Goal: Task Accomplishment & Management: Complete application form

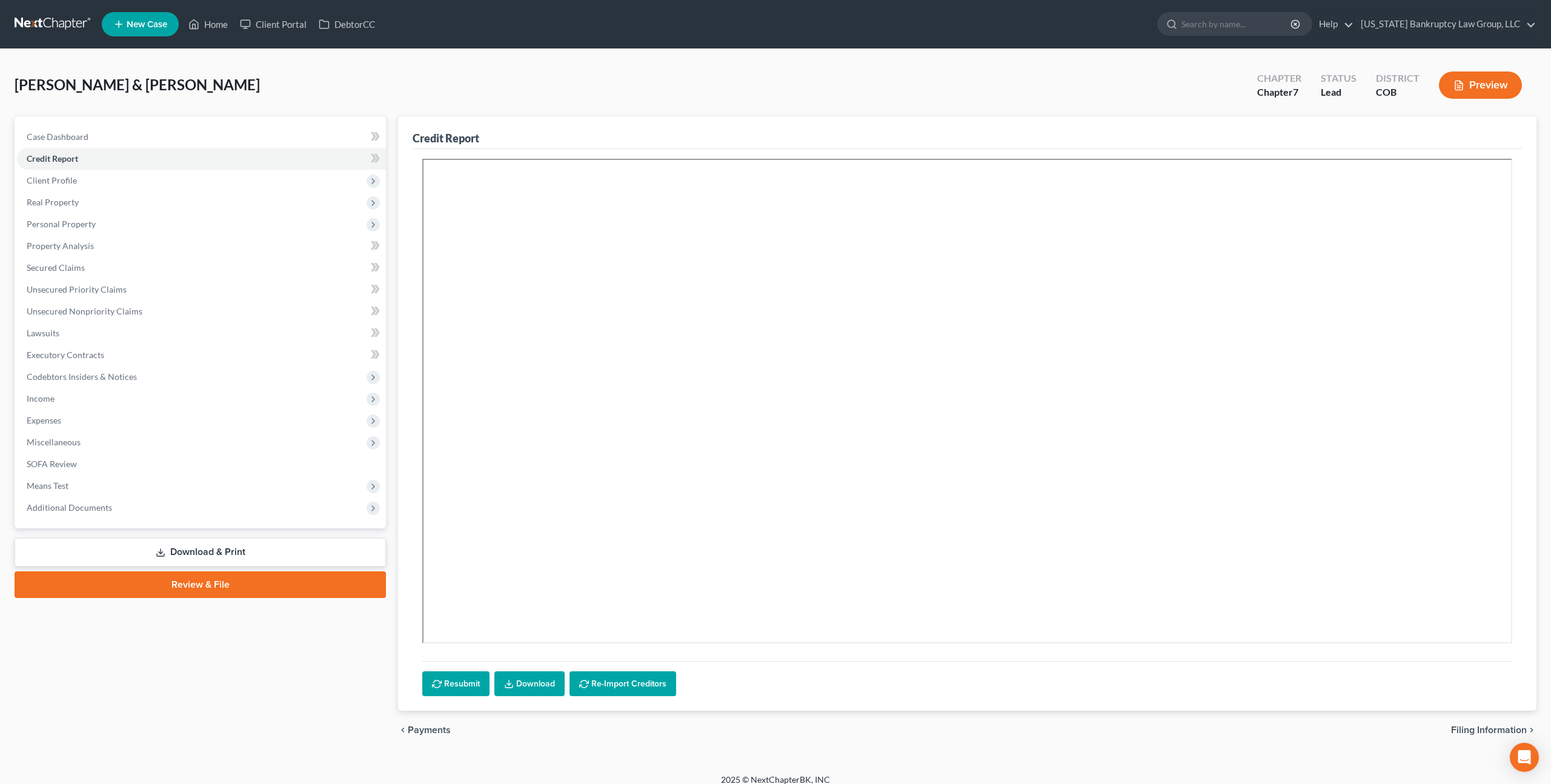
click at [58, 28] on link at bounding box center [53, 24] width 77 height 22
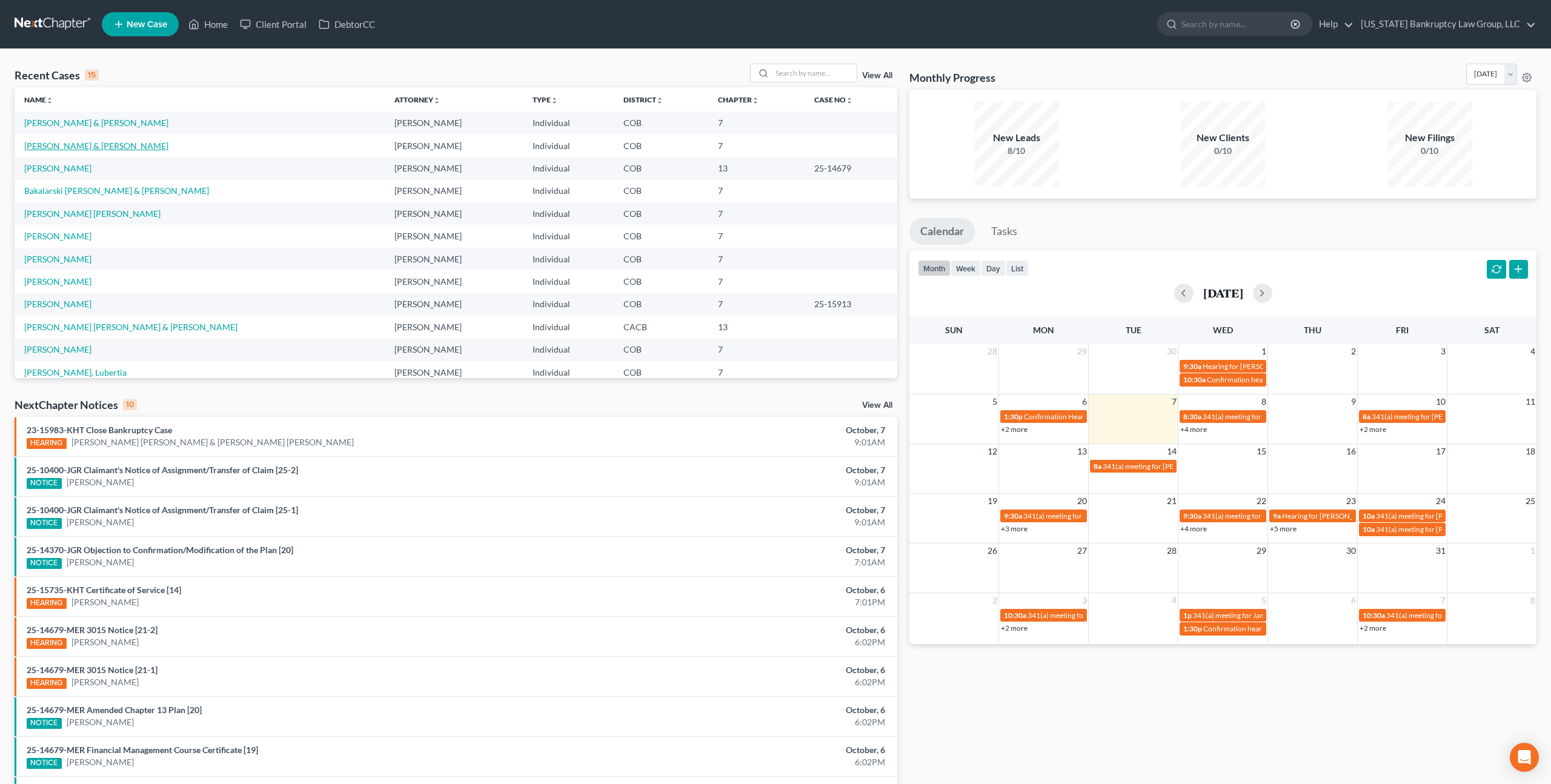
click at [116, 145] on link "[PERSON_NAME] & [PERSON_NAME]" at bounding box center [96, 146] width 144 height 10
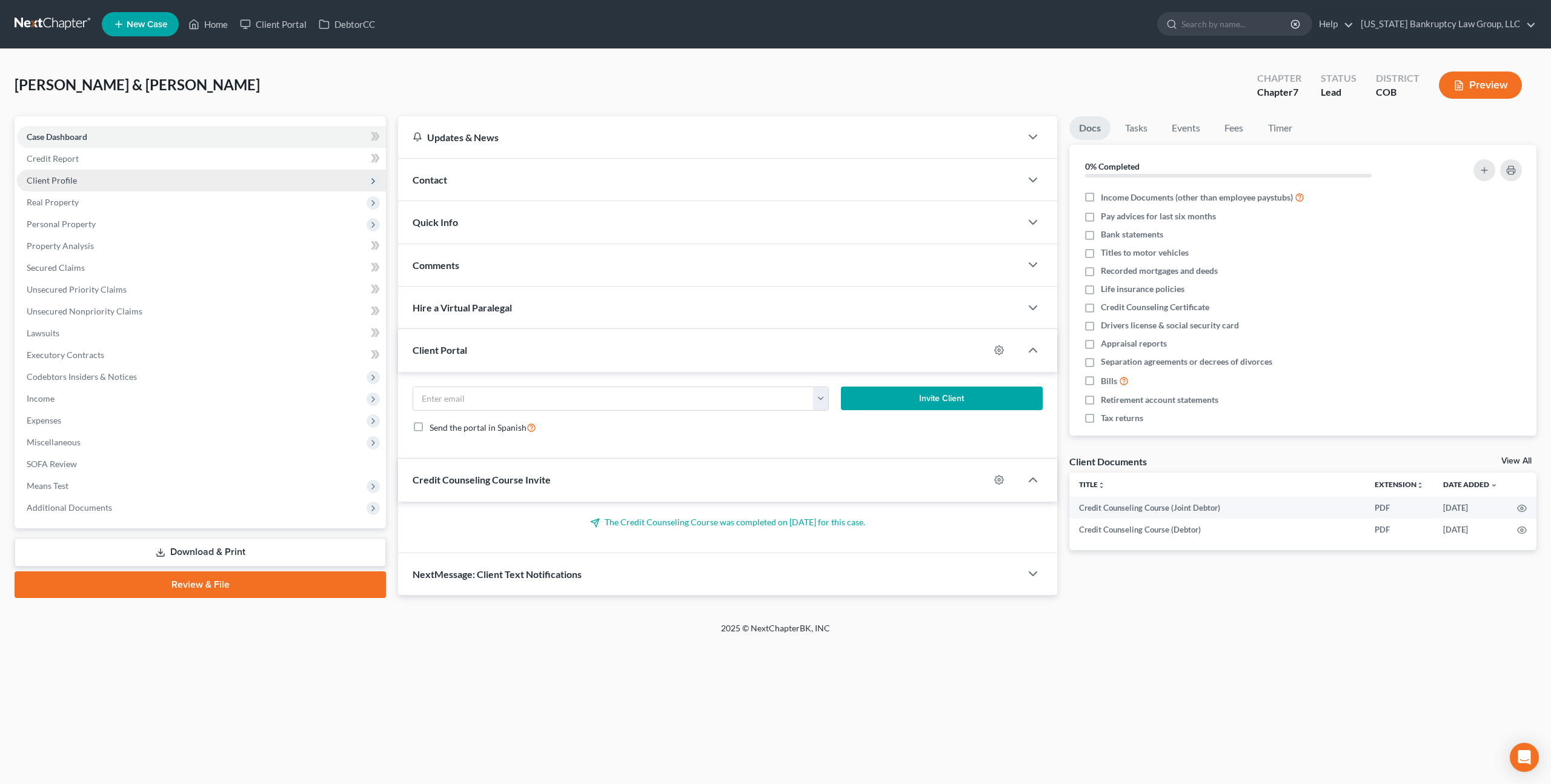
click at [54, 183] on span "Client Profile" at bounding box center [52, 180] width 51 height 10
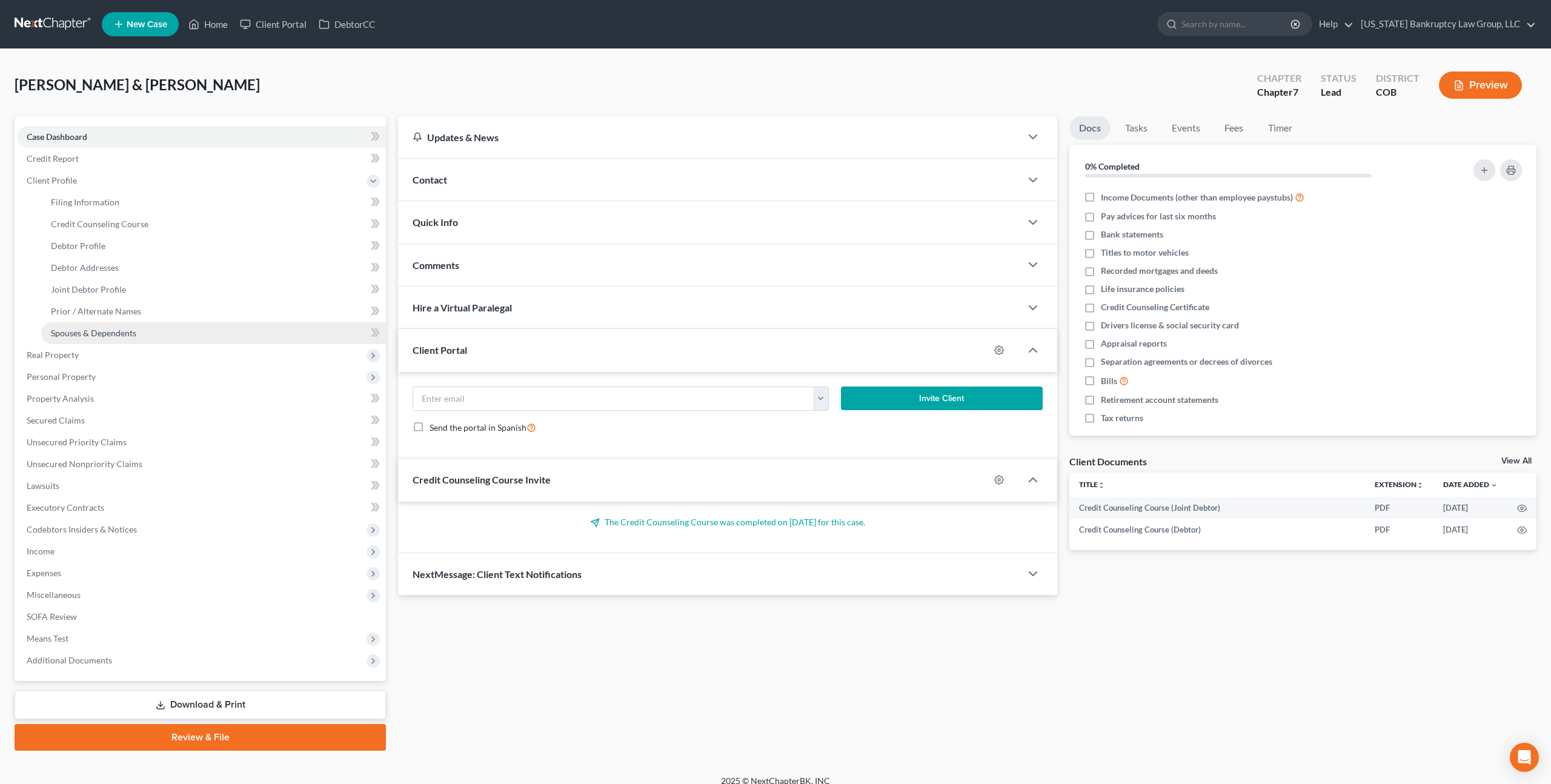
click at [125, 328] on span "Spouses & Dependents" at bounding box center [94, 333] width 85 height 10
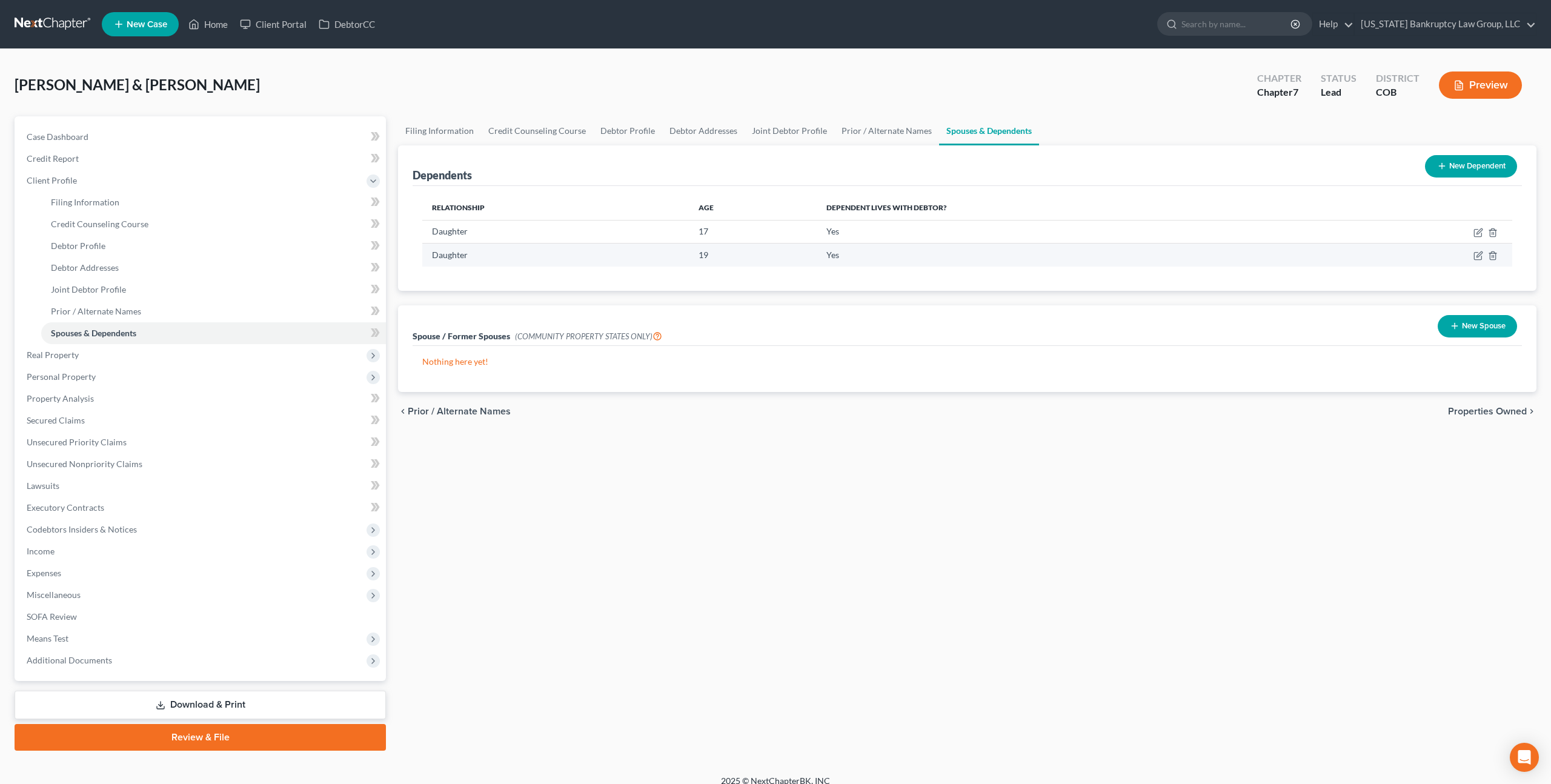
click at [1484, 255] on td at bounding box center [1422, 255] width 179 height 23
click at [1480, 255] on icon "button" at bounding box center [1478, 256] width 10 height 10
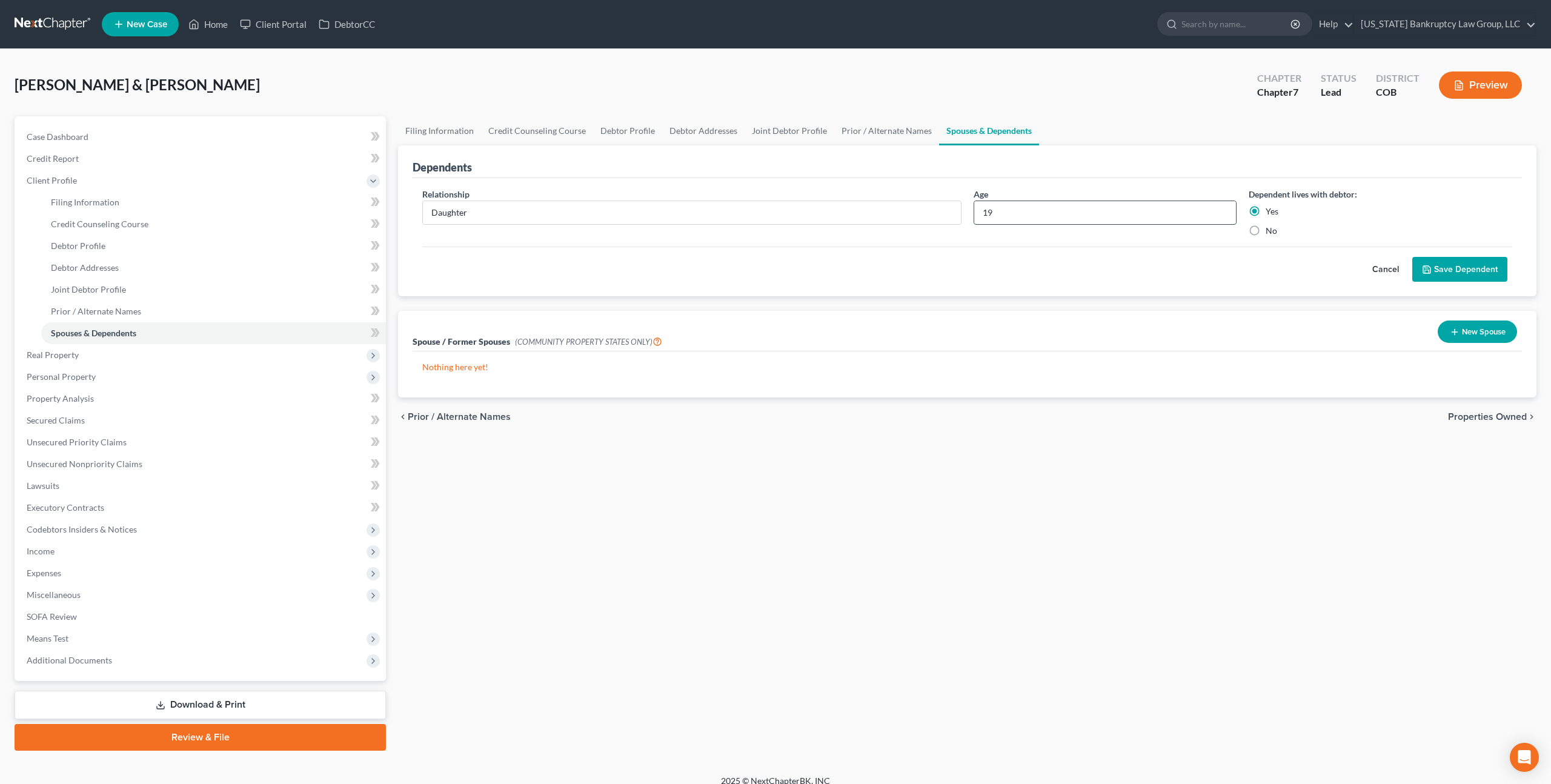
click at [983, 210] on input "19" at bounding box center [1105, 213] width 263 height 23
type input "20"
click at [1441, 264] on button "Save Dependent" at bounding box center [1460, 270] width 95 height 26
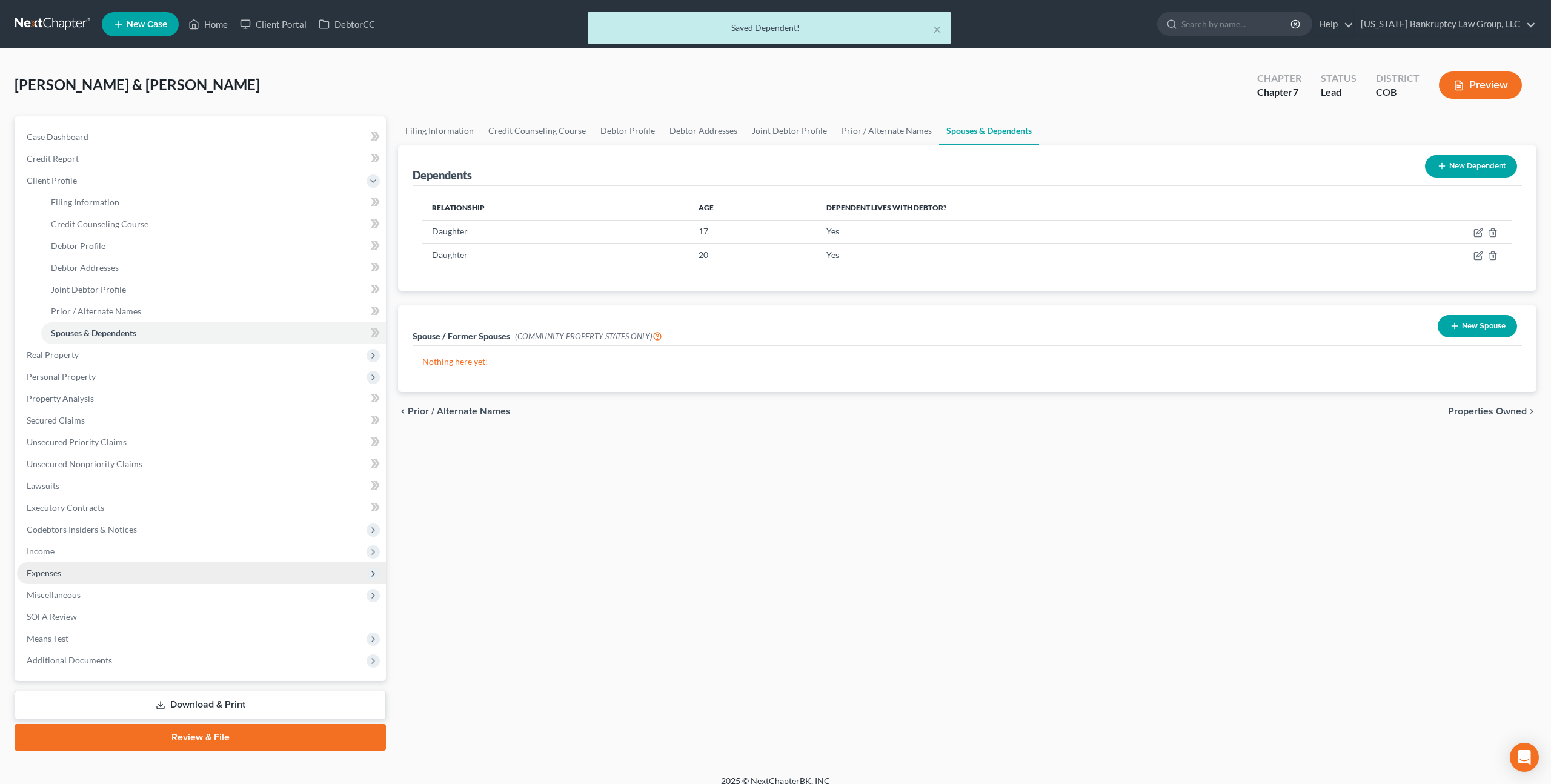
click at [85, 574] on span "Expenses" at bounding box center [202, 573] width 369 height 22
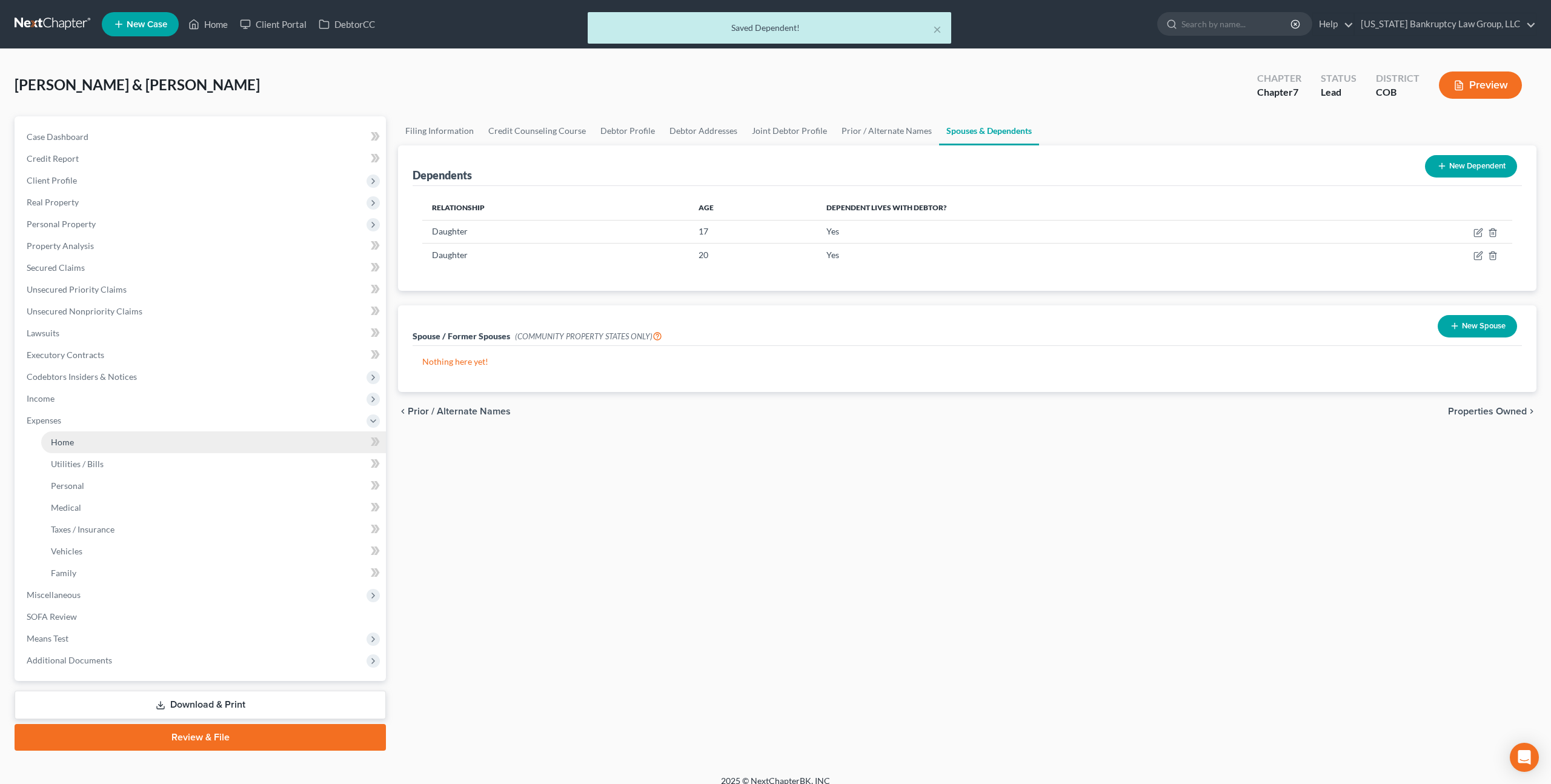
click at [65, 443] on span "Home" at bounding box center [63, 442] width 23 height 10
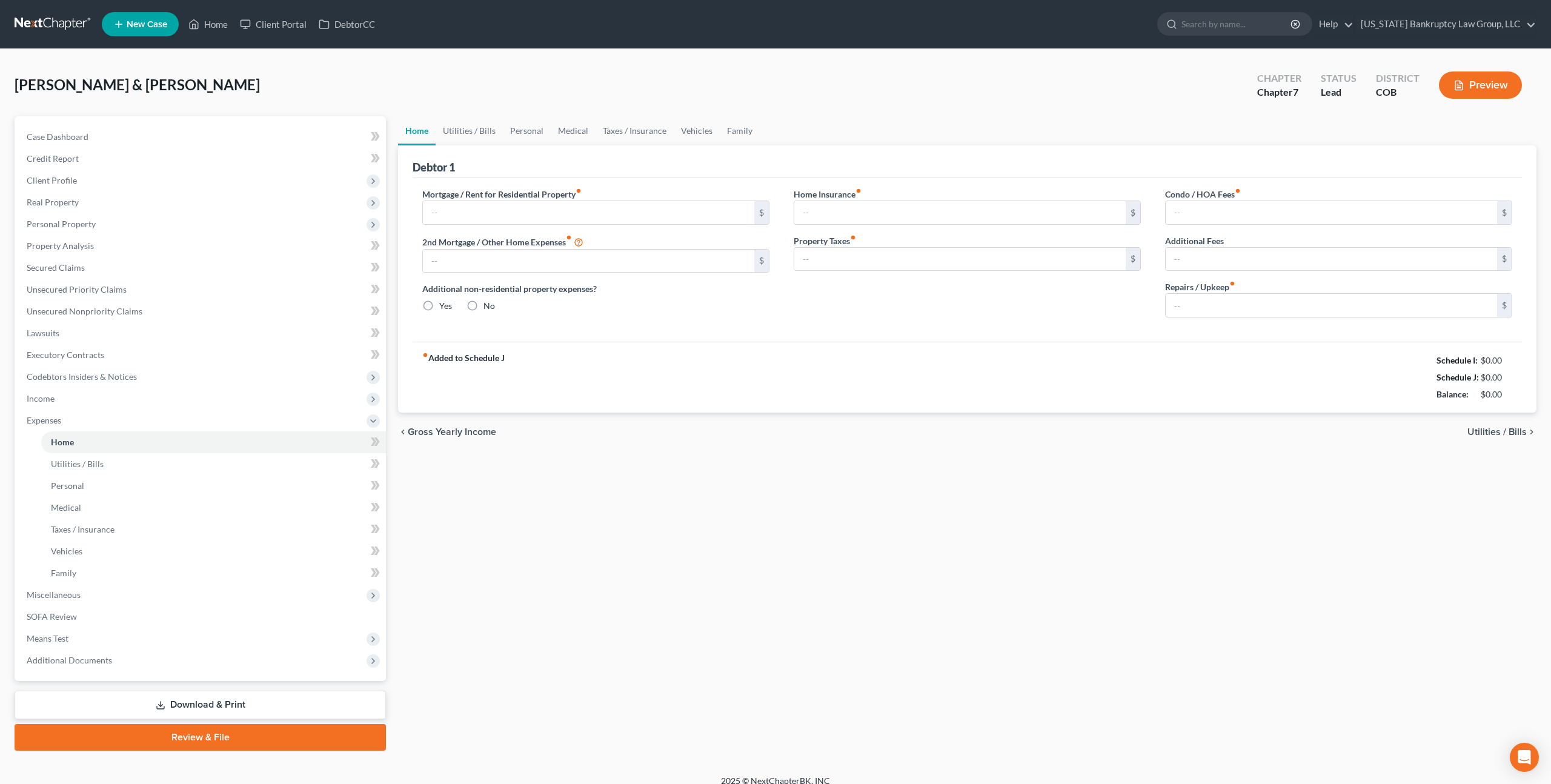
type input "2,550.00"
type input "0.00"
radio input "true"
type input "0.00"
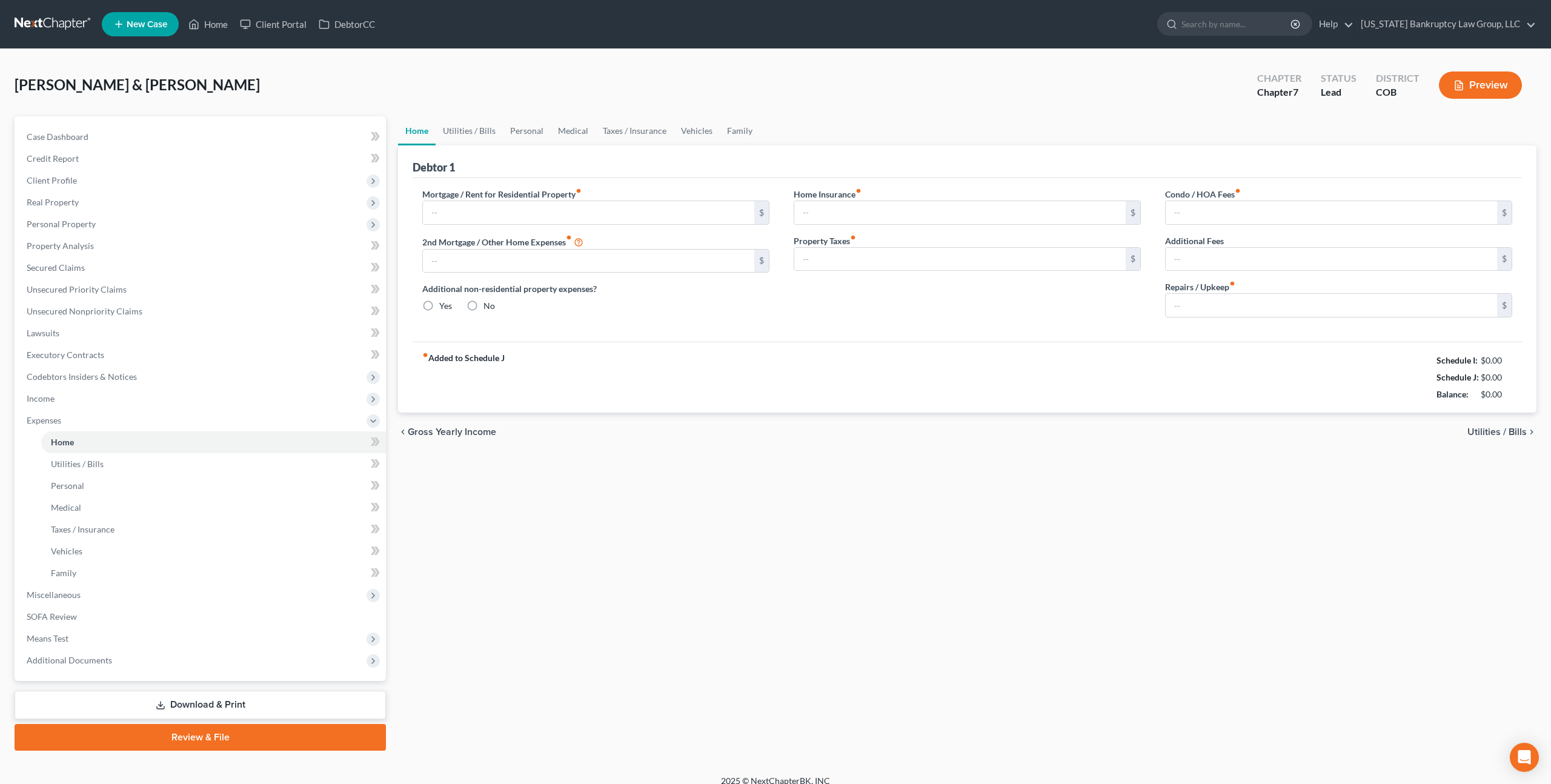
type input "0.00"
type input "50.00"
click at [450, 209] on input "2,550.00" at bounding box center [588, 213] width 331 height 23
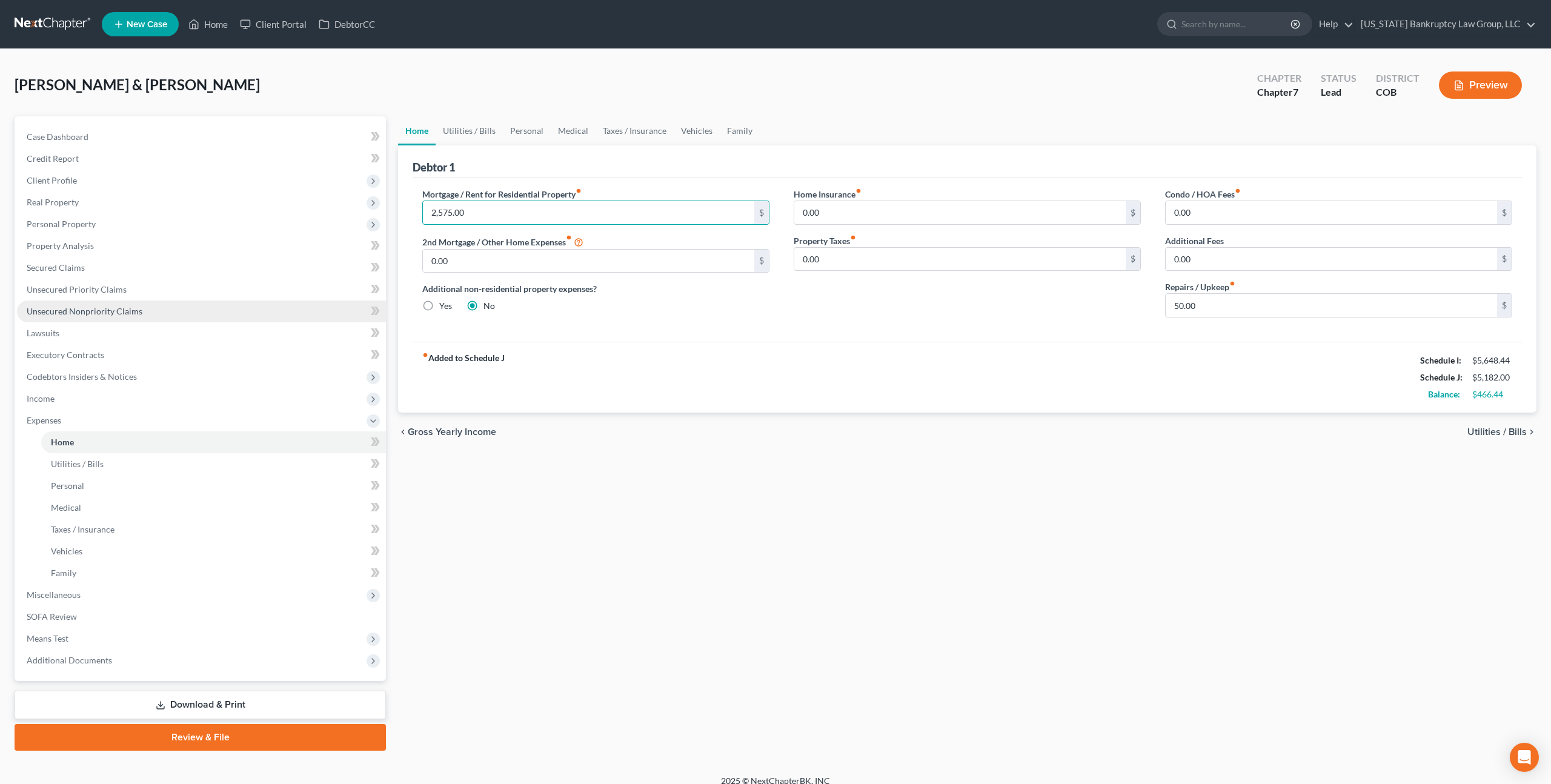
type input "2,575.00"
click at [104, 307] on span "Unsecured Nonpriority Claims" at bounding box center [85, 311] width 116 height 10
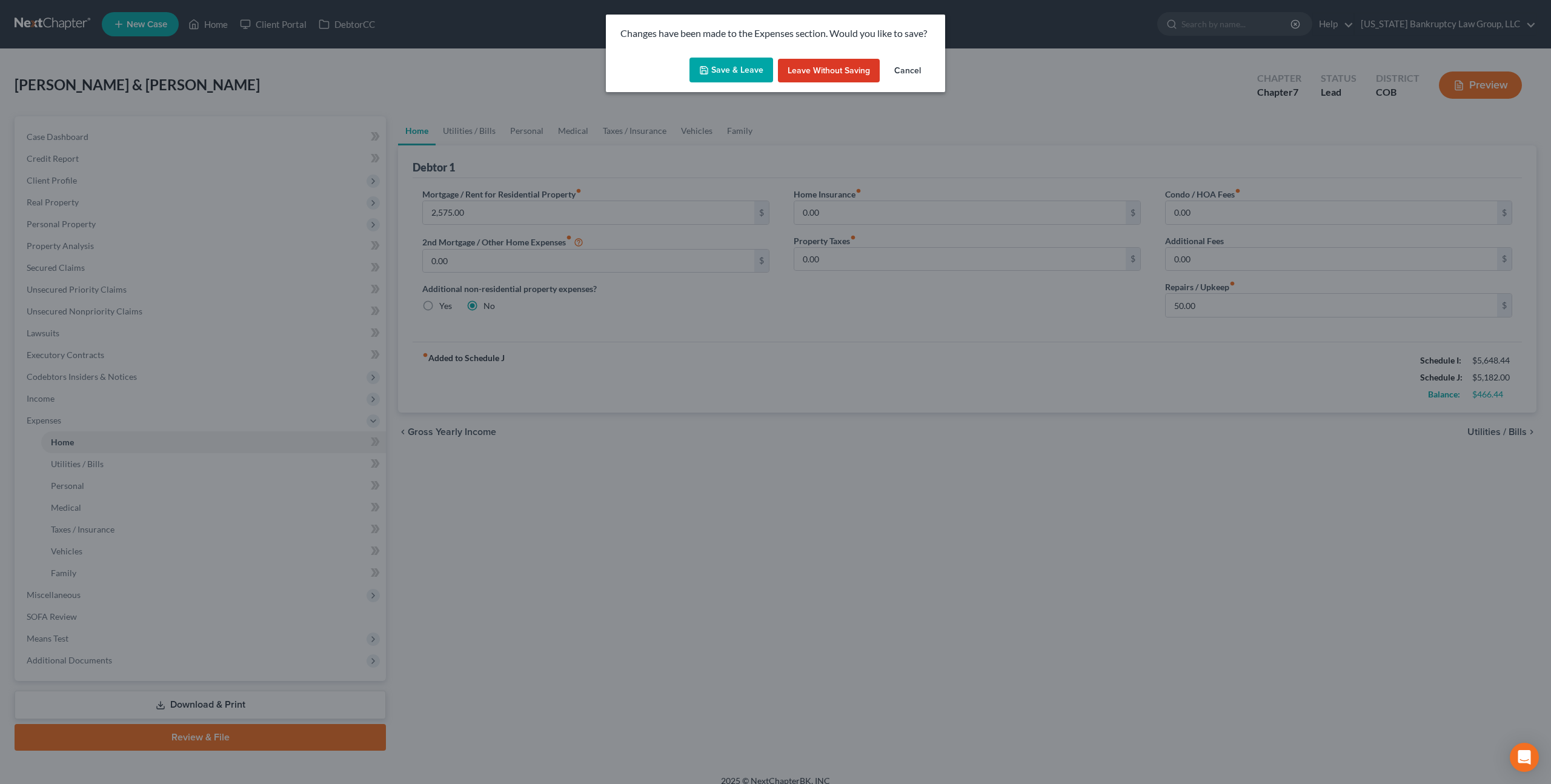
click at [735, 74] on button "Save & Leave" at bounding box center [731, 70] width 83 height 26
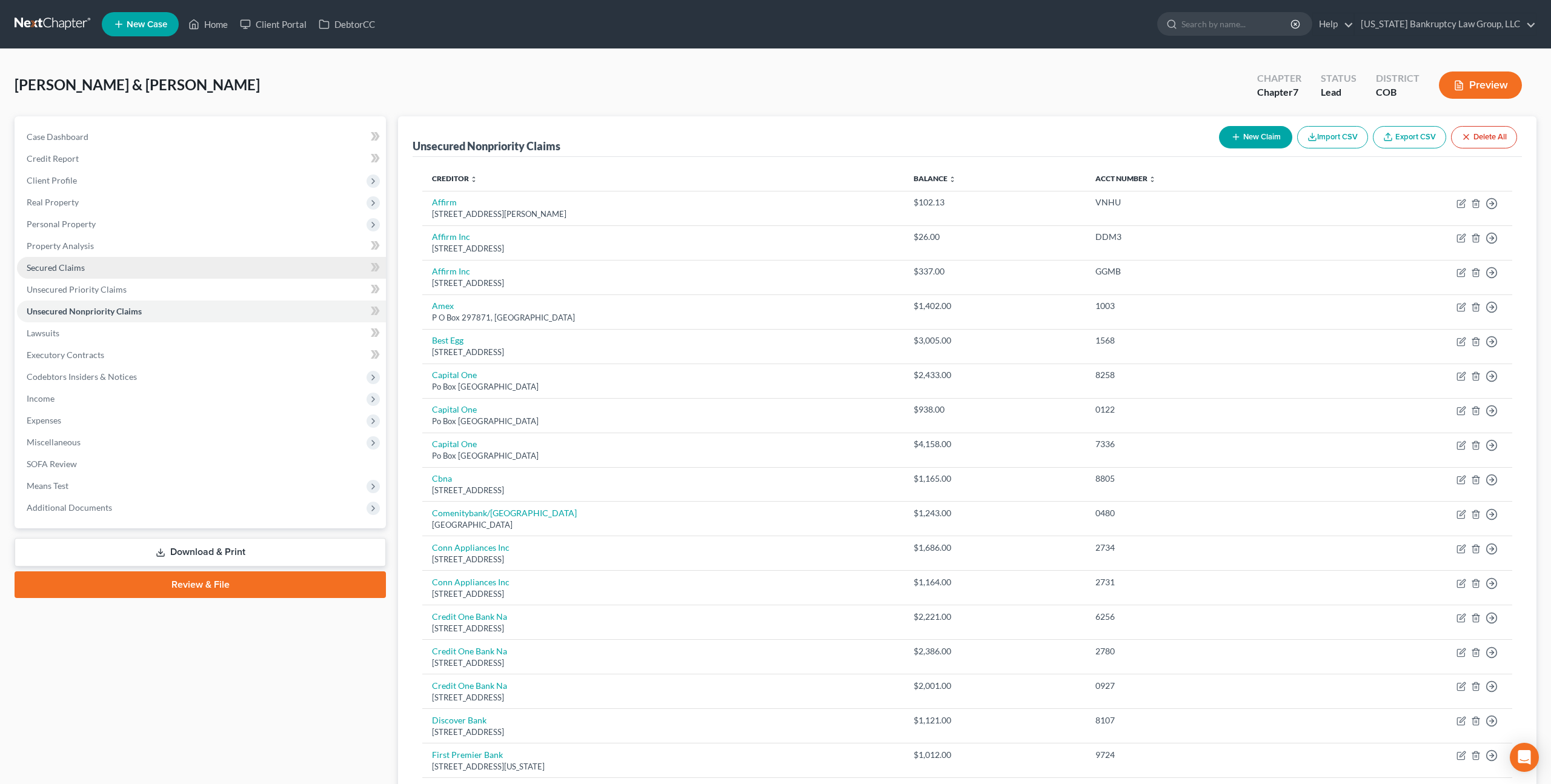
click at [70, 274] on link "Secured Claims" at bounding box center [202, 268] width 369 height 22
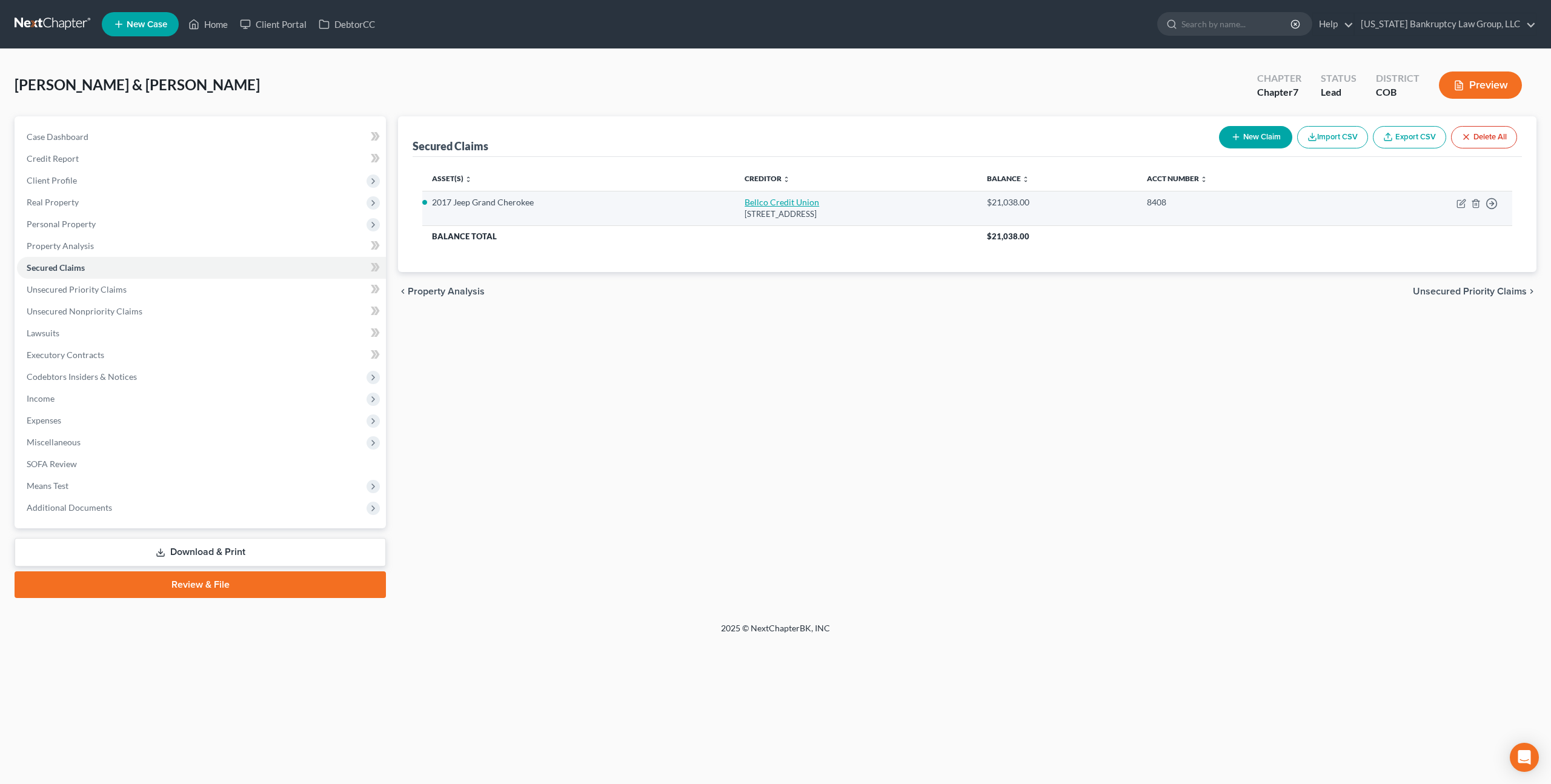
click at [744, 199] on link "Bellco Credit Union" at bounding box center [782, 202] width 74 height 10
select select "5"
select select "0"
select select "4"
select select "0"
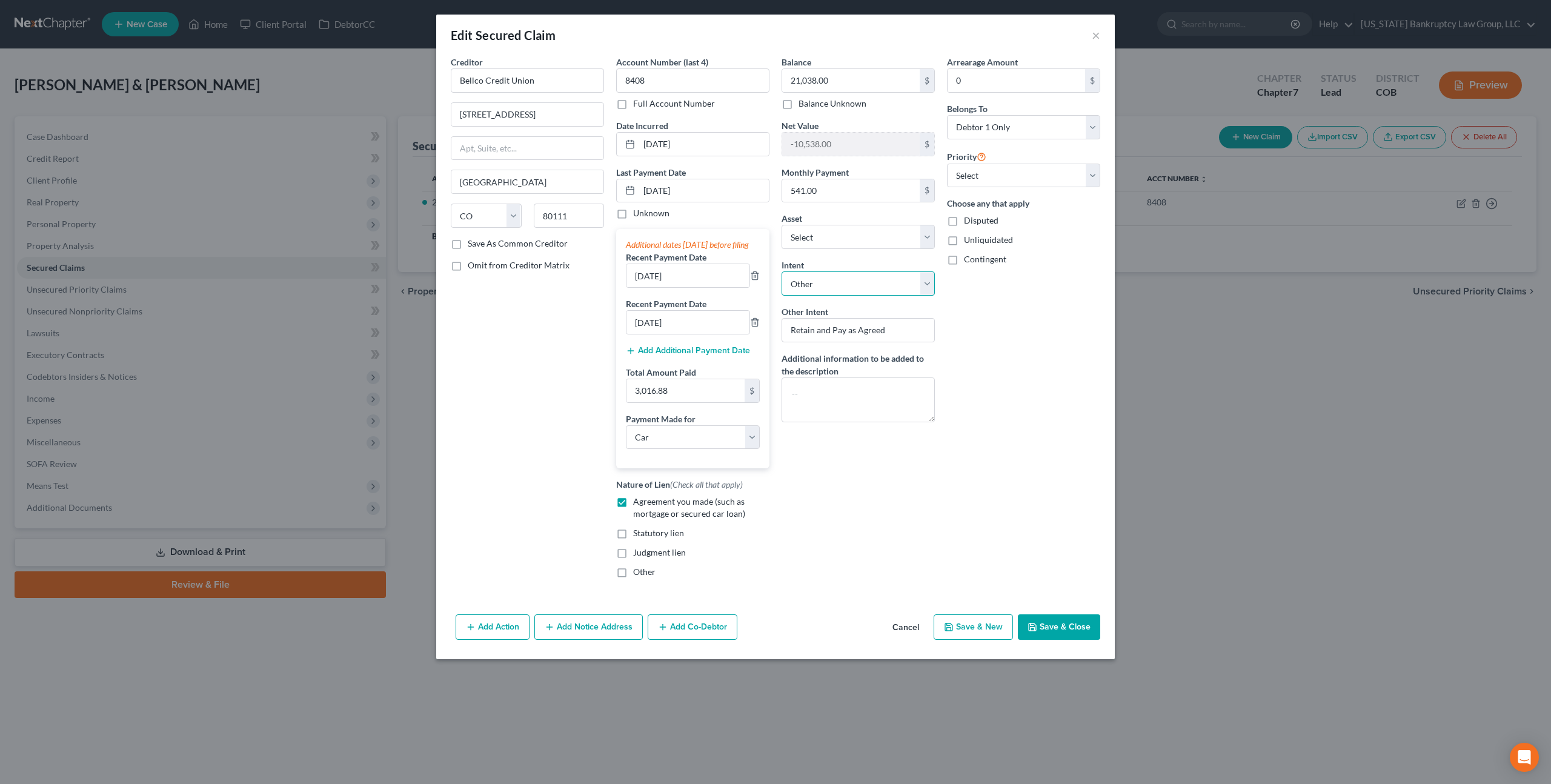
click at [817, 286] on select "Select Surrender Redeem Reaffirm Avoid Other" at bounding box center [858, 284] width 154 height 24
select select "0"
click at [782, 272] on select "Select Surrender Redeem Reaffirm Avoid Other" at bounding box center [858, 284] width 154 height 24
click at [1056, 637] on button "Save & Close" at bounding box center [1059, 627] width 82 height 26
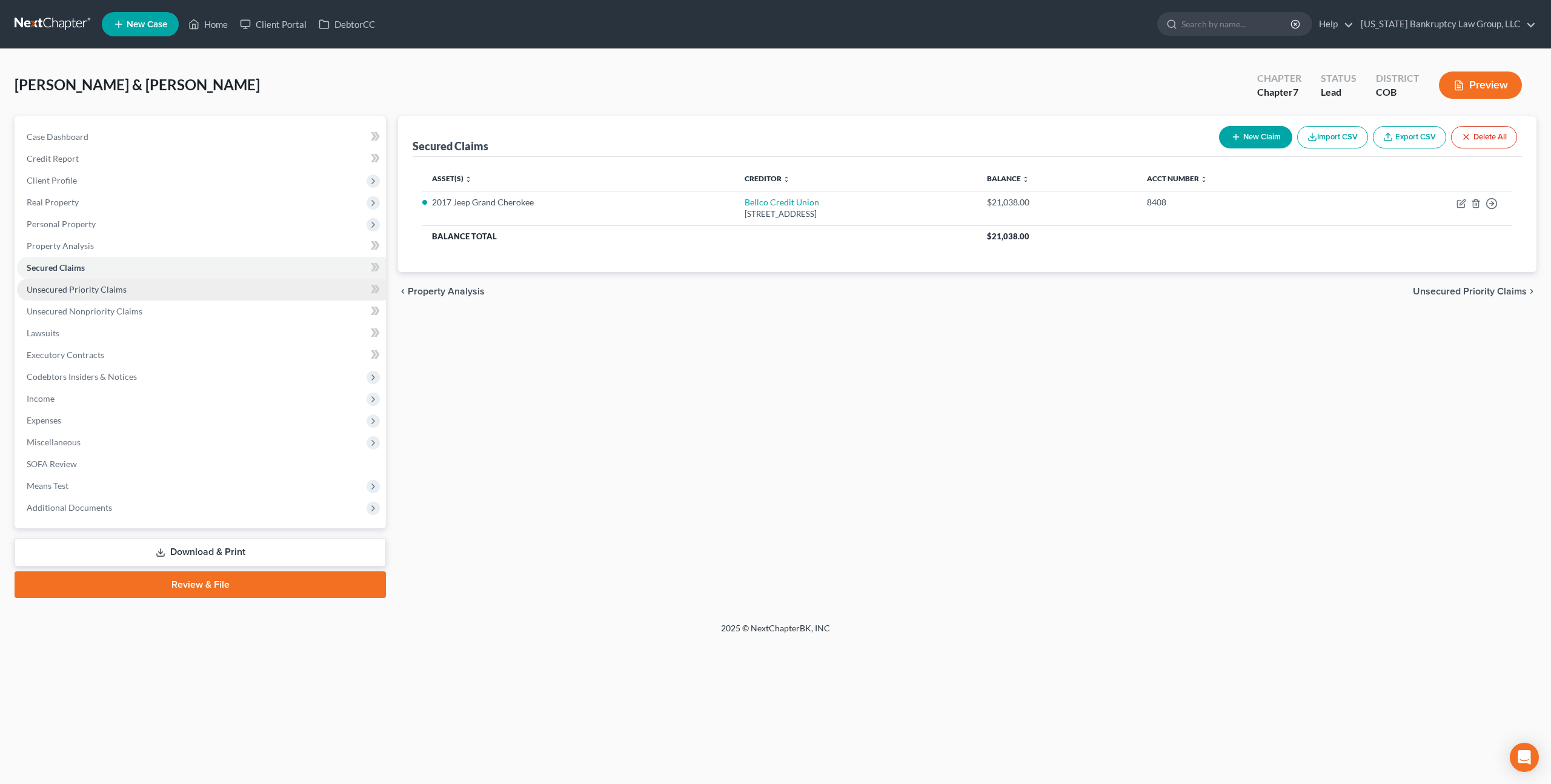
click at [104, 292] on span "Unsecured Priority Claims" at bounding box center [77, 289] width 100 height 10
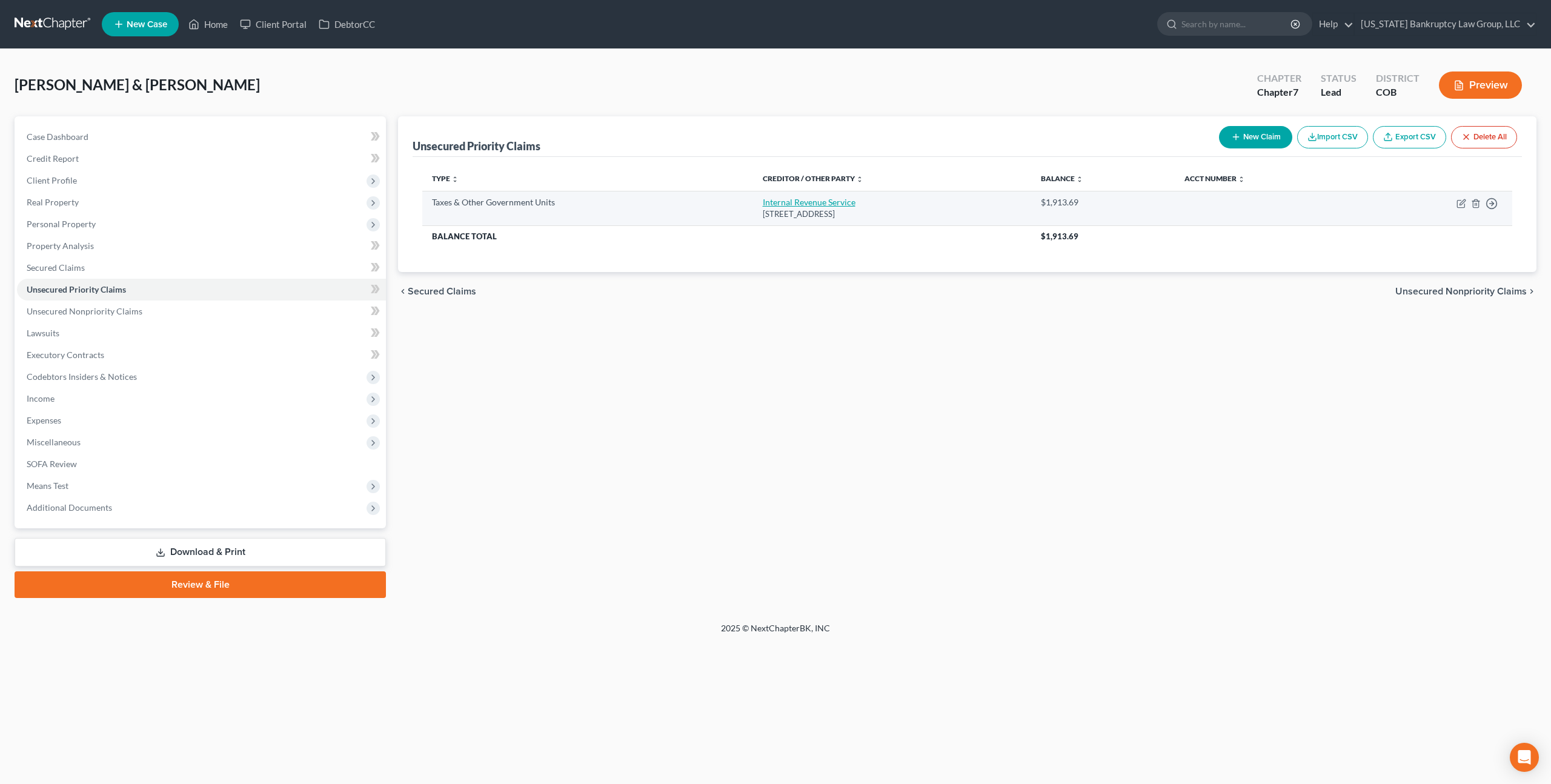
click at [821, 200] on link "Internal Revenue Service" at bounding box center [809, 202] width 93 height 10
select select "0"
select select "39"
select select "2"
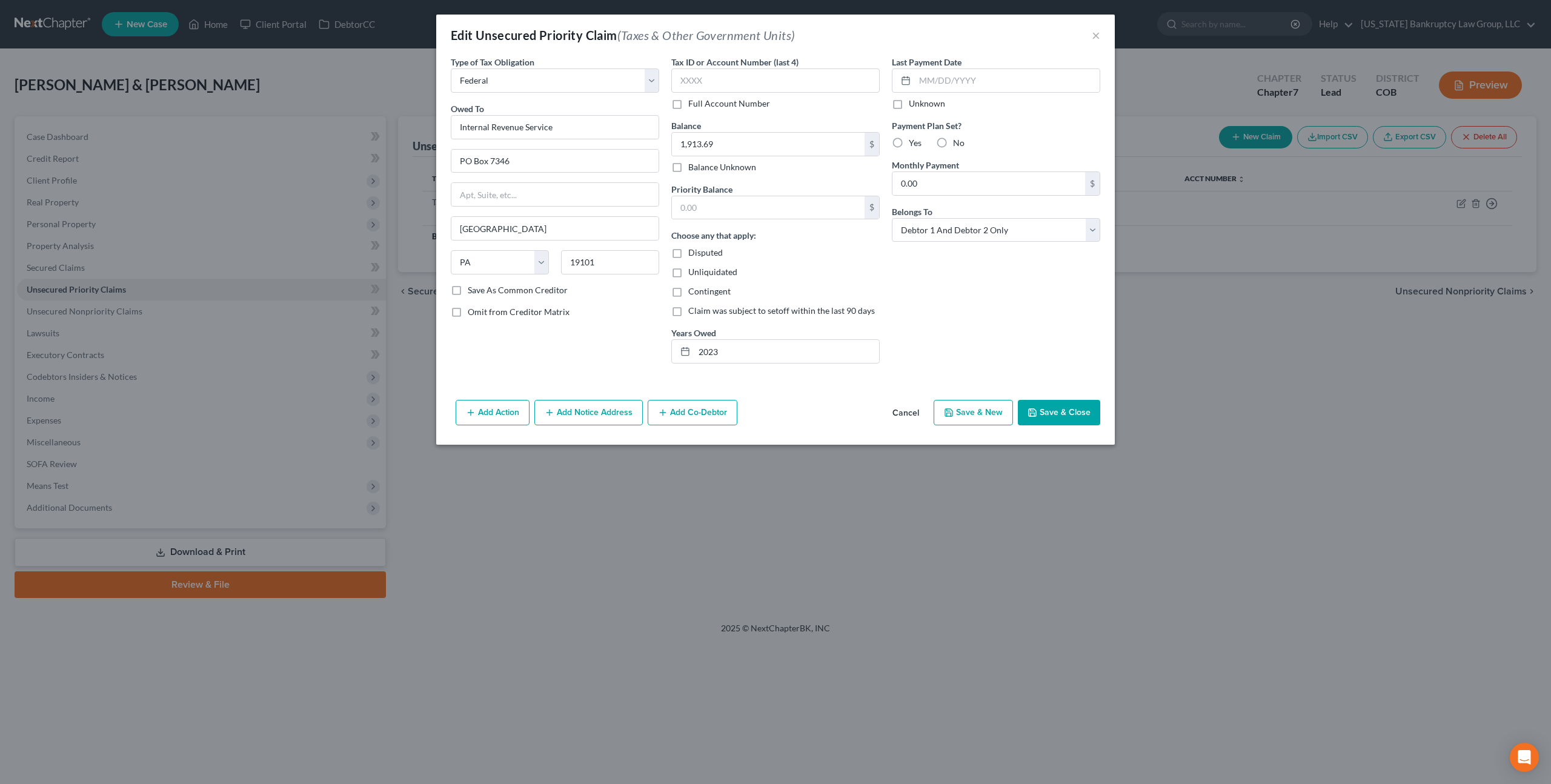
click at [906, 415] on button "Cancel" at bounding box center [906, 413] width 46 height 24
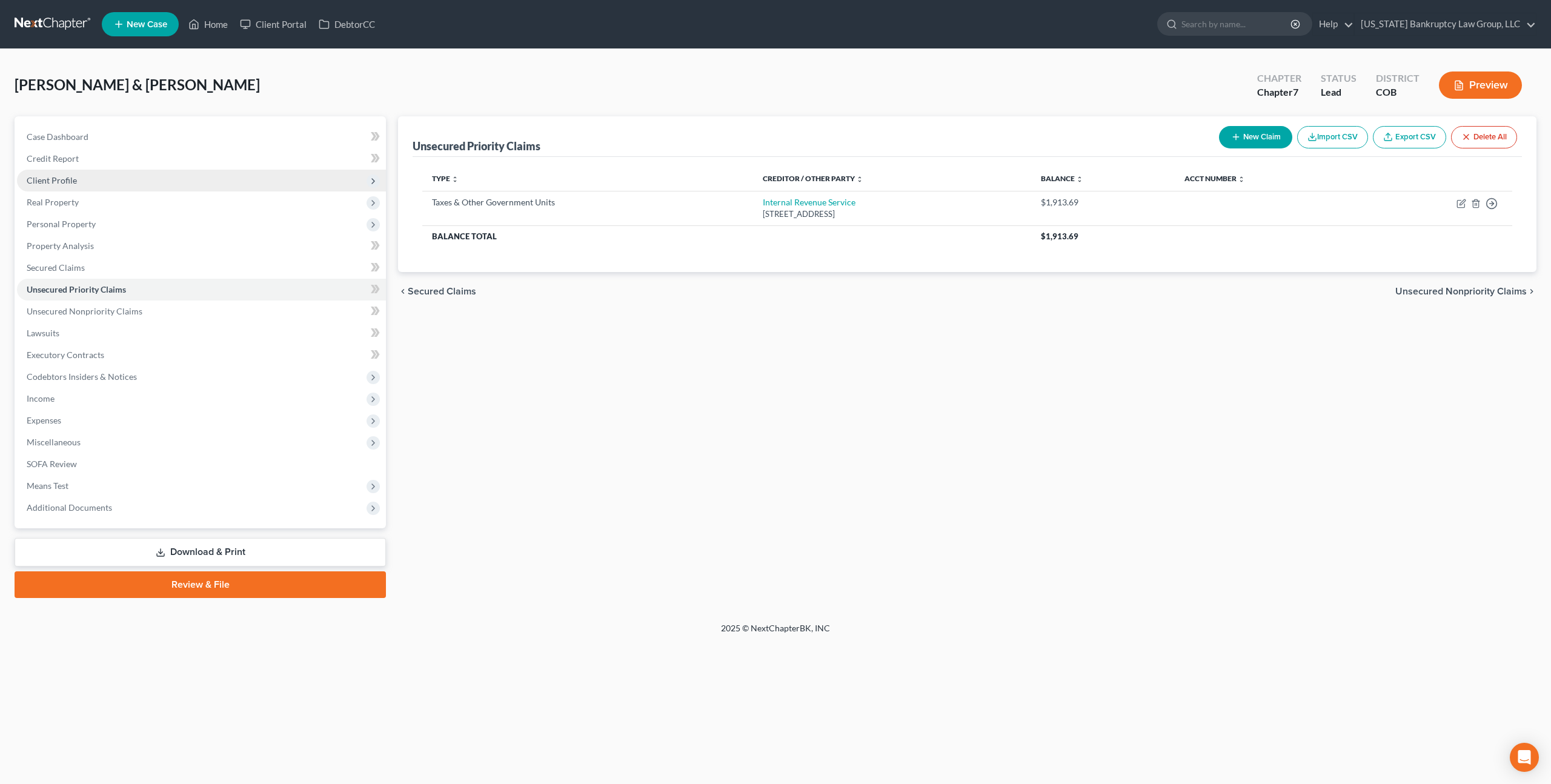
click at [73, 183] on span "Client Profile" at bounding box center [52, 180] width 51 height 10
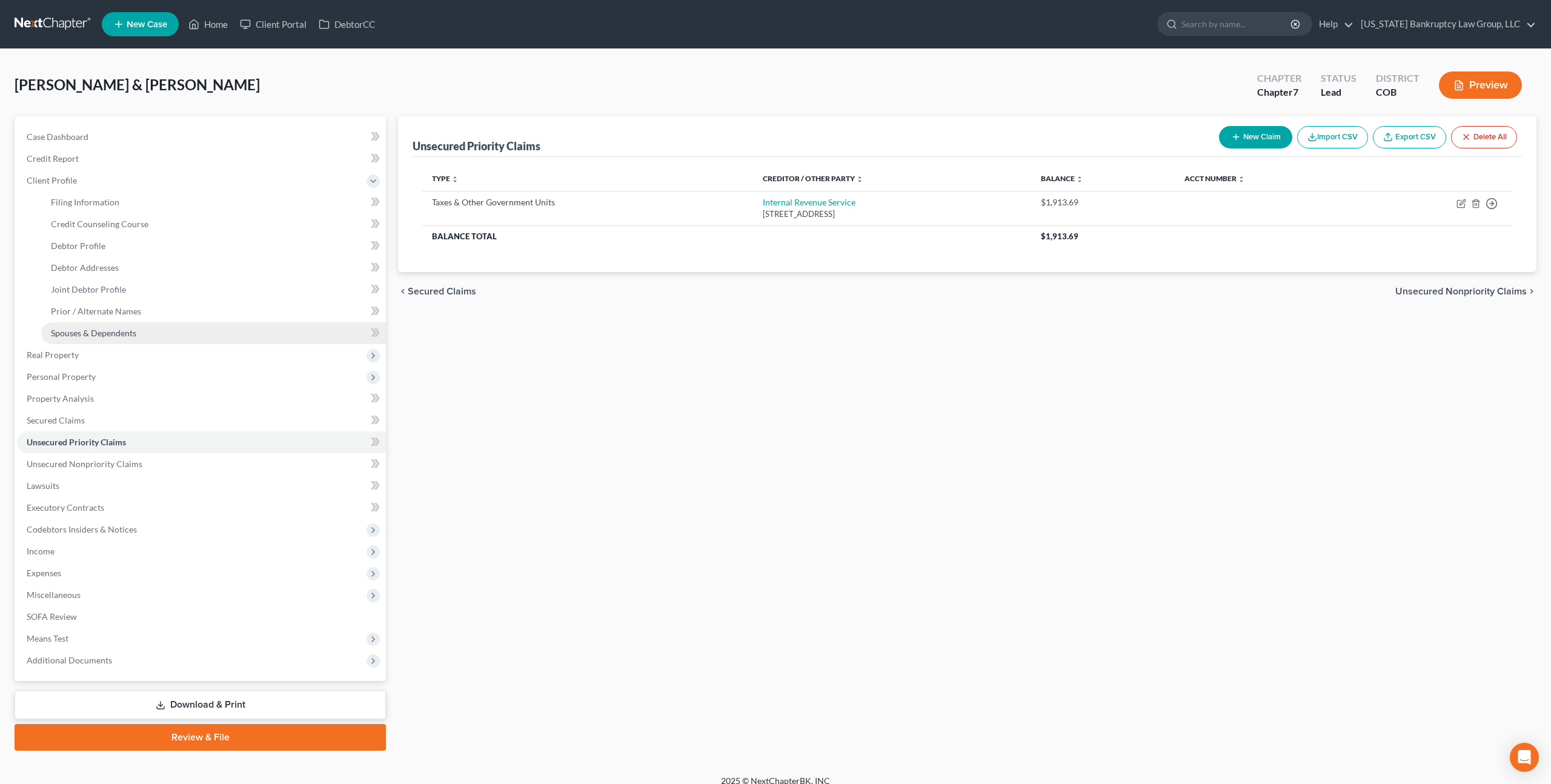
click at [120, 330] on span "Spouses & Dependents" at bounding box center [94, 333] width 85 height 10
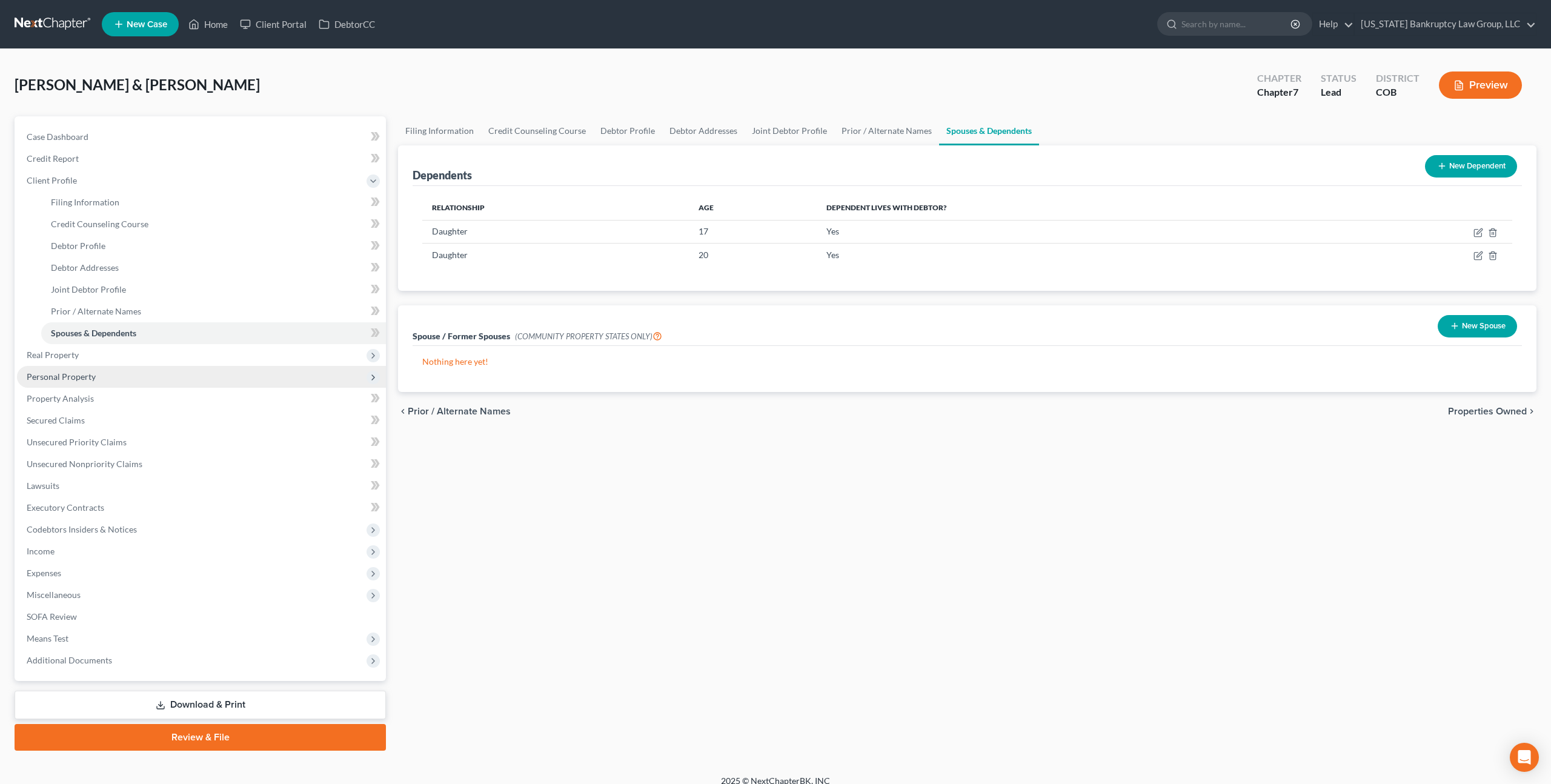
click at [67, 379] on span "Personal Property" at bounding box center [61, 376] width 69 height 10
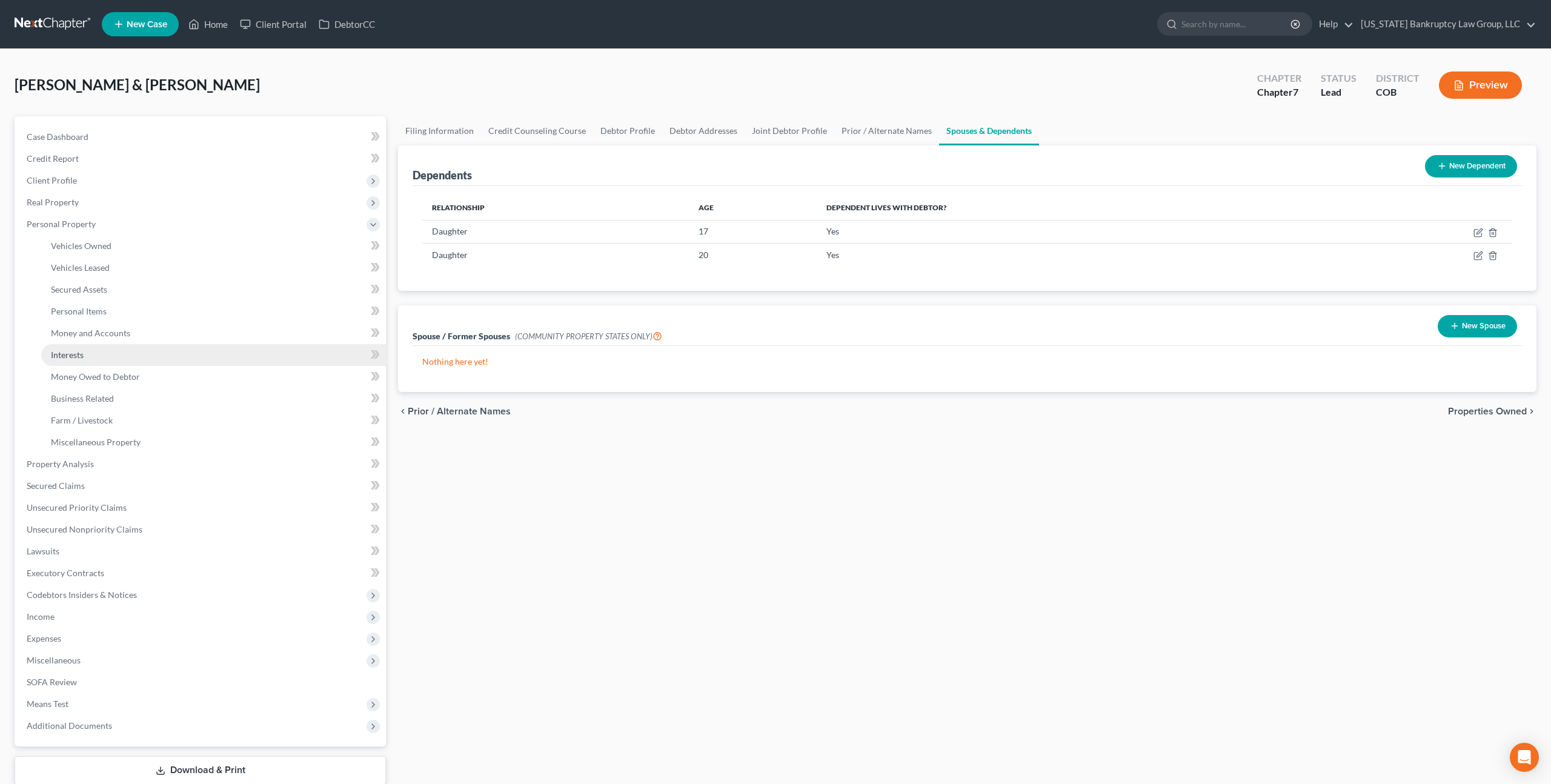
click at [88, 358] on link "Interests" at bounding box center [214, 355] width 345 height 22
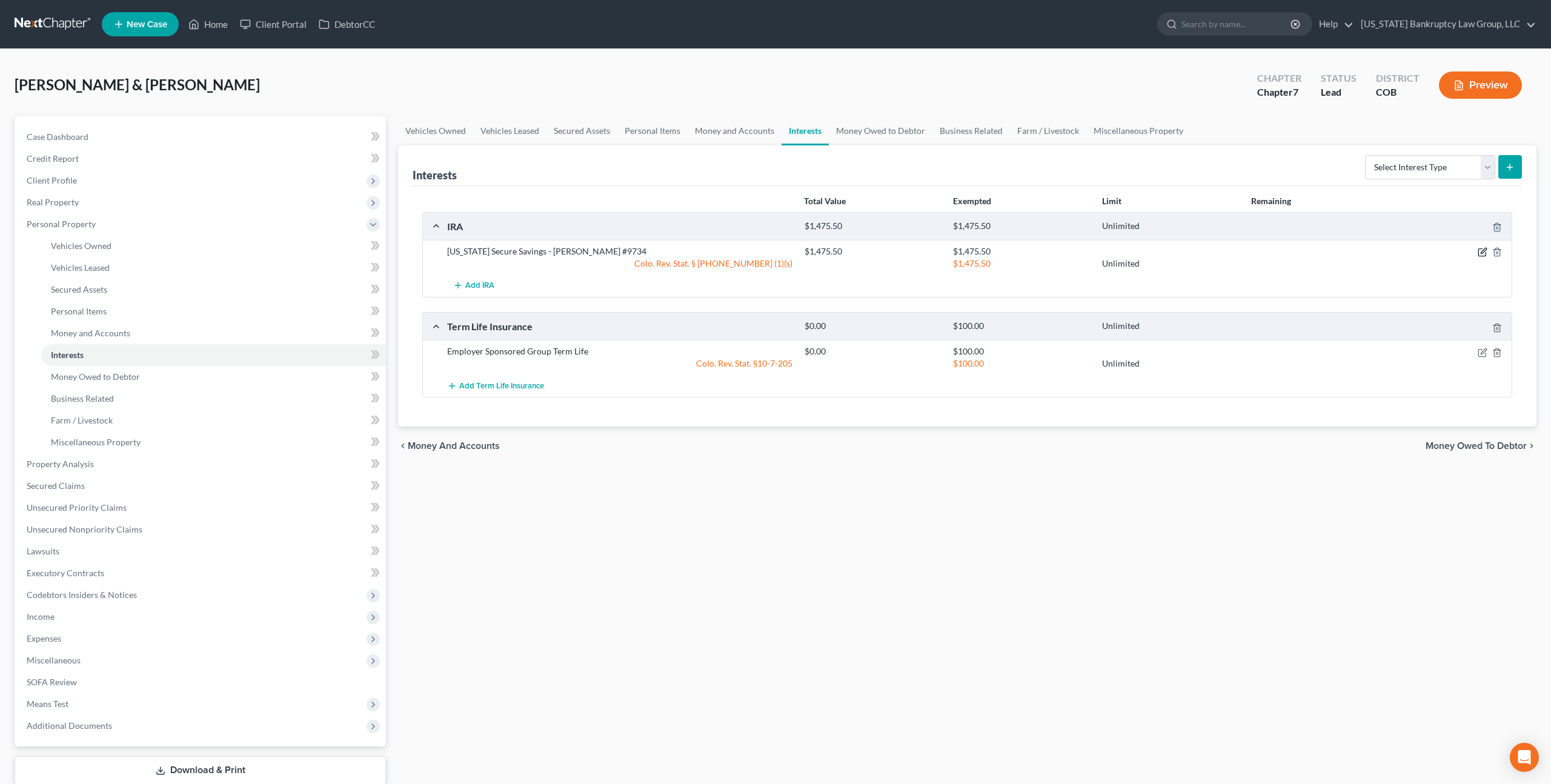
click at [1480, 254] on icon "button" at bounding box center [1482, 252] width 10 height 10
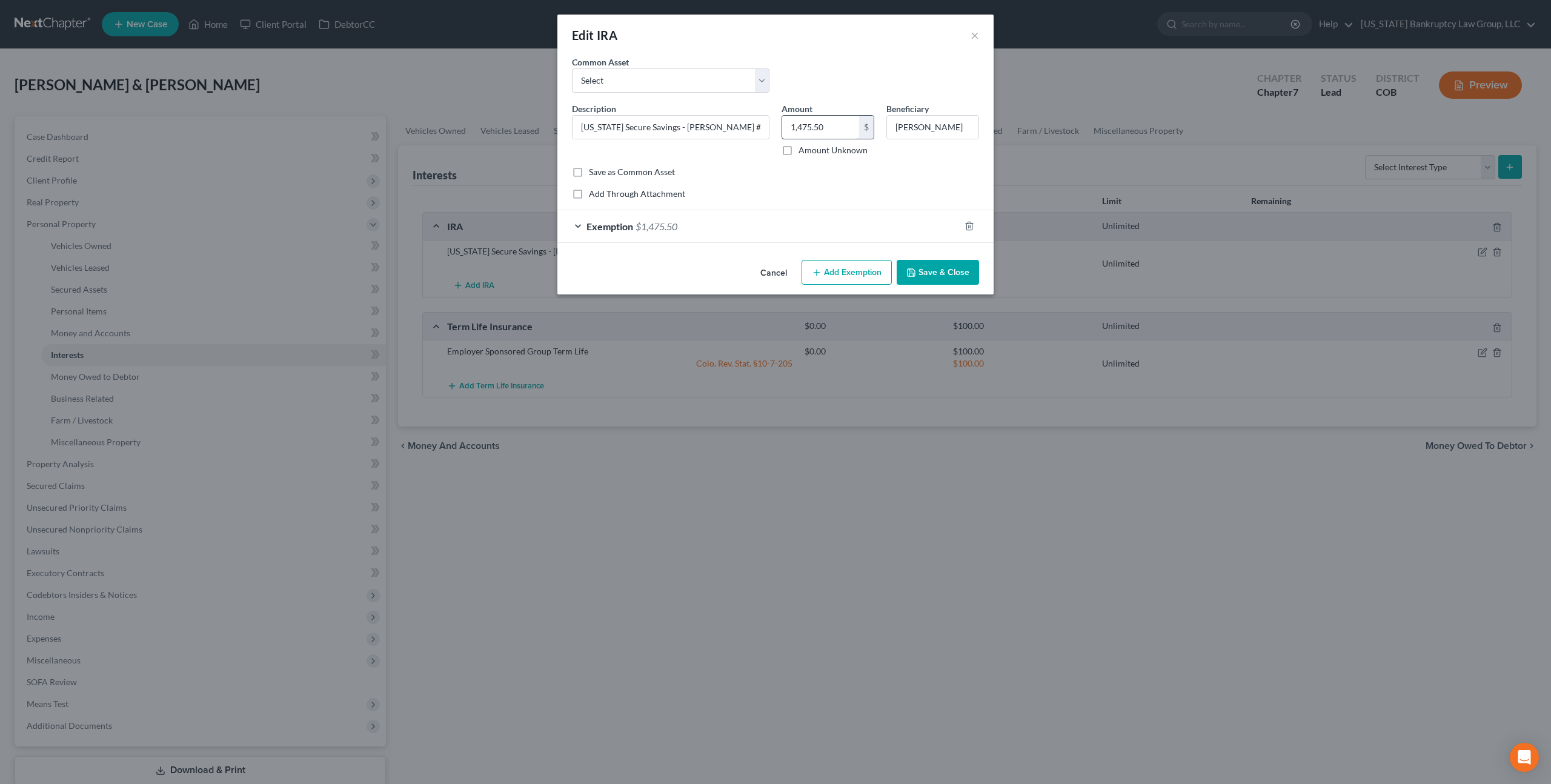
click at [811, 122] on input "1,475.50" at bounding box center [821, 127] width 77 height 23
type input "600.00"
click at [828, 227] on div "Exemption $1,475.50" at bounding box center [758, 226] width 402 height 32
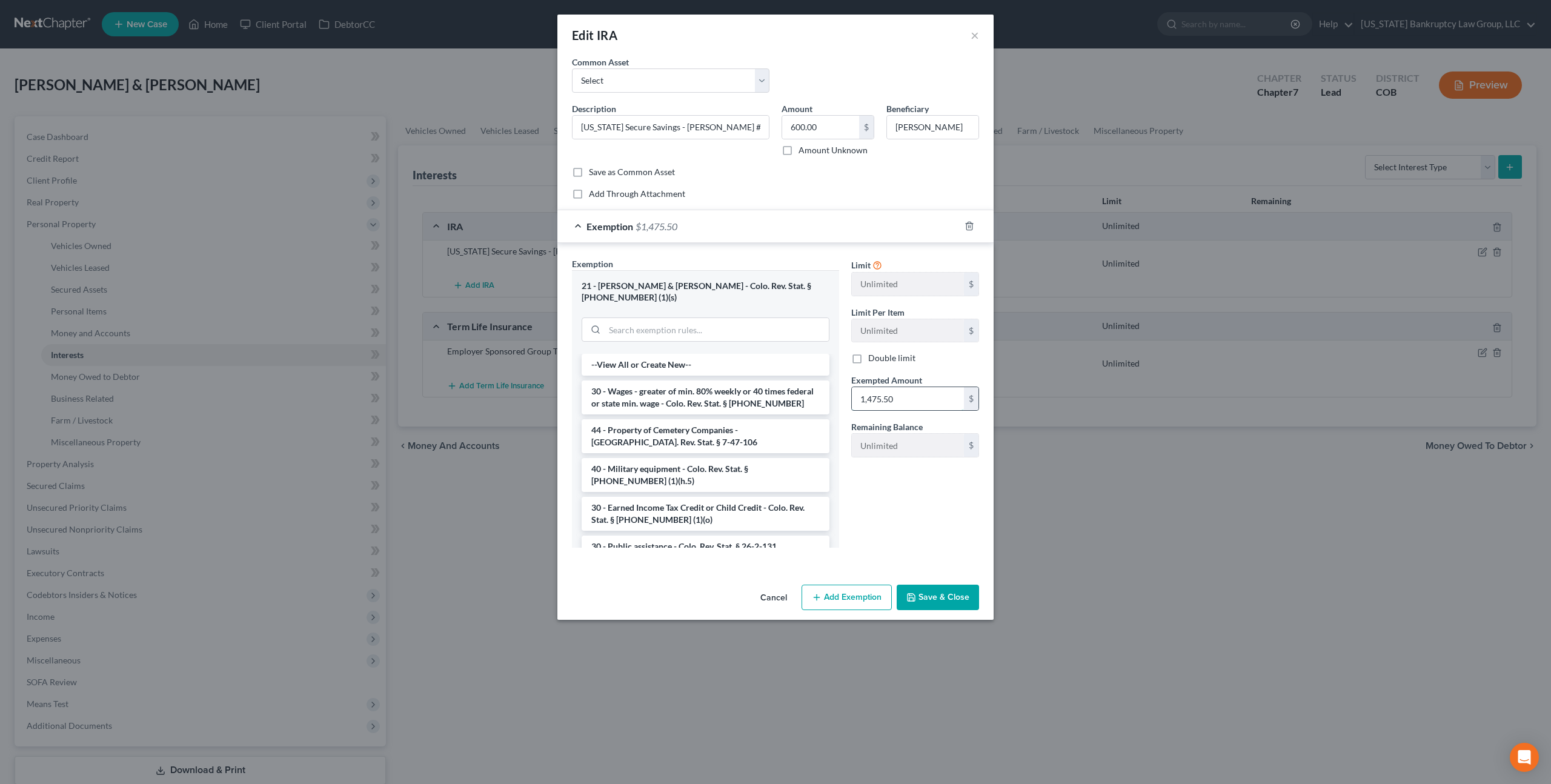
click at [861, 396] on input "1,475.50" at bounding box center [908, 398] width 112 height 23
click at [866, 404] on input "600." at bounding box center [908, 398] width 112 height 23
type input "509.06"
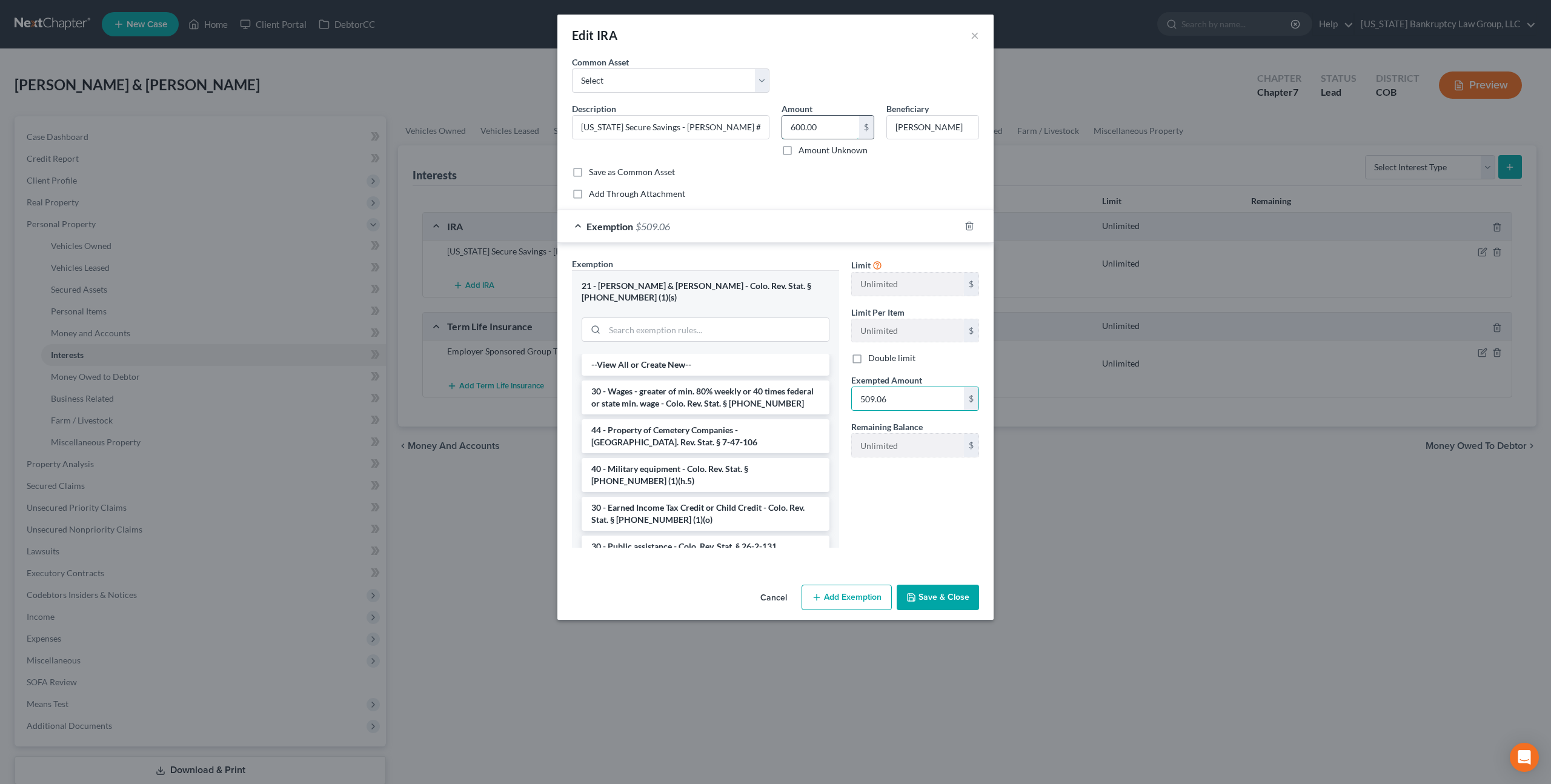
click at [802, 129] on input "600.00" at bounding box center [821, 127] width 77 height 23
type input "509.06"
click at [921, 585] on button "Save & Close" at bounding box center [938, 598] width 82 height 26
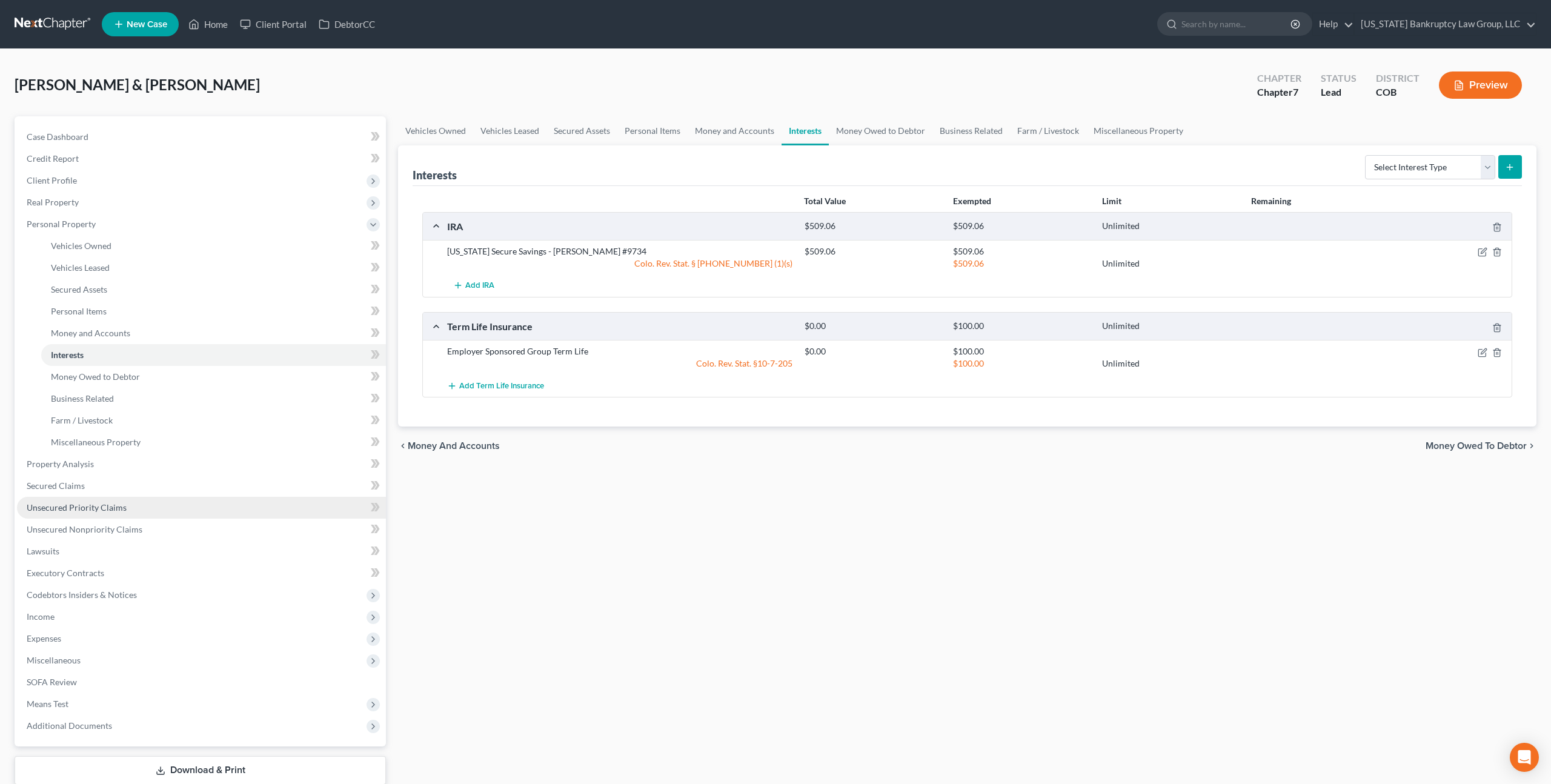
click at [101, 510] on span "Unsecured Priority Claims" at bounding box center [77, 507] width 100 height 10
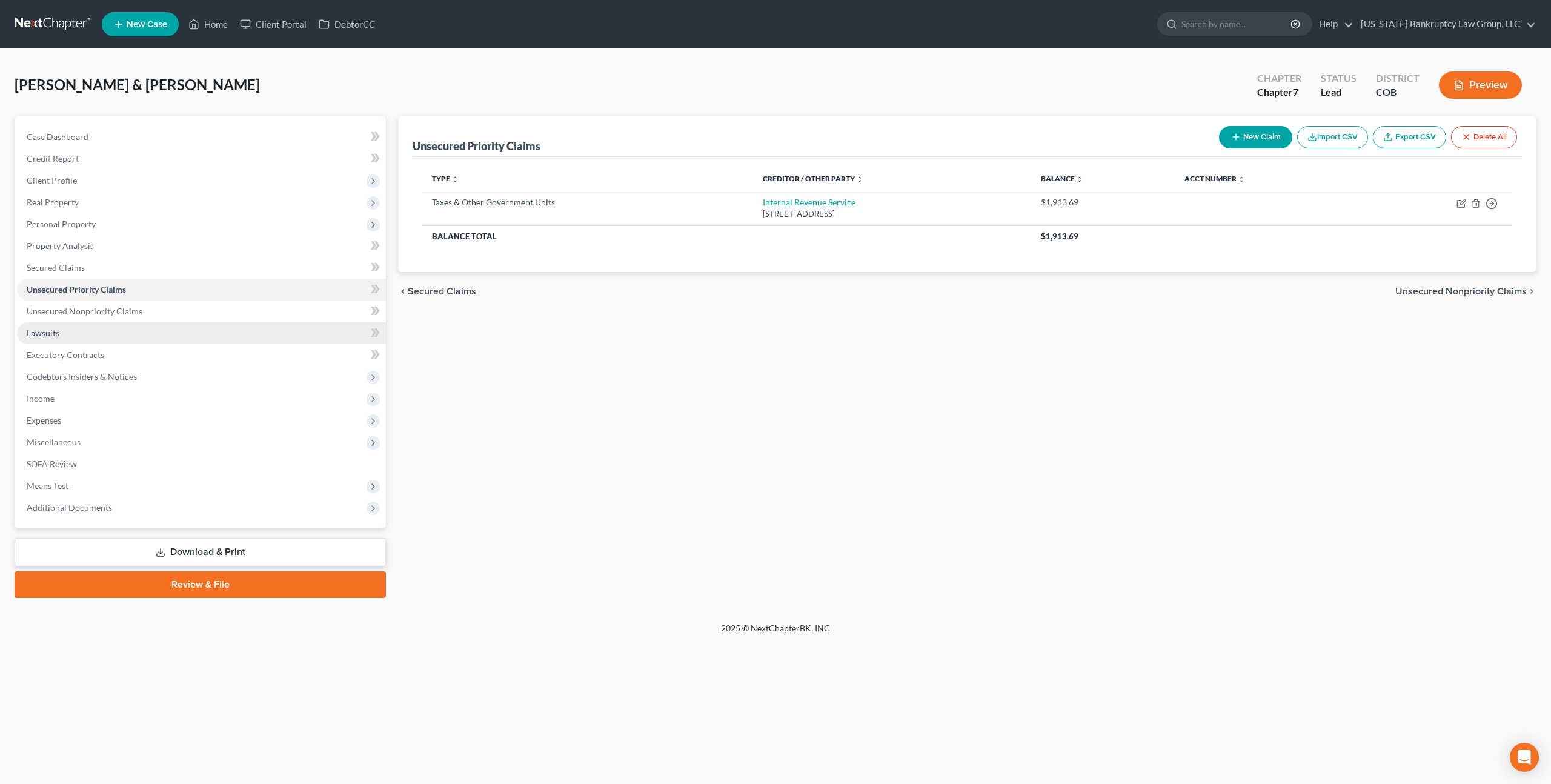
click at [63, 333] on link "Lawsuits" at bounding box center [202, 333] width 369 height 22
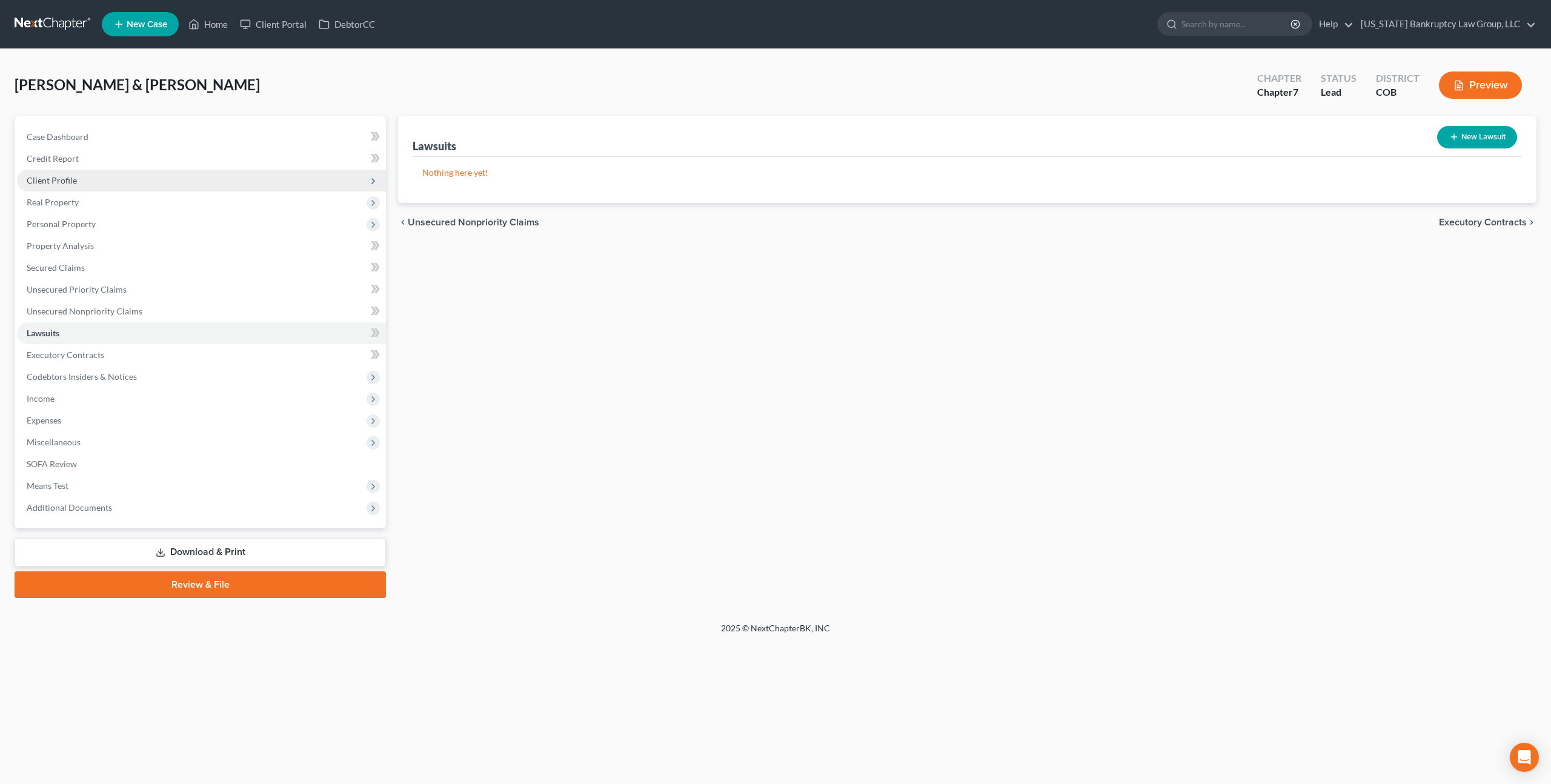
click at [69, 180] on span "Client Profile" at bounding box center [52, 180] width 51 height 10
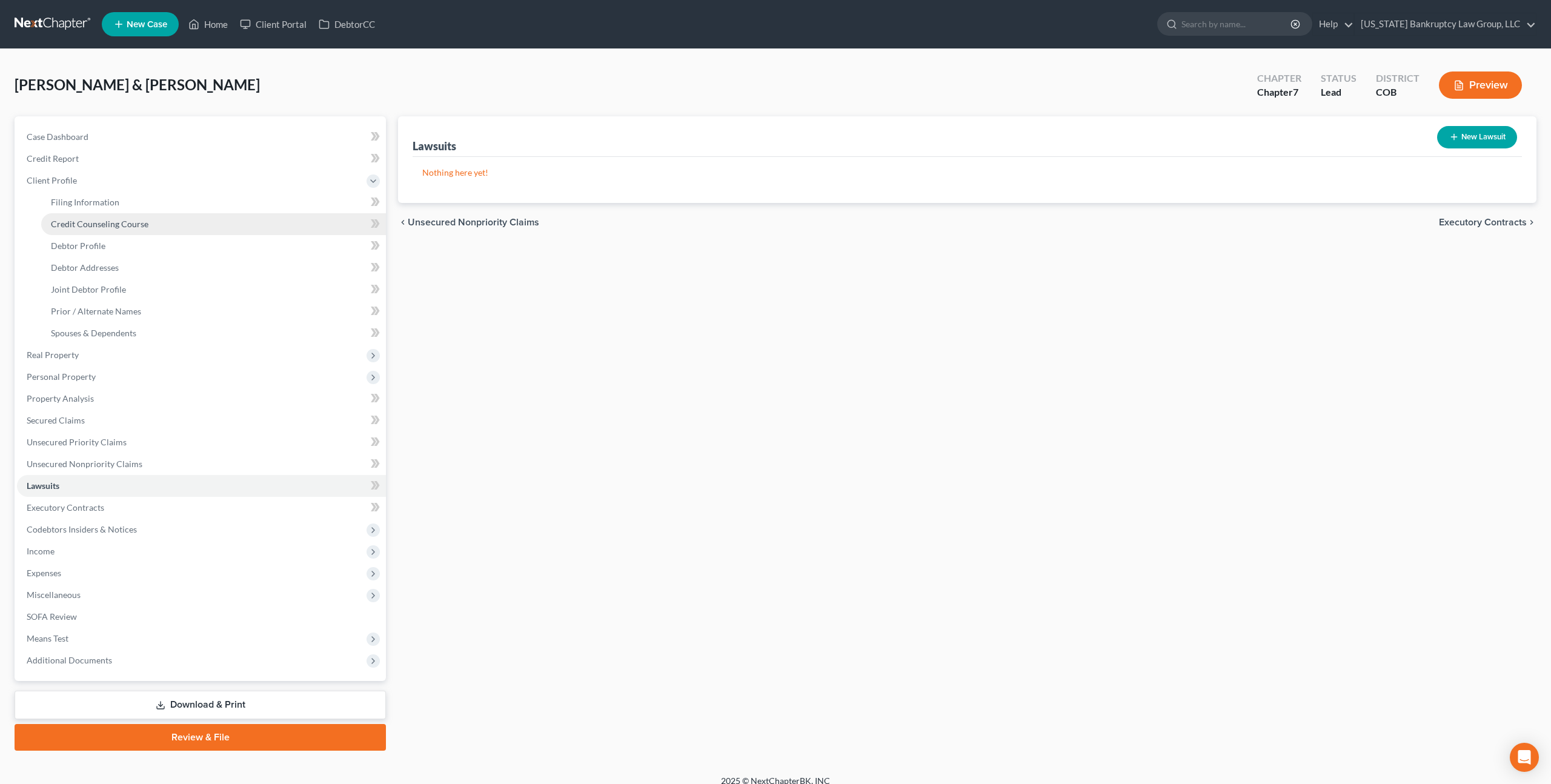
click at [90, 228] on span "Credit Counseling Course" at bounding box center [100, 224] width 97 height 10
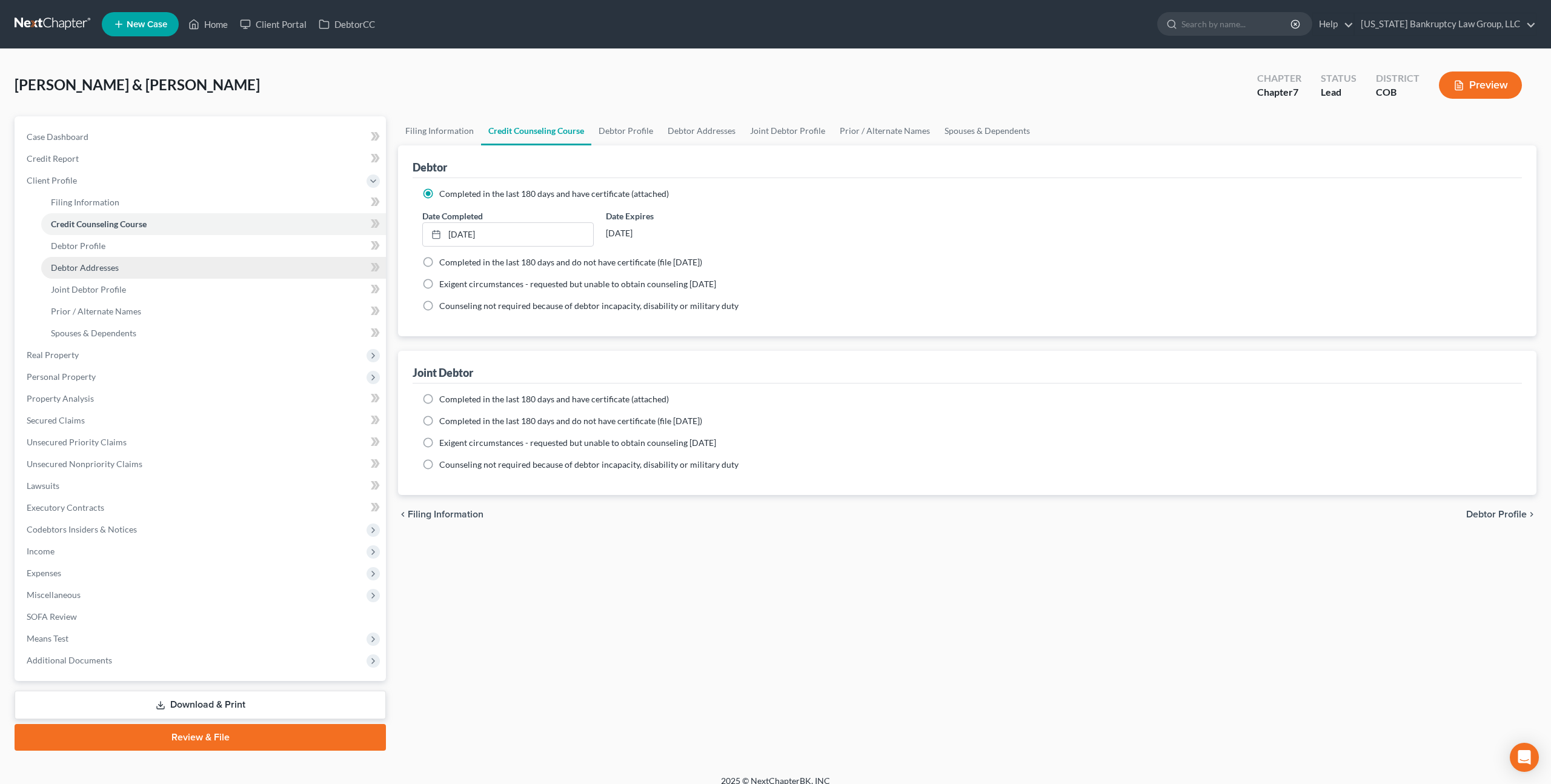
click at [93, 271] on span "Debtor Addresses" at bounding box center [85, 267] width 68 height 10
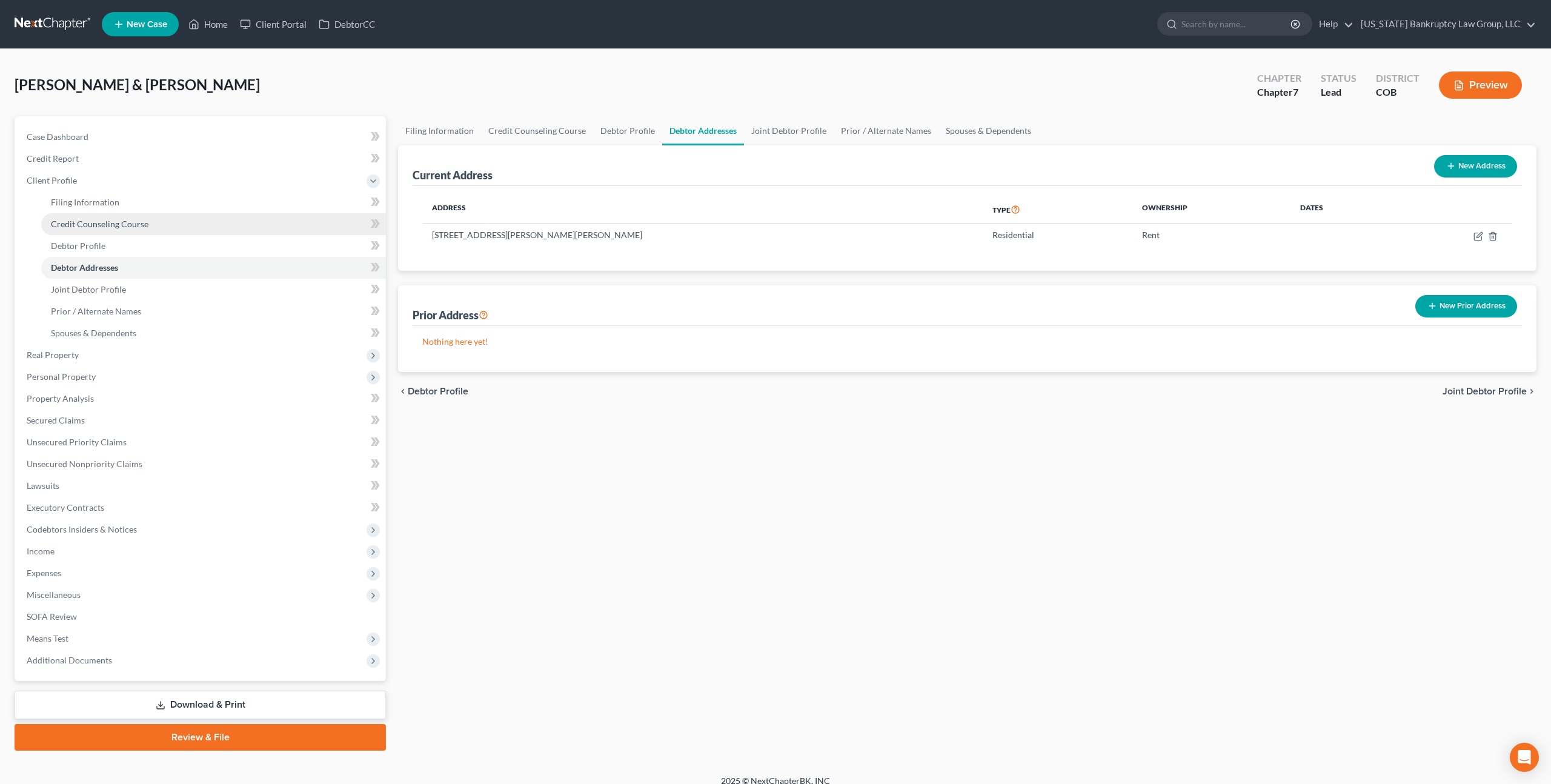
click at [98, 226] on span "Credit Counseling Course" at bounding box center [100, 224] width 97 height 10
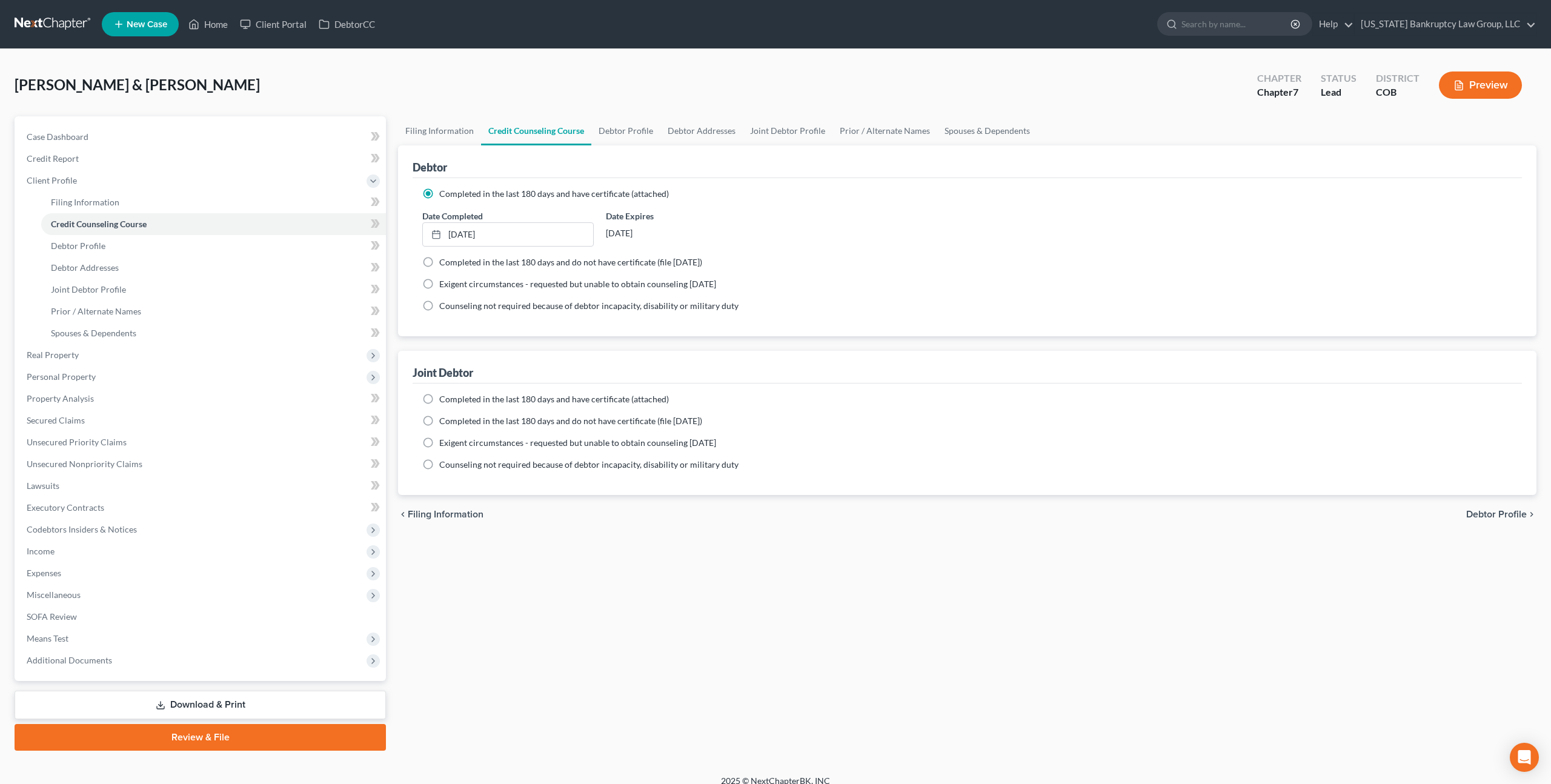
click at [439, 397] on label "Completed in the last 180 days and have certificate (attached)" at bounding box center [554, 399] width 230 height 12
click at [444, 397] on input "Completed in the last 180 days and have certificate (attached)" at bounding box center [448, 397] width 8 height 8
radio input "true"
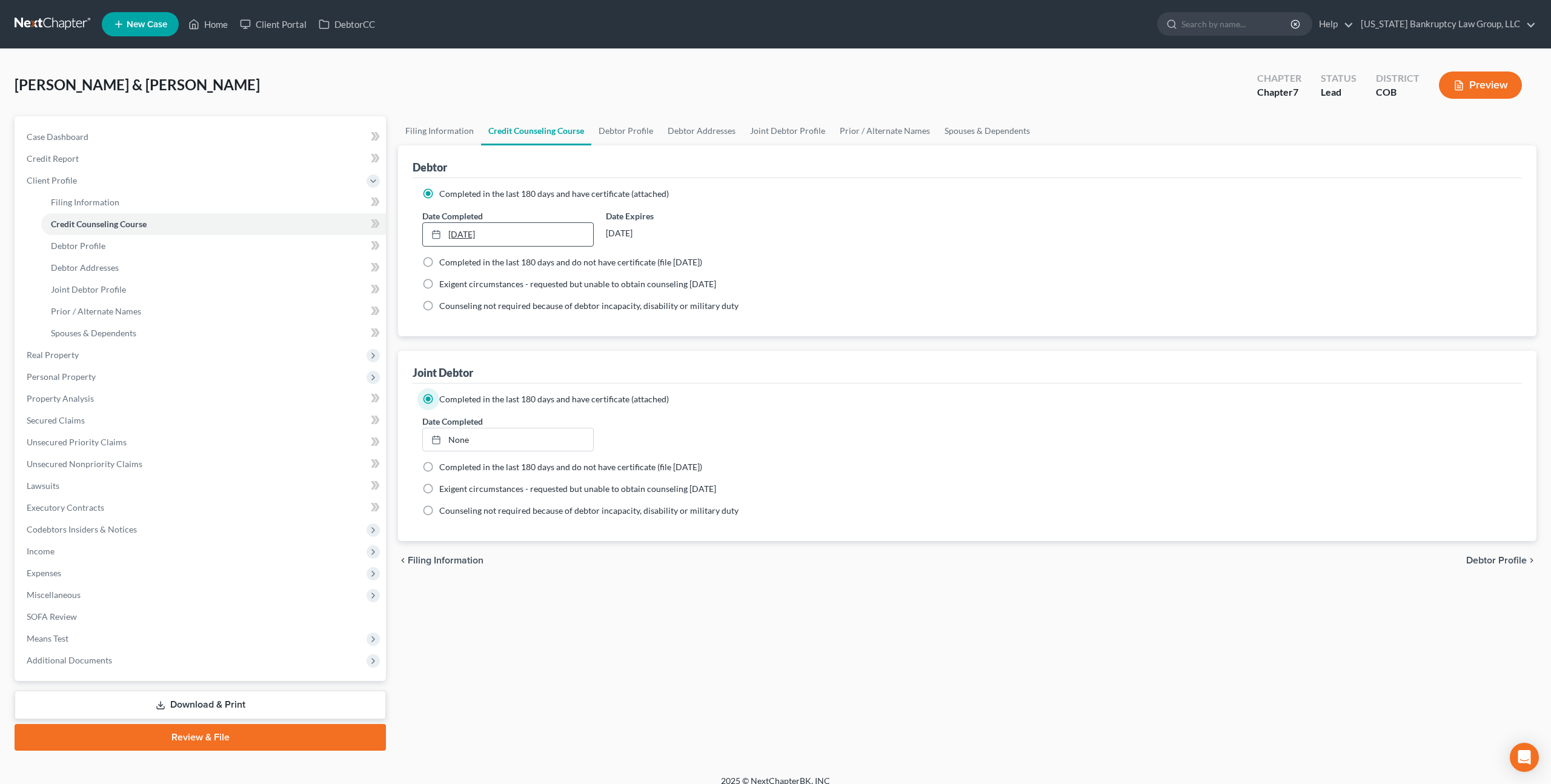
click at [486, 228] on link "4/8/2025" at bounding box center [507, 235] width 170 height 23
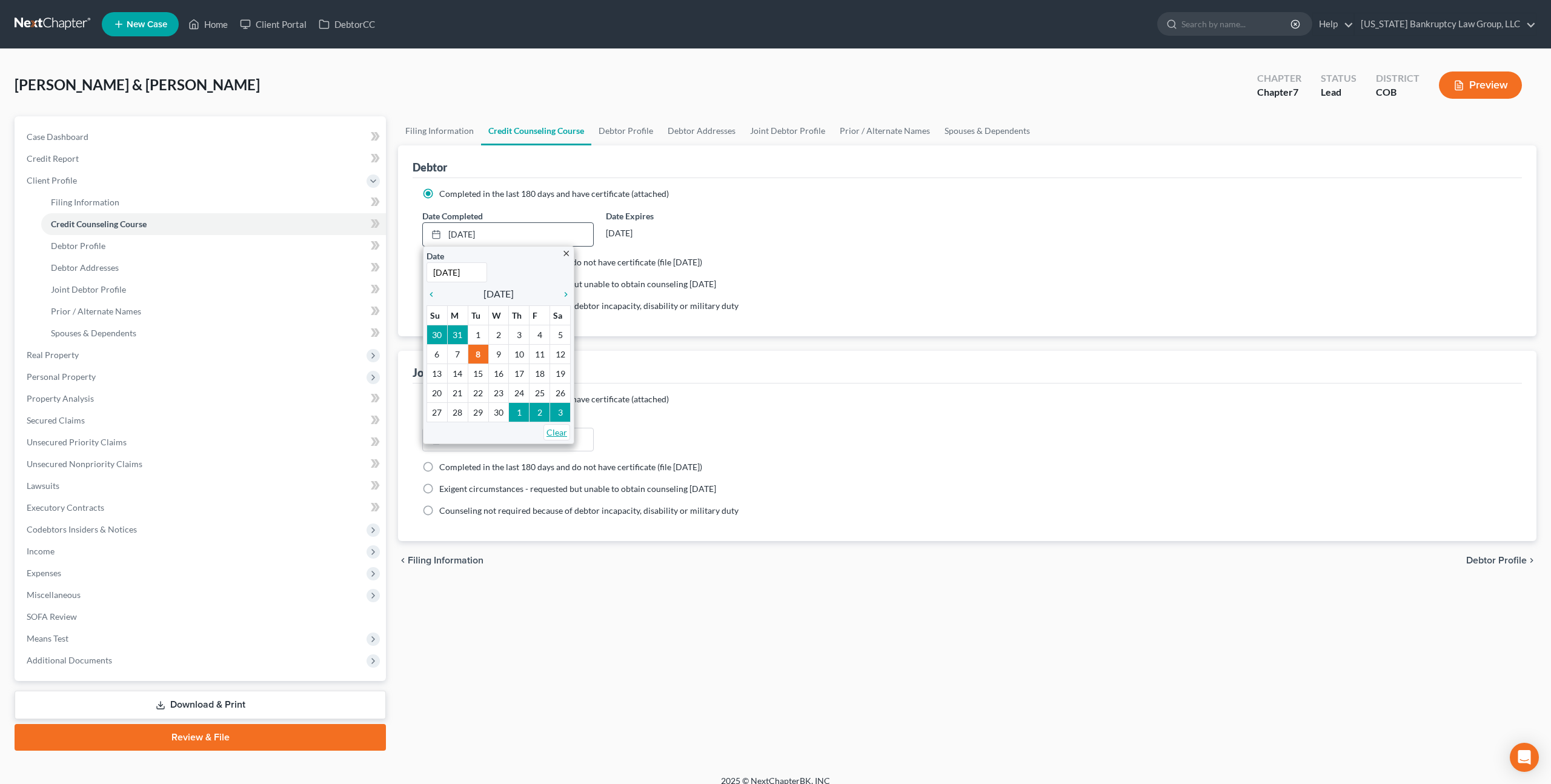
click at [556, 428] on link "Clear" at bounding box center [557, 432] width 27 height 16
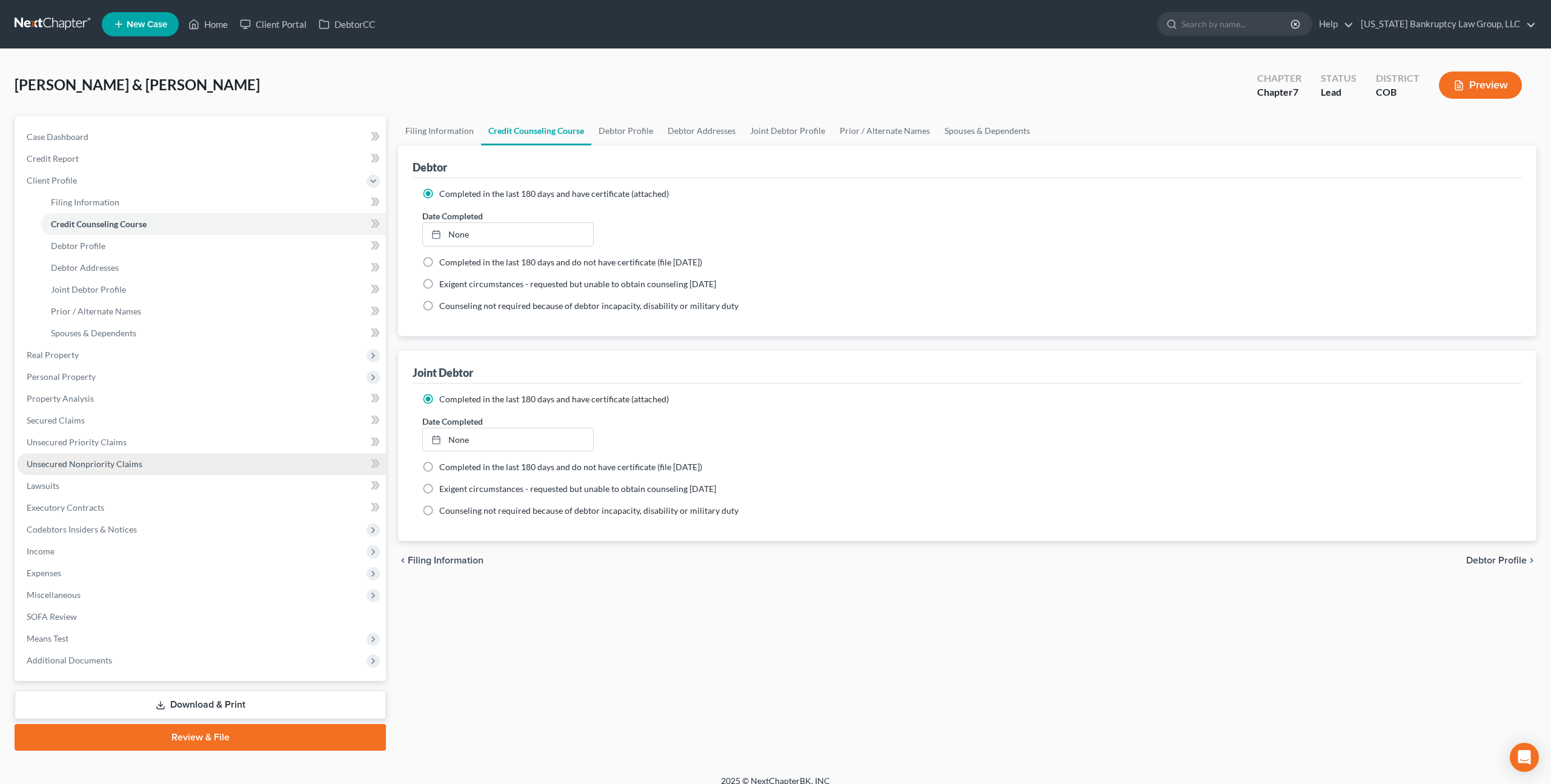
click at [108, 462] on span "Unsecured Nonpriority Claims" at bounding box center [85, 464] width 116 height 10
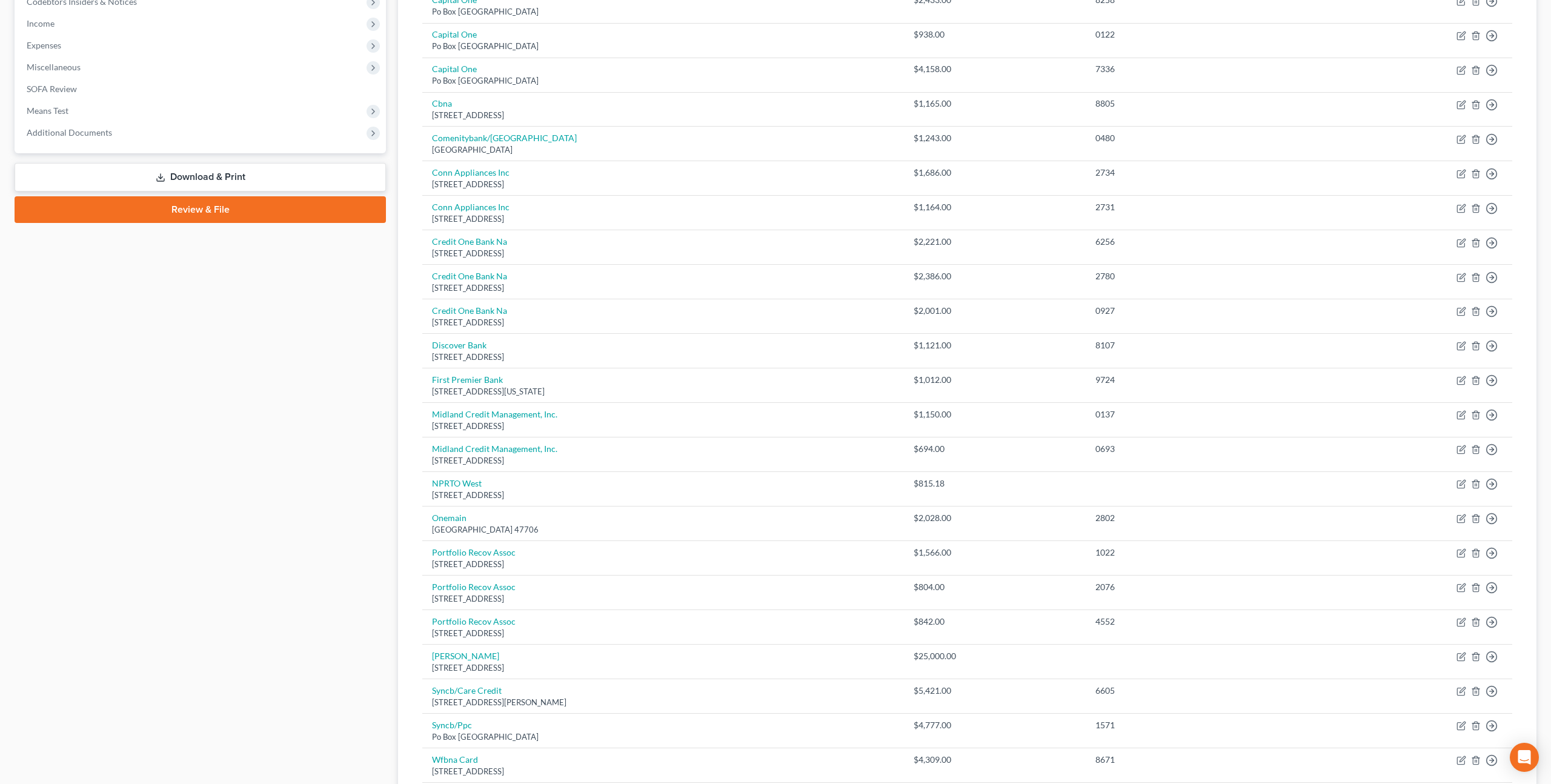
scroll to position [216, 0]
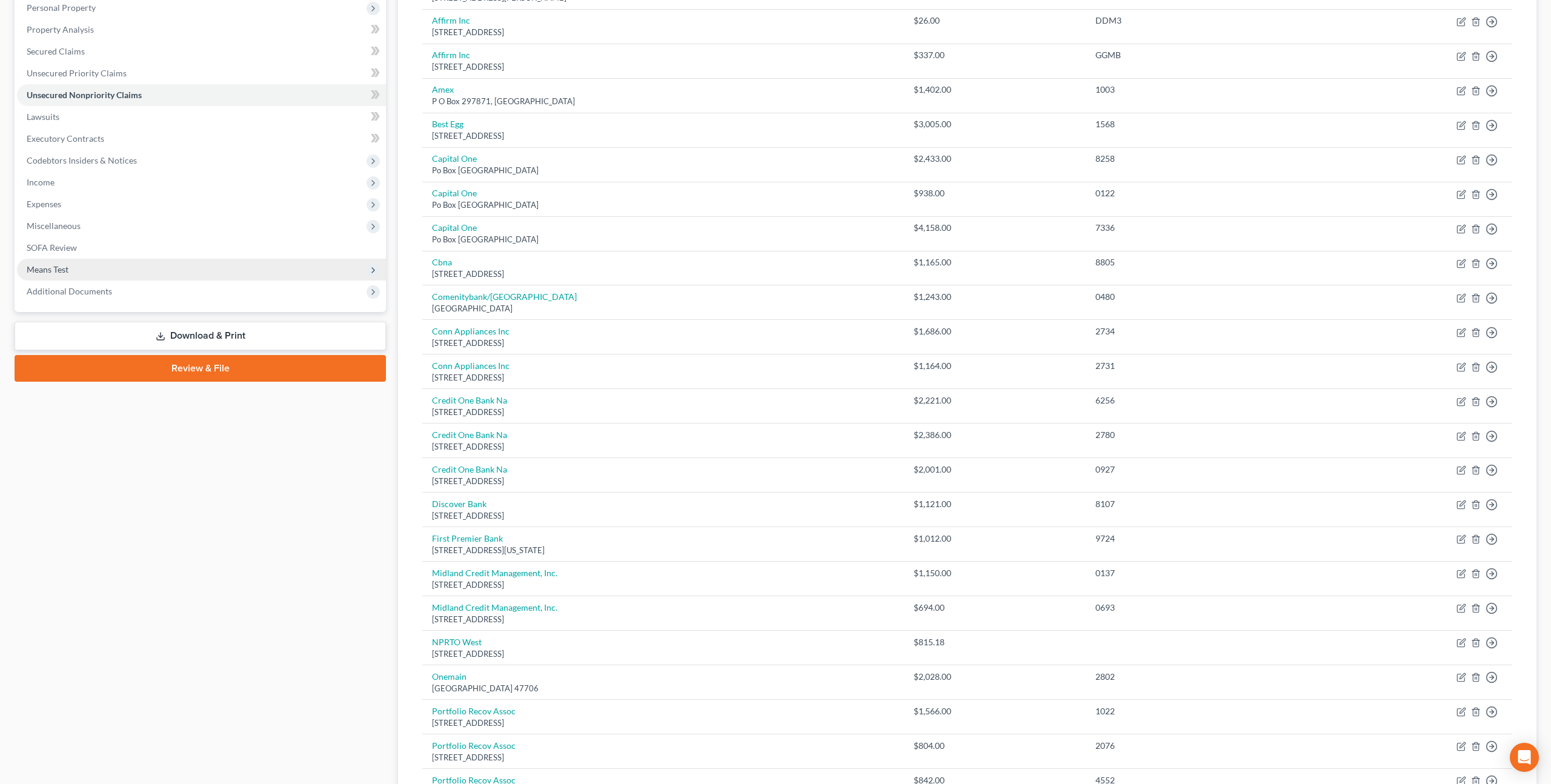
click at [77, 264] on span "Means Test" at bounding box center [202, 270] width 369 height 22
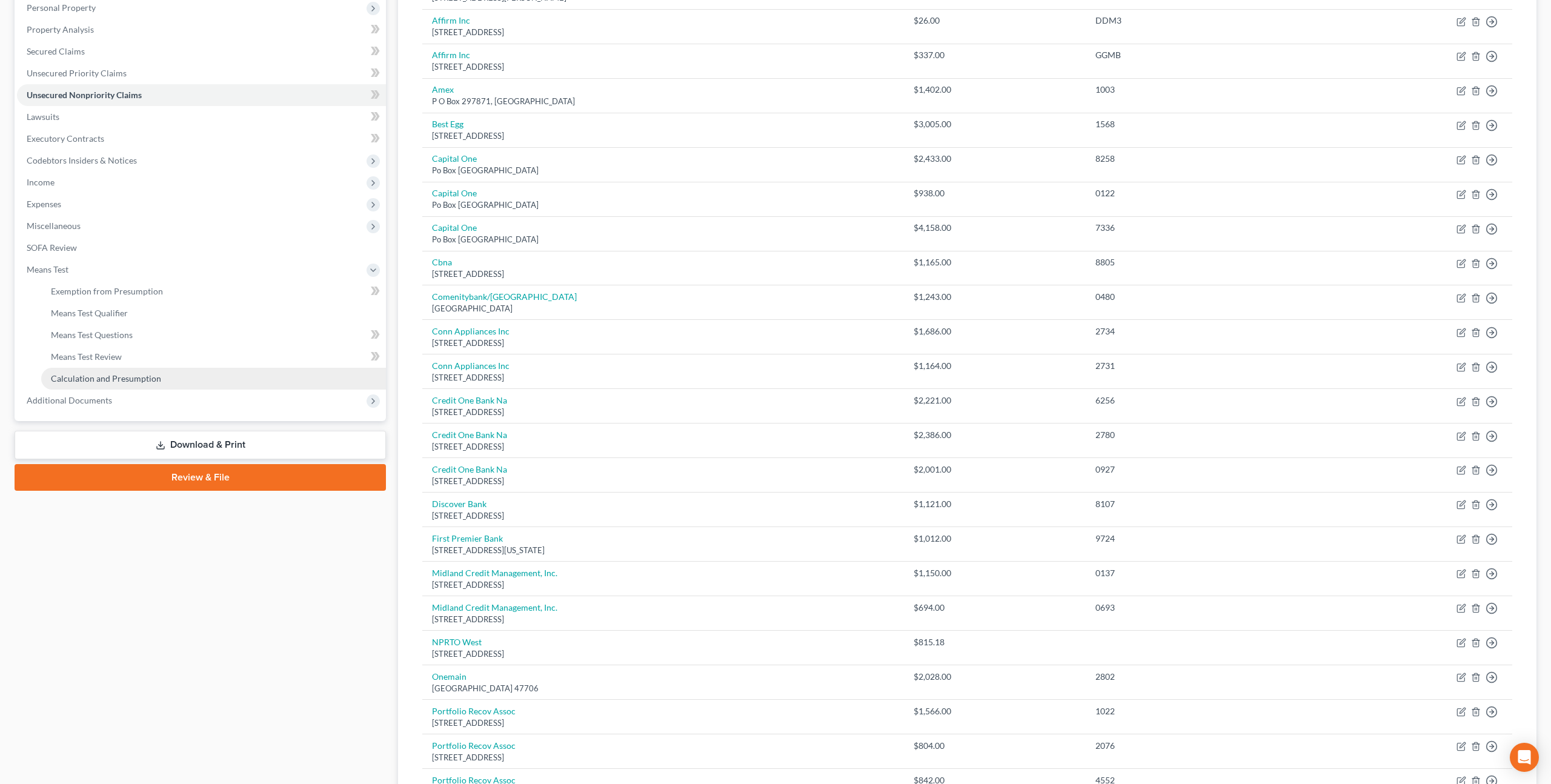
click at [135, 374] on span "Calculation and Presumption" at bounding box center [106, 378] width 110 height 10
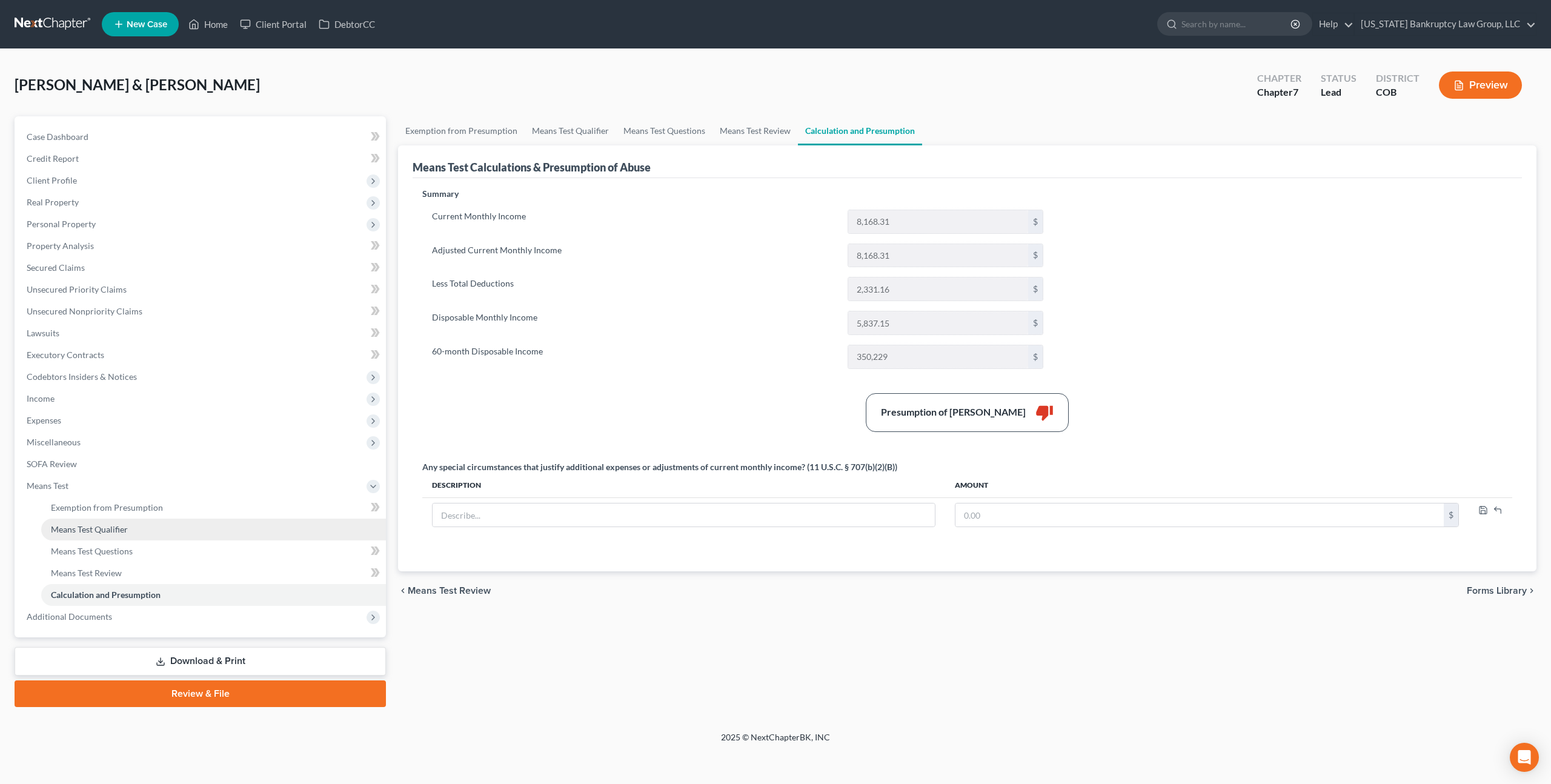
click at [105, 529] on span "Means Test Qualifier" at bounding box center [90, 529] width 77 height 10
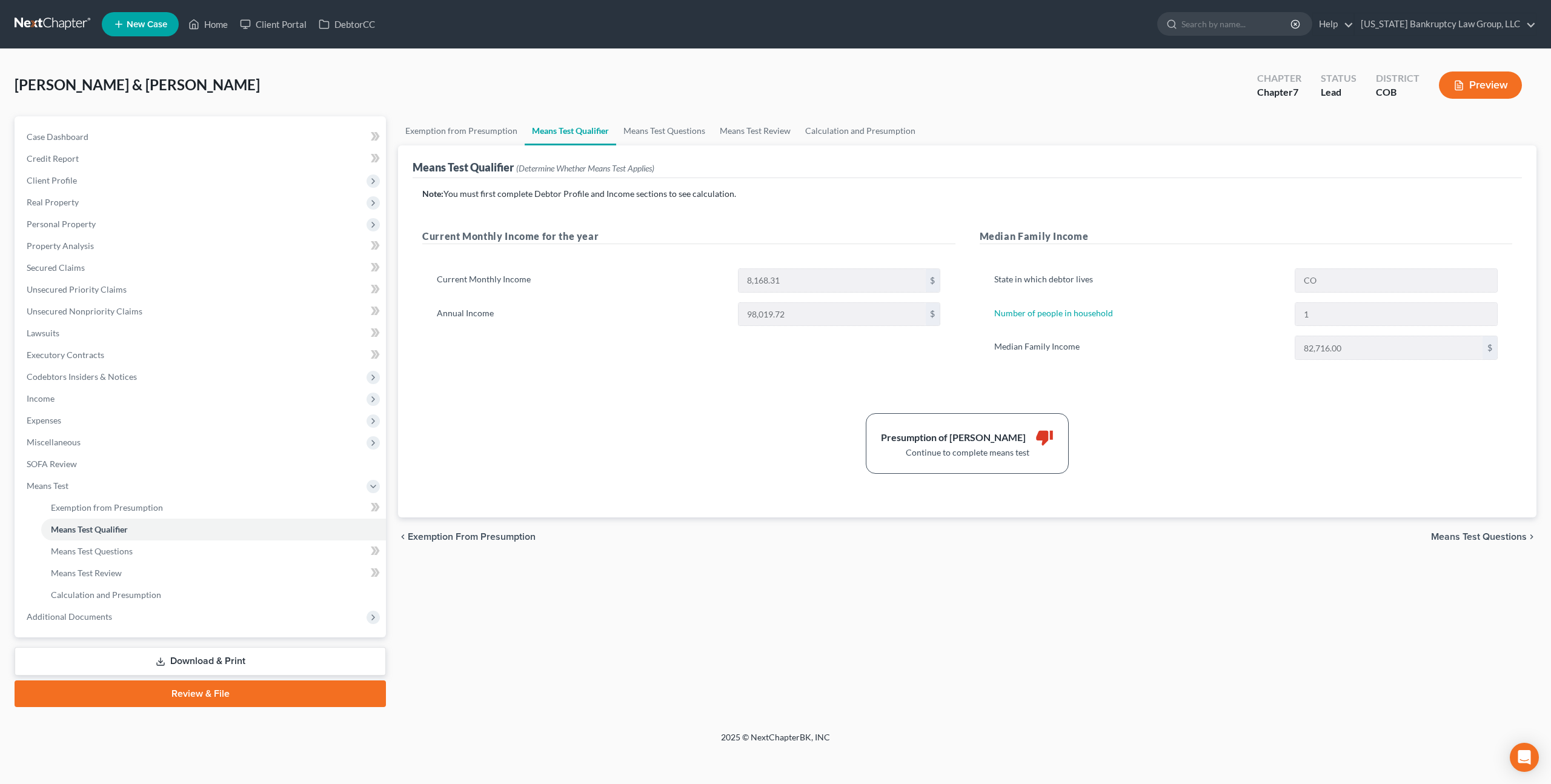
click at [578, 355] on div "Current Monthly Income for the year Current Monthly Income 8,168.31 $ Annual In…" at bounding box center [688, 306] width 557 height 155
click at [108, 551] on span "Means Test Questions" at bounding box center [92, 551] width 82 height 10
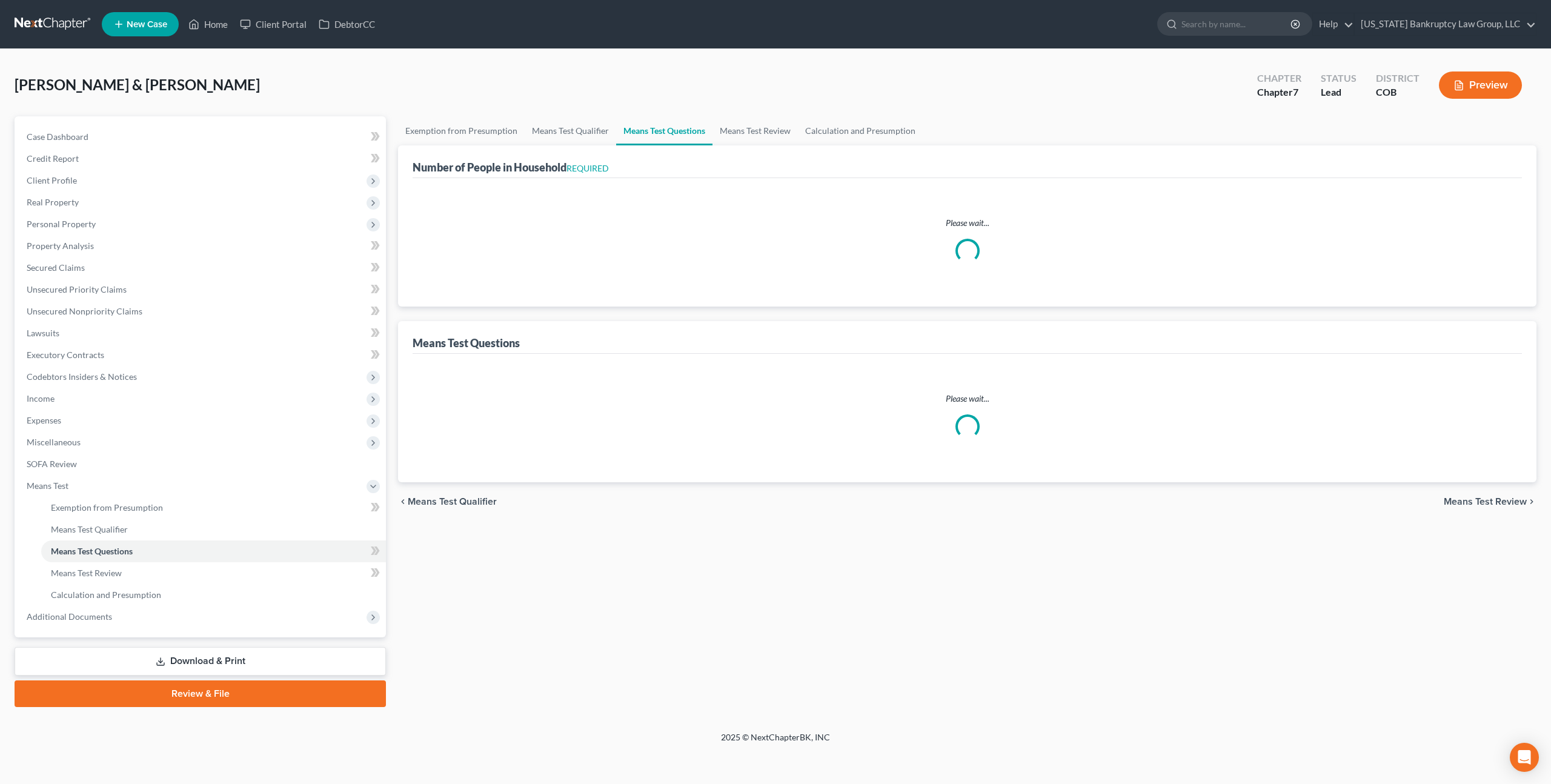
select select "1"
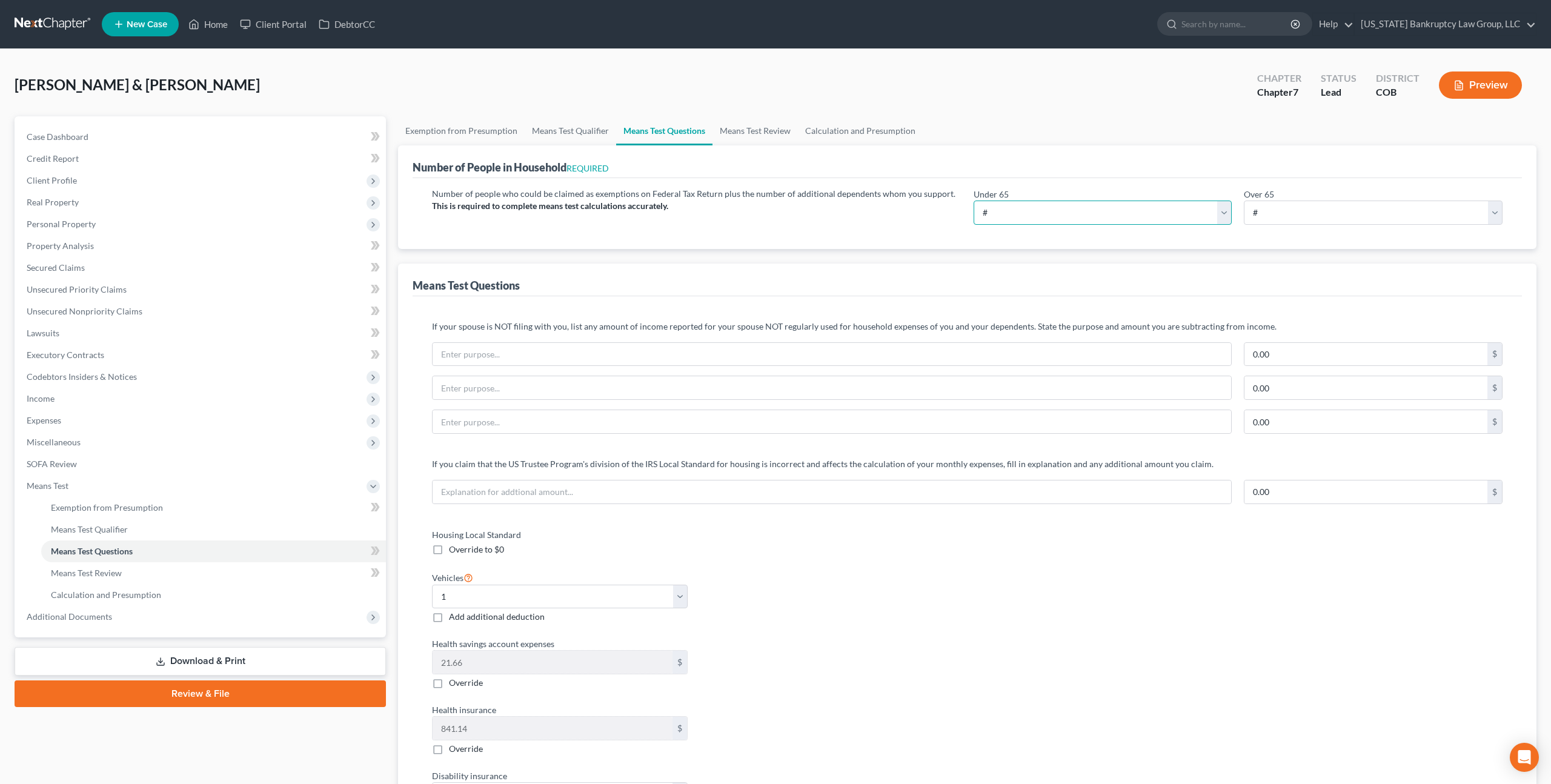
click at [1063, 211] on select "# 0 1 2 3 4 5 6 7 8 9 10" at bounding box center [1103, 213] width 259 height 24
select select "4"
click at [973, 200] on select "# 0 1 2 3 4 5 6 7 8 9 10" at bounding box center [1103, 213] width 259 height 24
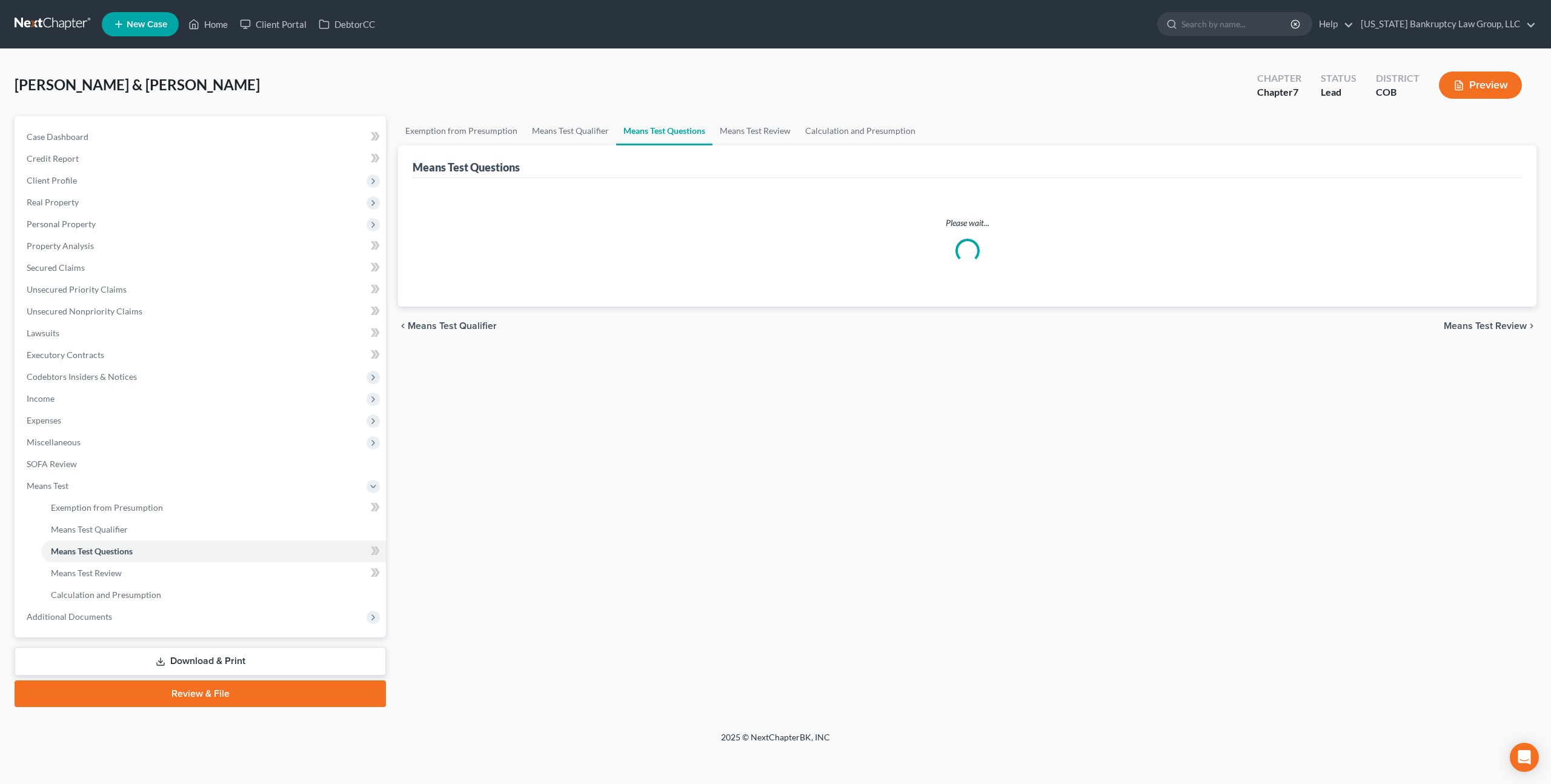
select select "4"
select select "1"
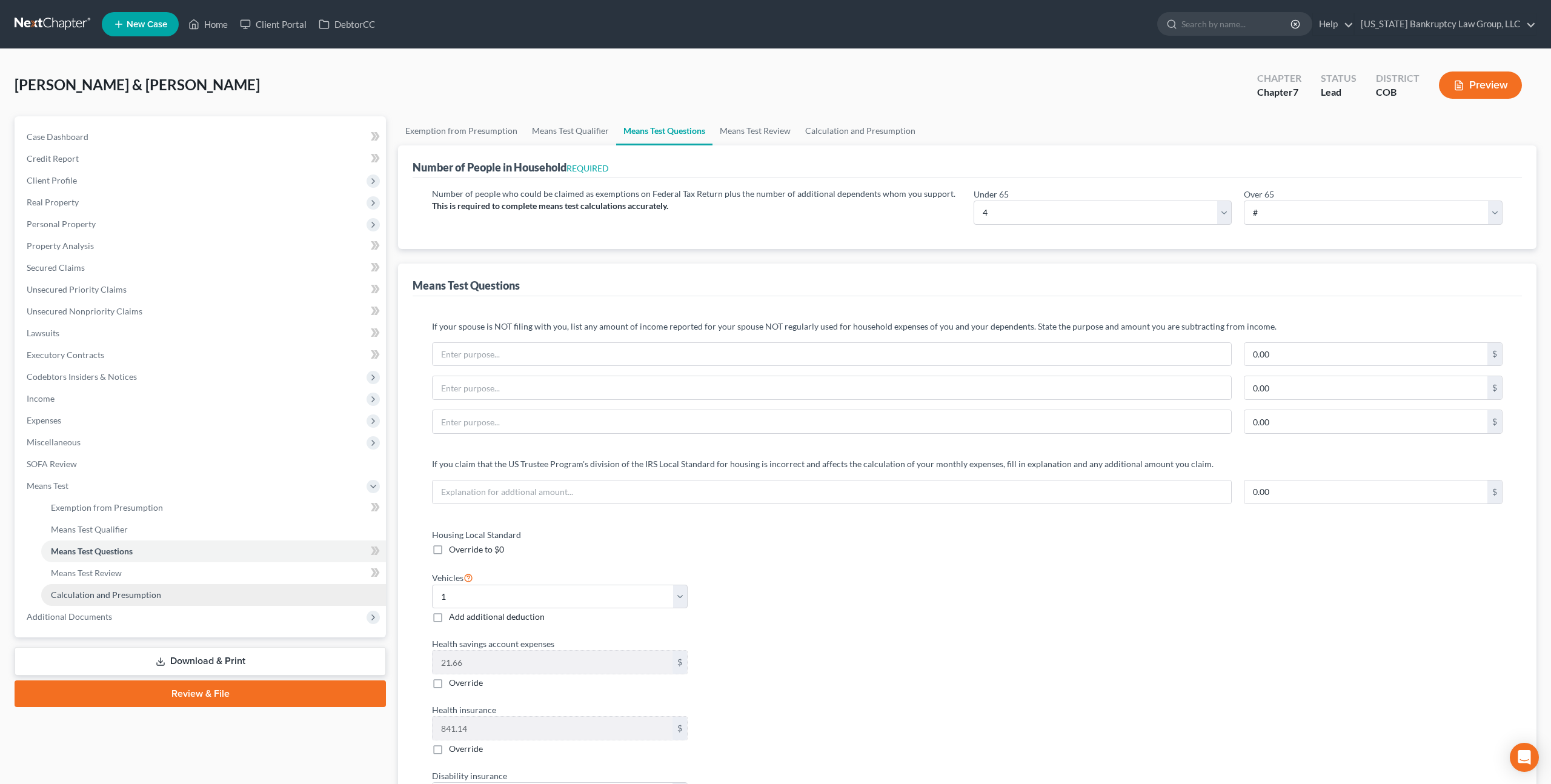
click at [138, 596] on span "Calculation and Presumption" at bounding box center [106, 595] width 110 height 10
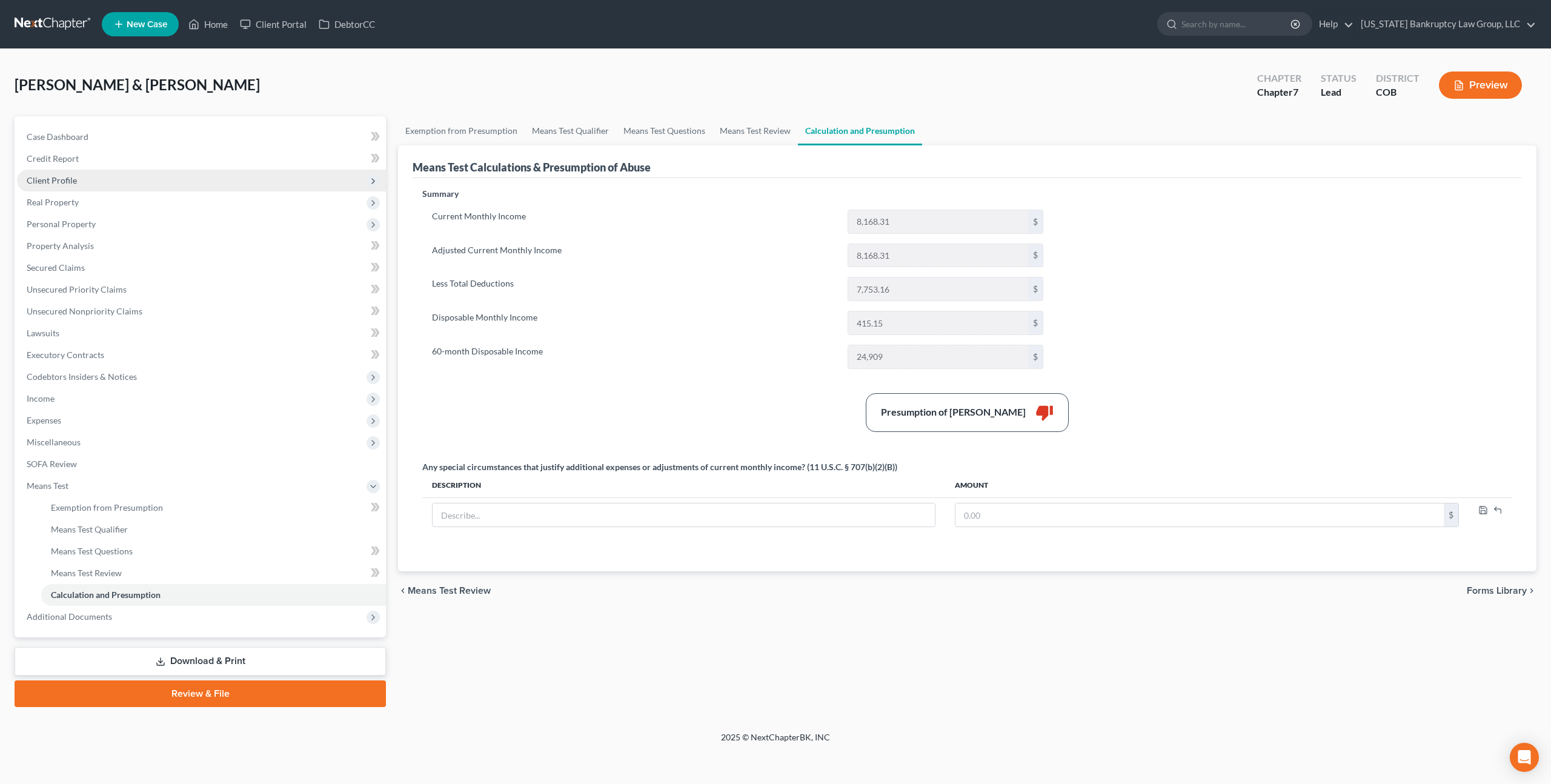
click at [66, 177] on span "Client Profile" at bounding box center [52, 180] width 51 height 10
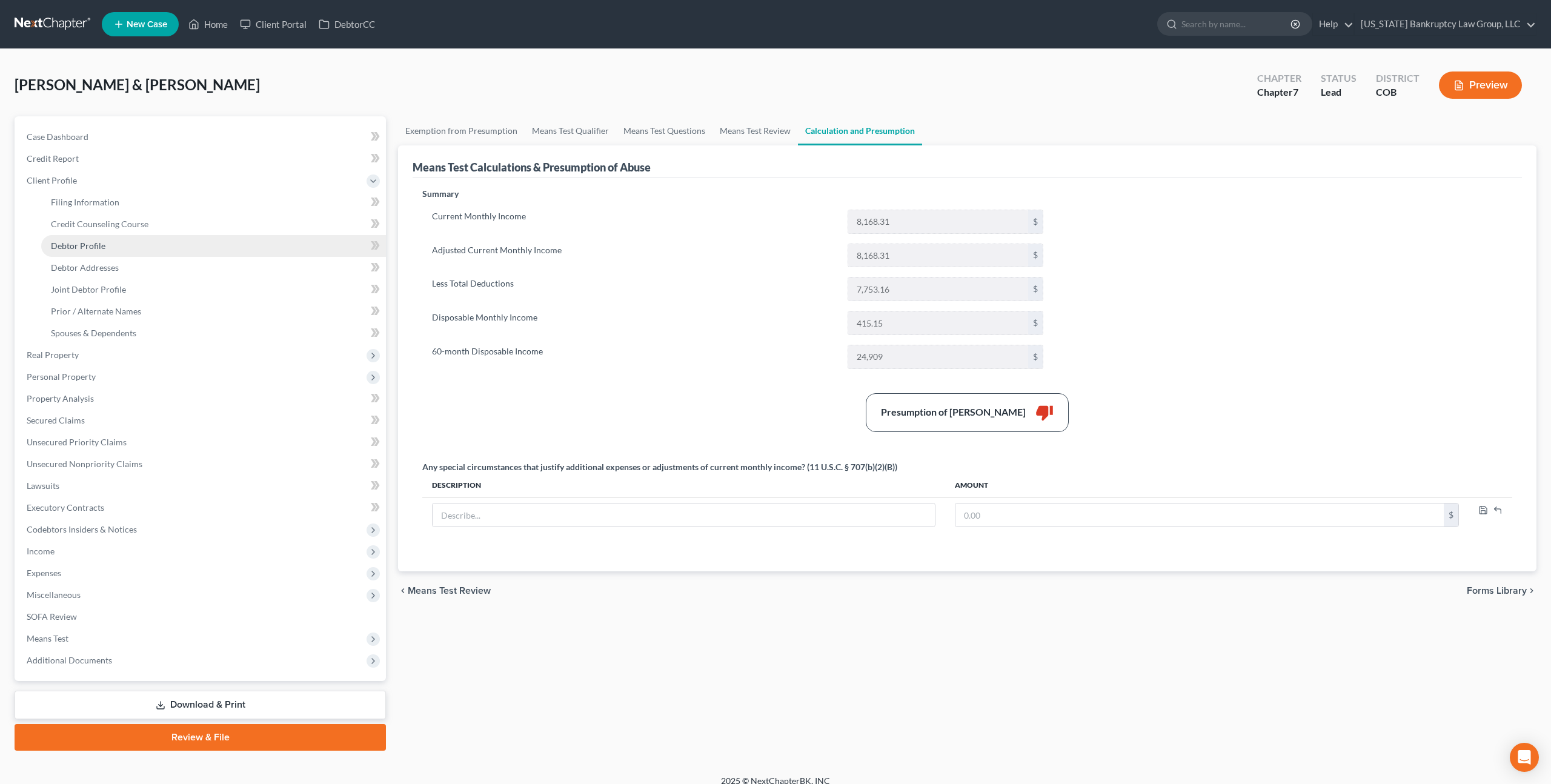
click at [102, 245] on span "Debtor Profile" at bounding box center [78, 245] width 54 height 10
select select "1"
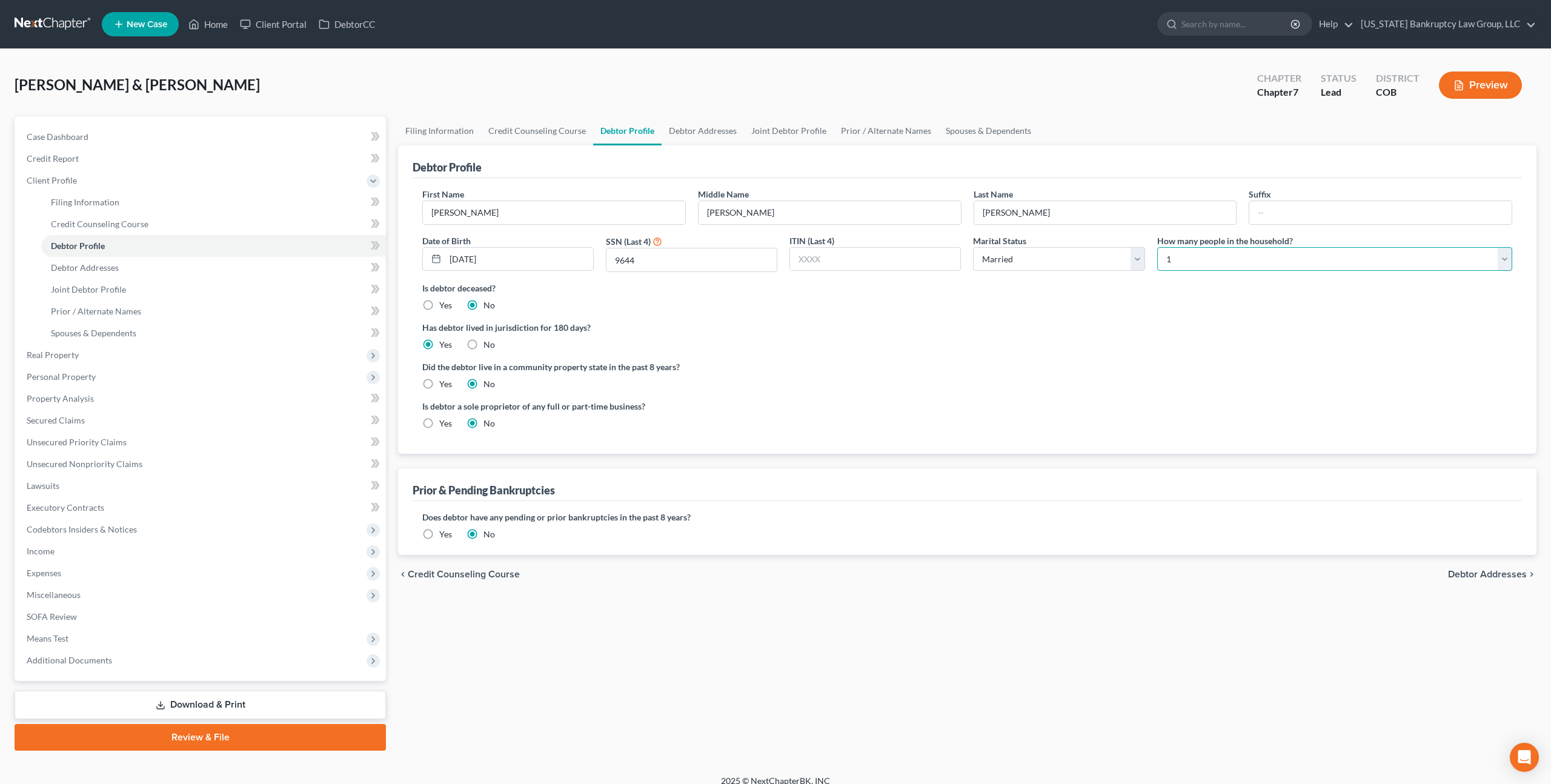
click at [1210, 253] on select "Select 1 2 3 4 5 6 7 8 9 10 11 12 13 14 15 16 17 18 19 20" at bounding box center [1334, 260] width 355 height 24
select select "3"
click at [1157, 247] on select "Select 1 2 3 4 5 6 7 8 9 10 11 12 13 14 15 16 17 18 19 20" at bounding box center [1334, 260] width 355 height 24
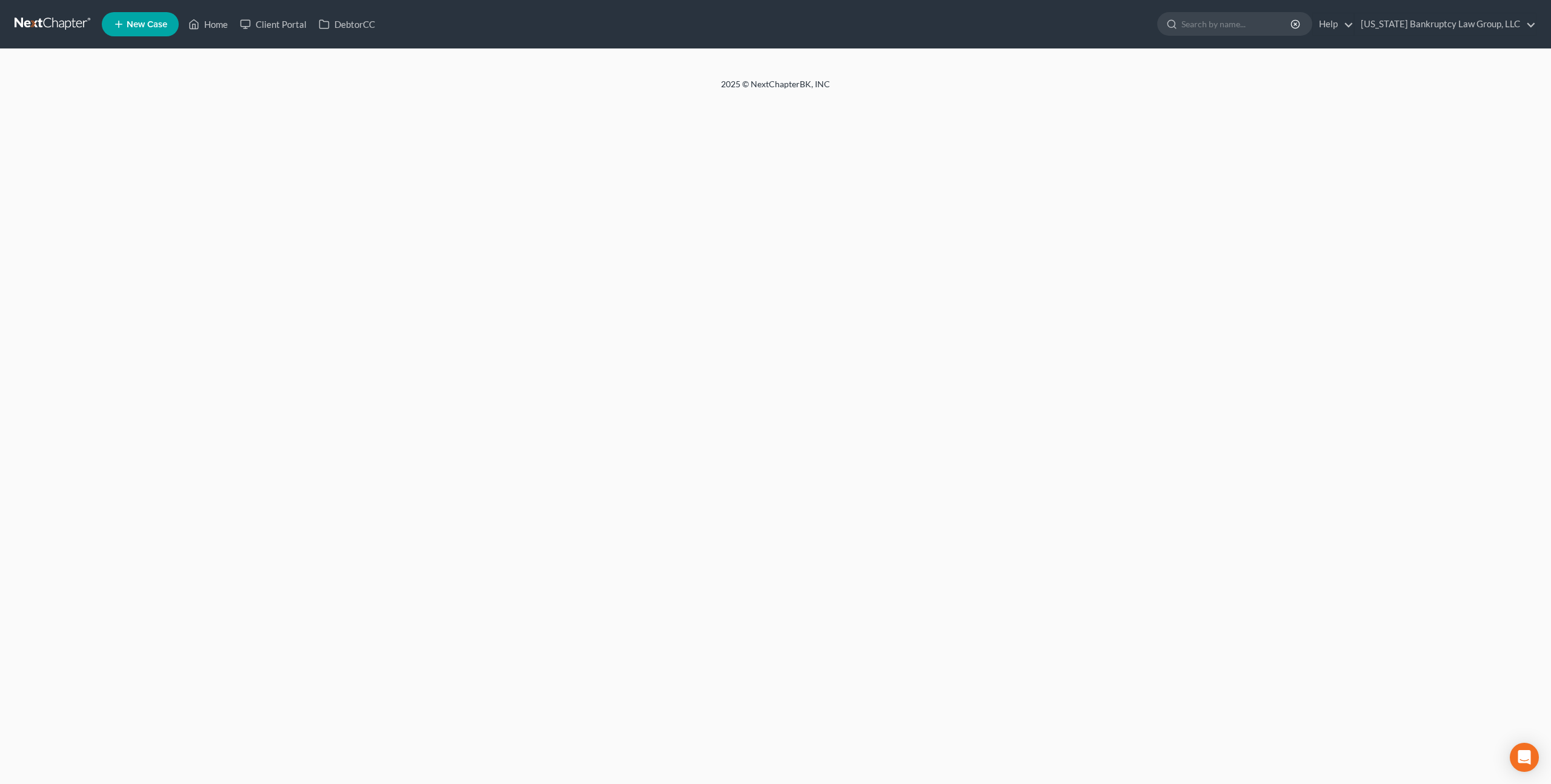
select select "1"
select select "3"
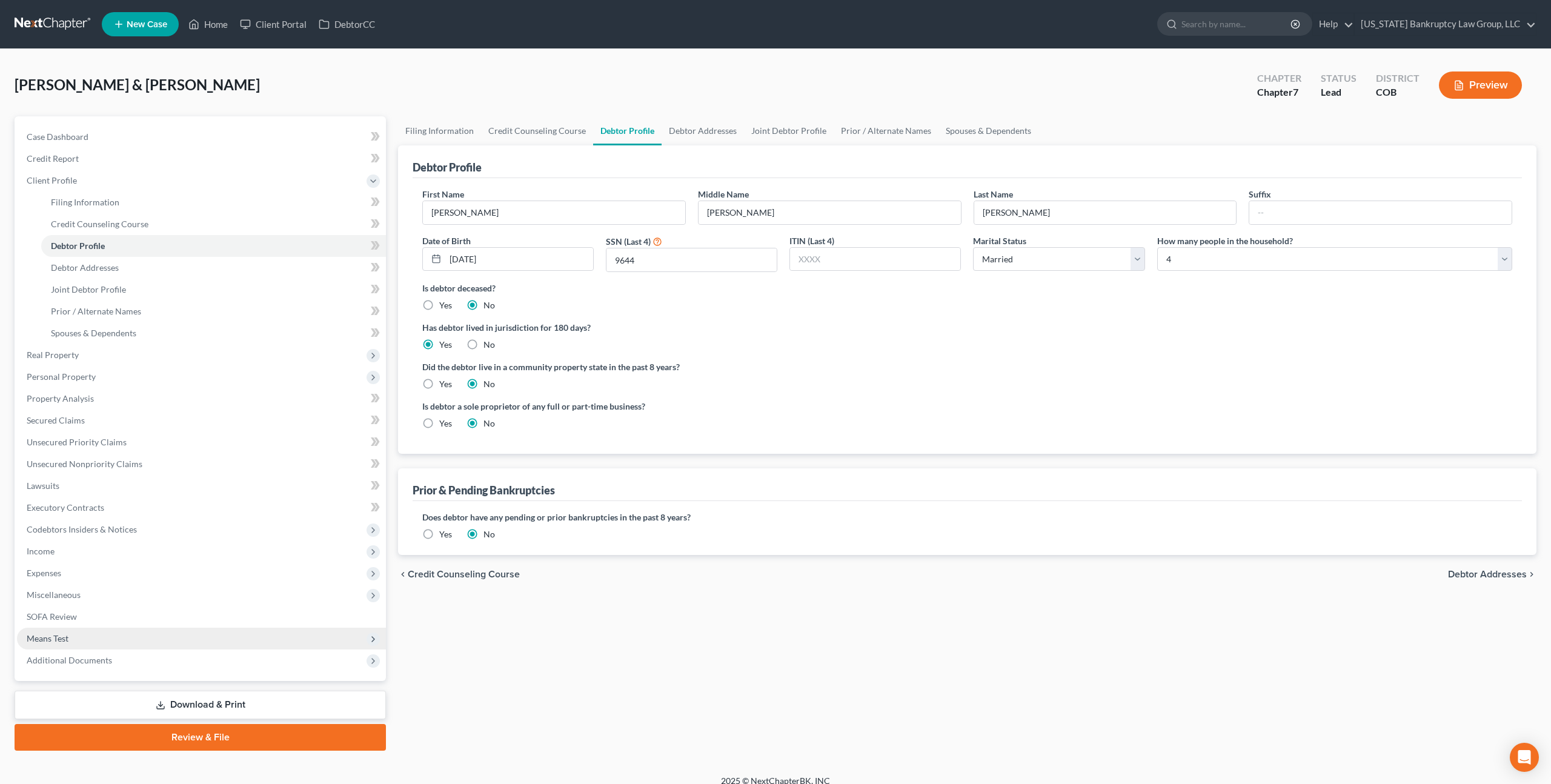
click at [76, 632] on span "Means Test" at bounding box center [202, 638] width 369 height 22
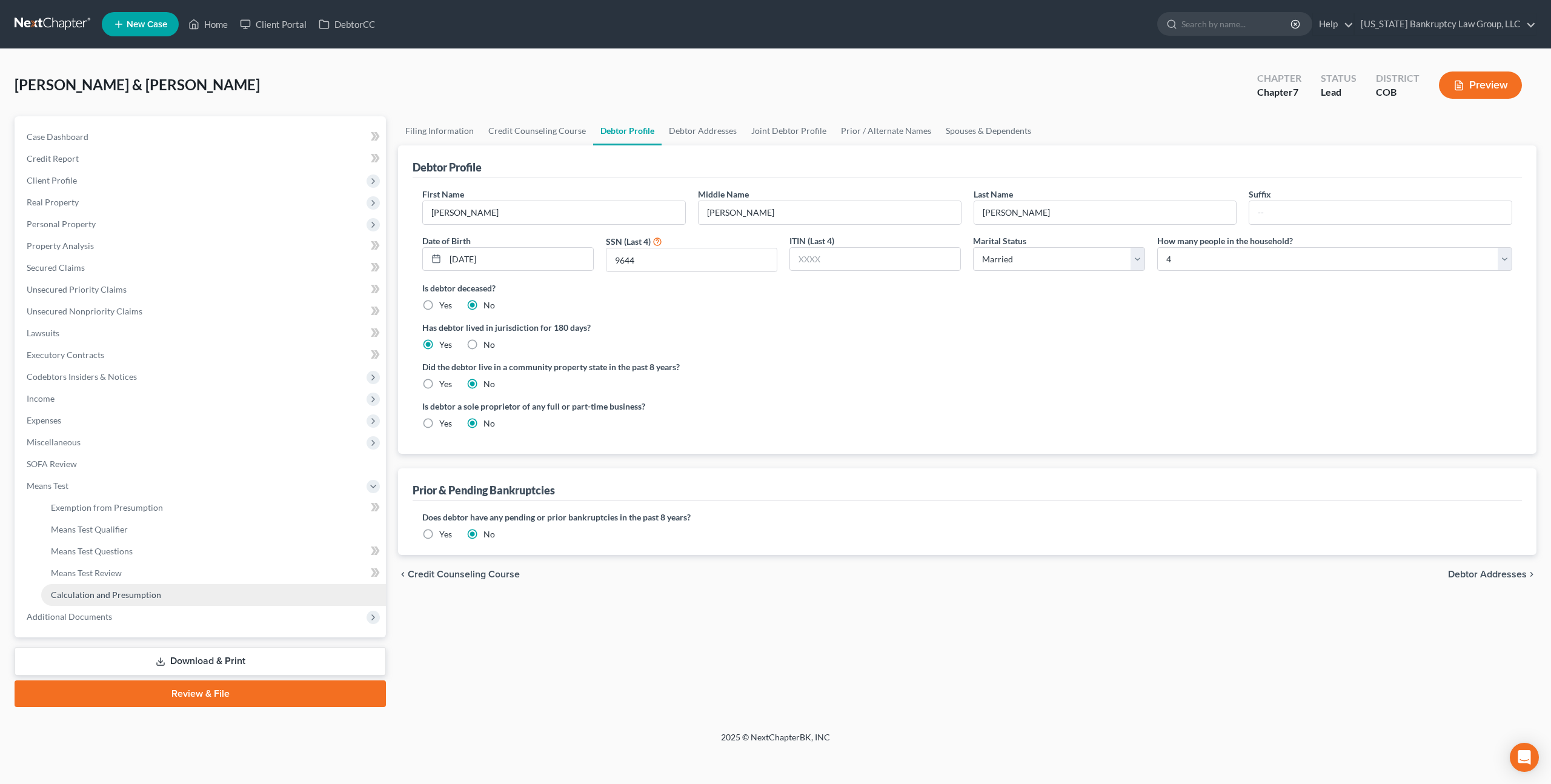
click at [108, 595] on span "Calculation and Presumption" at bounding box center [106, 595] width 110 height 10
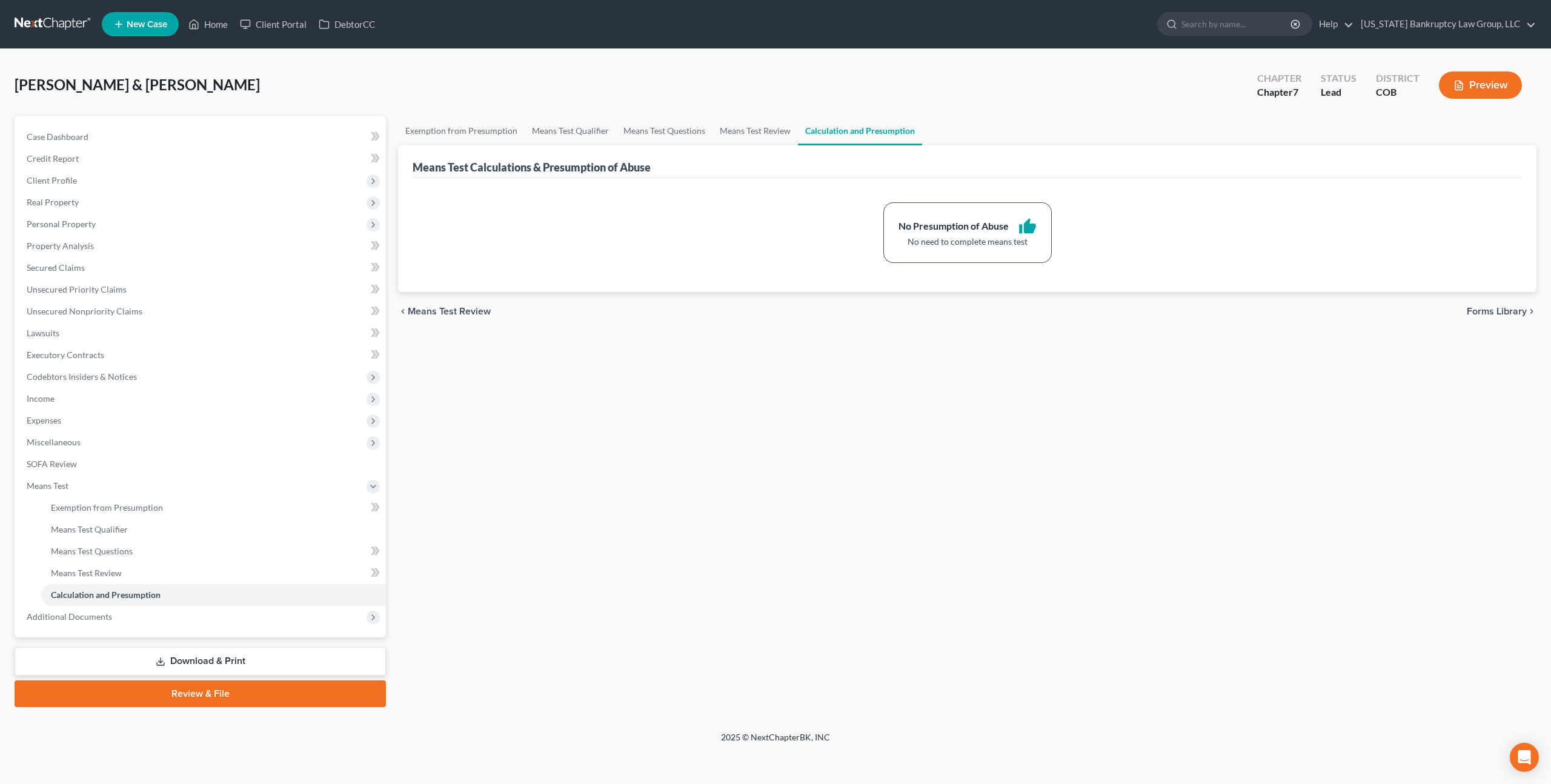
click at [64, 23] on link at bounding box center [53, 24] width 77 height 22
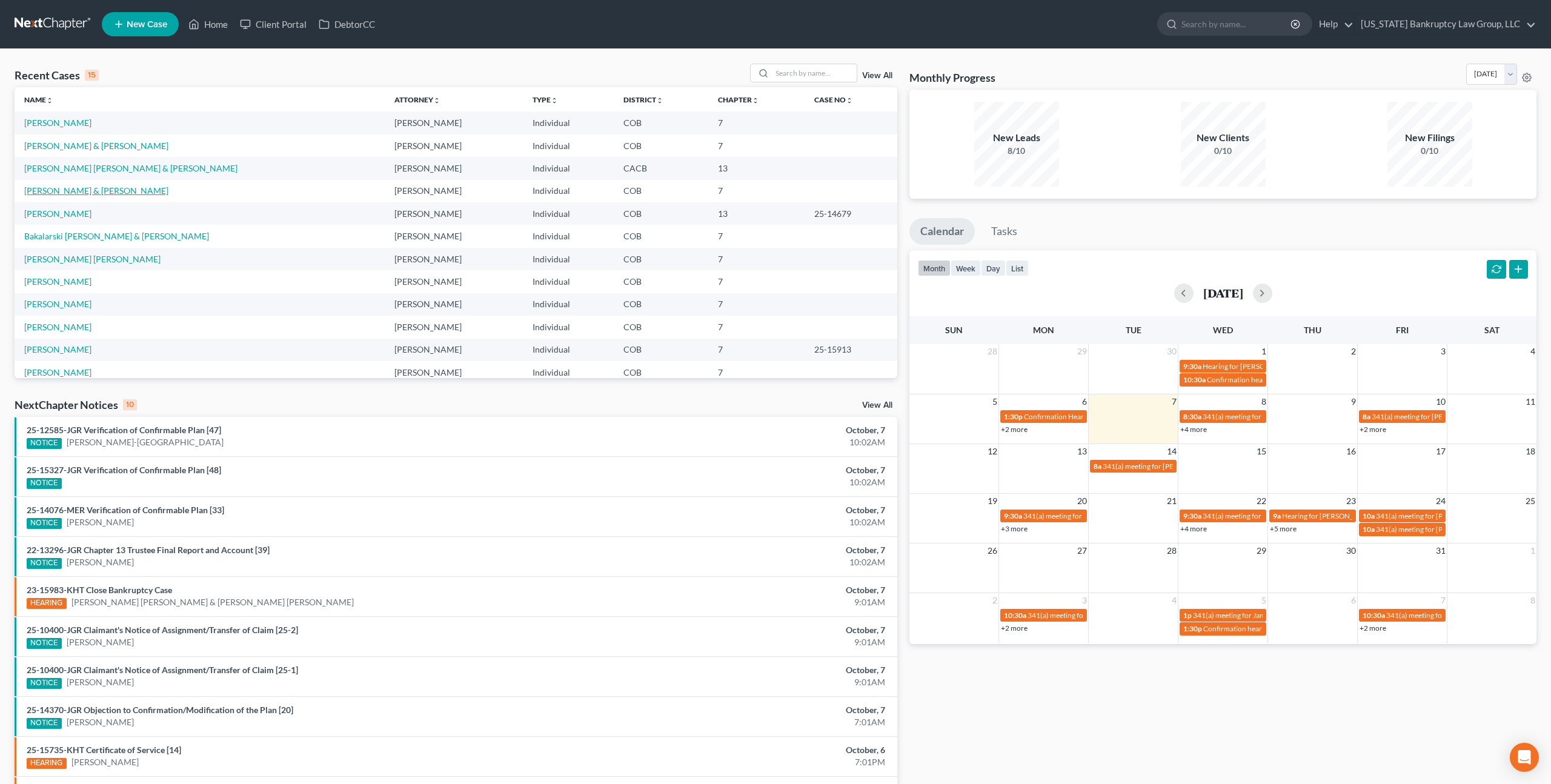
click at [100, 194] on link "[PERSON_NAME] & [PERSON_NAME]" at bounding box center [96, 190] width 144 height 10
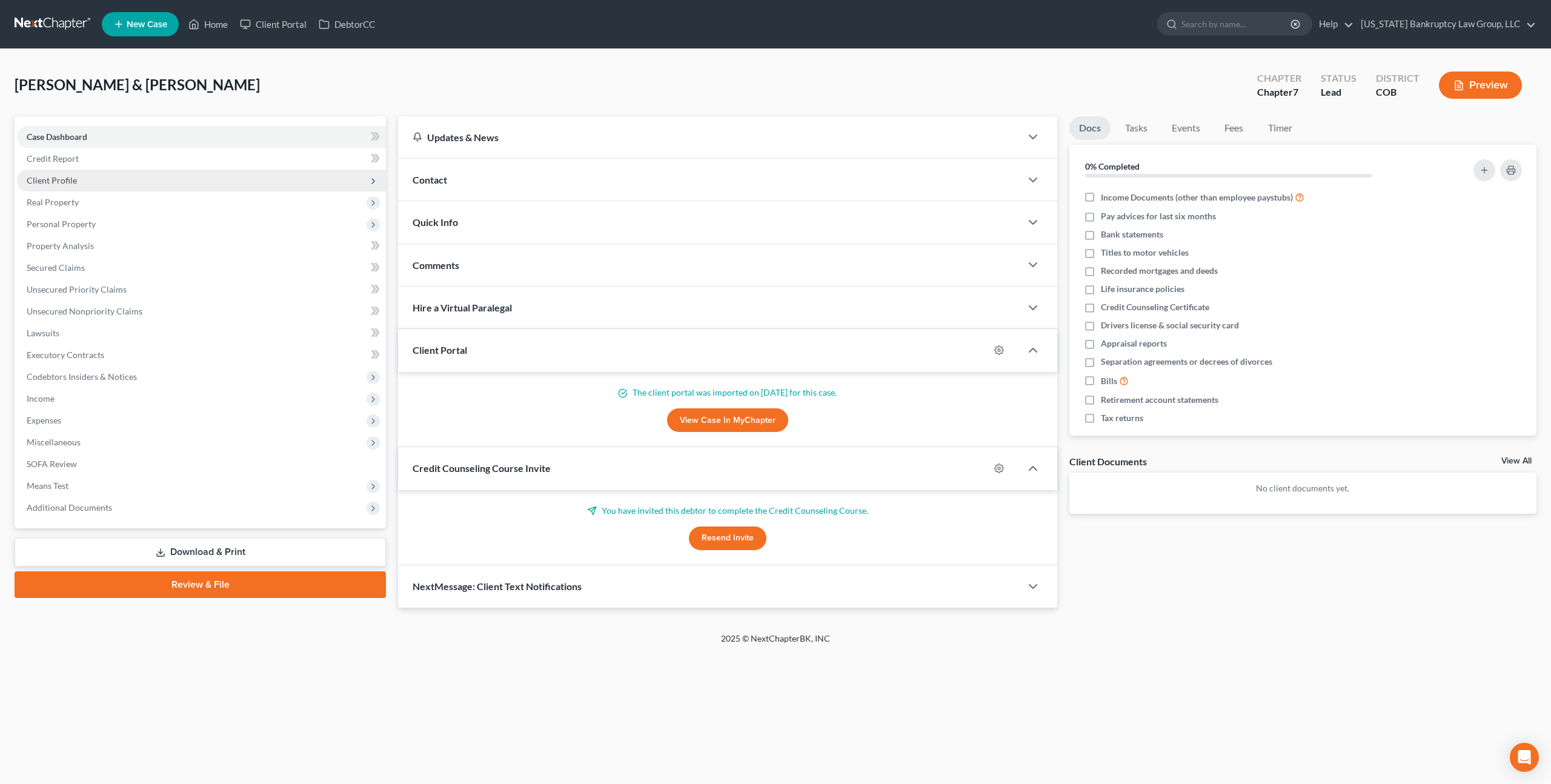
click at [69, 182] on span "Client Profile" at bounding box center [52, 180] width 51 height 10
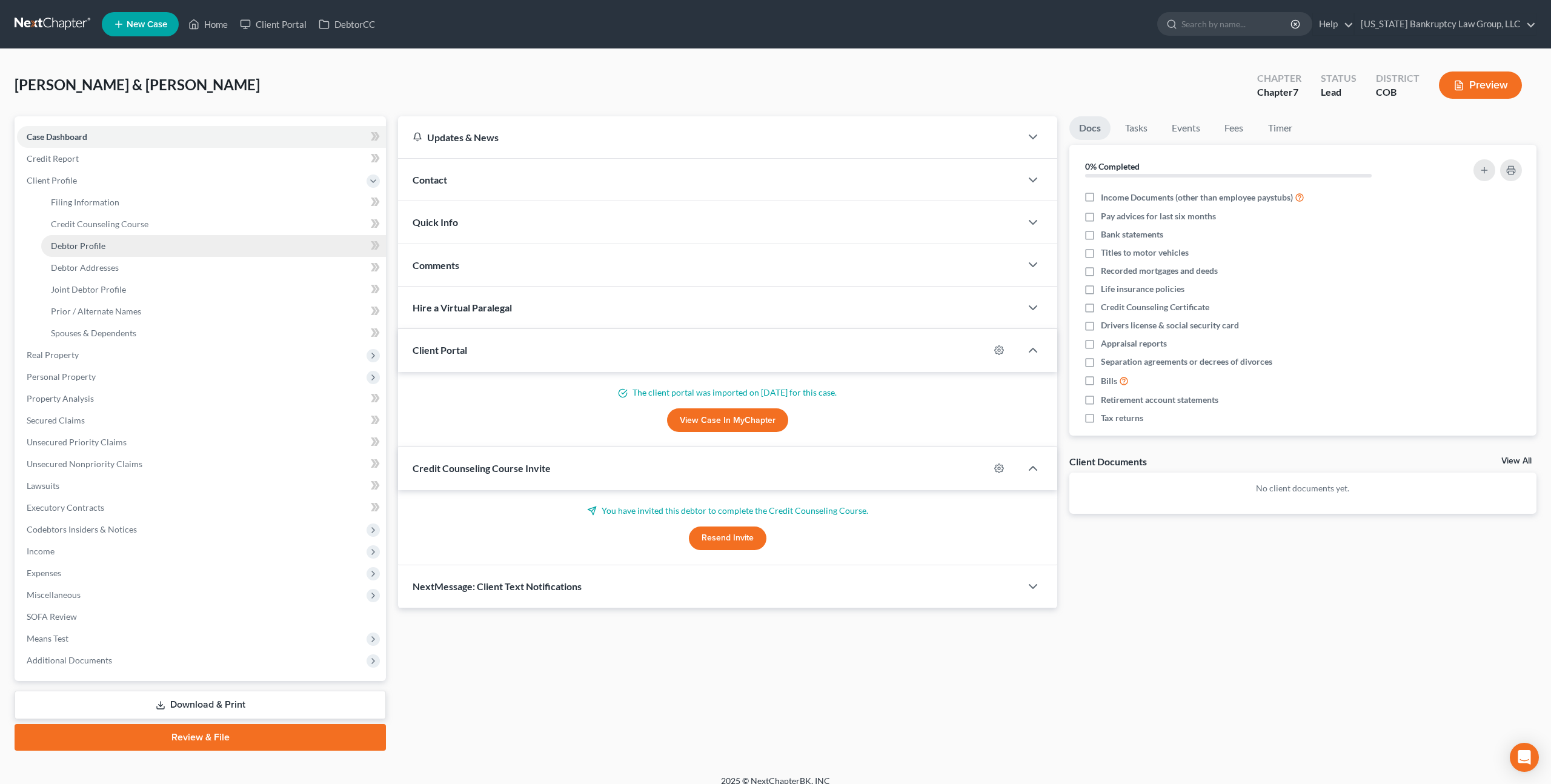
click at [97, 244] on span "Debtor Profile" at bounding box center [78, 245] width 54 height 10
select select "1"
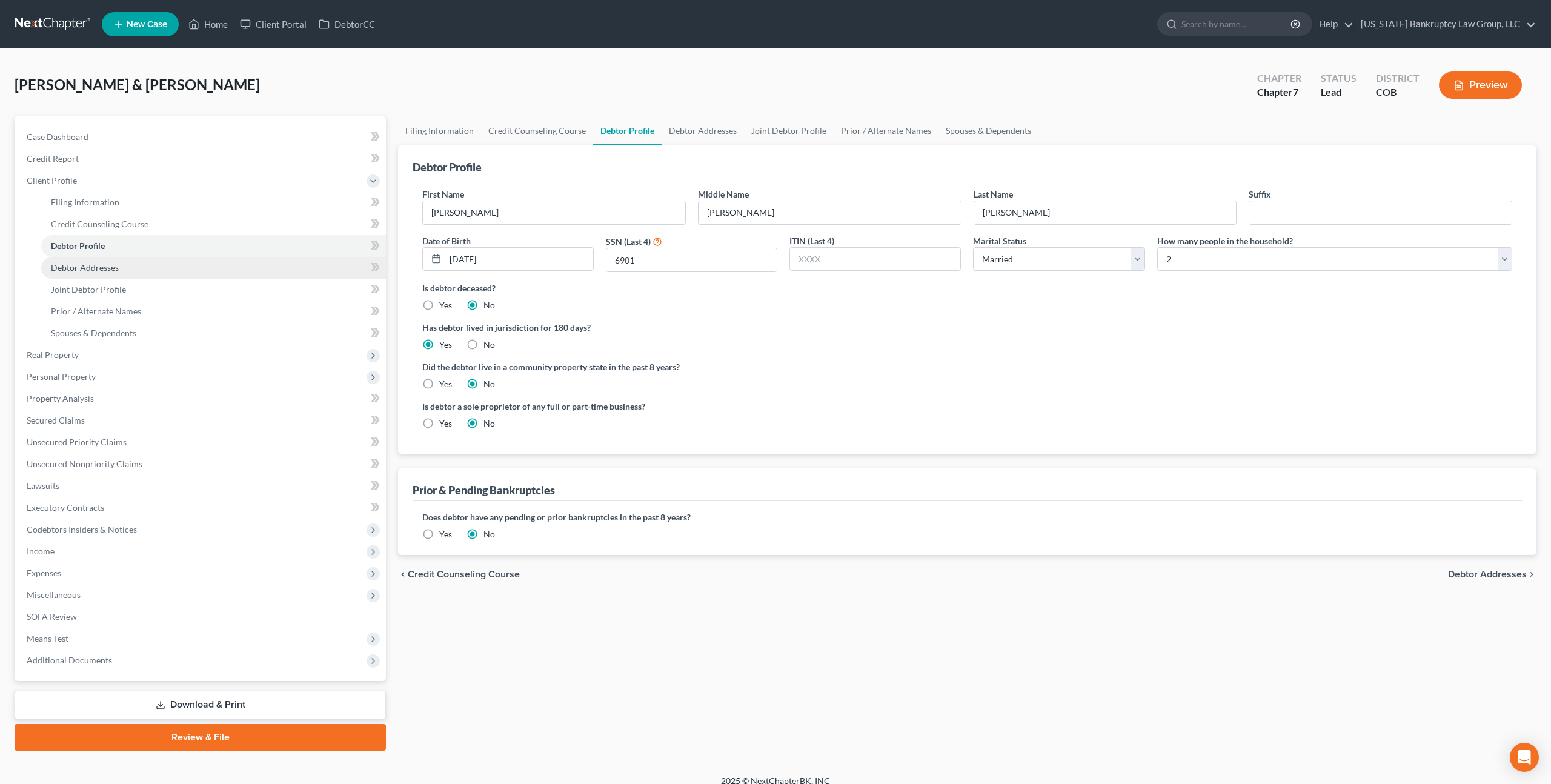
click at [101, 270] on span "Debtor Addresses" at bounding box center [85, 267] width 68 height 10
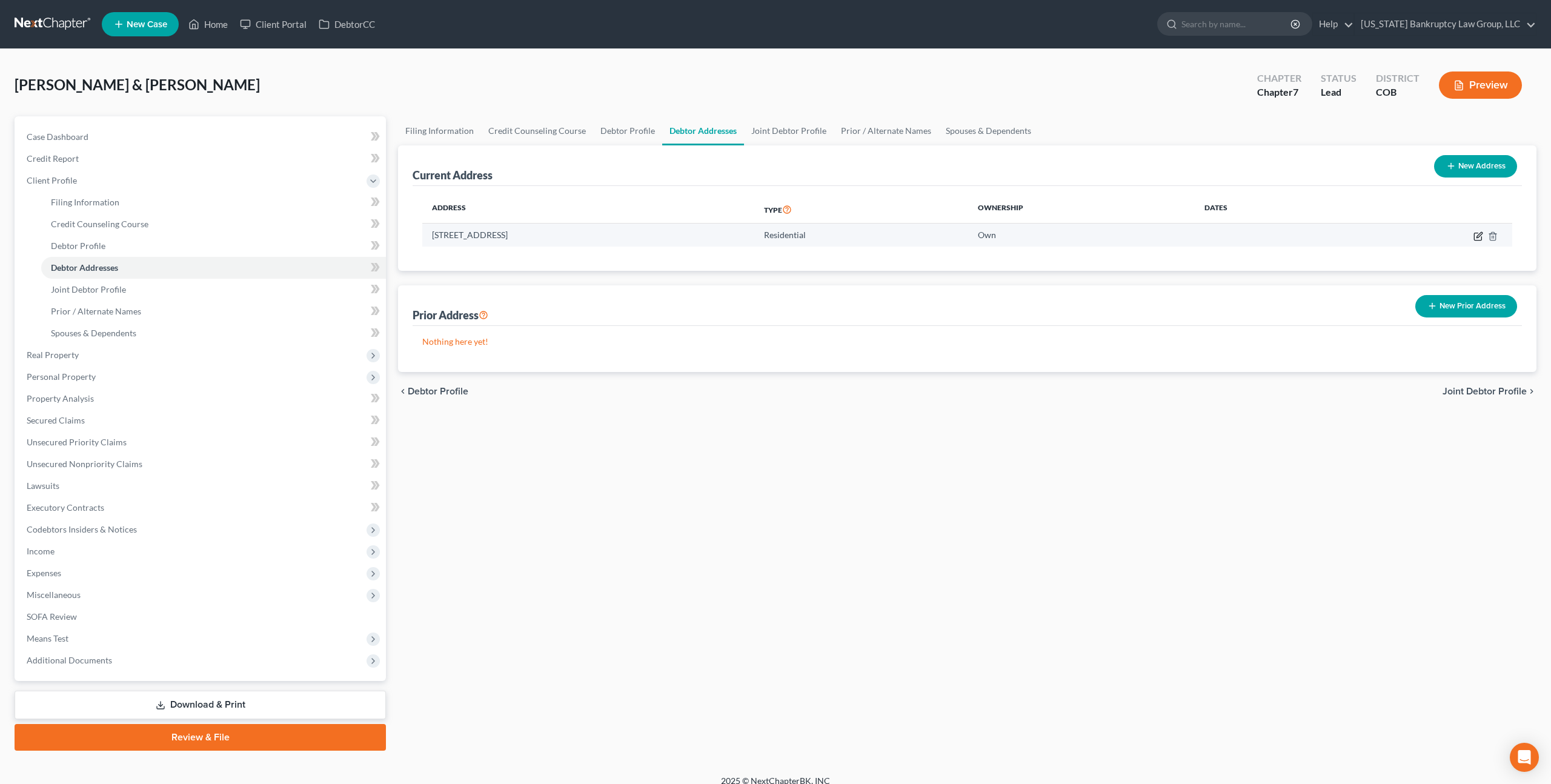
click at [1482, 233] on icon "button" at bounding box center [1478, 236] width 10 height 10
select select "5"
select select "0"
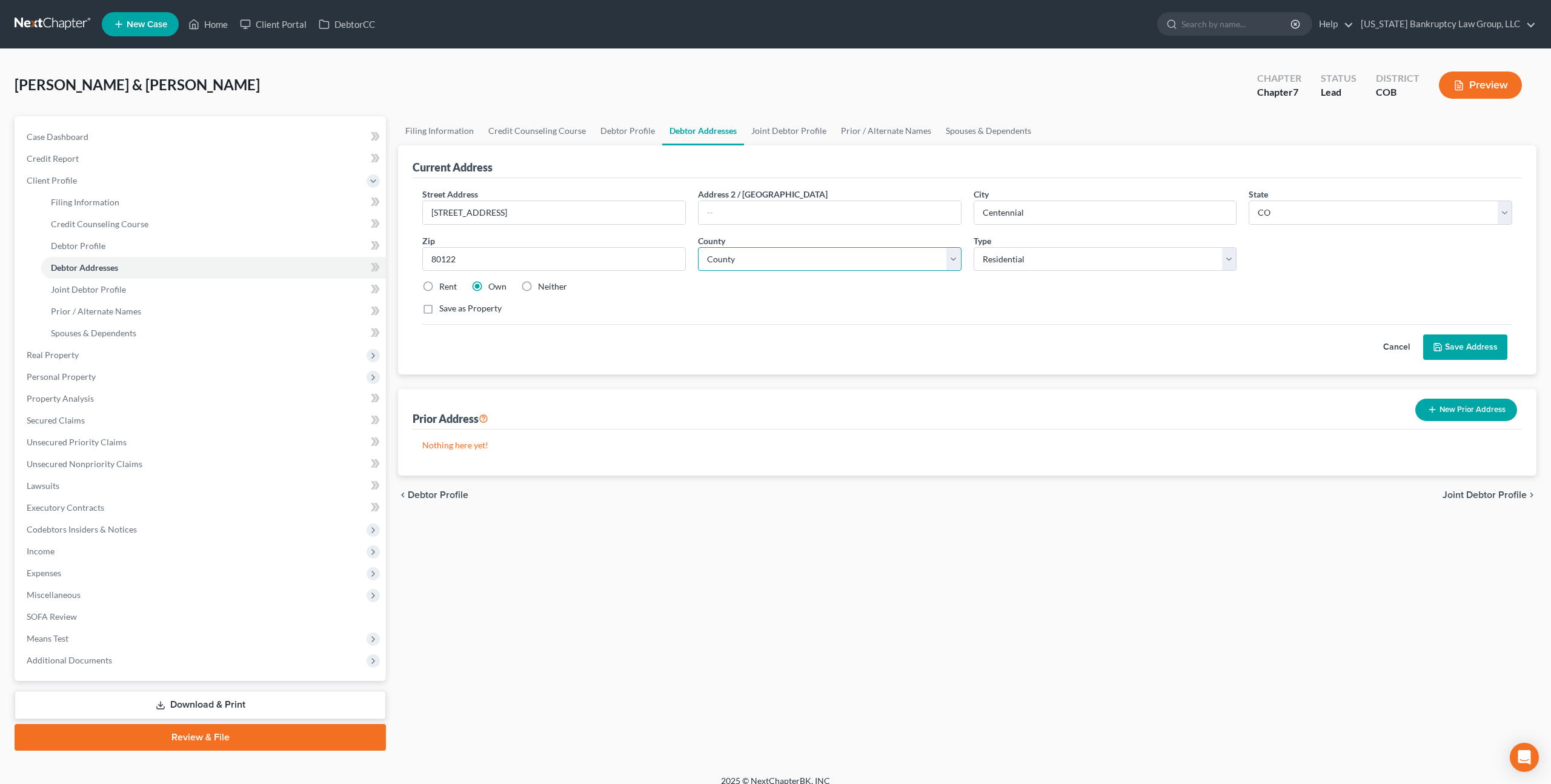
click at [918, 262] on select "County Adams County Alamosa County Arapahoe County Archuleta County Baca County…" at bounding box center [830, 260] width 264 height 24
select select "2"
click at [698, 247] on select "County Adams County Alamosa County Arapahoe County Archuleta County Baca County…" at bounding box center [830, 260] width 264 height 24
click at [1464, 339] on button "Save Address" at bounding box center [1465, 347] width 84 height 26
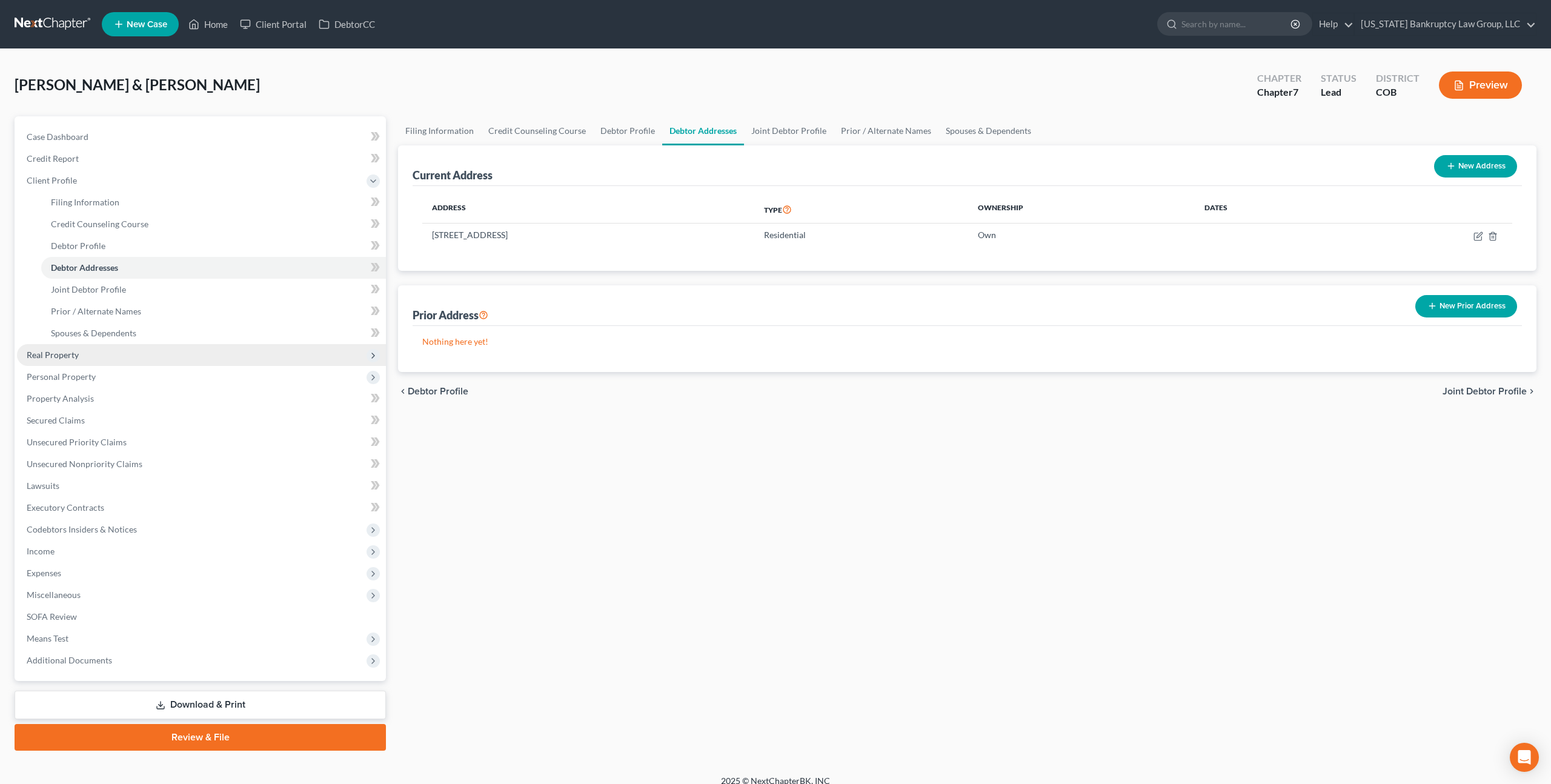
click at [63, 355] on span "Real Property" at bounding box center [53, 355] width 52 height 10
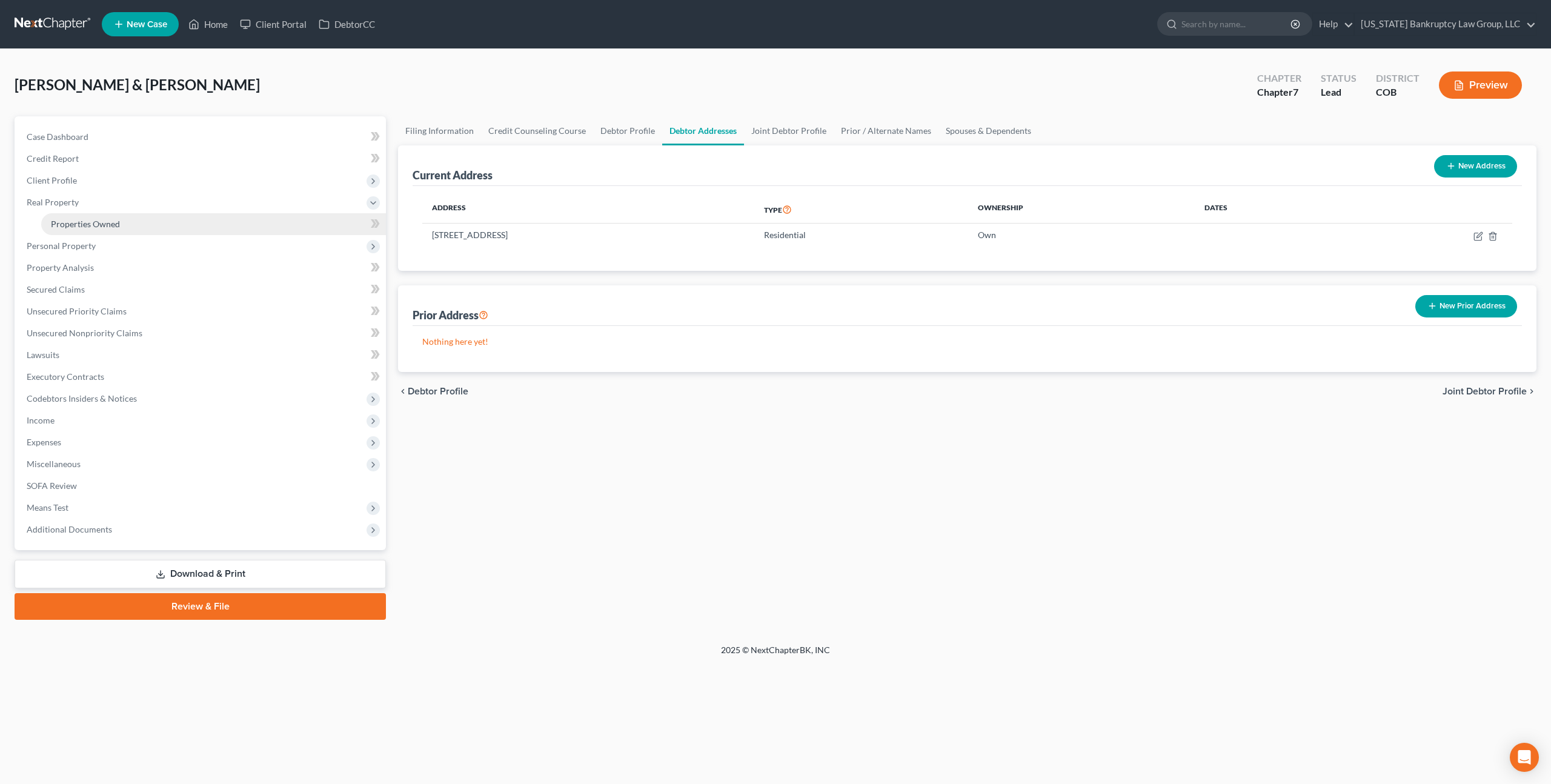
click at [111, 222] on span "Properties Owned" at bounding box center [85, 224] width 69 height 10
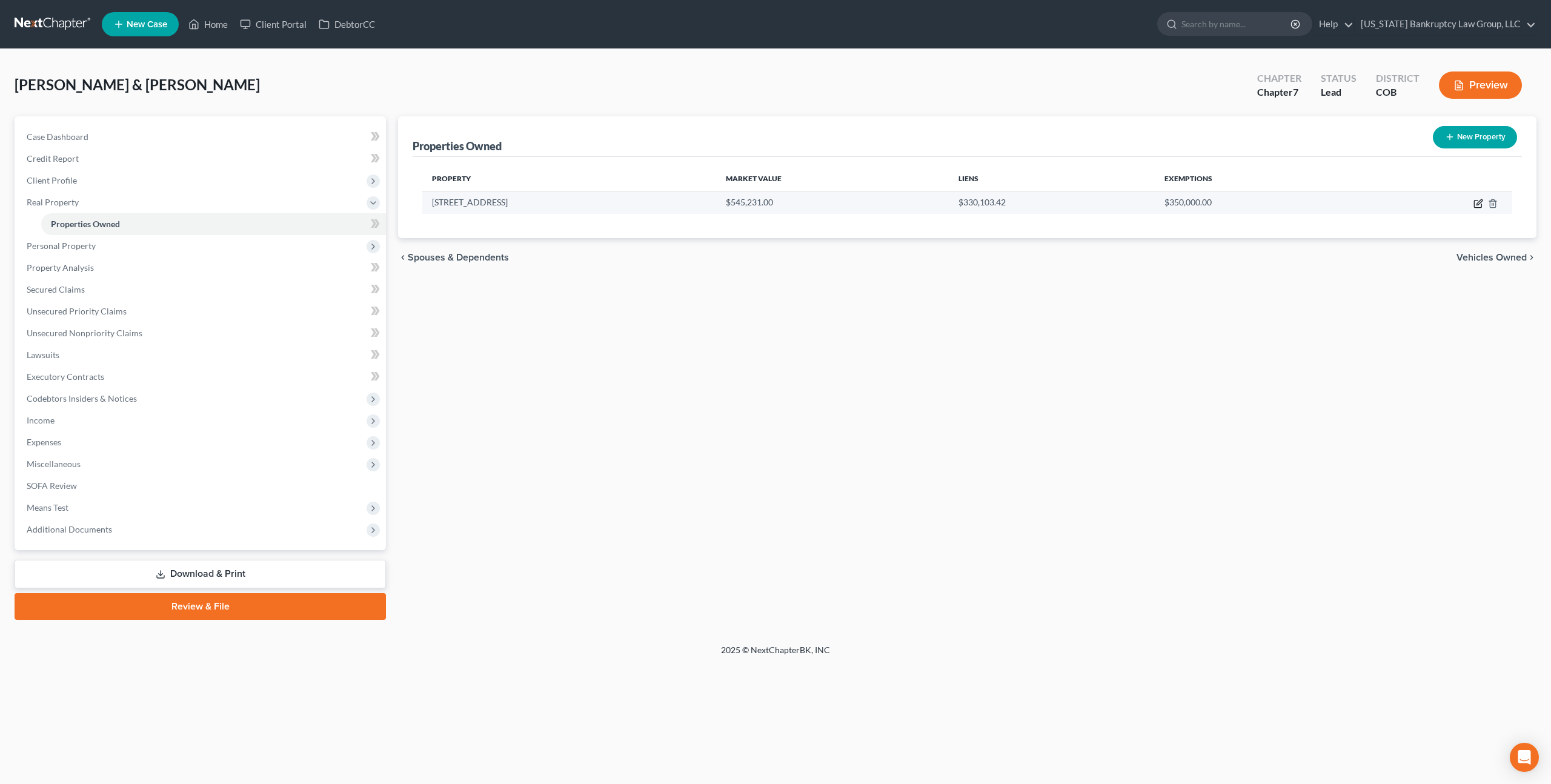
click at [1479, 200] on icon "button" at bounding box center [1479, 202] width 5 height 5
select select "5"
select select "0"
select select "2"
select select "1"
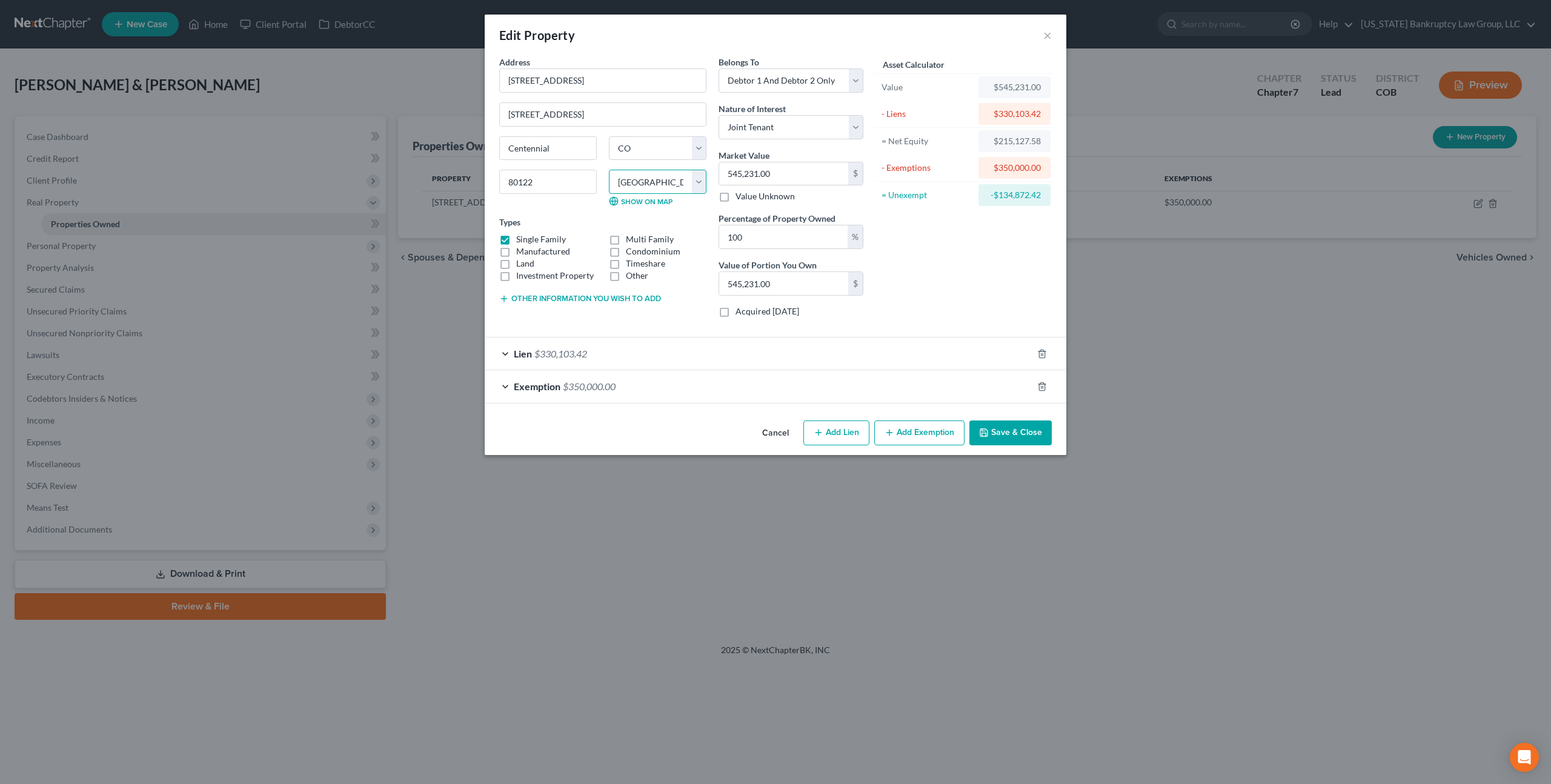
click at [646, 184] on select "County Adams County Alamosa County Arapahoe County Archuleta County Baca County…" at bounding box center [657, 182] width 97 height 24
select select "2"
click at [609, 169] on select "County Adams County Alamosa County Arapahoe County Archuleta County Baca County…" at bounding box center [657, 182] width 97 height 24
click at [1014, 432] on button "Save & Close" at bounding box center [1010, 433] width 82 height 26
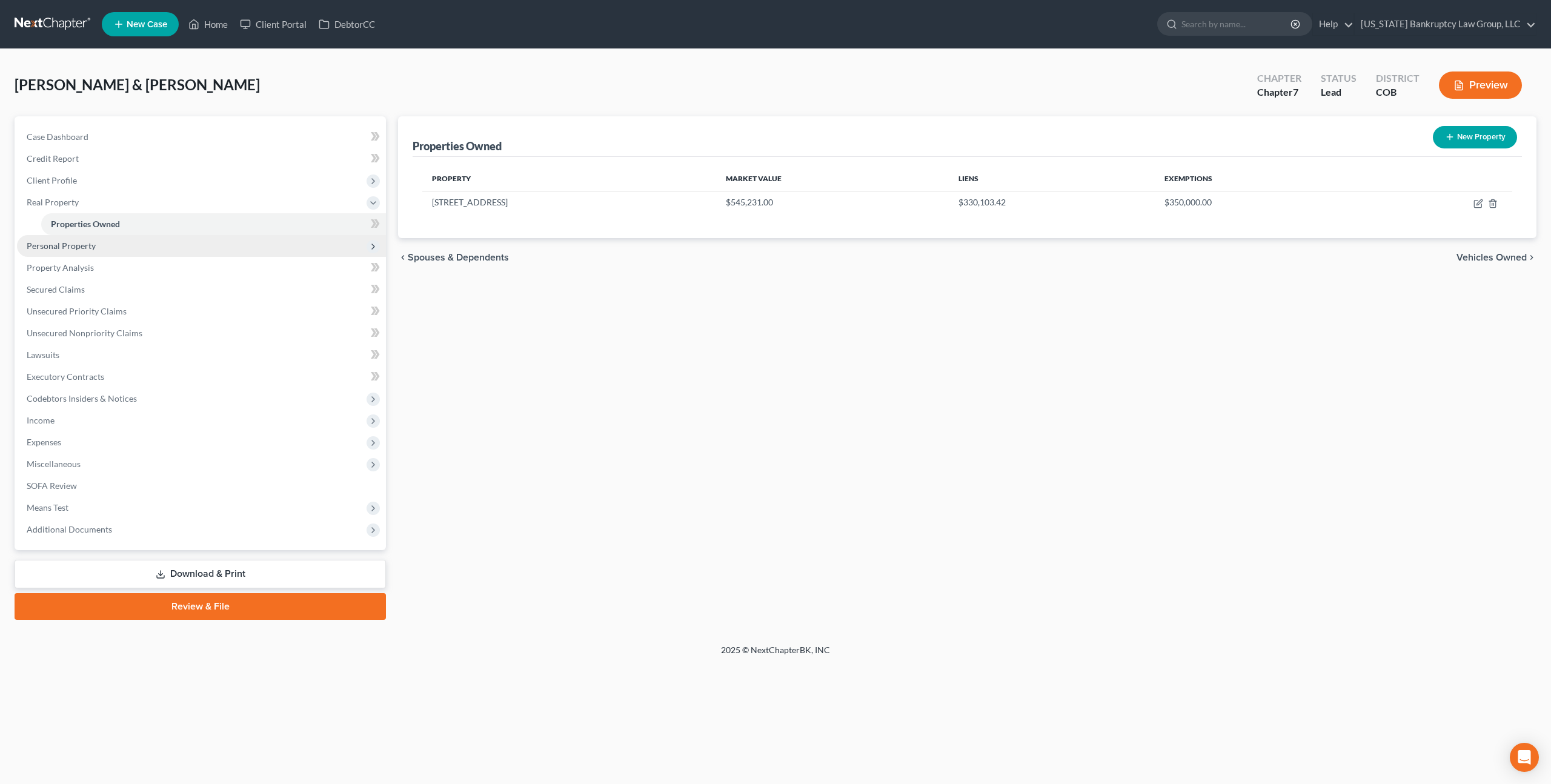
click at [82, 247] on span "Personal Property" at bounding box center [61, 245] width 69 height 10
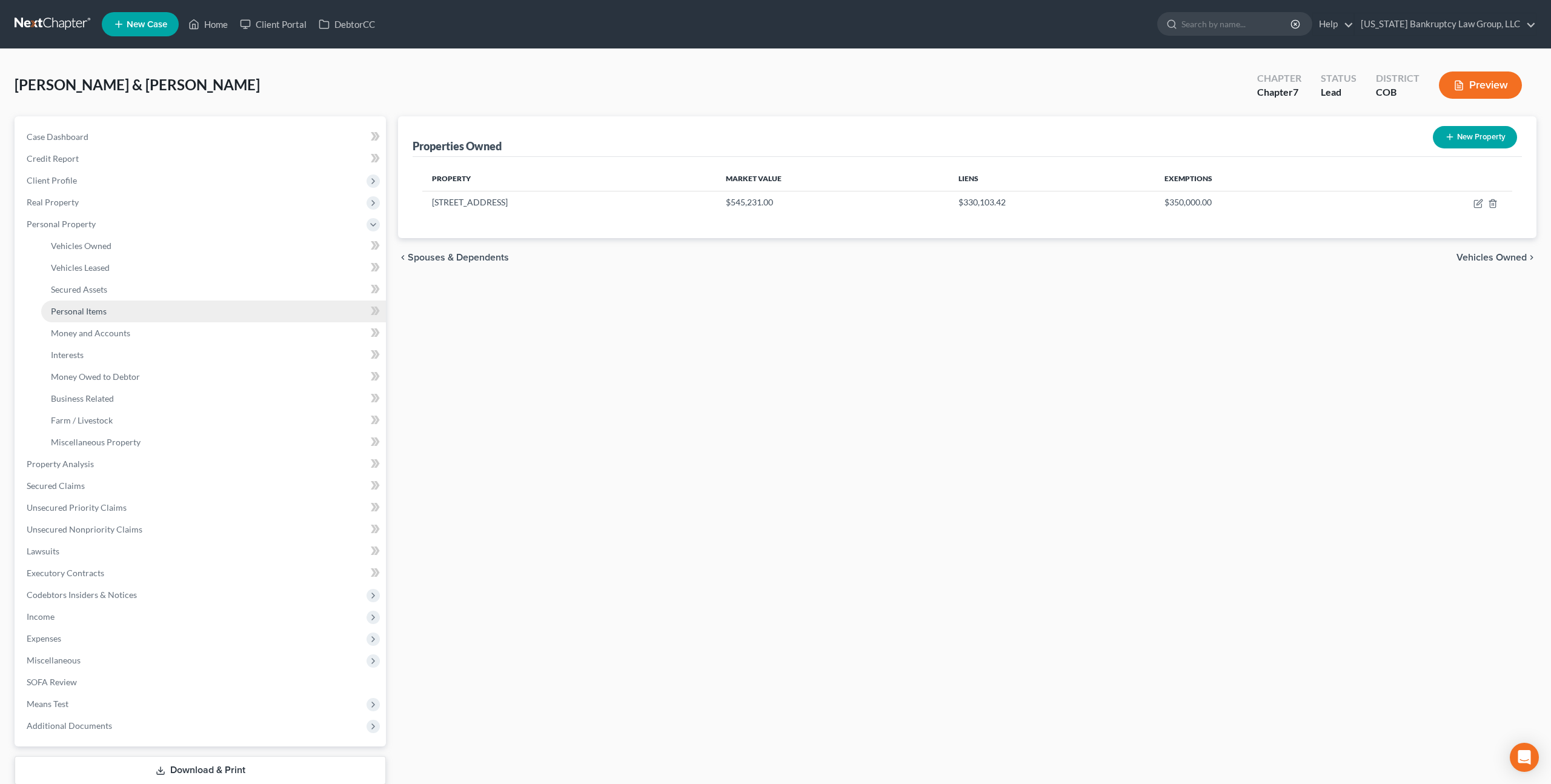
click at [91, 314] on span "Personal Items" at bounding box center [79, 311] width 55 height 10
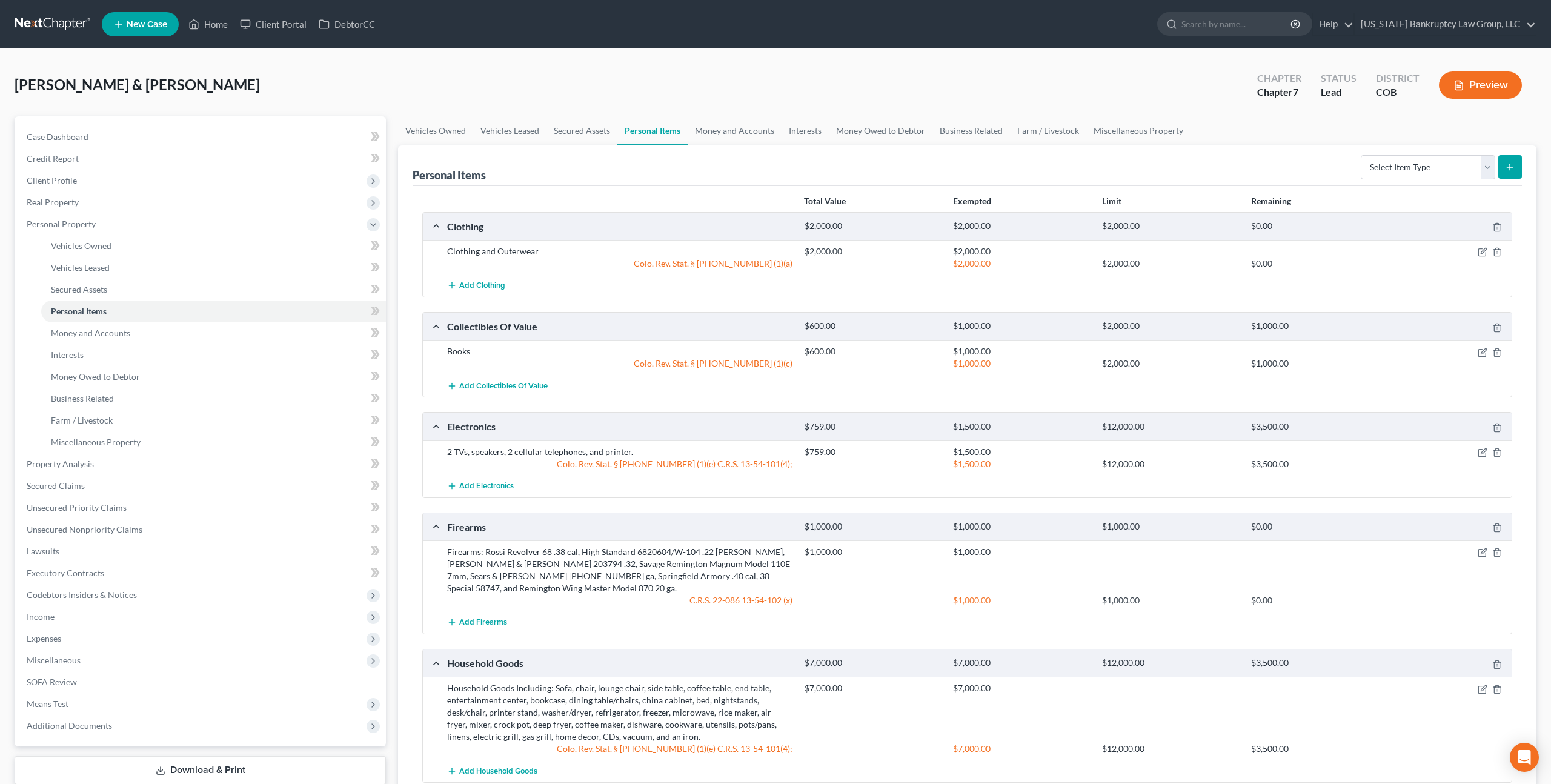
scroll to position [100, 0]
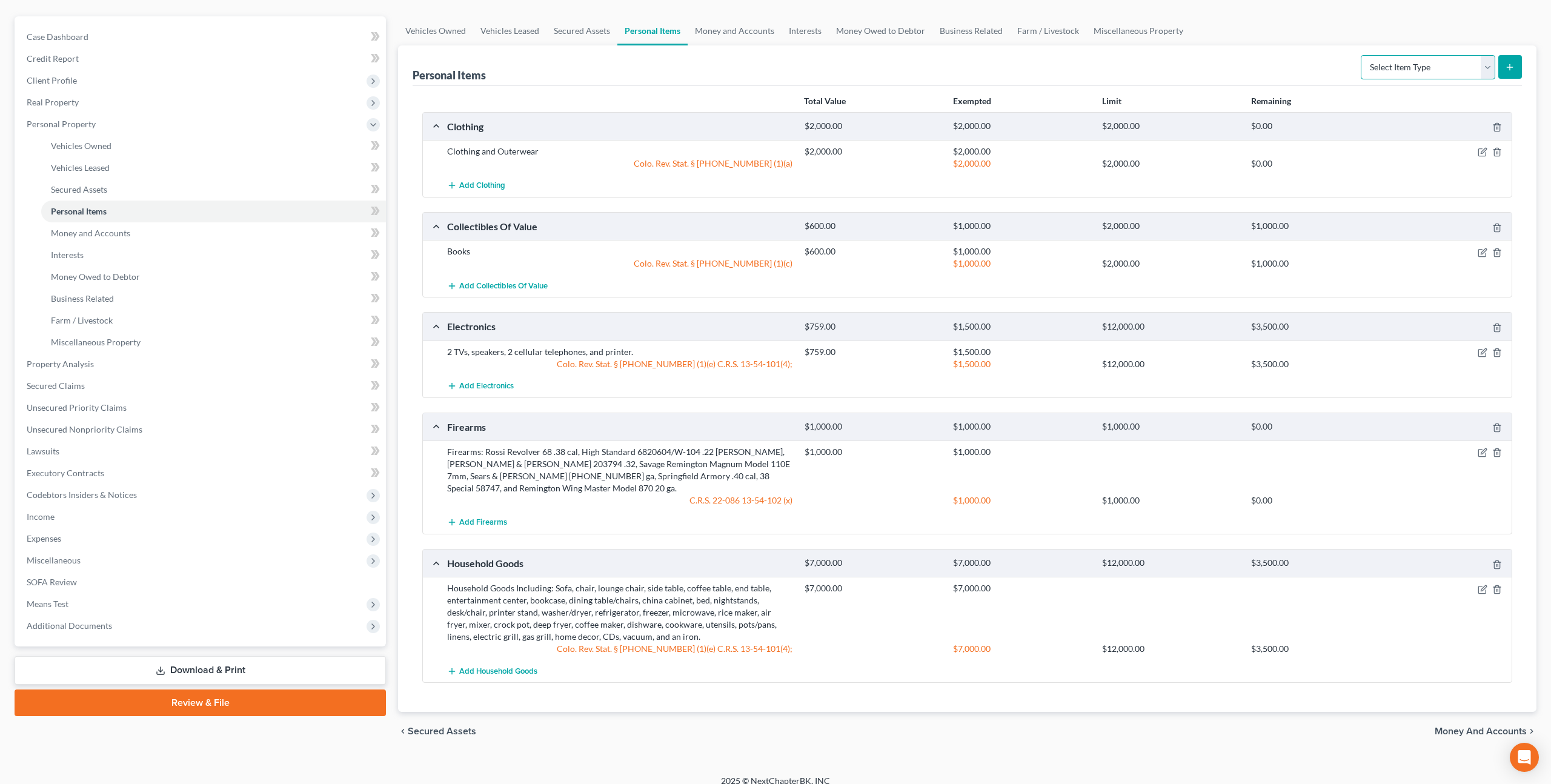
click at [1489, 69] on select "Select Item Type Clothing Collectibles Of Value Electronics Firearms Household …" at bounding box center [1427, 67] width 135 height 24
select select "pets"
click at [1362, 55] on select "Select Item Type Clothing Collectibles Of Value Electronics Firearms Household …" at bounding box center [1427, 67] width 135 height 24
click at [1502, 69] on button "submit" at bounding box center [1510, 66] width 24 height 24
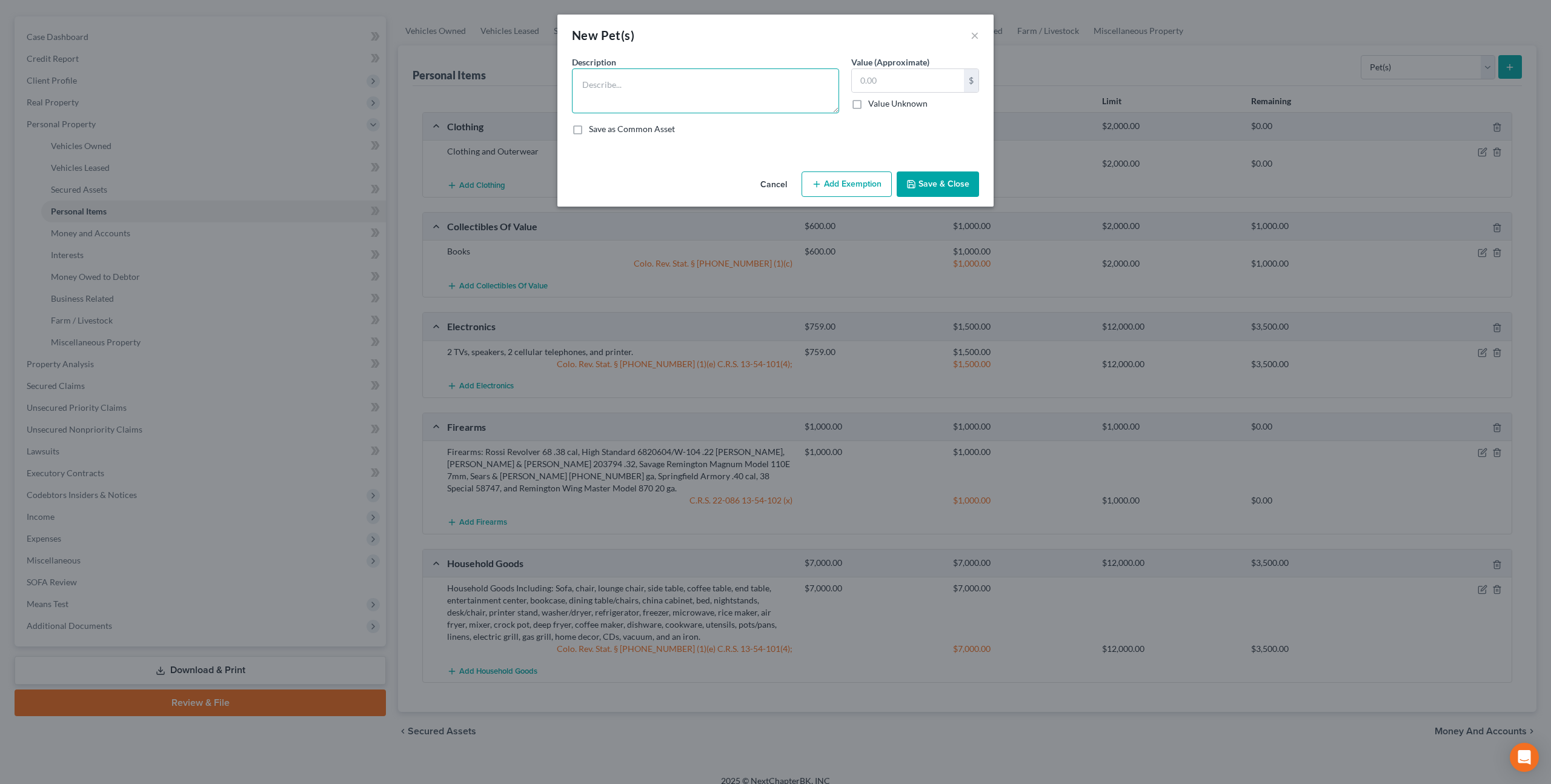
click at [693, 89] on textarea at bounding box center [705, 91] width 267 height 45
type textarea "Dog"
click at [866, 79] on input "text" at bounding box center [908, 80] width 112 height 23
type input "0.00"
click at [933, 179] on button "Save & Close" at bounding box center [938, 184] width 82 height 26
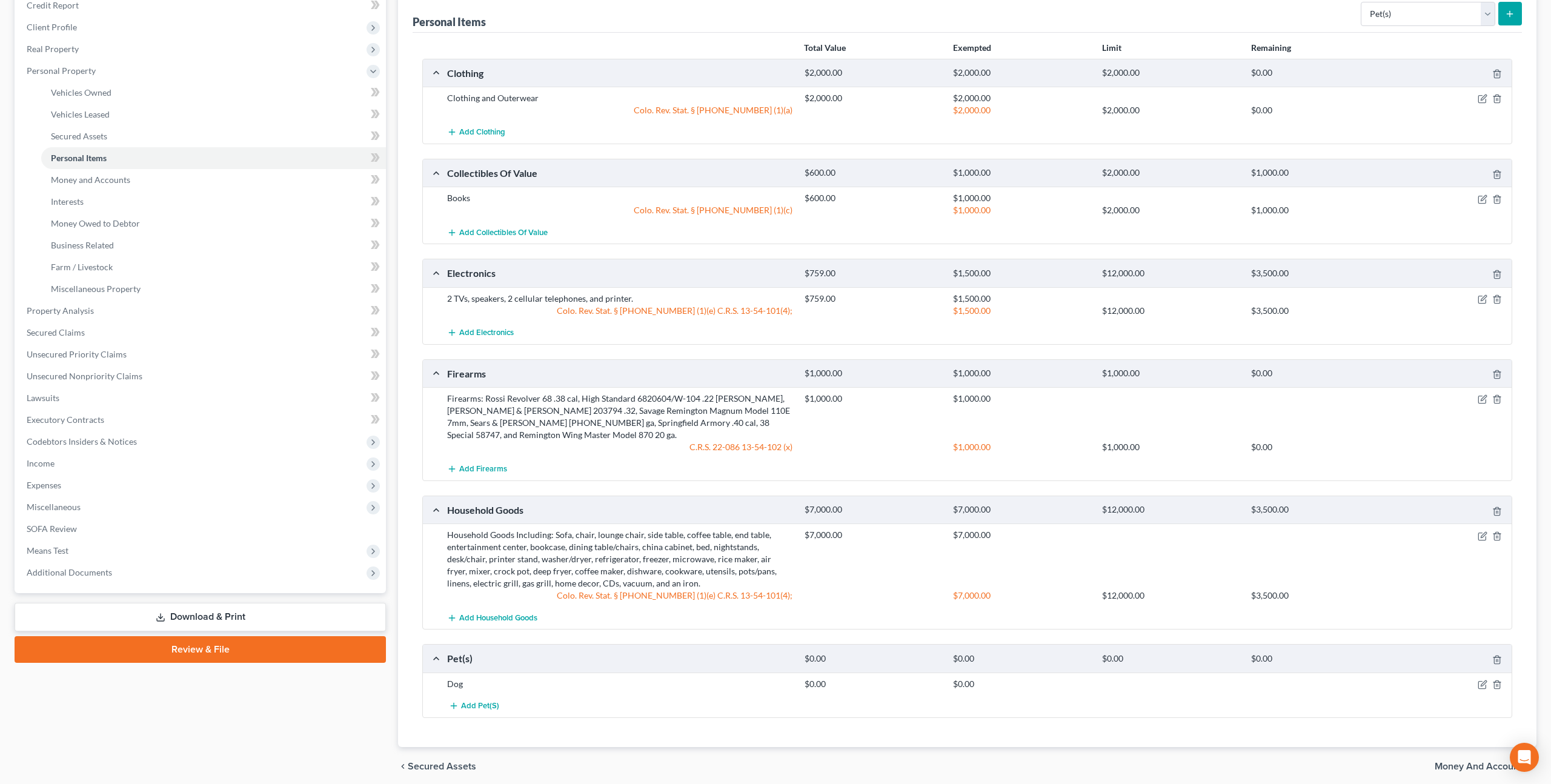
scroll to position [163, 0]
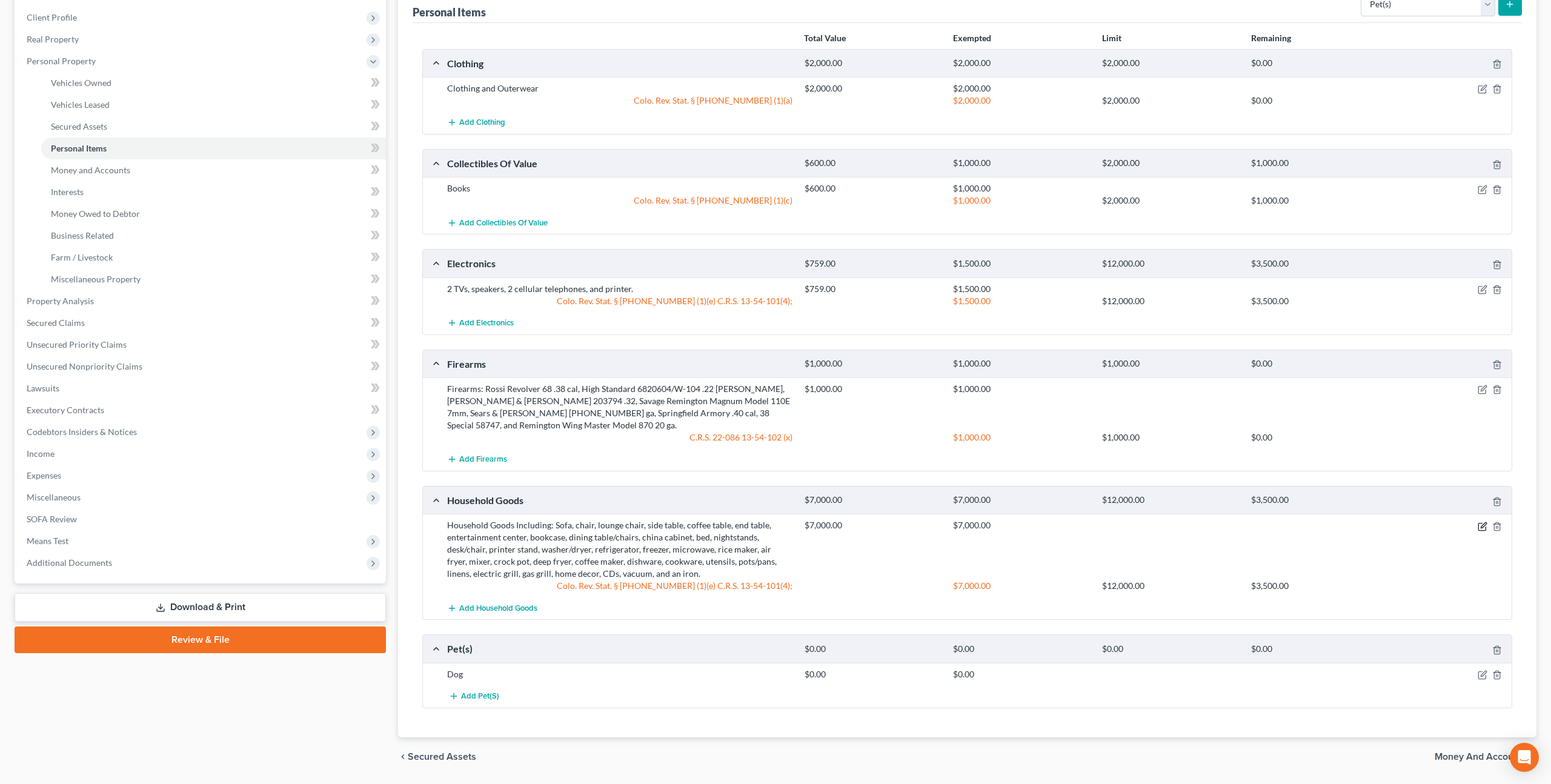
click at [1485, 521] on icon "button" at bounding box center [1482, 526] width 10 height 10
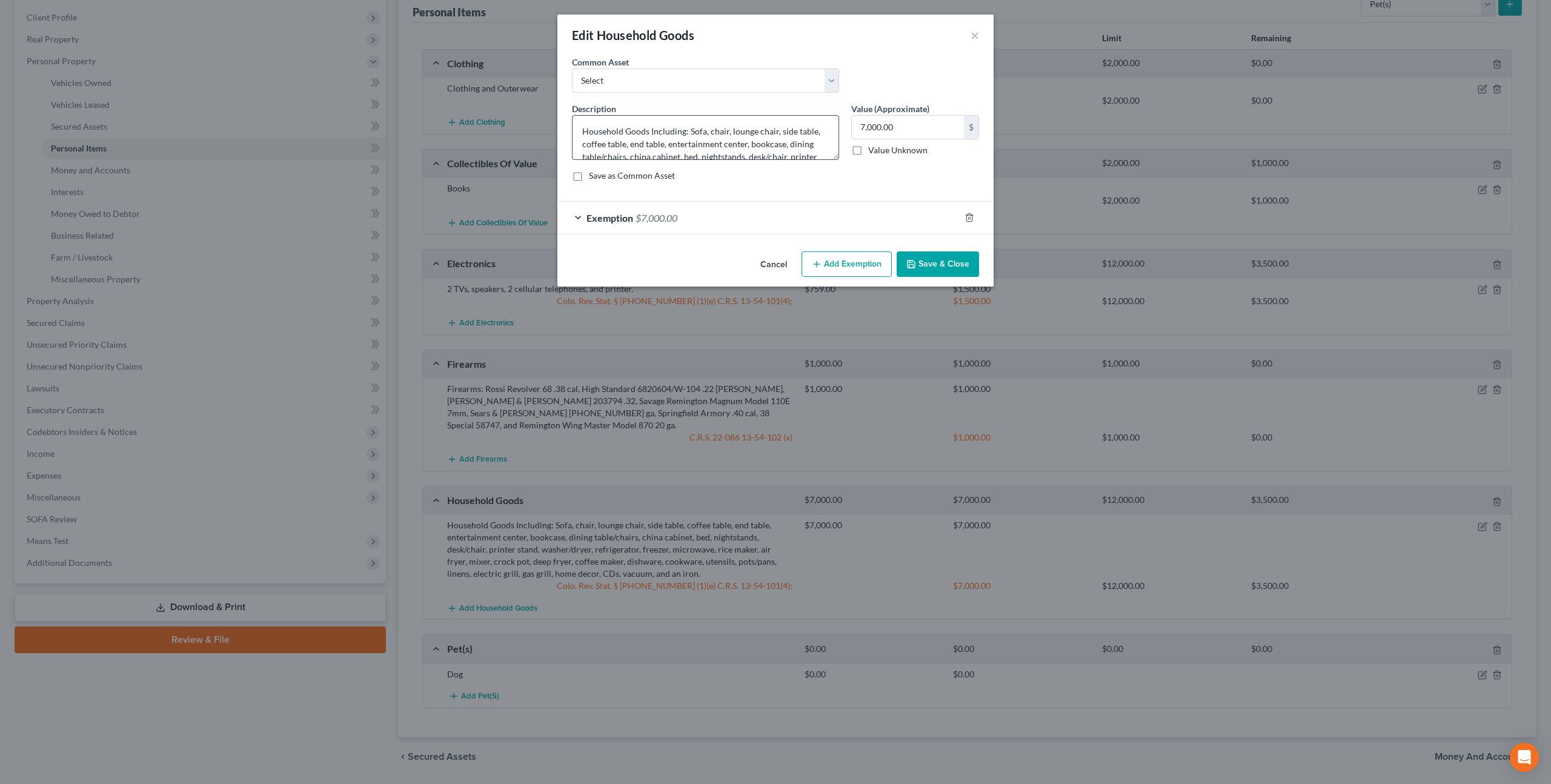
scroll to position [63, 0]
click at [657, 147] on textarea "Household Goods Including: Sofa, chair, lounge chair, side table, coffee table,…" at bounding box center [705, 138] width 267 height 45
type textarea "Household Goods Including: Sofa, chair, lounge chair, side table, coffee table,…"
click at [872, 129] on input "7,000.00" at bounding box center [908, 127] width 112 height 23
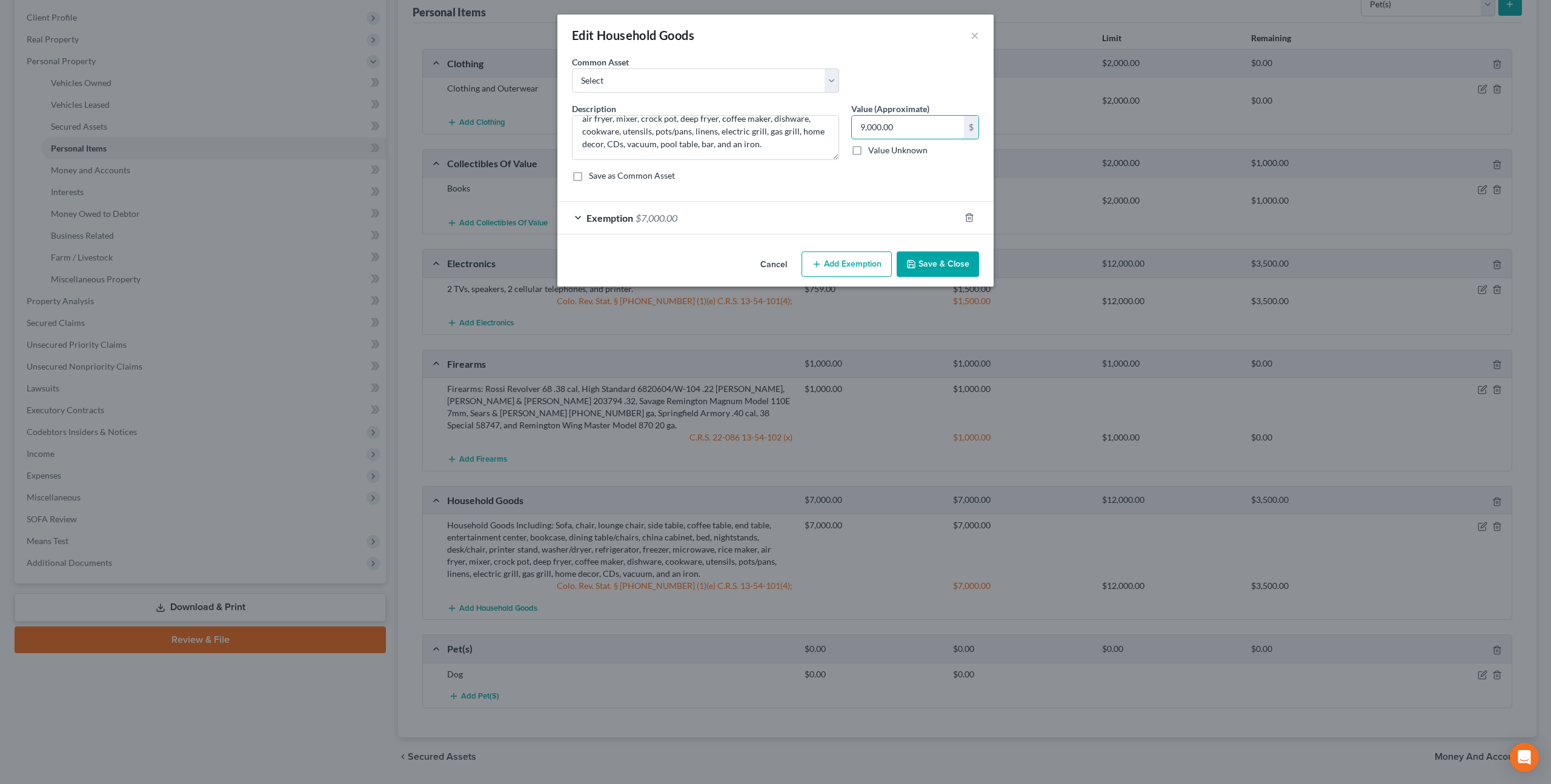
type input "9,000.00"
click at [875, 214] on div "Exemption $7,000.00" at bounding box center [758, 217] width 402 height 32
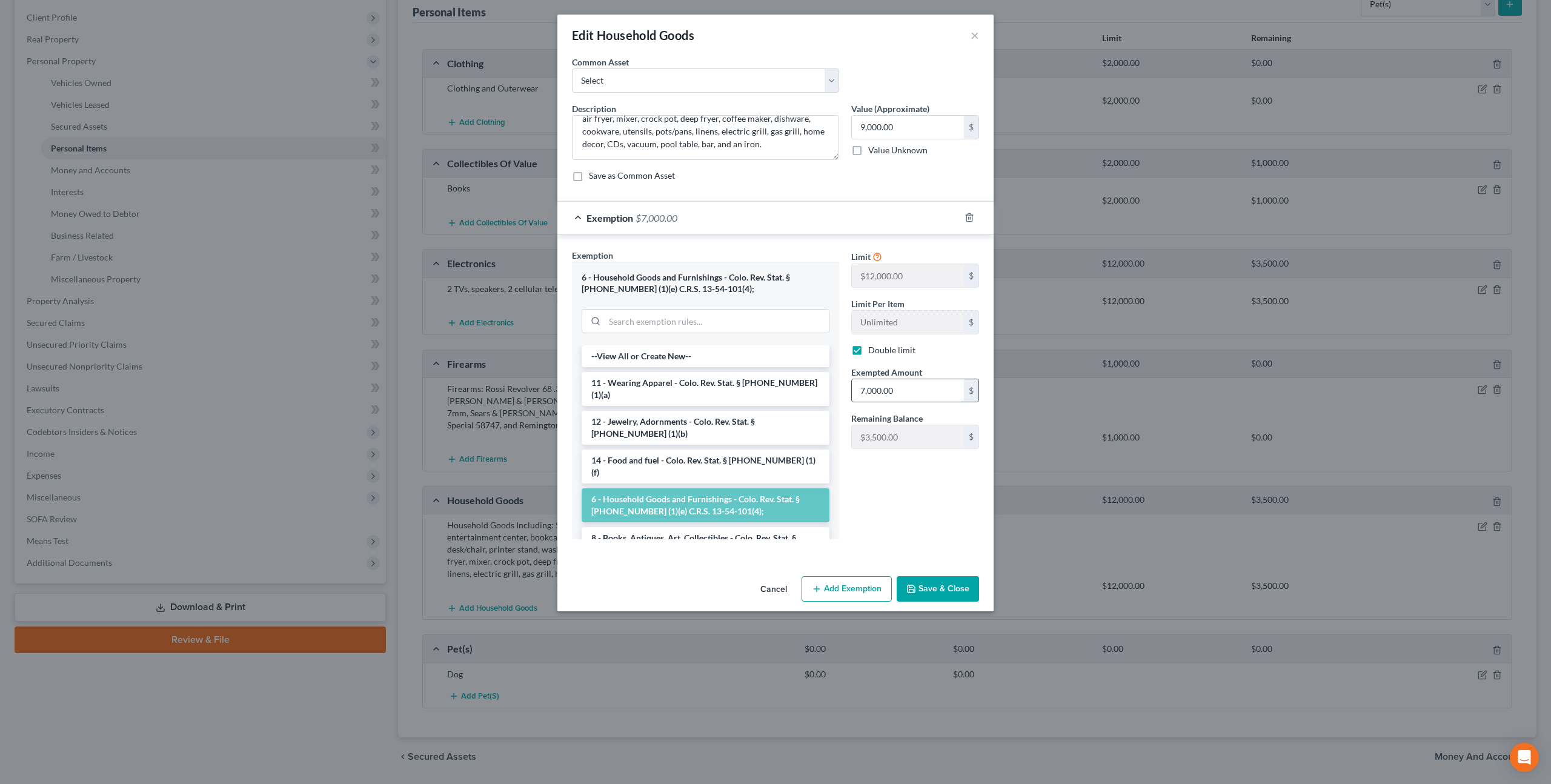
click at [874, 387] on input "7,000.00" at bounding box center [908, 391] width 112 height 23
type input "9,000.00"
click at [713, 143] on textarea "Household Goods Including: Sofa, chair, lounge chair, side table, coffee table,…" at bounding box center [705, 138] width 267 height 45
type textarea "Household Goods Including: Sofa, chair, lounge chair, side table, coffee table,…"
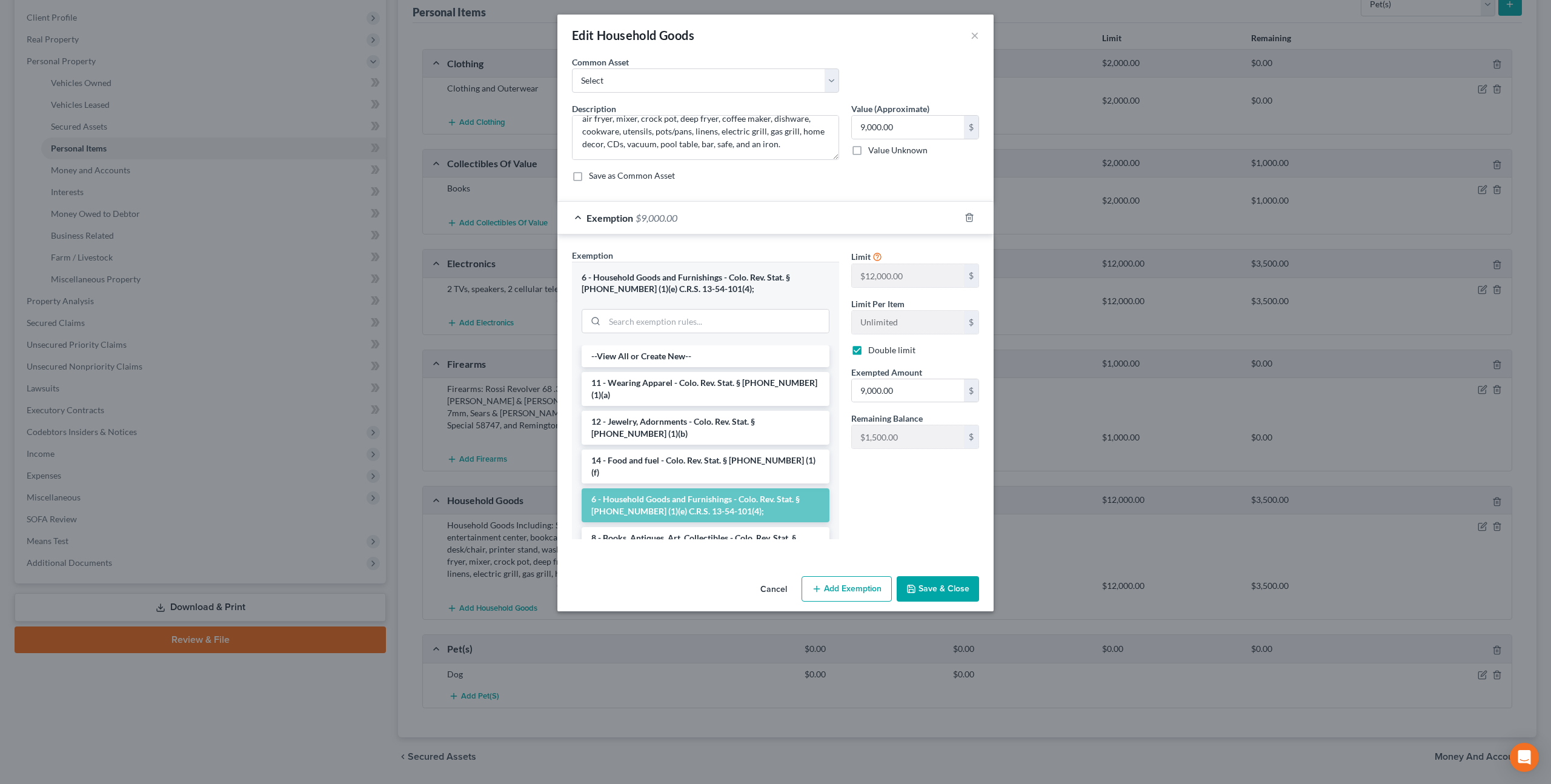
click at [949, 591] on button "Save & Close" at bounding box center [938, 589] width 82 height 26
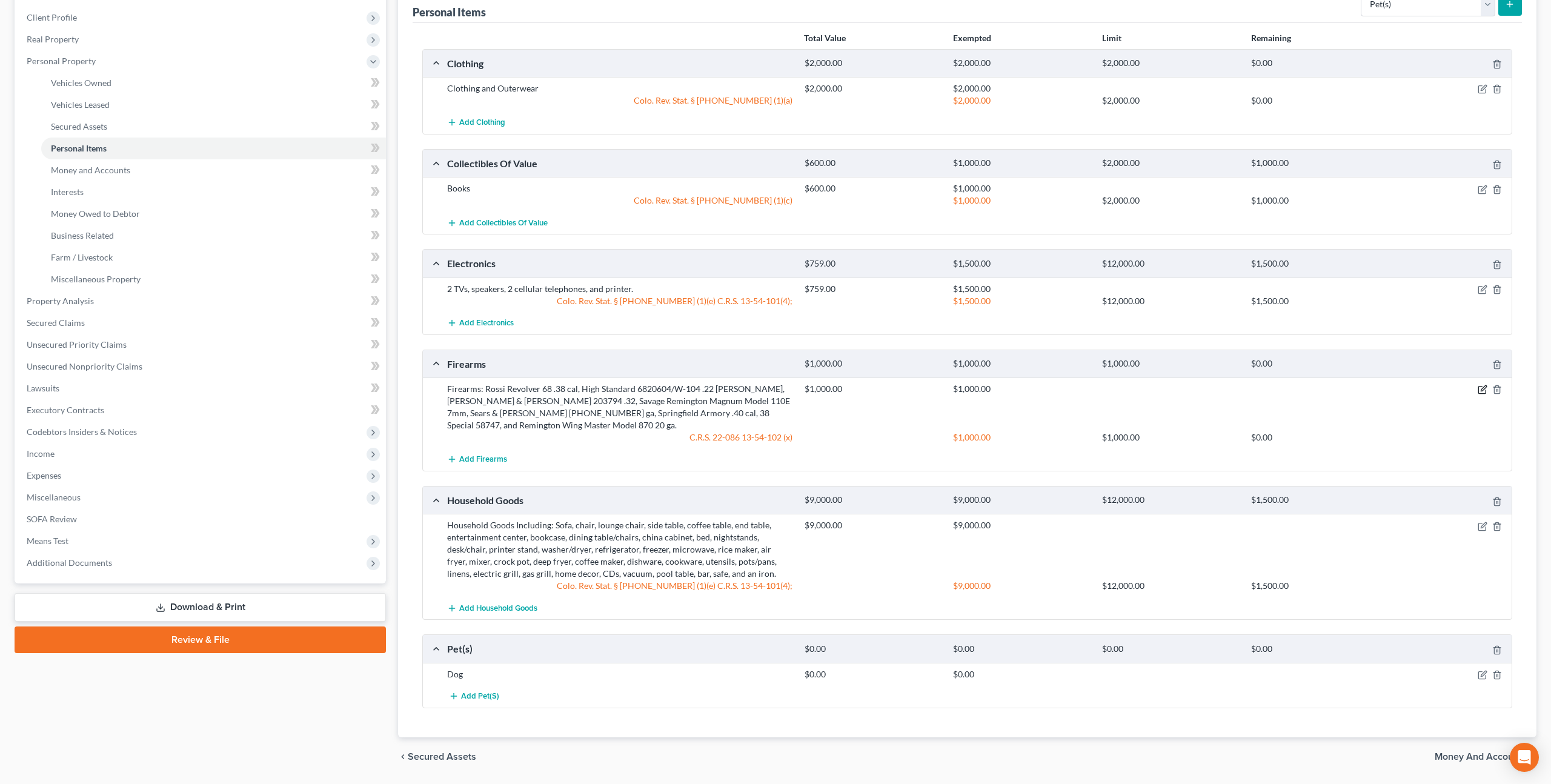
click at [1481, 386] on icon "button" at bounding box center [1482, 389] width 10 height 10
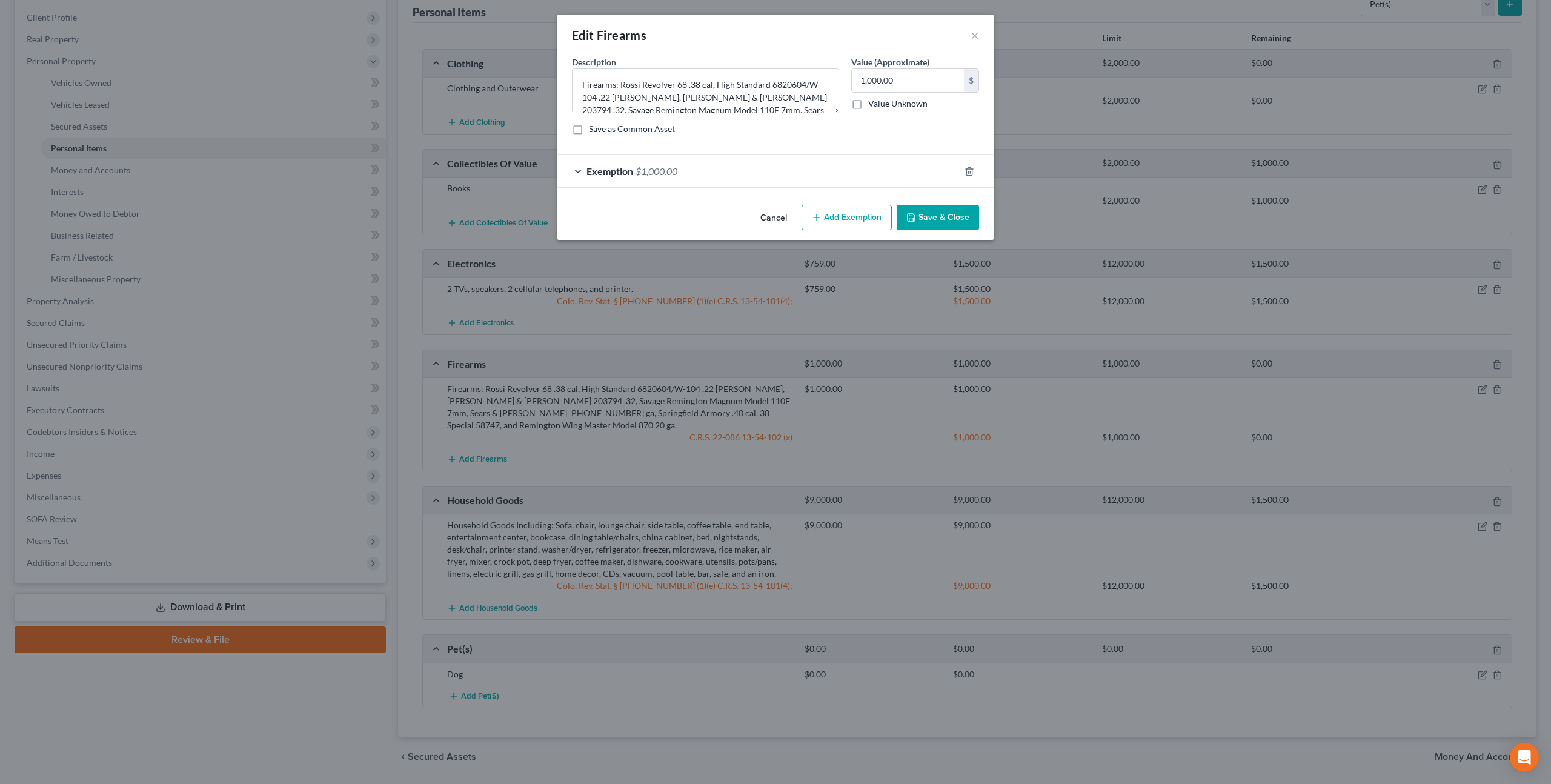
click at [877, 172] on div "Exemption $1,000.00" at bounding box center [758, 171] width 402 height 32
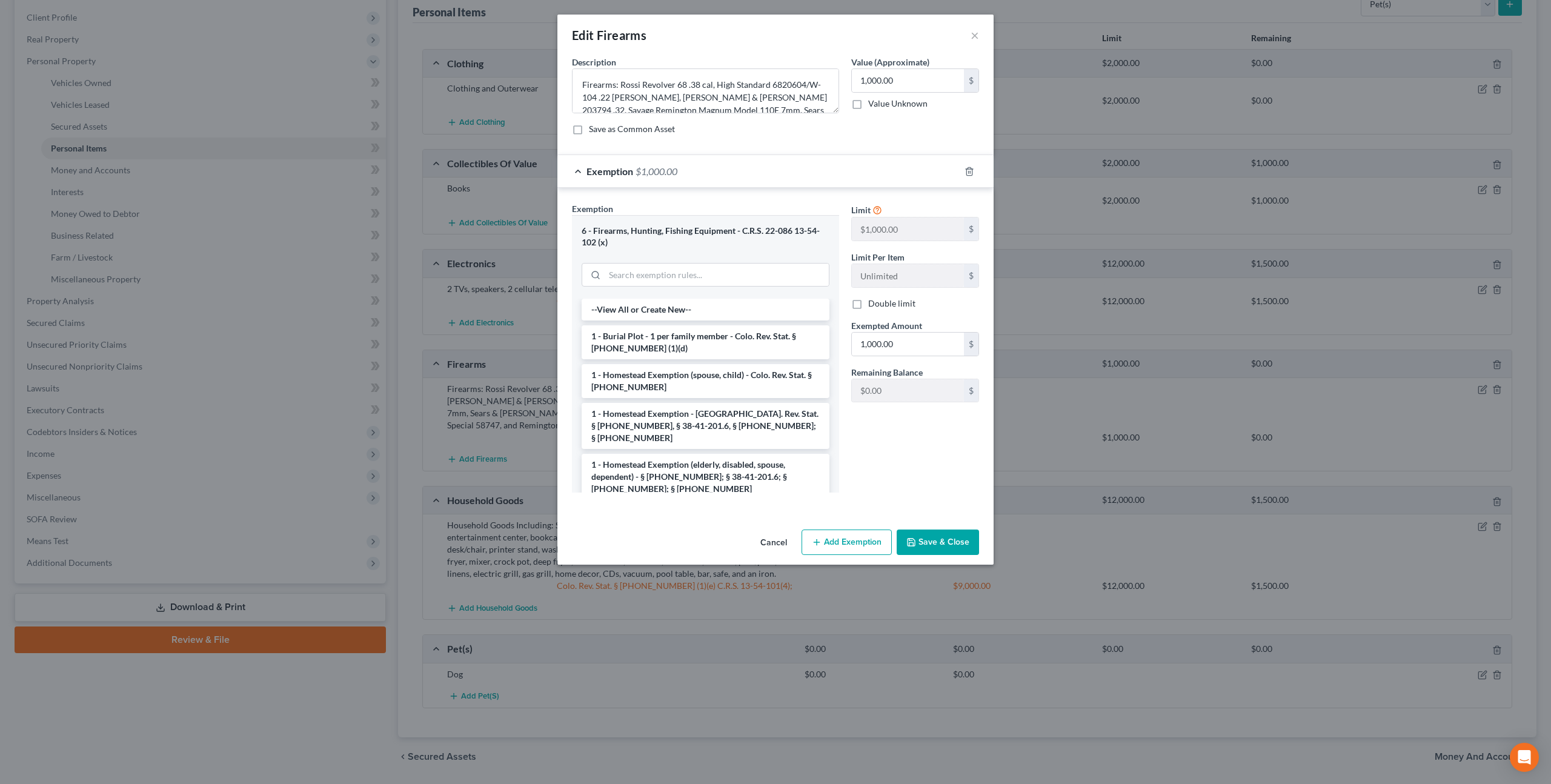
click at [868, 306] on label "Double limit" at bounding box center [892, 303] width 48 height 12
click at [873, 305] on input "Double limit" at bounding box center [877, 301] width 8 height 8
checkbox input "true"
click at [930, 548] on button "Save & Close" at bounding box center [938, 542] width 82 height 26
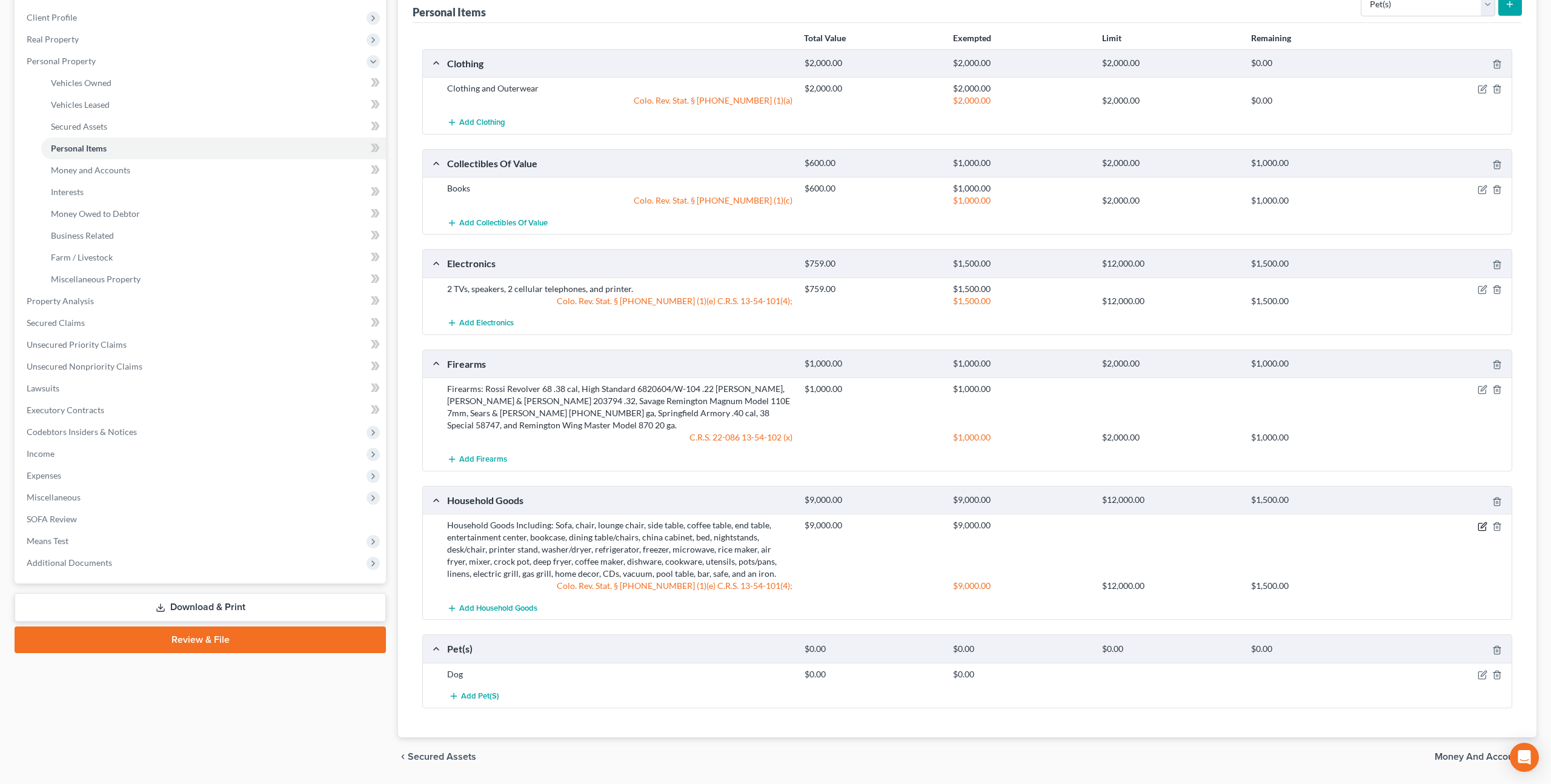
click at [1481, 521] on icon "button" at bounding box center [1482, 526] width 10 height 10
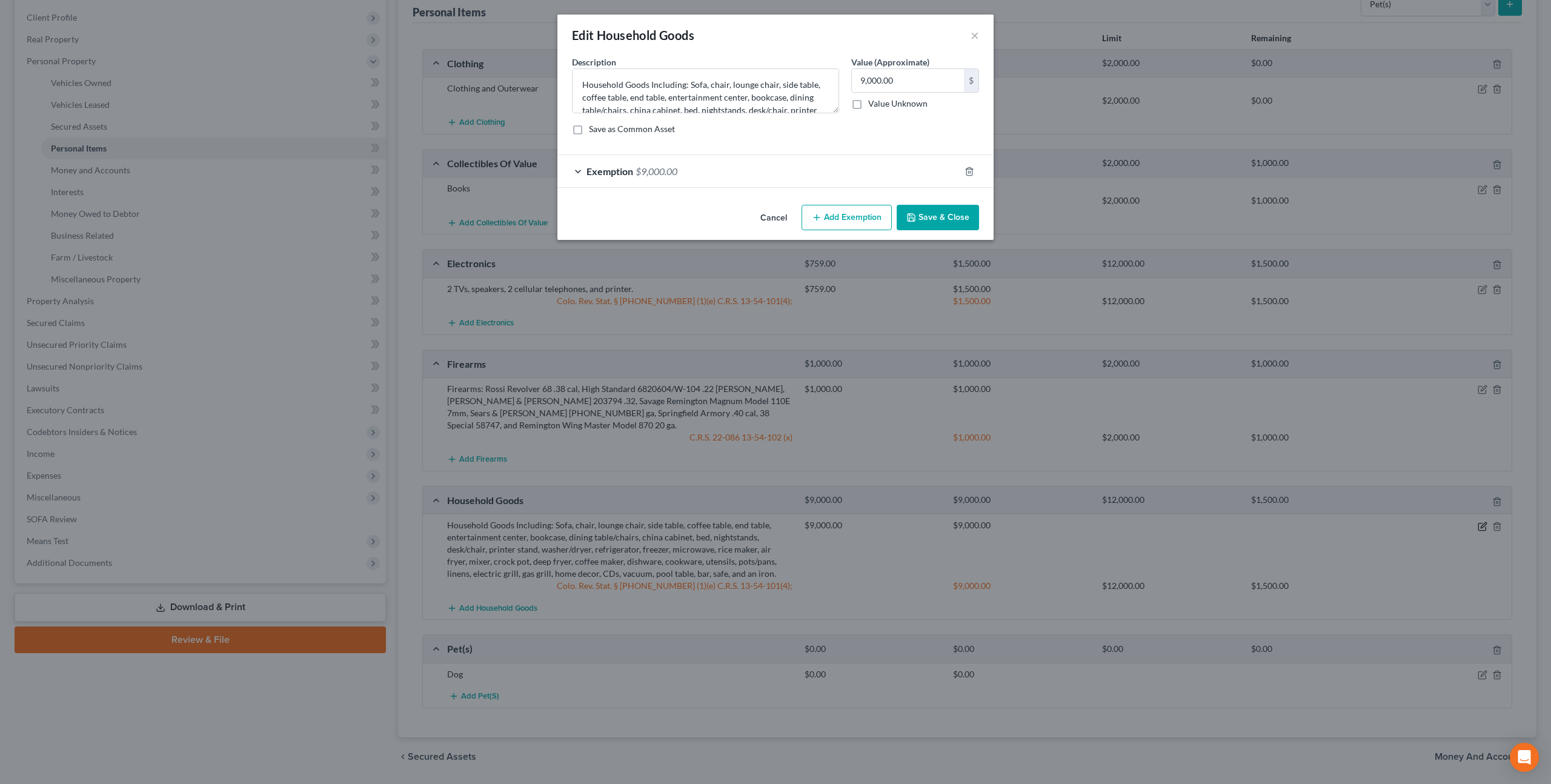
checkbox input "true"
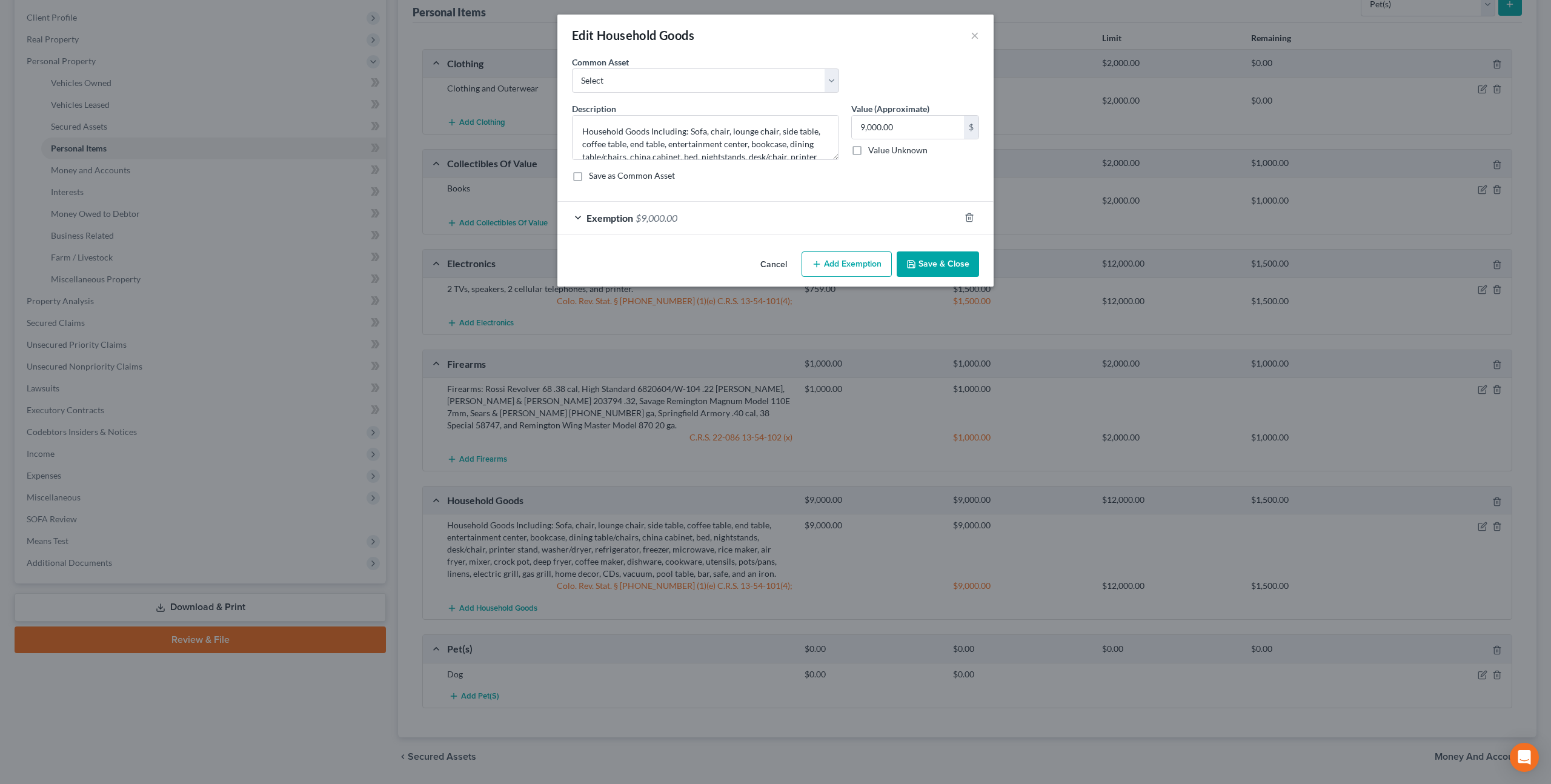
click at [872, 222] on div "Exemption $9,000.00" at bounding box center [758, 217] width 402 height 32
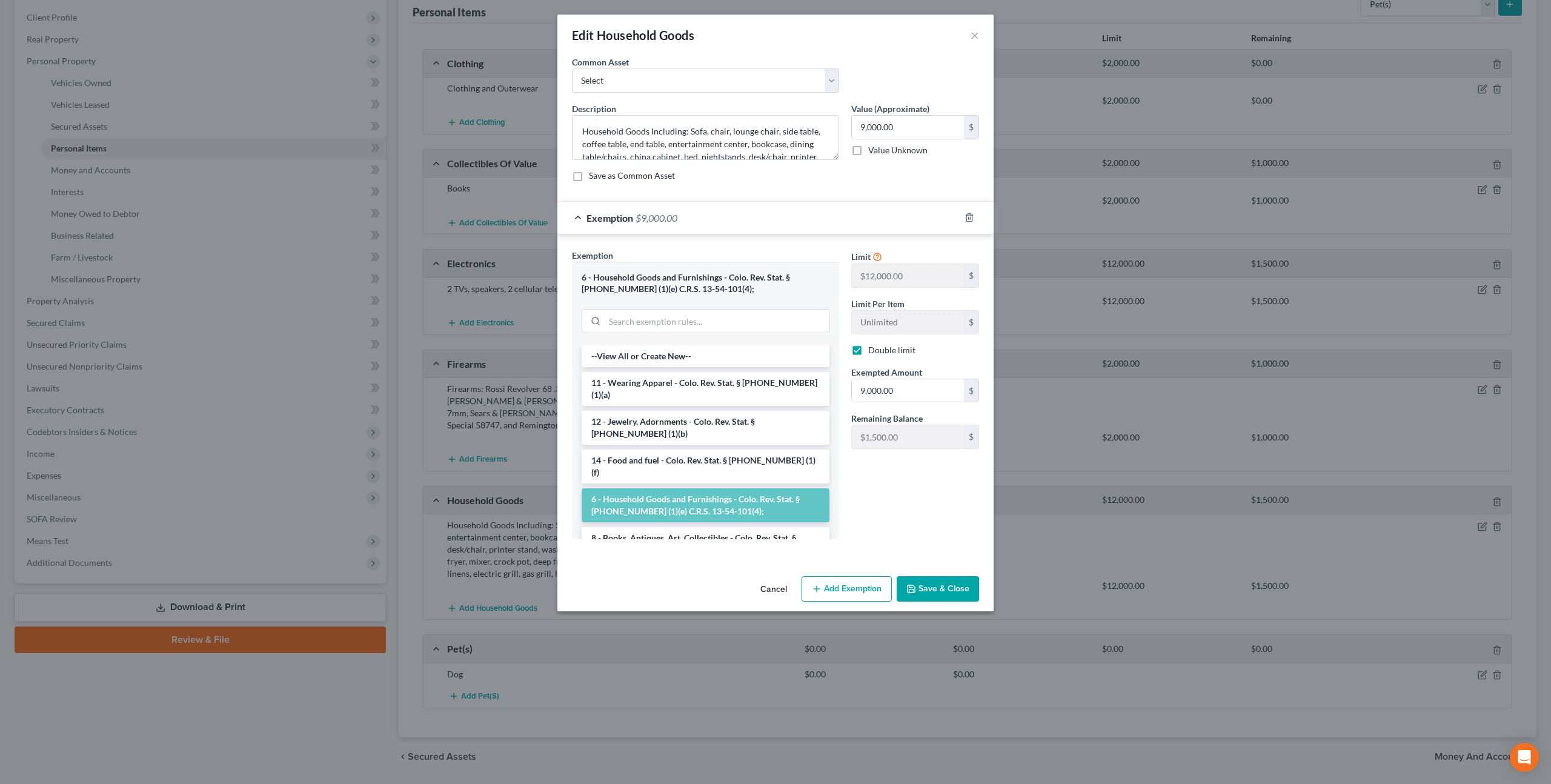
click at [938, 583] on button "Save & Close" at bounding box center [938, 589] width 82 height 26
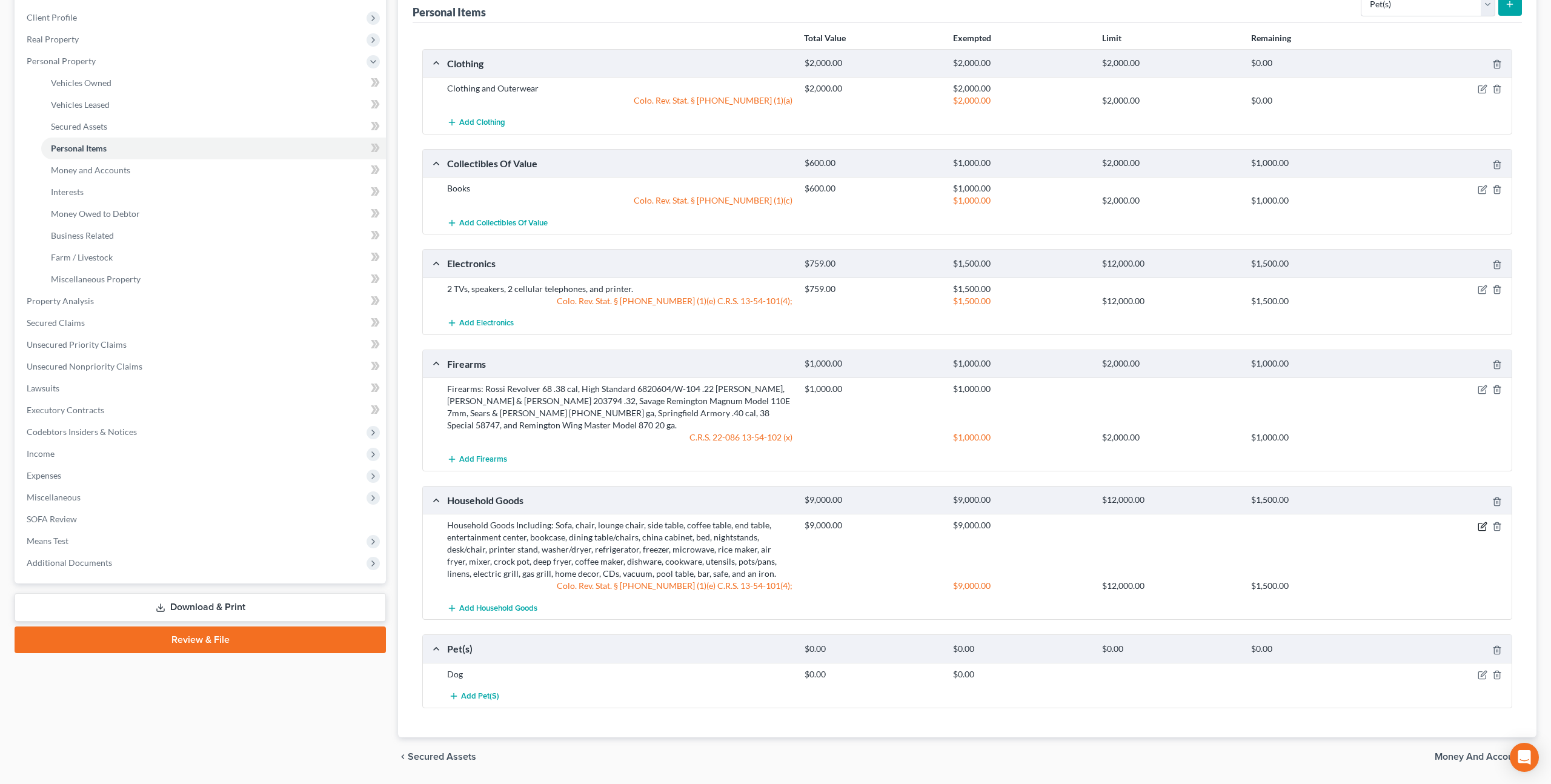
click at [1481, 521] on icon "button" at bounding box center [1482, 526] width 10 height 10
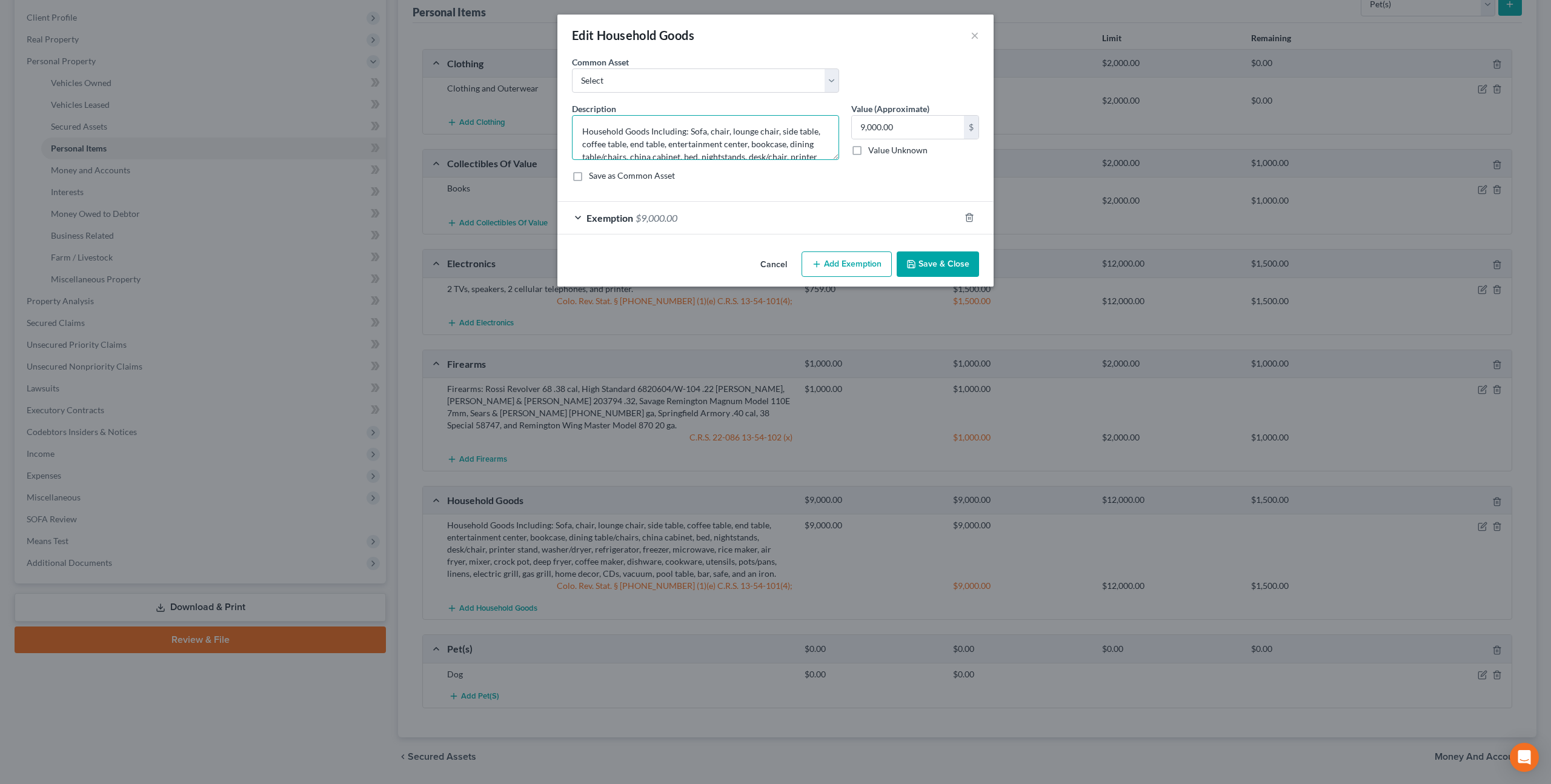
click at [702, 133] on textarea "Household Goods Including: Sofa, chair, lounge chair, side table, coffee table,…" at bounding box center [705, 138] width 267 height 45
type textarea "Household Goods Including: Sofas, chair, lounge chair, side table, coffee table…"
click at [925, 269] on button "Save & Close" at bounding box center [938, 264] width 82 height 26
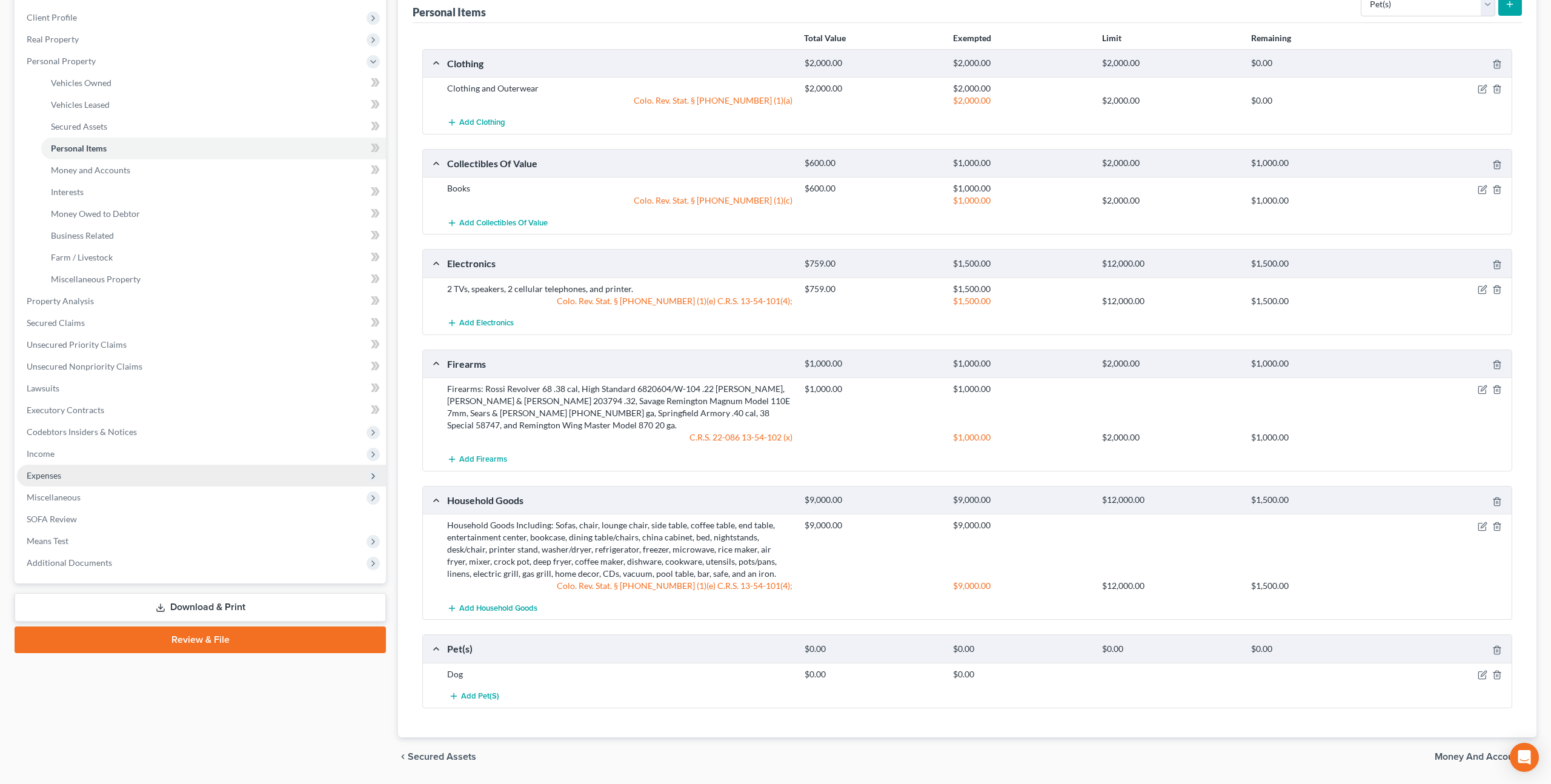
click at [59, 473] on span "Expenses" at bounding box center [44, 475] width 35 height 10
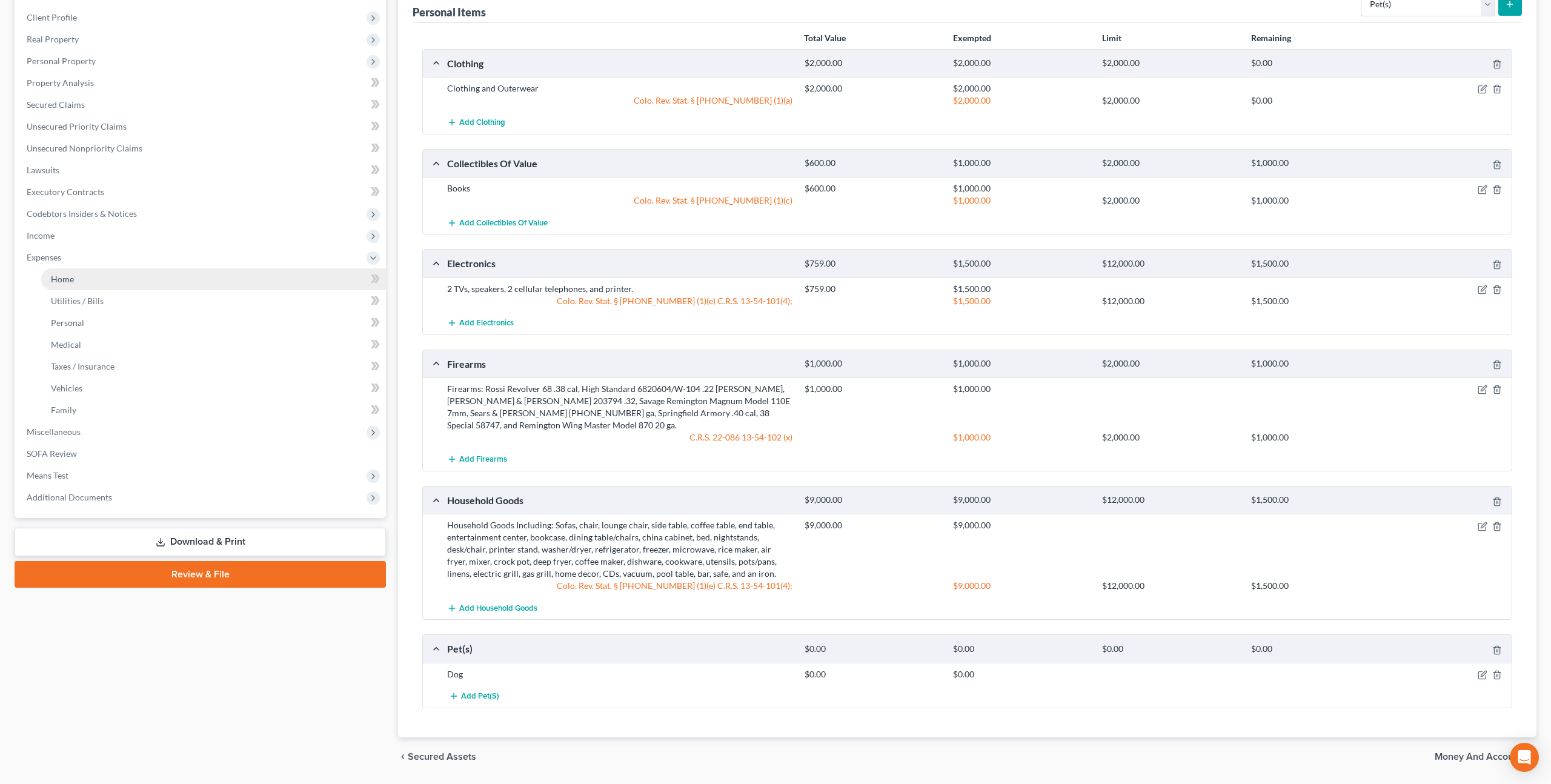
click at [77, 280] on link "Home" at bounding box center [214, 280] width 345 height 22
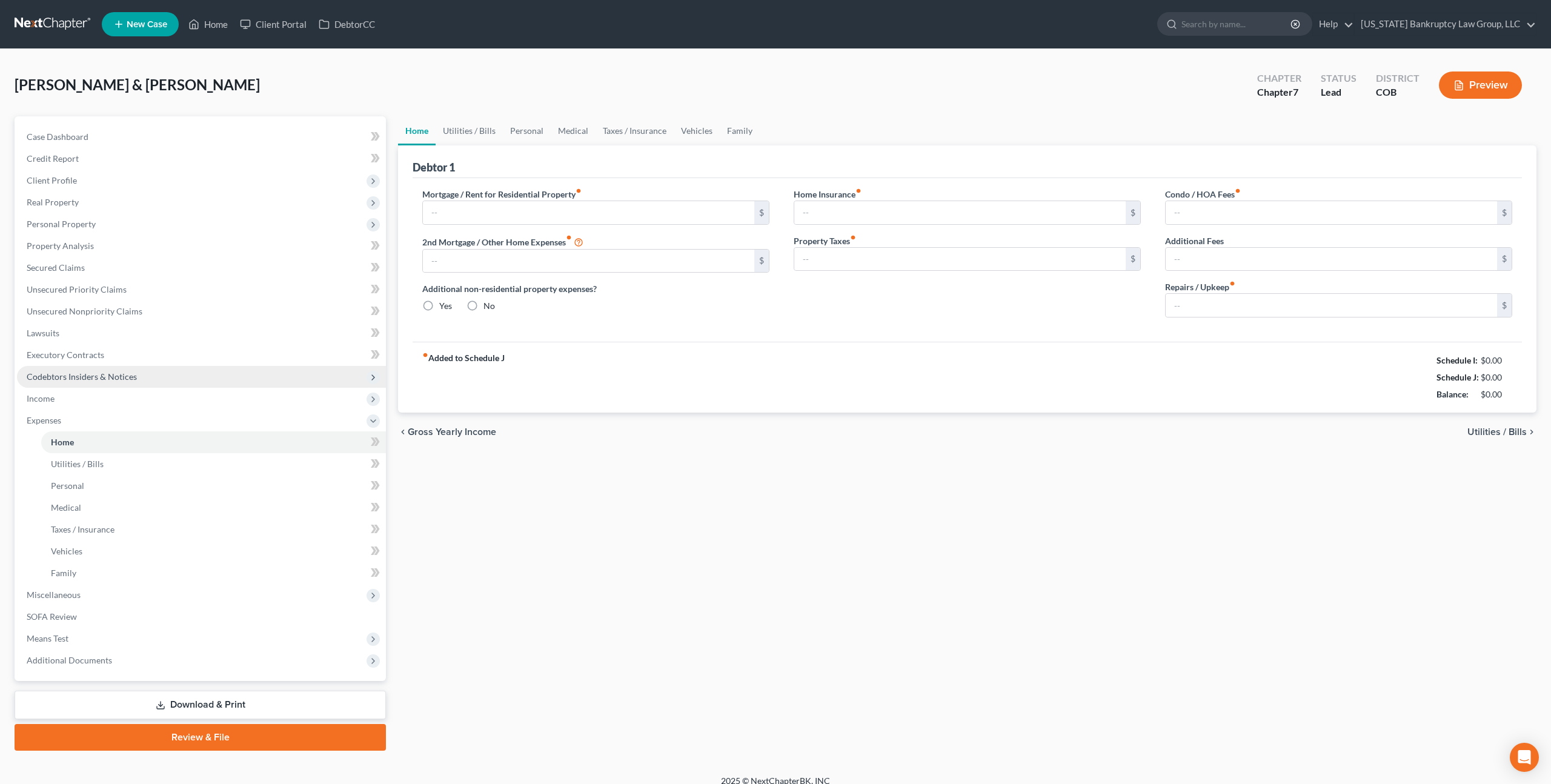
type input "1,986.79"
type input "0.00"
radio input "true"
type input "0.00"
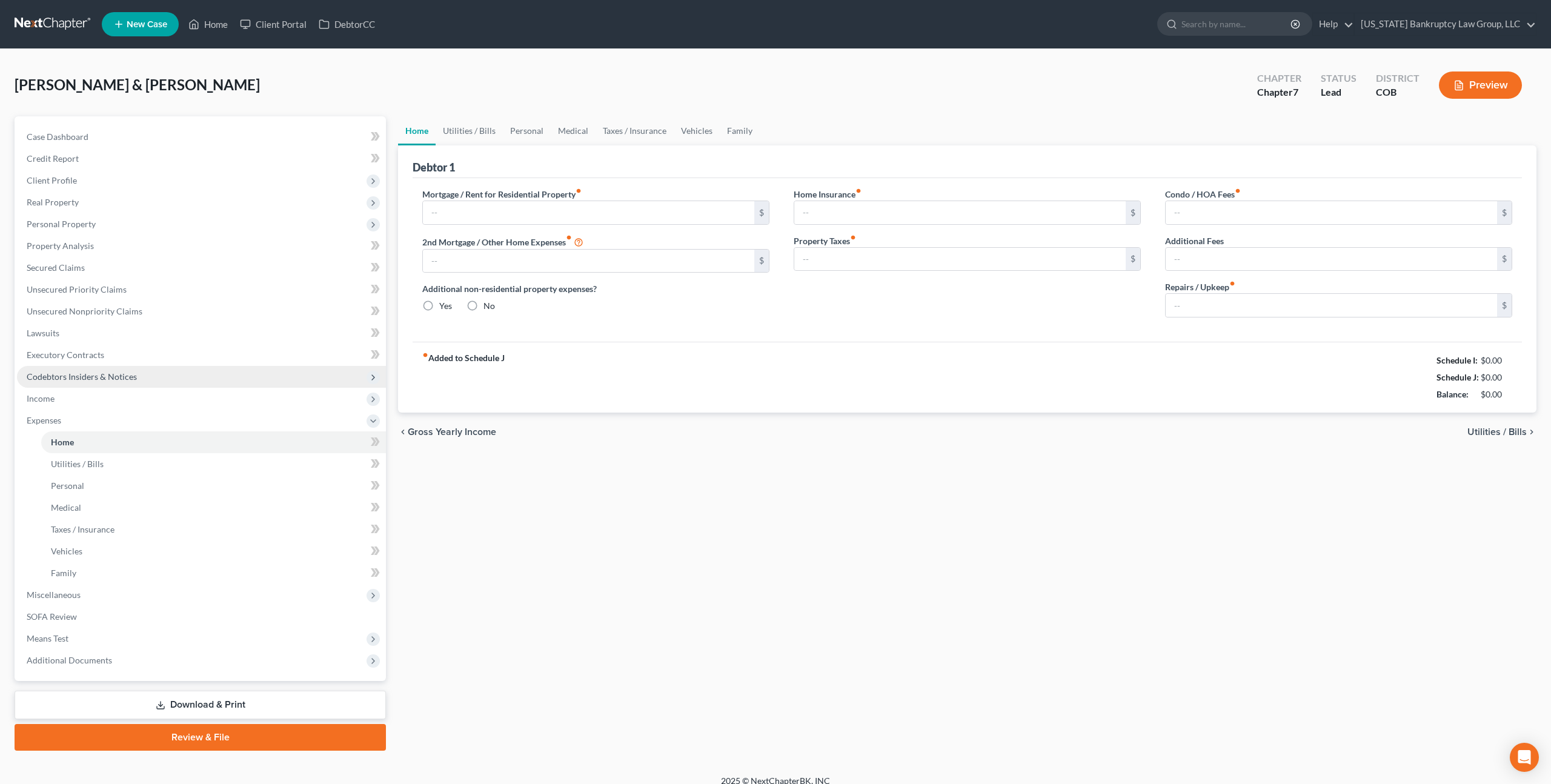
type input "448.00"
type input "0.00"
click at [72, 503] on span "Medical" at bounding box center [66, 507] width 30 height 10
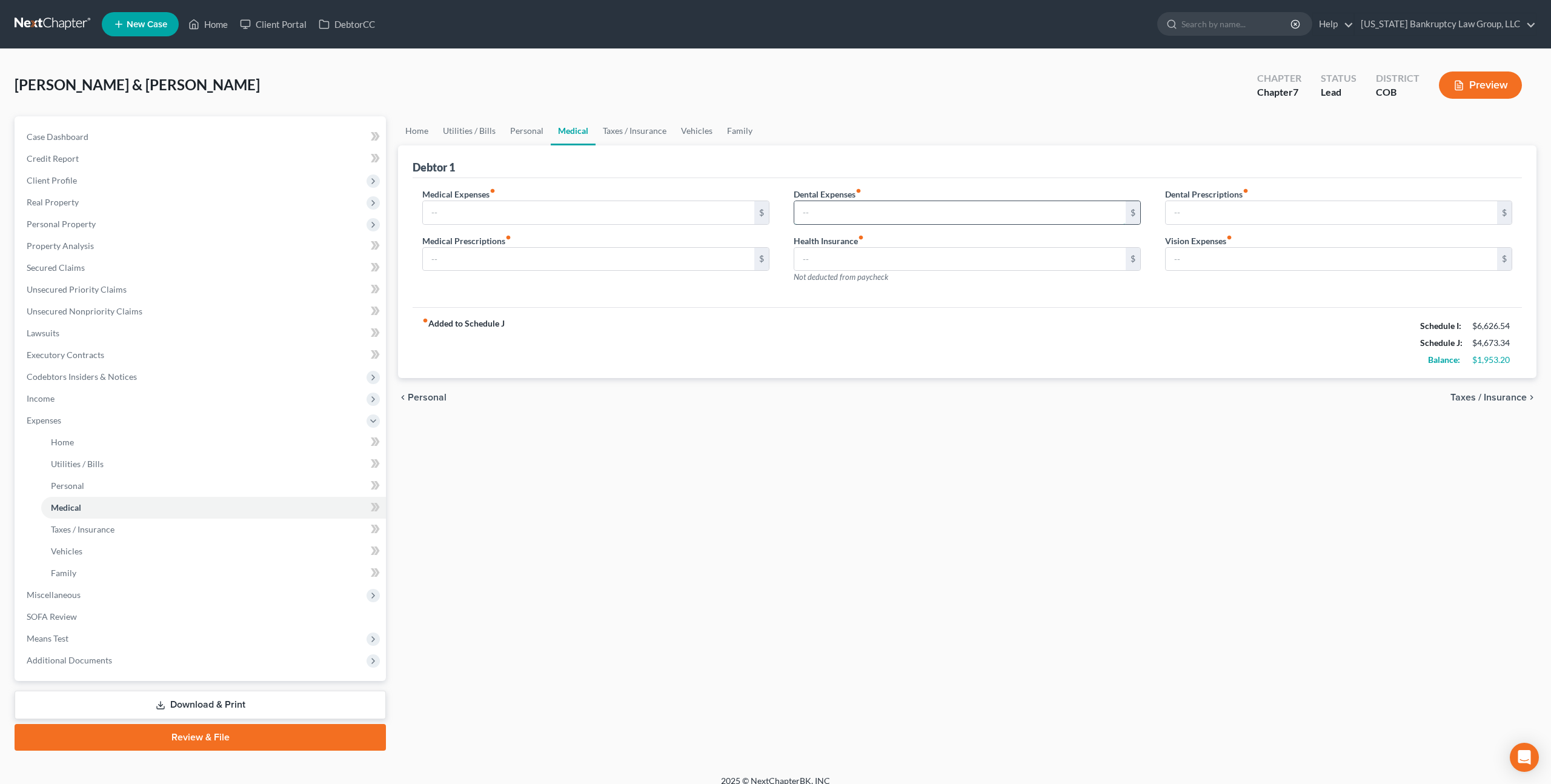
click at [803, 207] on input "text" at bounding box center [960, 213] width 331 height 23
type input "35.00"
click at [69, 399] on span "Income" at bounding box center [202, 398] width 369 height 22
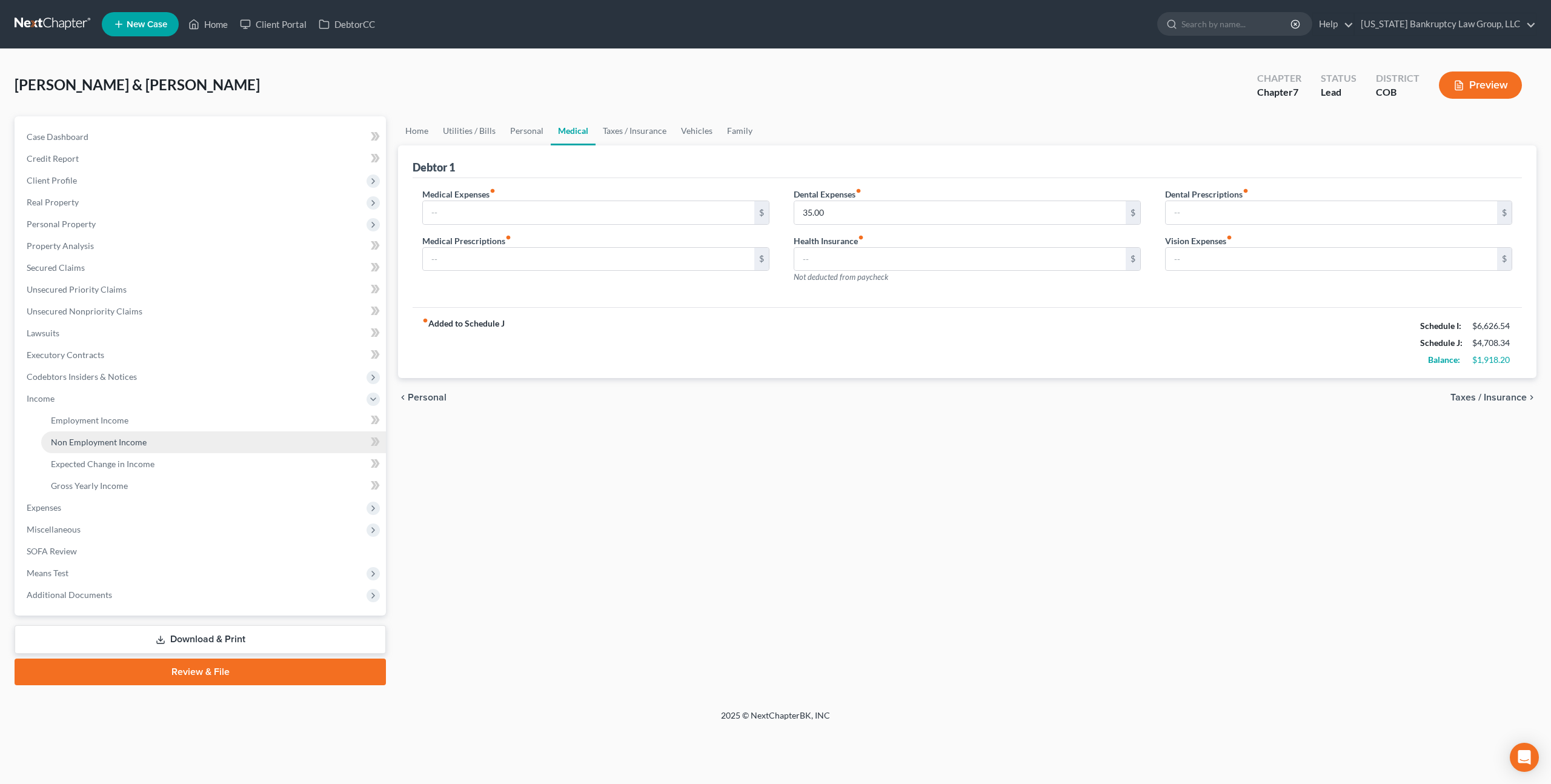
click at [85, 437] on span "Non Employment Income" at bounding box center [99, 442] width 96 height 10
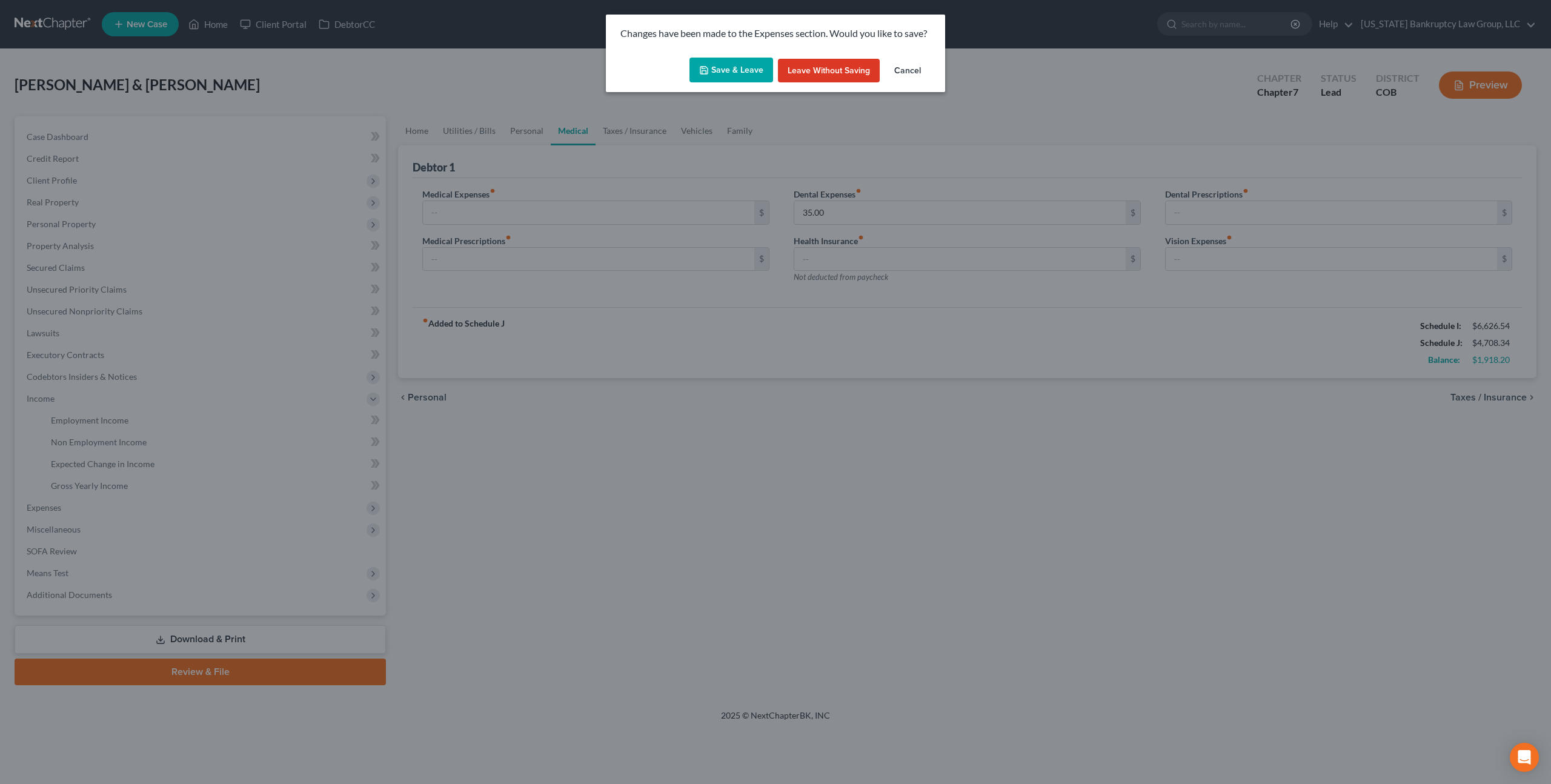
click at [727, 63] on button "Save & Leave" at bounding box center [731, 70] width 83 height 26
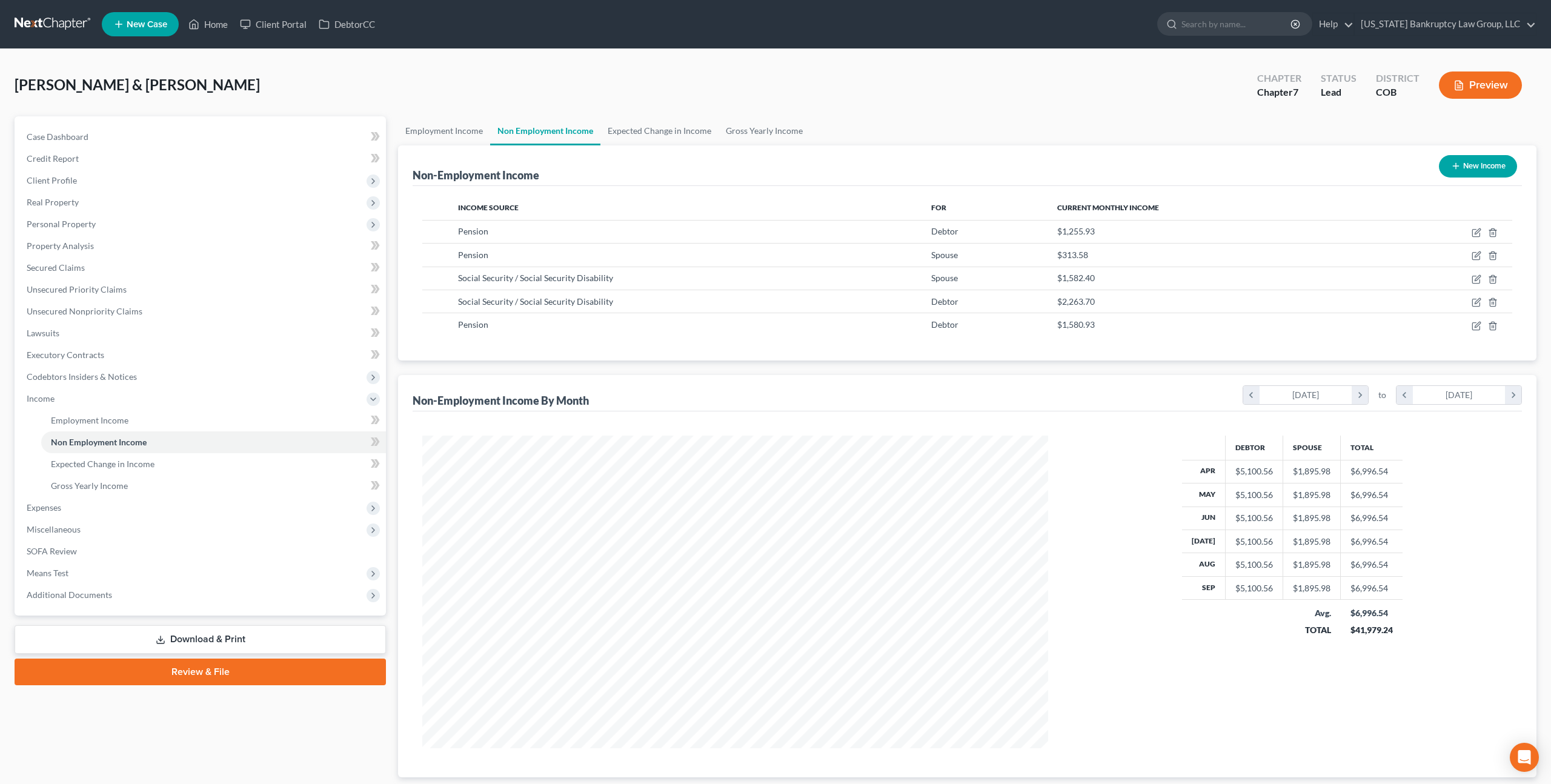
scroll to position [313, 649]
click at [102, 353] on span "Executory Contracts" at bounding box center [65, 355] width 77 height 10
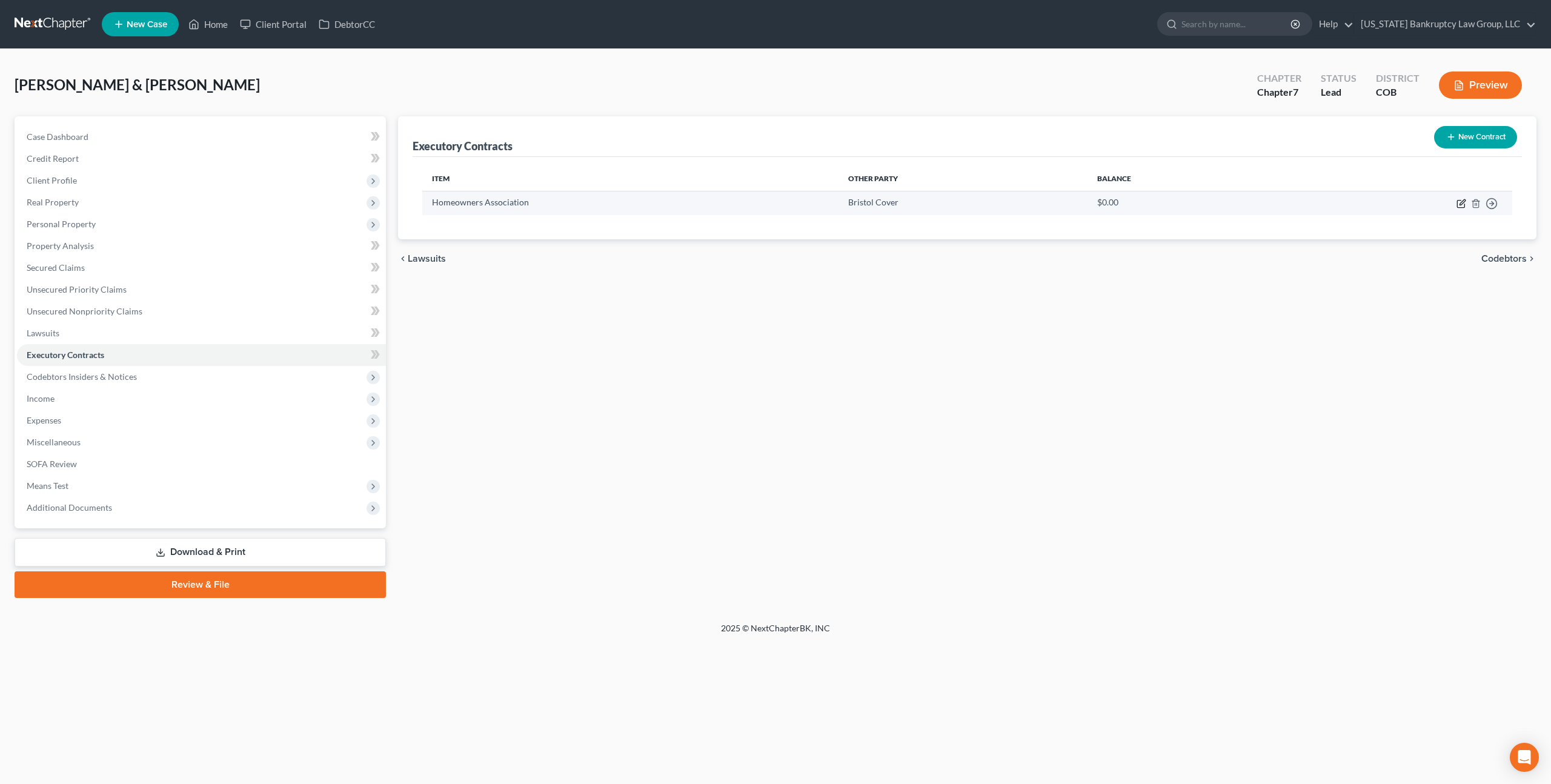
click at [1464, 203] on icon "button" at bounding box center [1461, 204] width 7 height 7
select select "0"
select select "5"
select select "2"
select select "0"
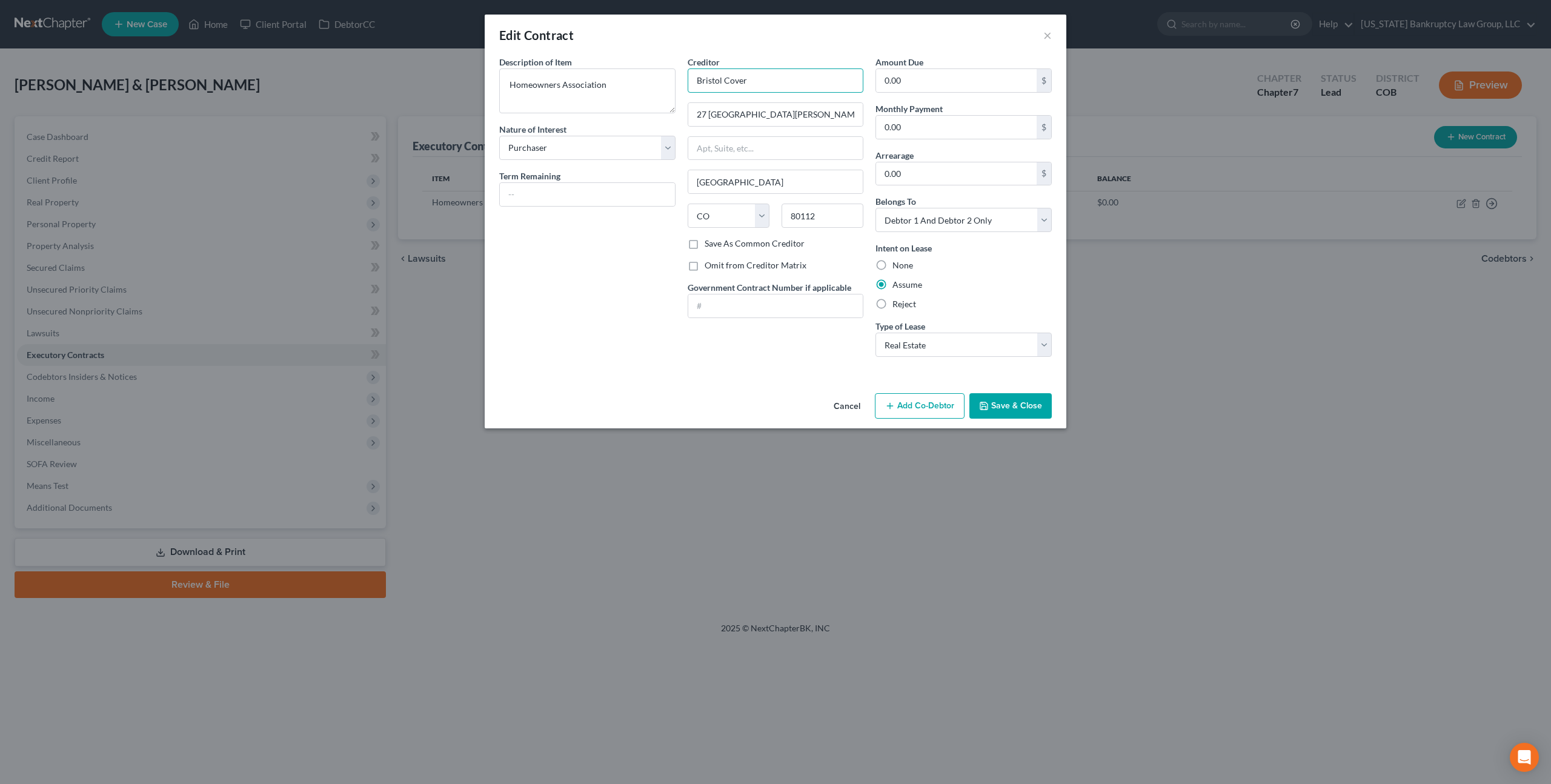
click at [728, 80] on input "Bristol Cover" at bounding box center [776, 80] width 176 height 24
type input "Bristol Clover"
click at [1002, 404] on button "Save & Close" at bounding box center [1010, 406] width 82 height 26
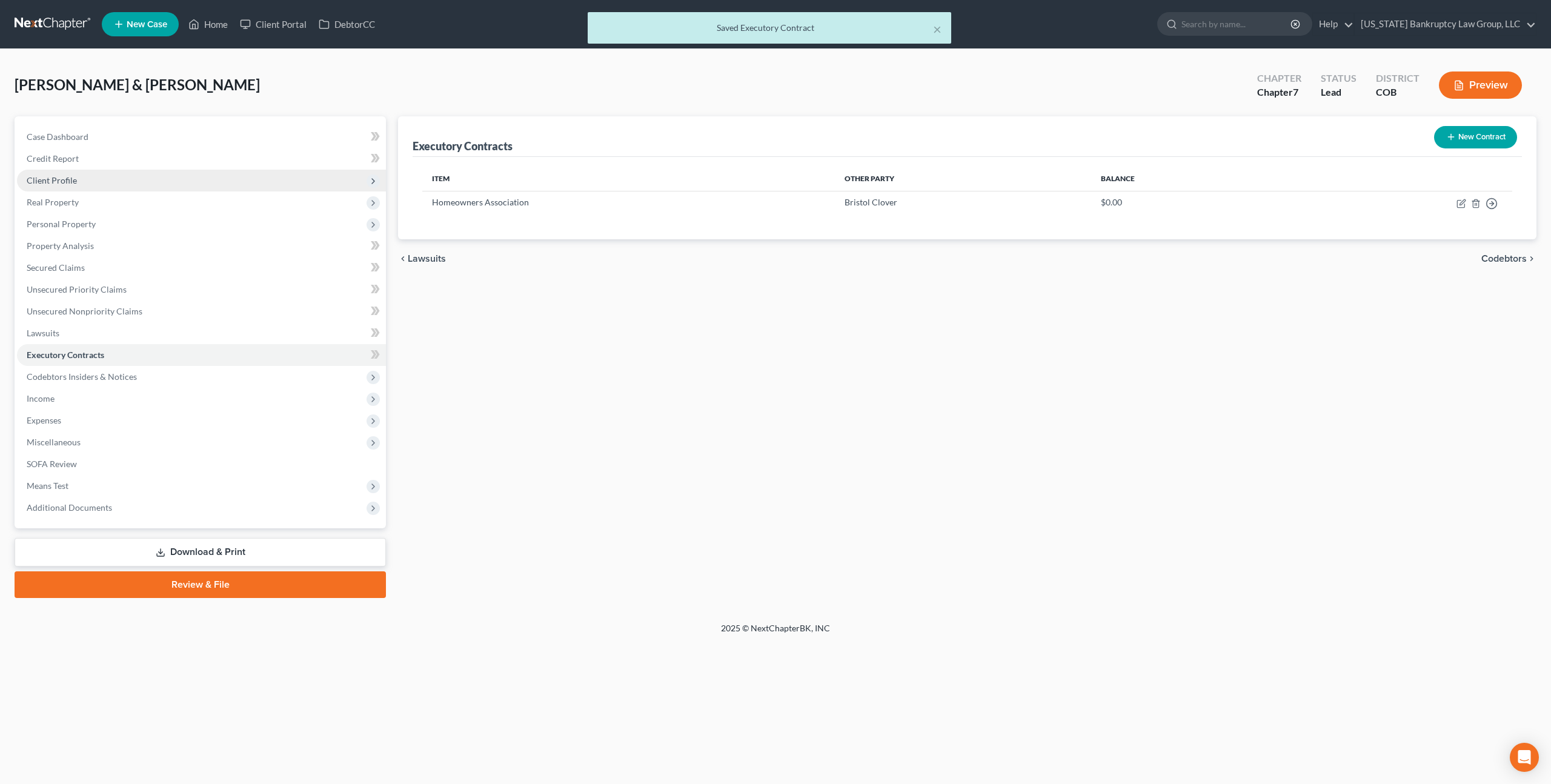
click at [77, 182] on span "Client Profile" at bounding box center [202, 180] width 369 height 22
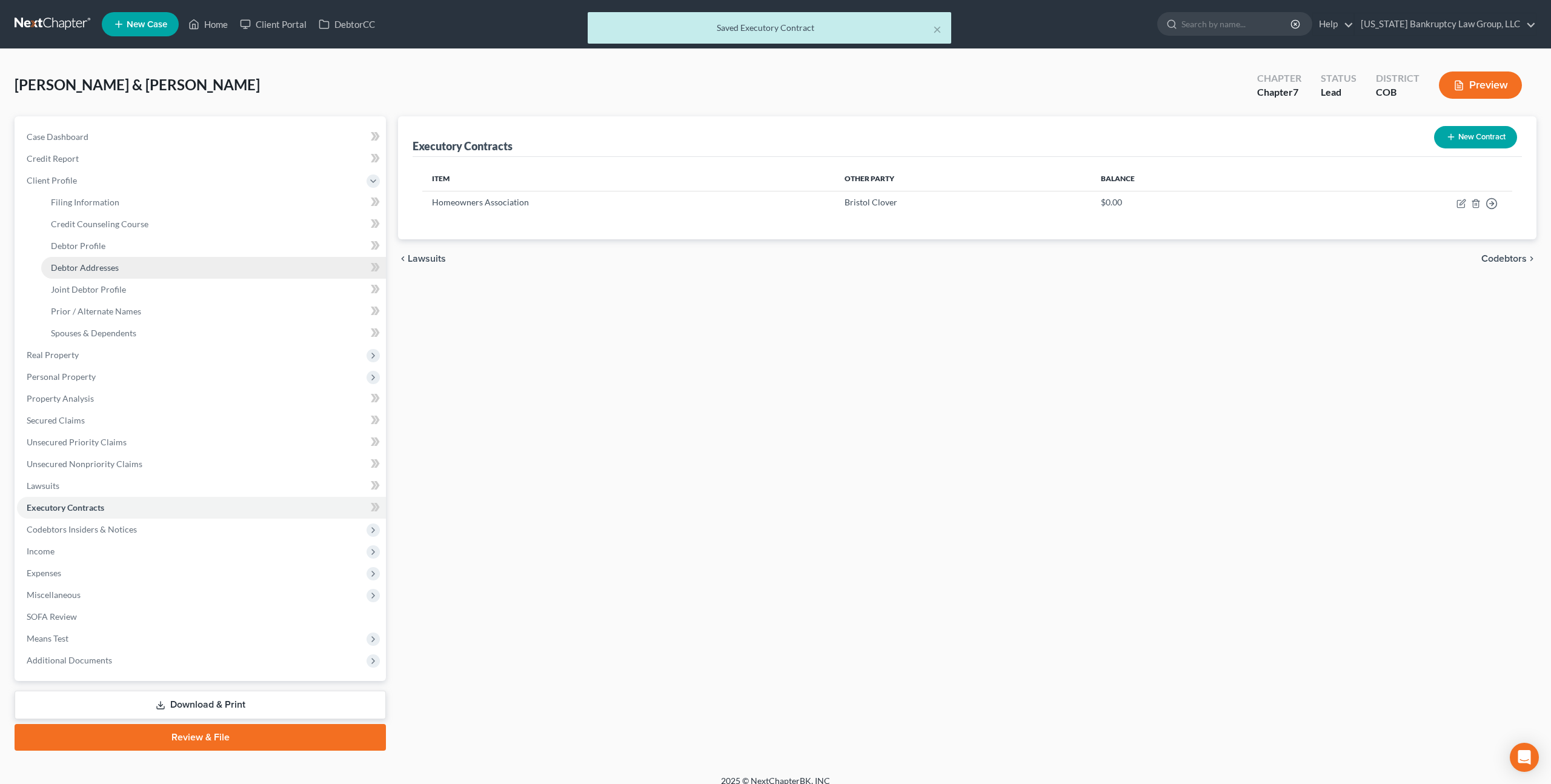
click at [103, 264] on span "Debtor Addresses" at bounding box center [85, 267] width 68 height 10
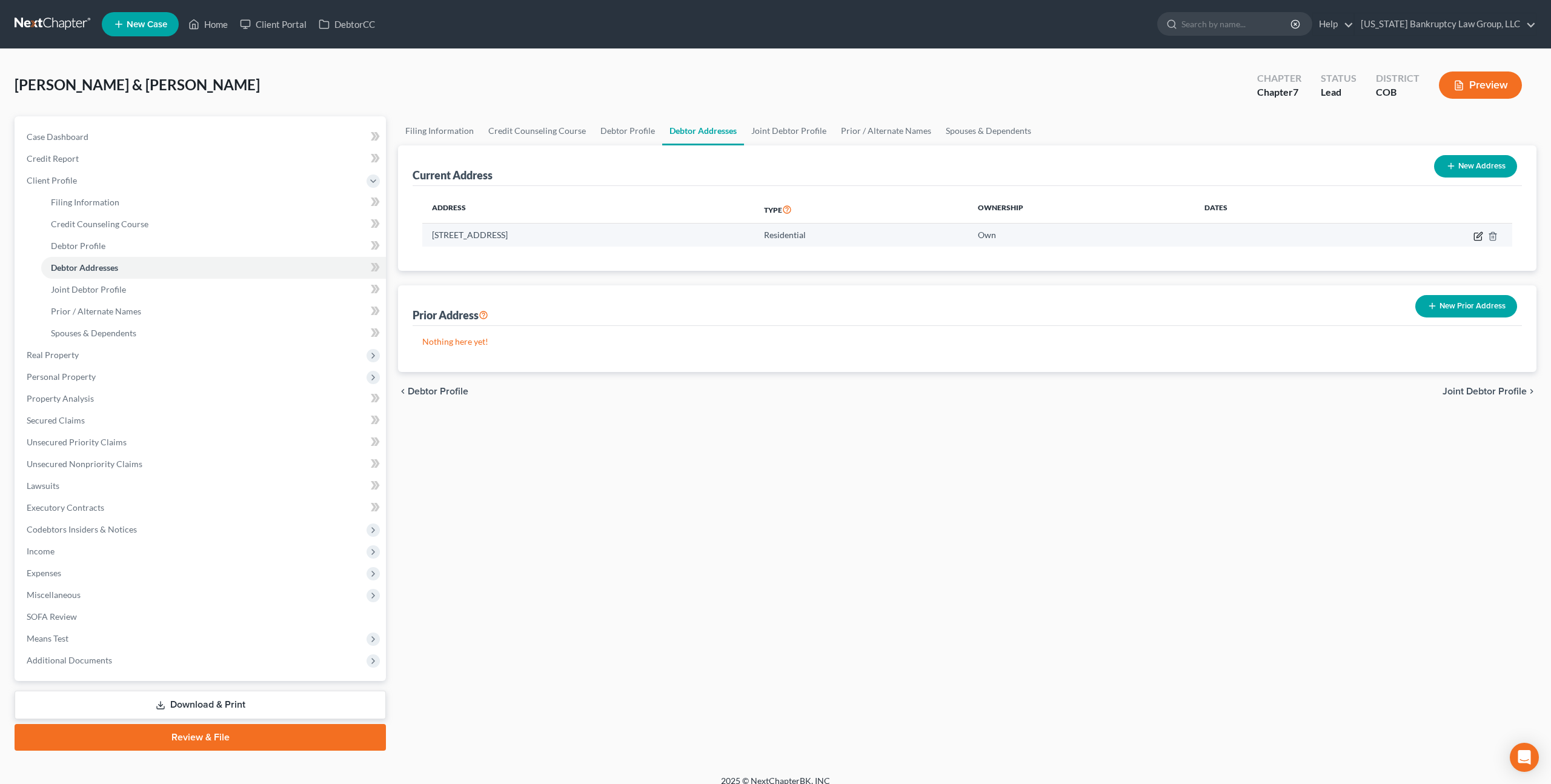
click at [1478, 234] on icon "button" at bounding box center [1479, 235] width 5 height 5
select select "5"
select select "2"
select select "0"
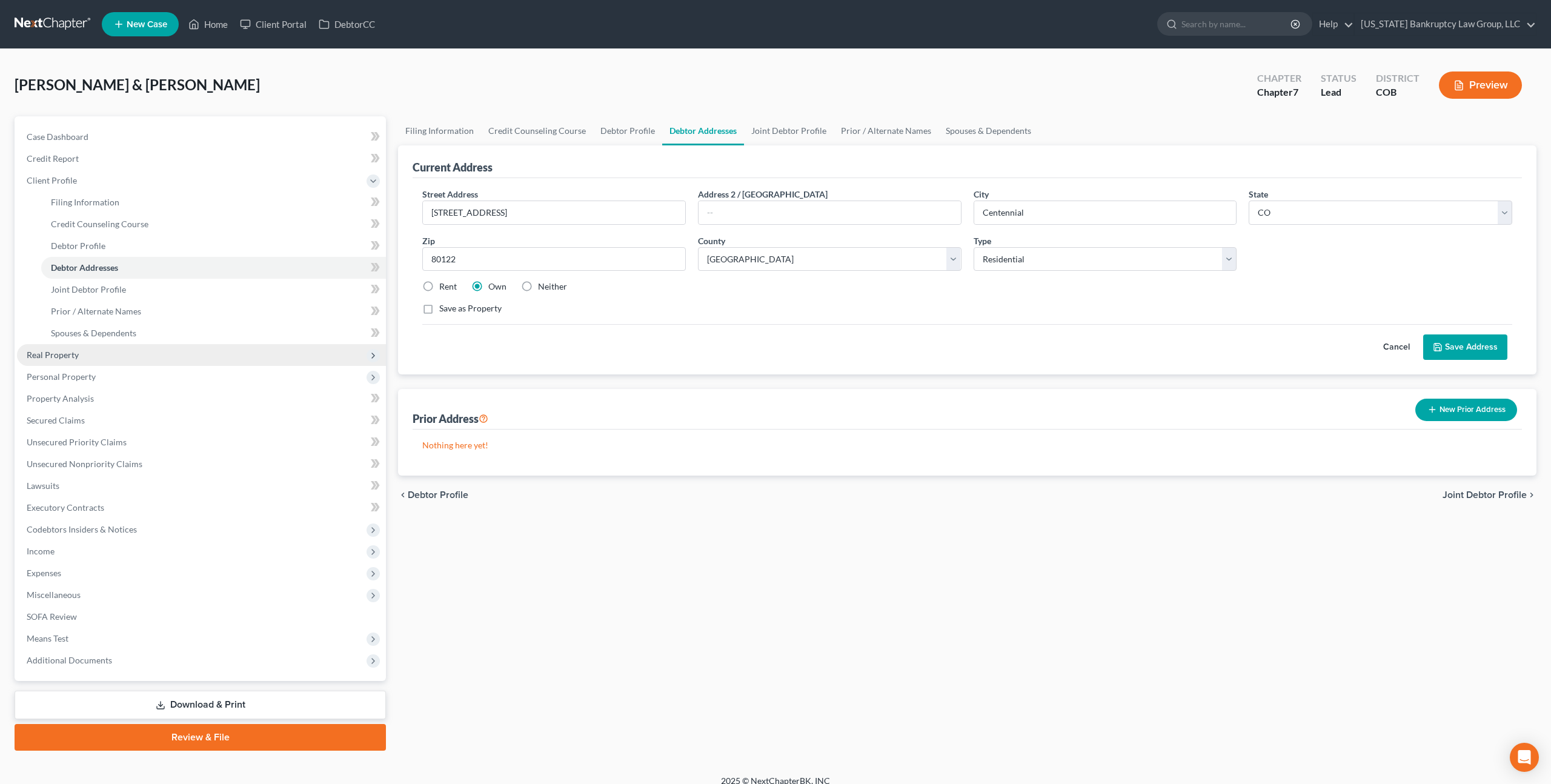
click at [66, 350] on span "Real Property" at bounding box center [53, 355] width 52 height 10
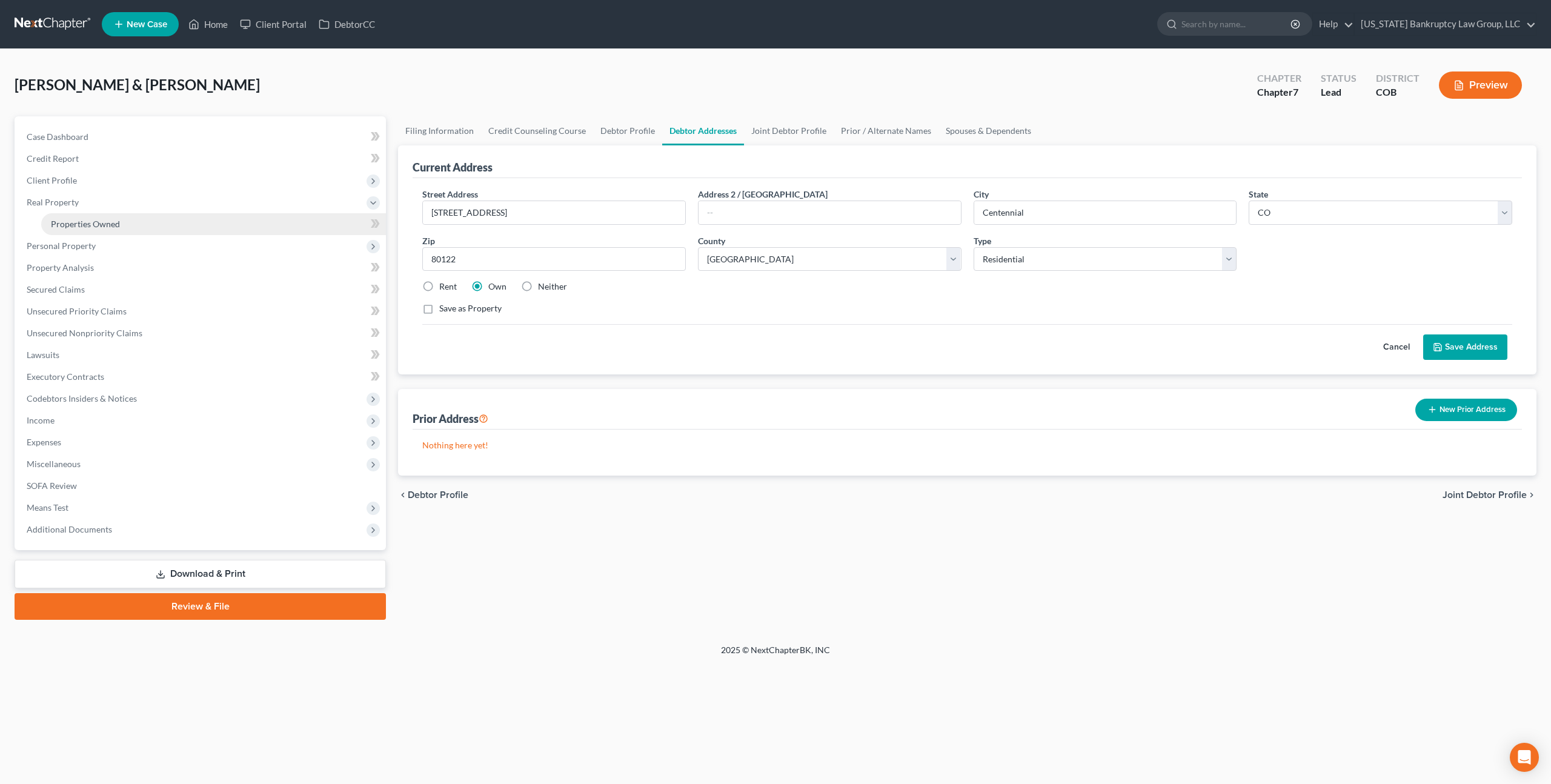
click at [84, 228] on span "Properties Owned" at bounding box center [85, 224] width 69 height 10
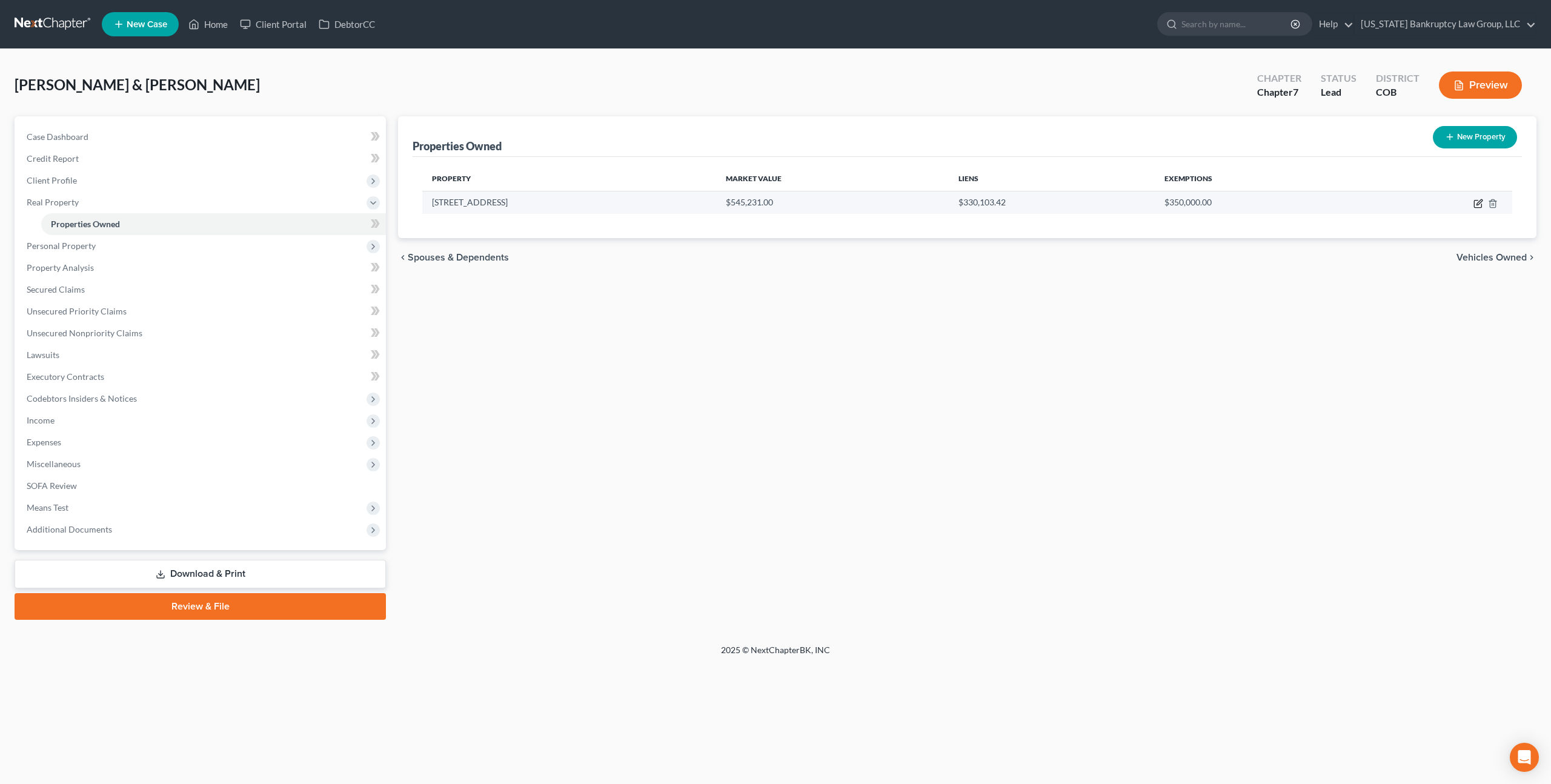
click at [1479, 202] on icon "button" at bounding box center [1478, 203] width 10 height 10
select select "5"
select select "2"
select select "1"
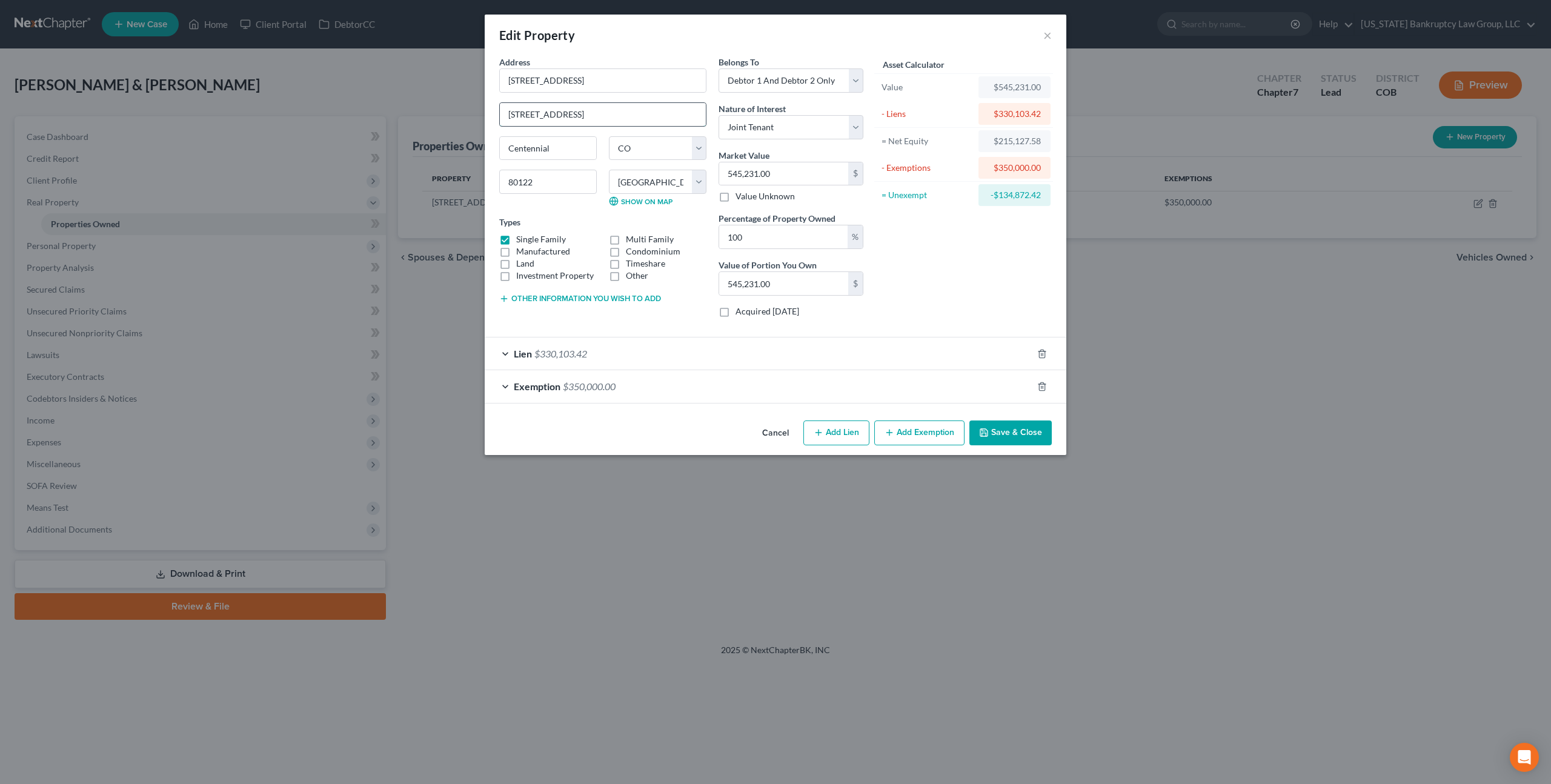
click at [564, 110] on input "7627 South Cove Circle" at bounding box center [602, 115] width 206 height 23
click at [1026, 432] on button "Save & Close" at bounding box center [1010, 433] width 82 height 26
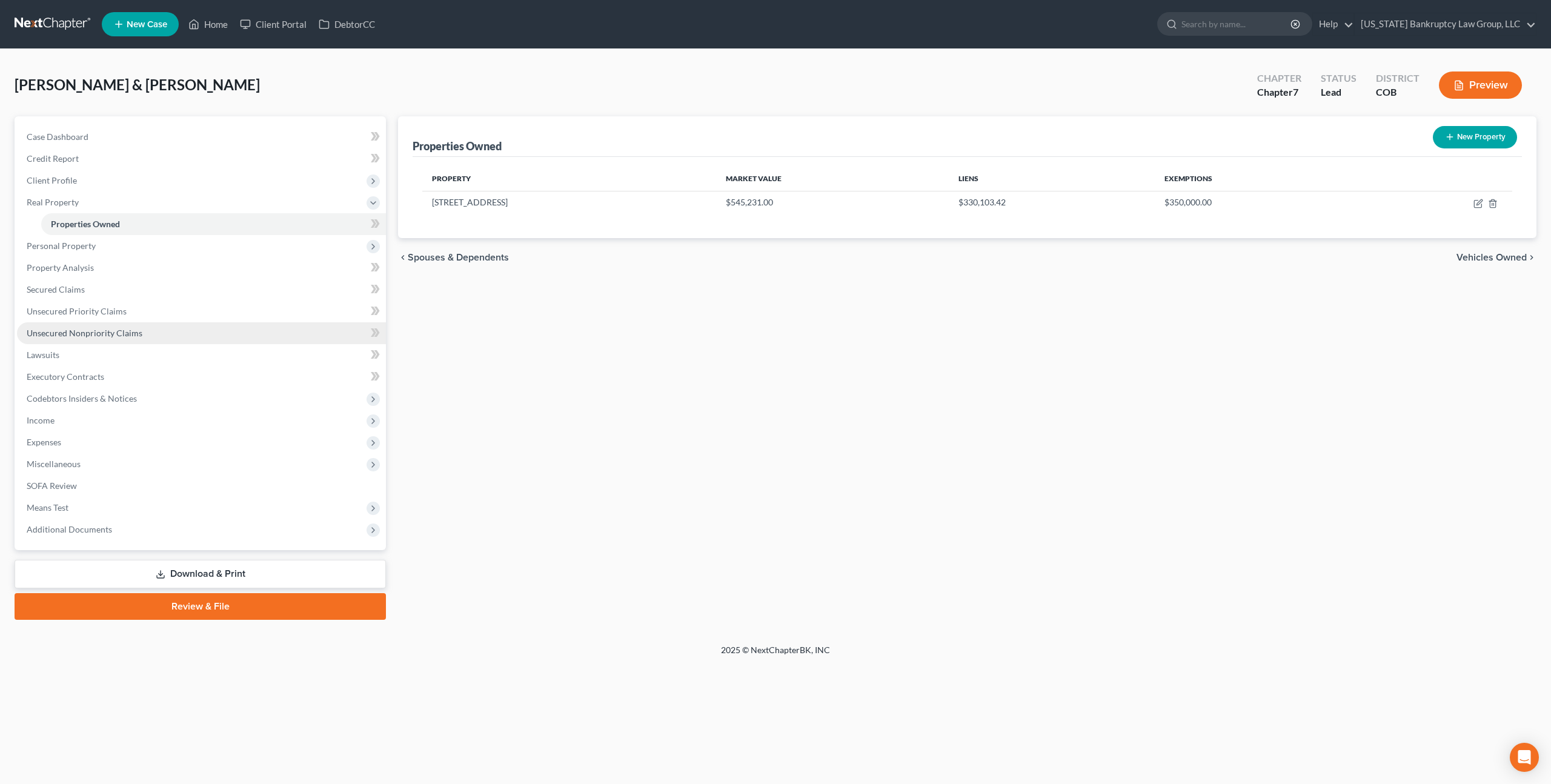
click at [140, 330] on link "Unsecured Nonpriority Claims" at bounding box center [202, 333] width 369 height 22
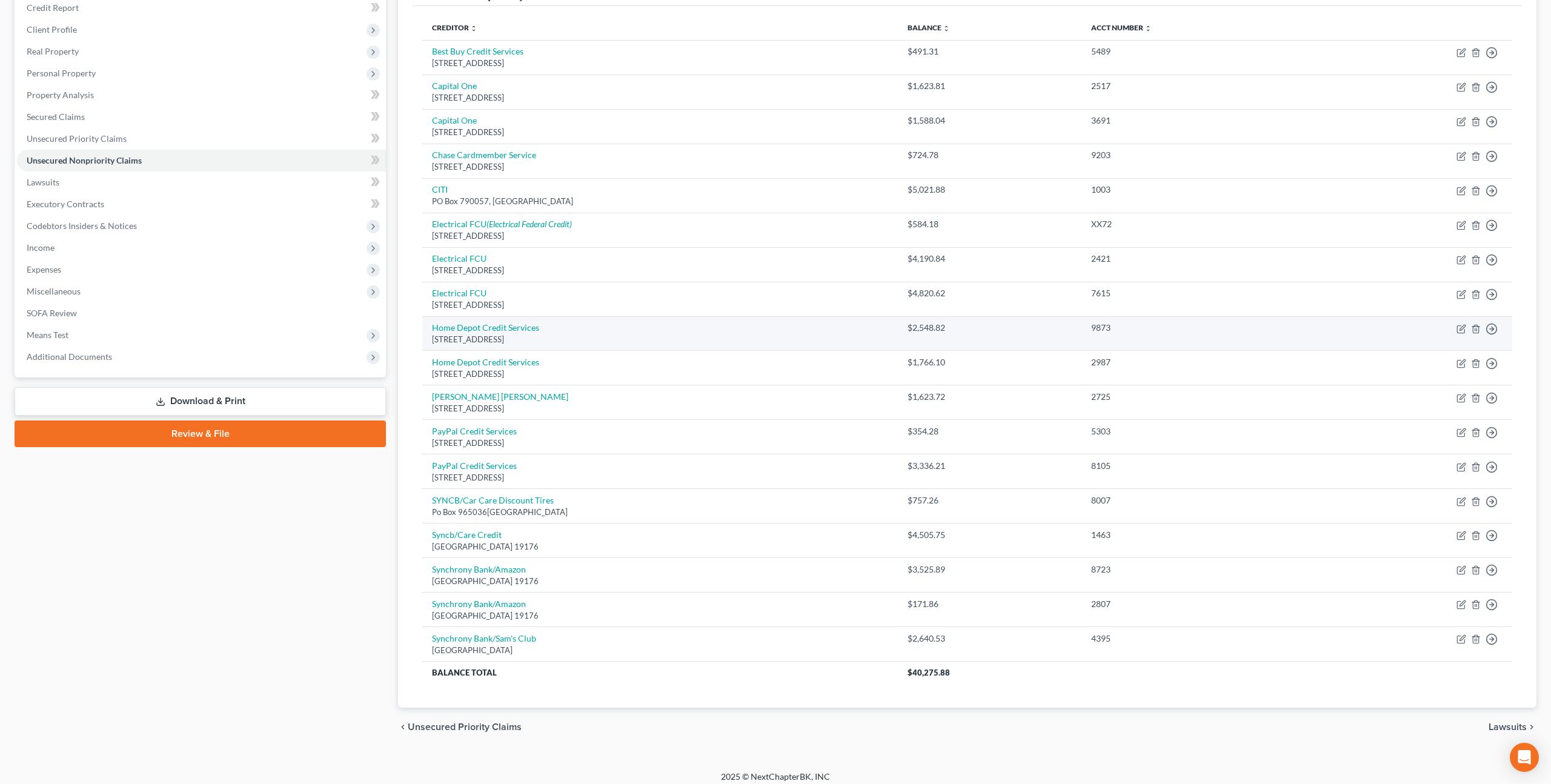
scroll to position [159, 0]
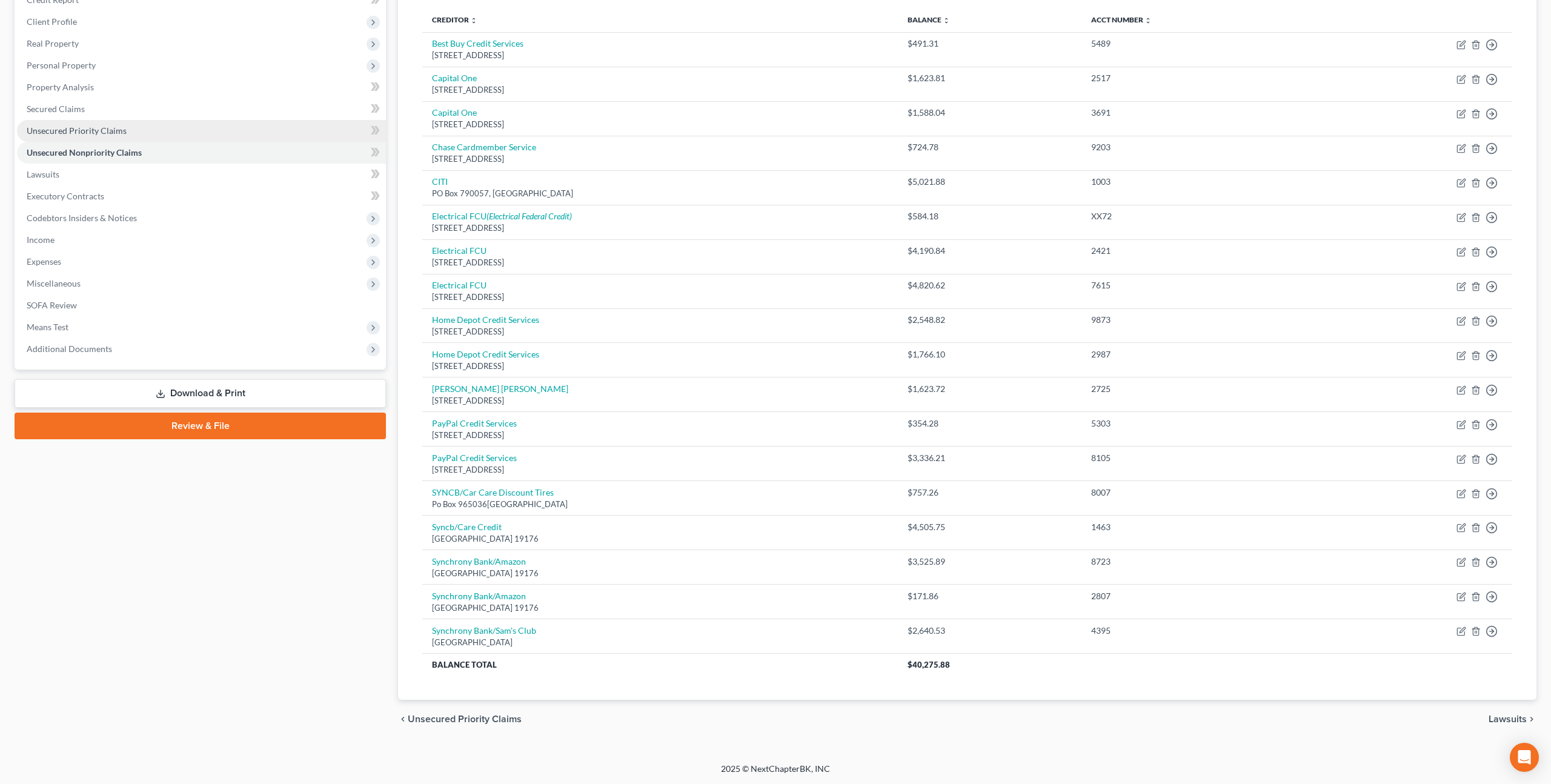
click at [87, 135] on span "Unsecured Priority Claims" at bounding box center [77, 130] width 100 height 10
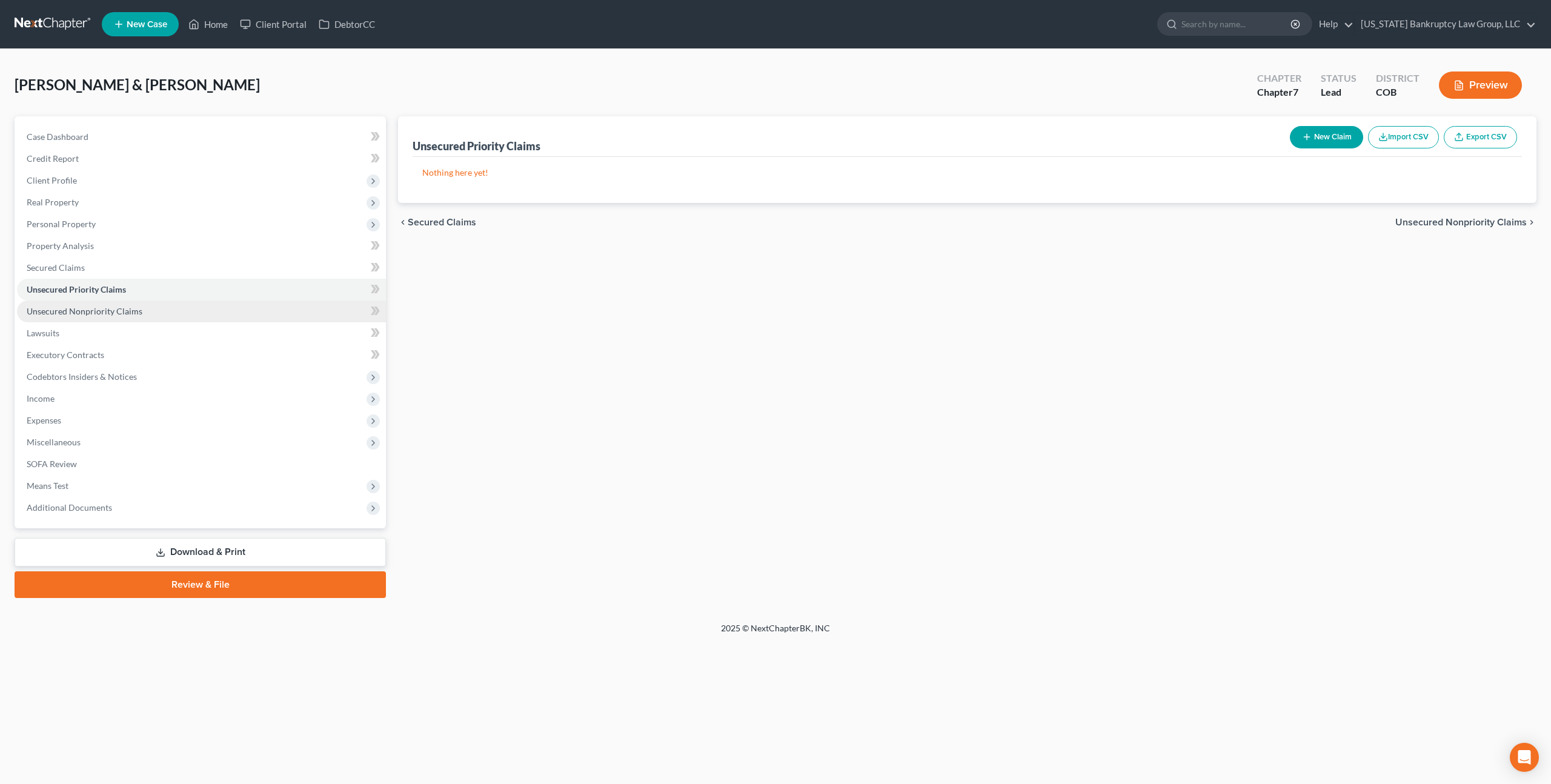
click at [105, 317] on link "Unsecured Nonpriority Claims" at bounding box center [202, 311] width 369 height 22
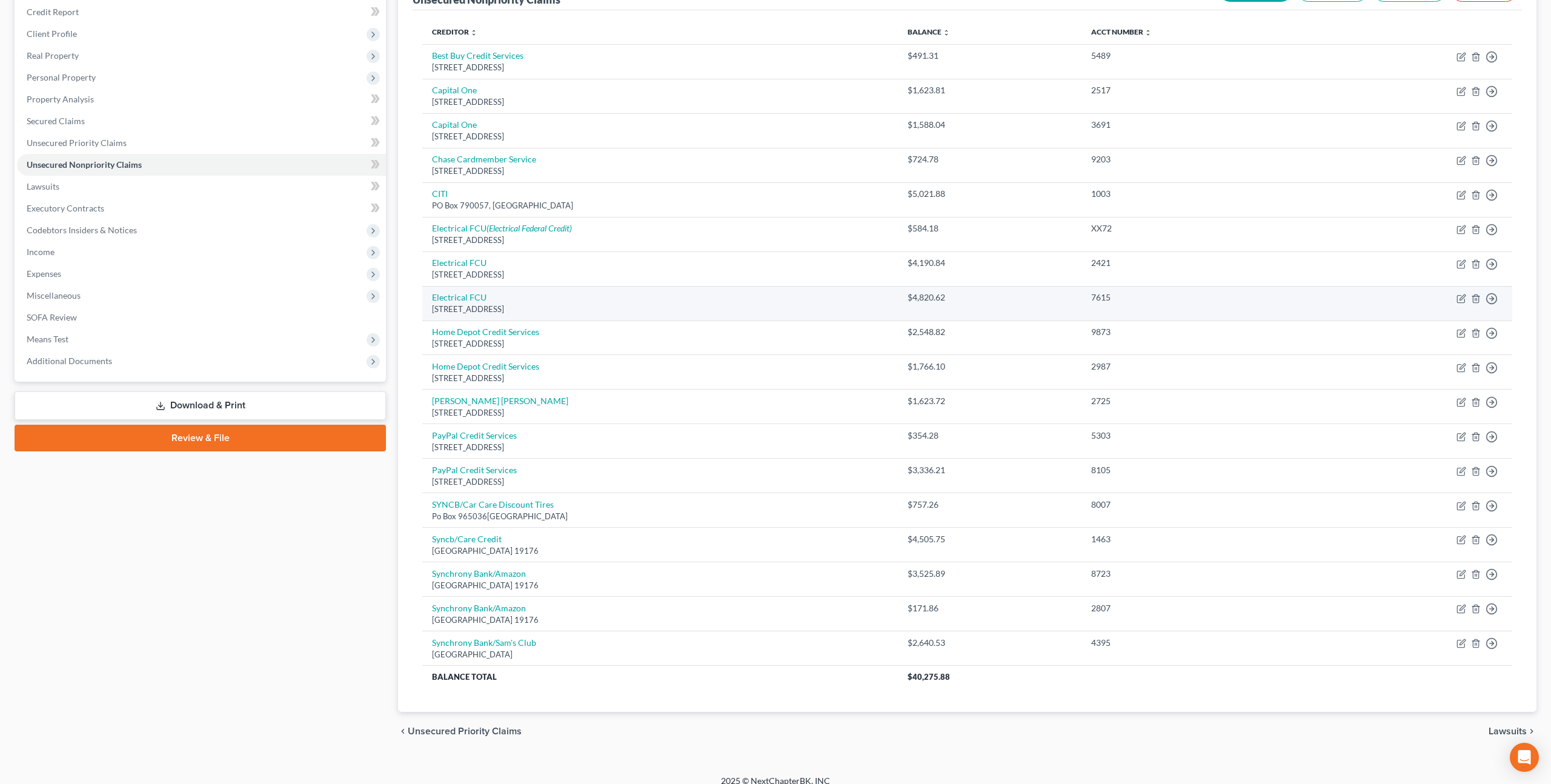
scroll to position [159, 0]
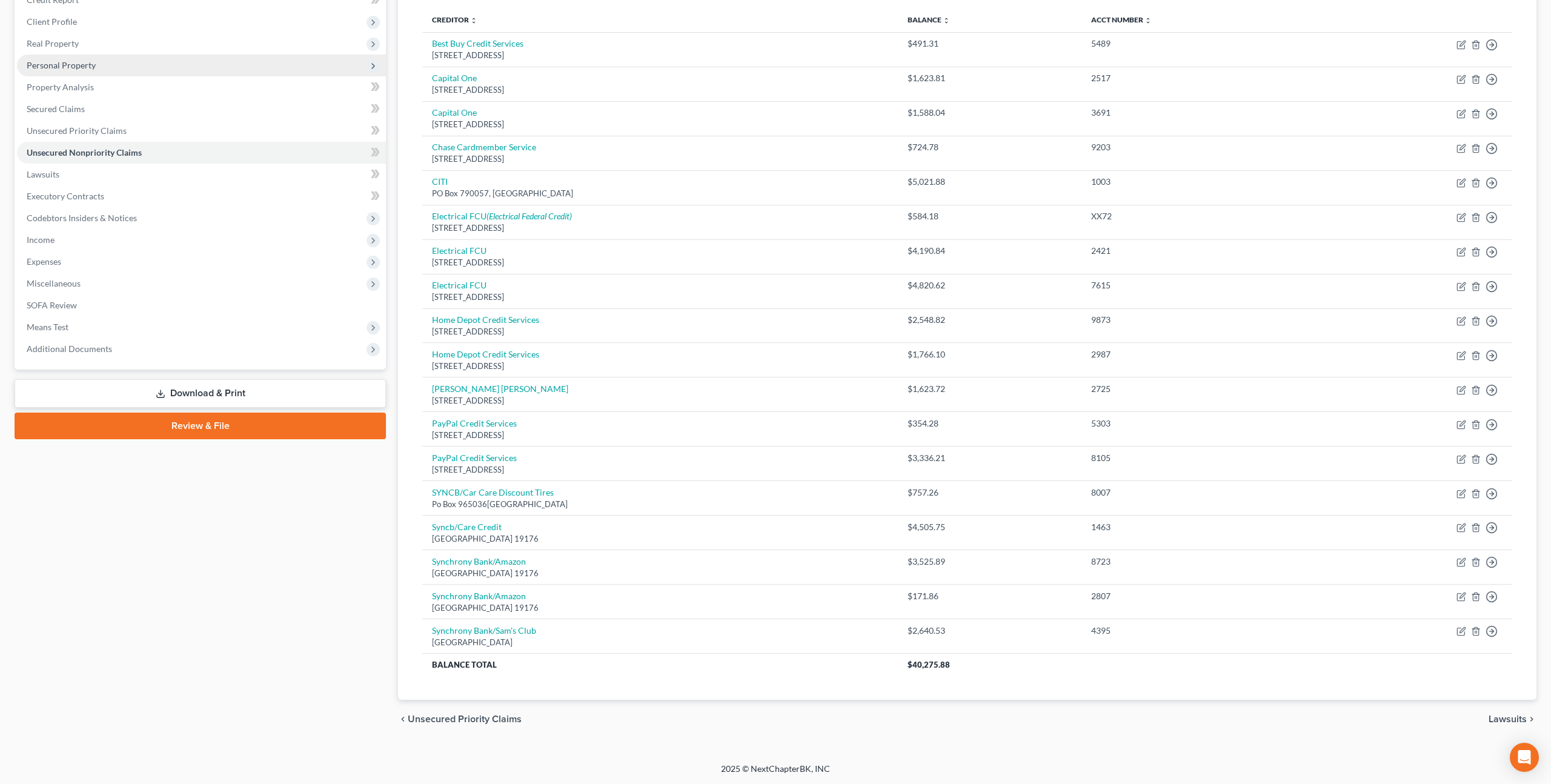
click at [80, 63] on span "Personal Property" at bounding box center [61, 65] width 69 height 10
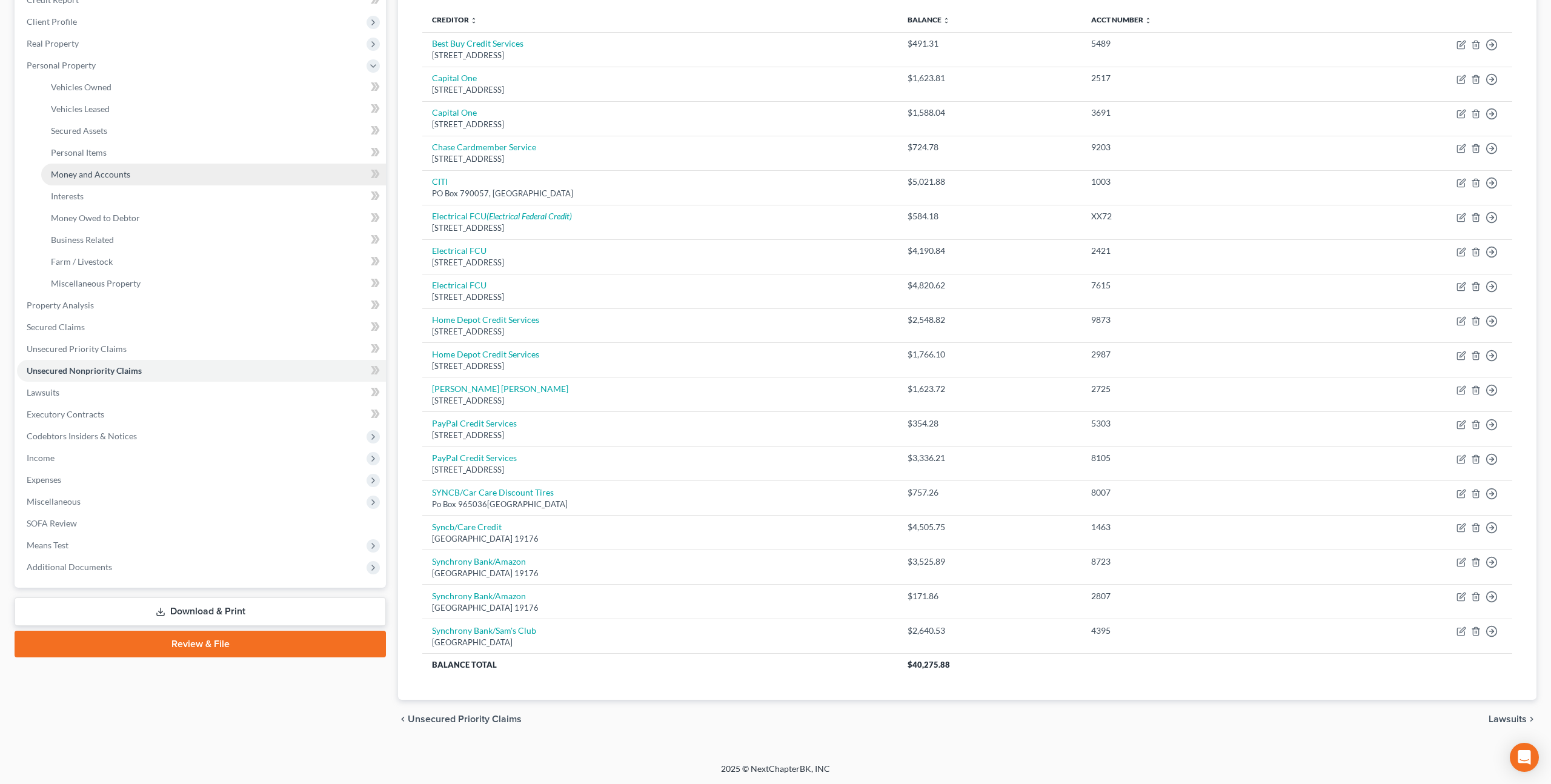
click at [98, 174] on span "Money and Accounts" at bounding box center [91, 174] width 79 height 10
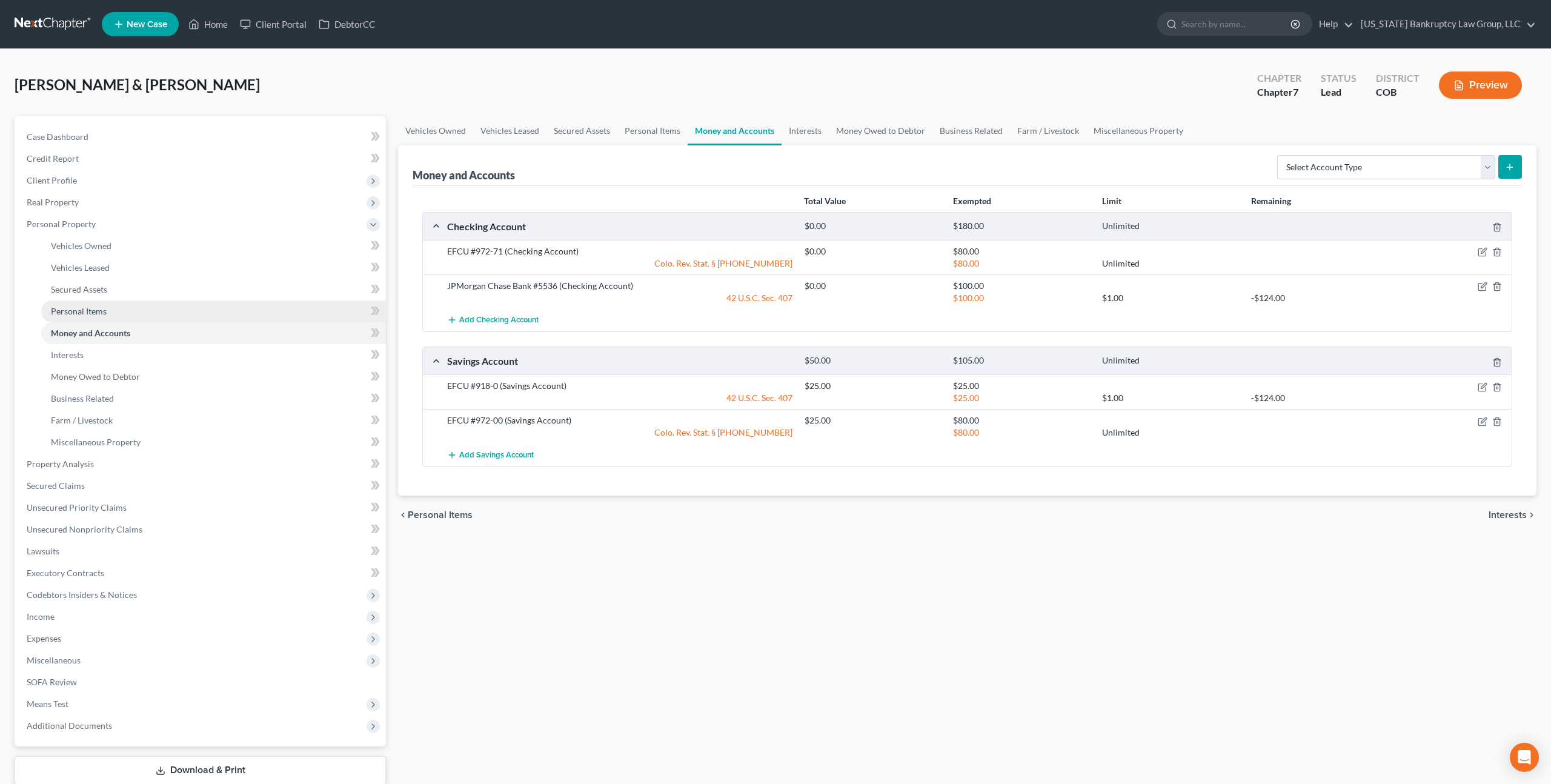
click at [99, 308] on span "Personal Items" at bounding box center [79, 311] width 55 height 10
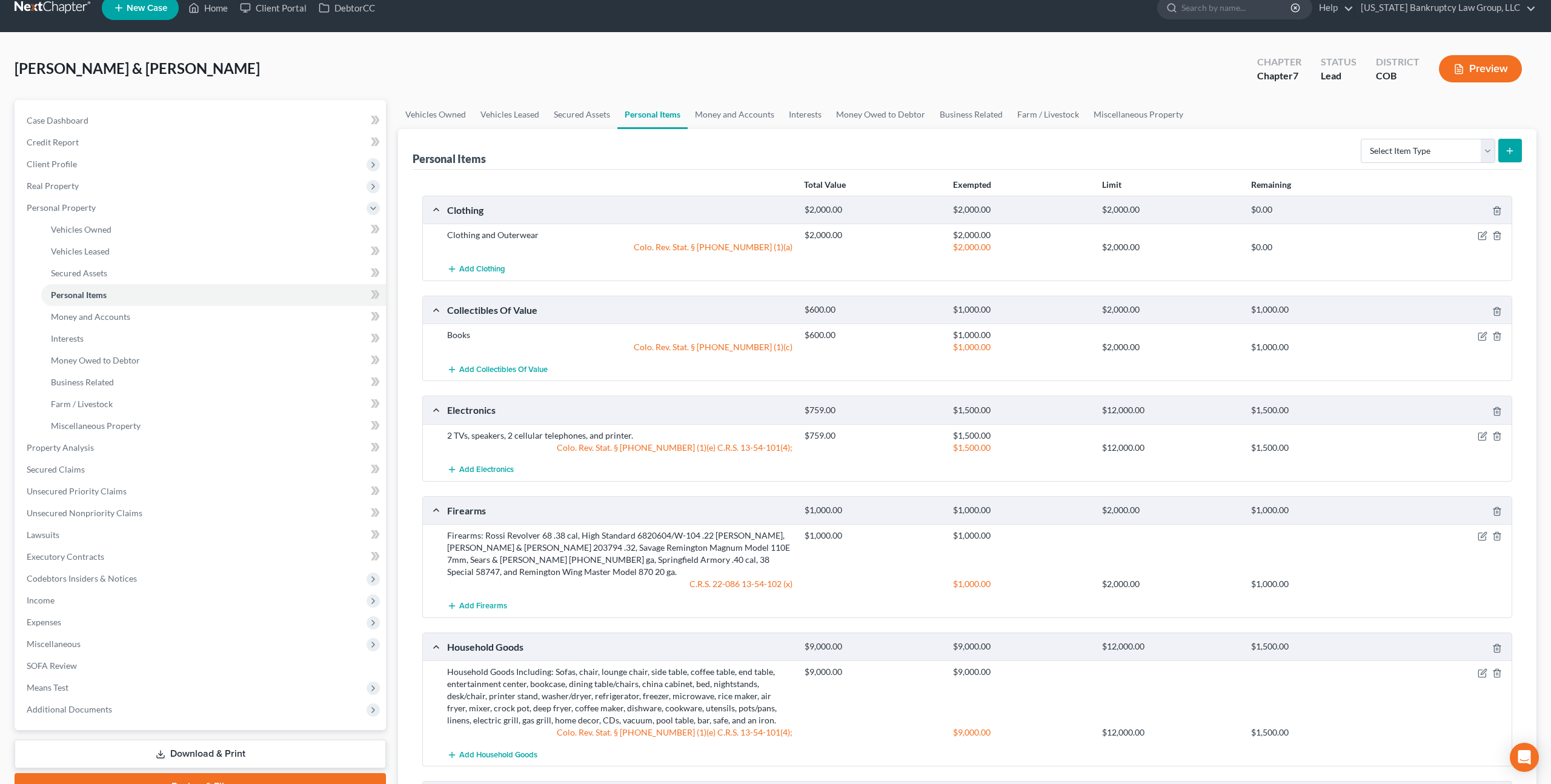
scroll to position [11, 0]
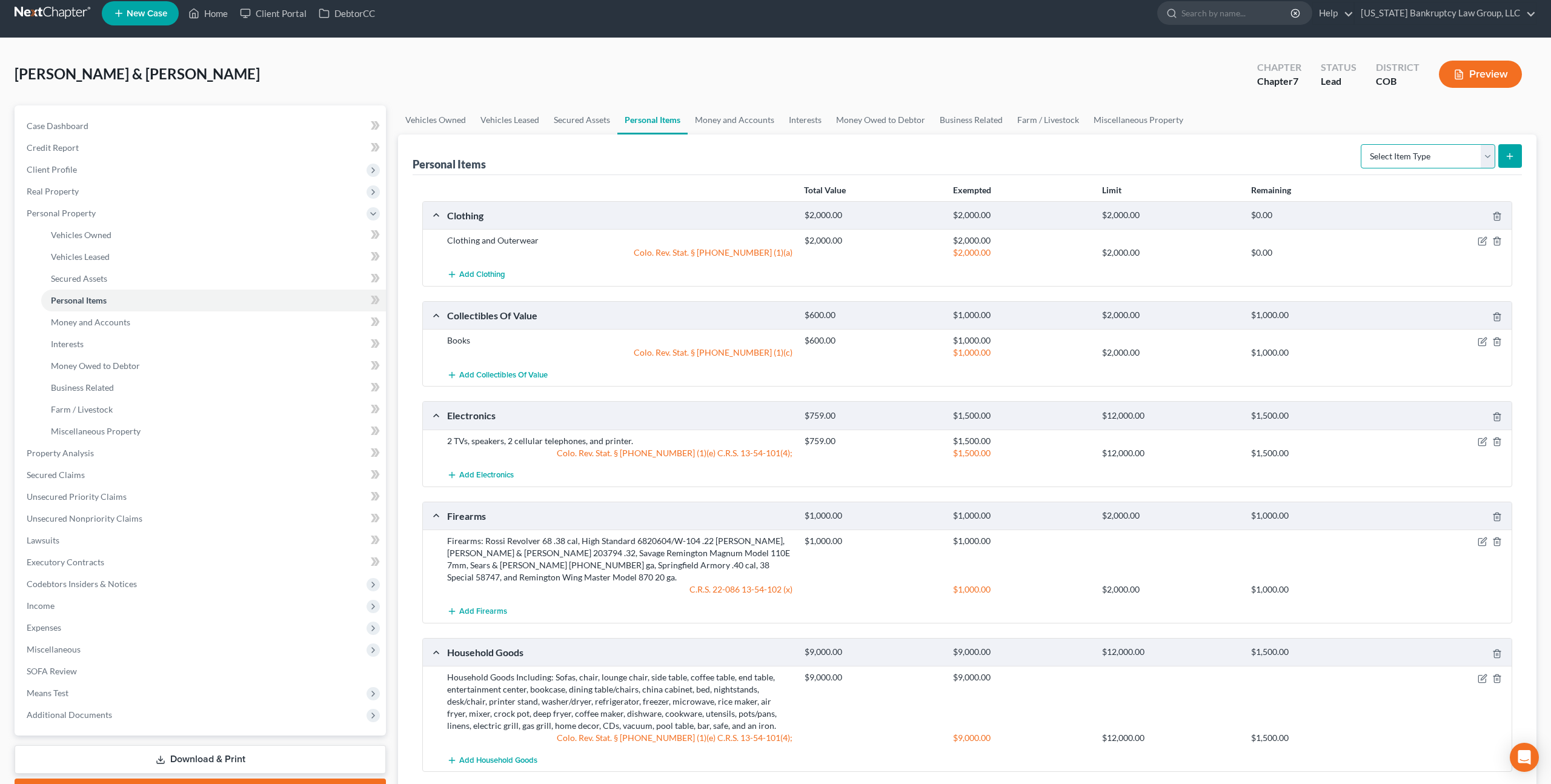
click at [1405, 155] on select "Select Item Type Clothing Collectibles Of Value Electronics Firearms Household …" at bounding box center [1427, 157] width 135 height 24
select select "jewelry"
click at [1362, 144] on select "Select Item Type Clothing Collectibles Of Value Electronics Firearms Household …" at bounding box center [1427, 157] width 135 height 24
click at [1507, 157] on line "submit" at bounding box center [1510, 157] width 5 height 0
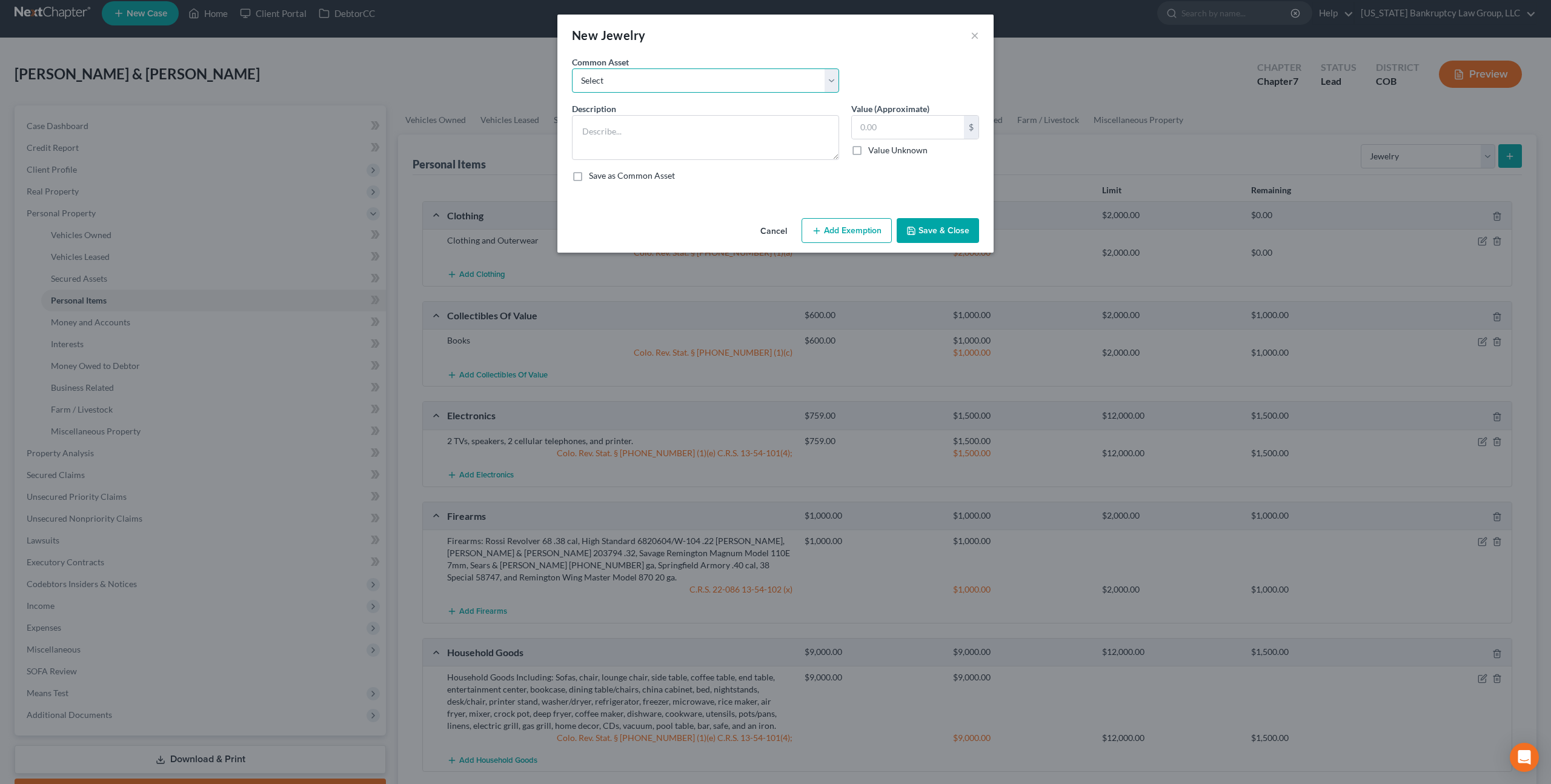
click at [697, 83] on select "Select Smartwatch Wedding rings Costume jewelry Wedding rings" at bounding box center [705, 80] width 267 height 24
select select "1"
click at [572, 68] on select "Select Smartwatch Wedding rings Costume jewelry Wedding rings" at bounding box center [705, 80] width 267 height 24
type textarea "Wedding rings"
type input "1,000.00"
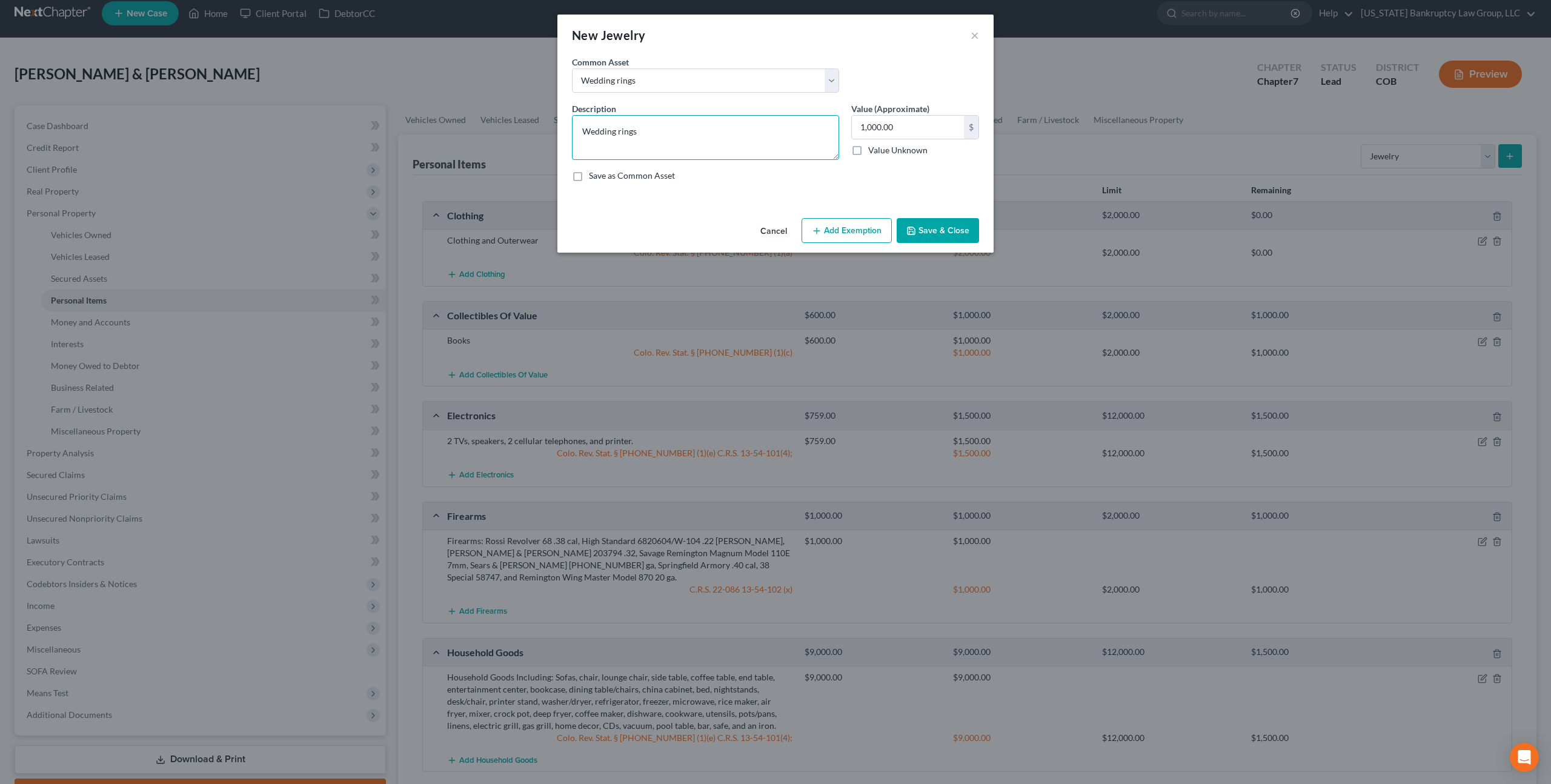
click at [656, 130] on textarea "Wedding rings" at bounding box center [705, 138] width 267 height 45
click at [867, 226] on button "Add Exemption" at bounding box center [847, 231] width 90 height 26
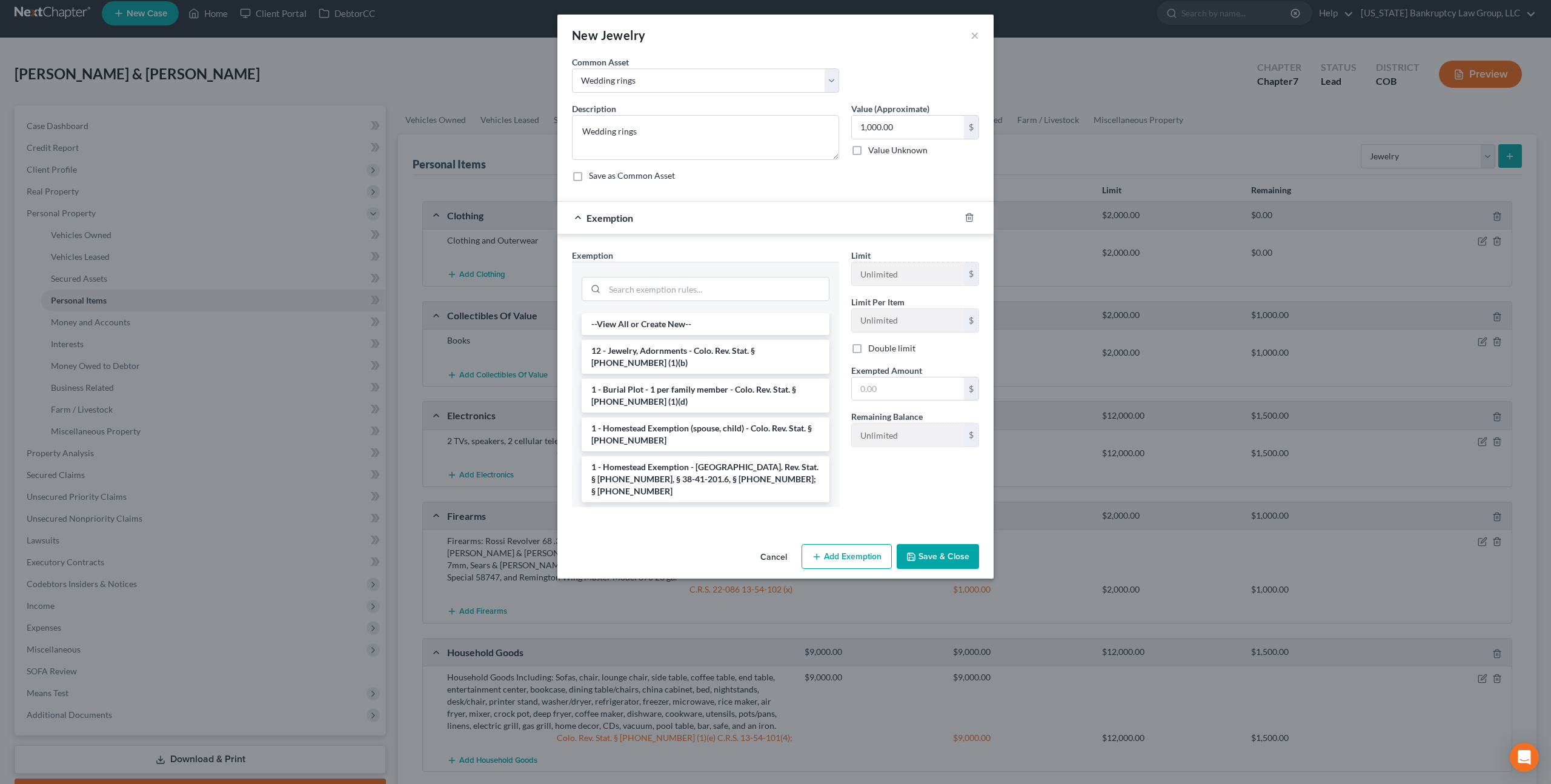
click at [868, 350] on label "Double limit" at bounding box center [892, 348] width 48 height 12
click at [873, 350] on input "Double limit" at bounding box center [877, 346] width 8 height 8
checkbox input "true"
click at [866, 386] on input "text" at bounding box center [908, 389] width 112 height 23
type input "5,000.00"
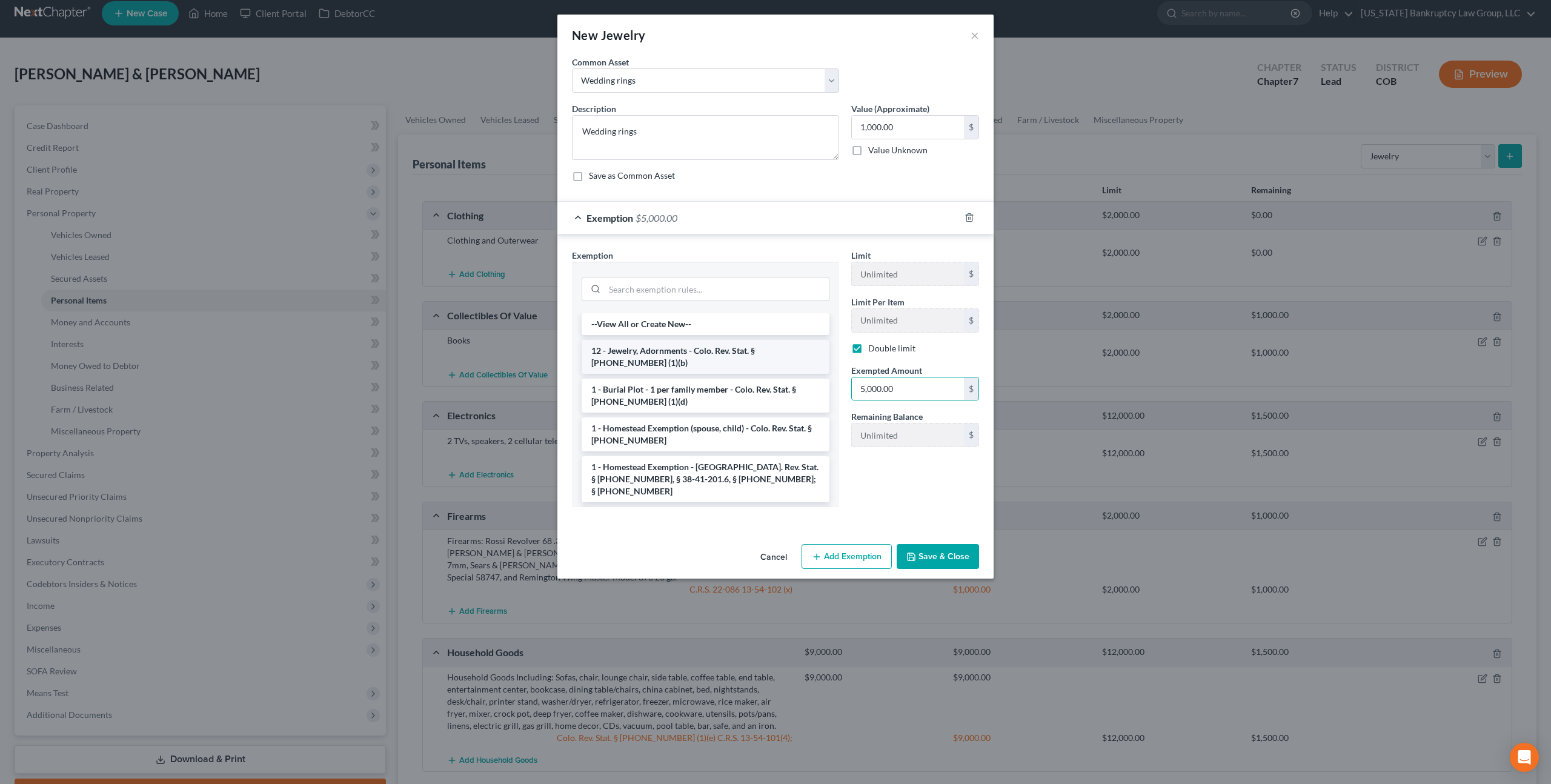
click at [708, 354] on li "12 - Jewelry, Adornments - Colo. Rev. Stat. § 13-54-102 (1)(b)" at bounding box center [705, 357] width 248 height 34
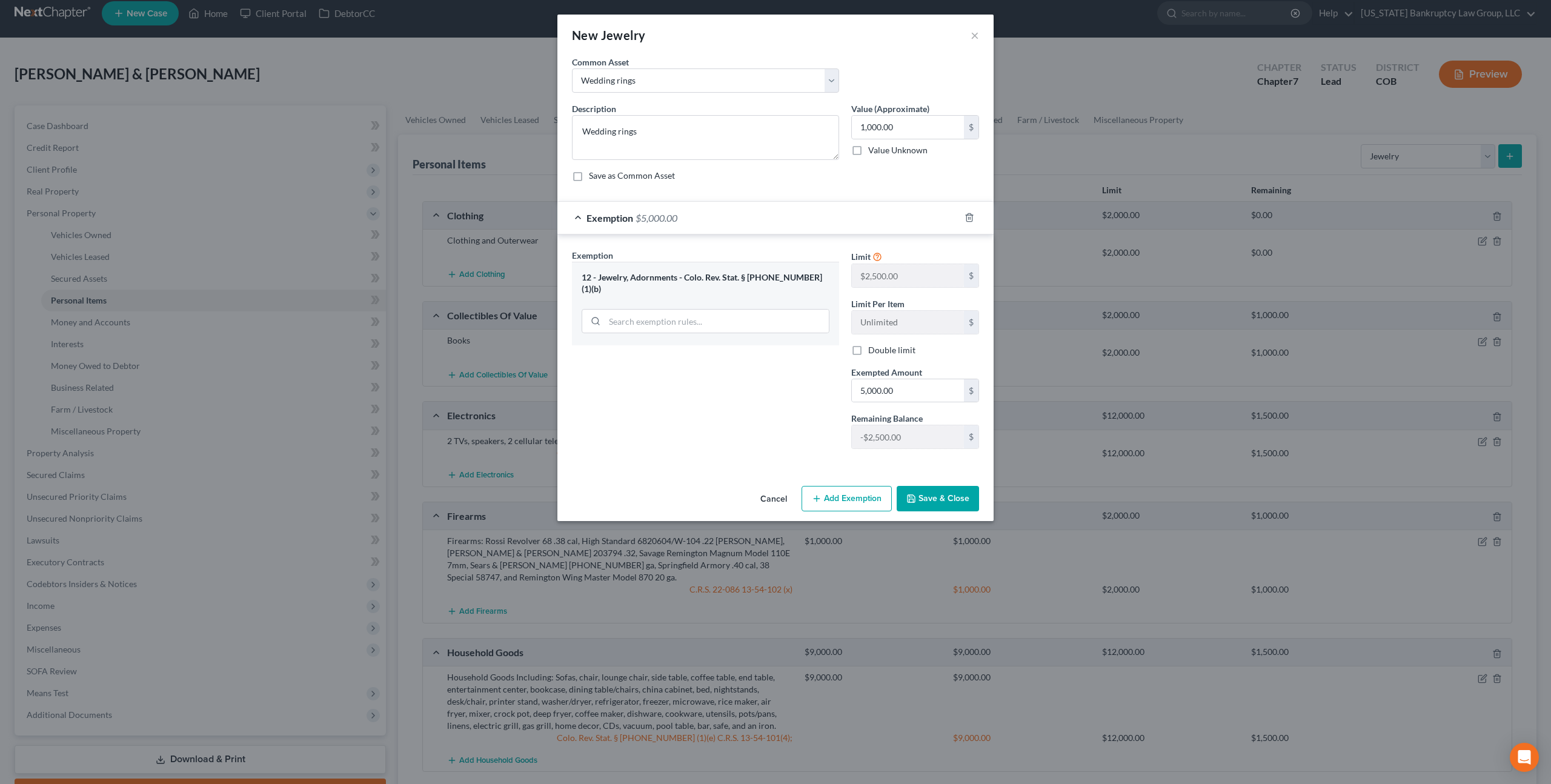
click at [868, 350] on label "Double limit" at bounding box center [892, 350] width 48 height 12
click at [873, 350] on input "Double limit" at bounding box center [877, 348] width 8 height 8
checkbox input "true"
click at [872, 128] on input "1,000.00" at bounding box center [908, 127] width 112 height 23
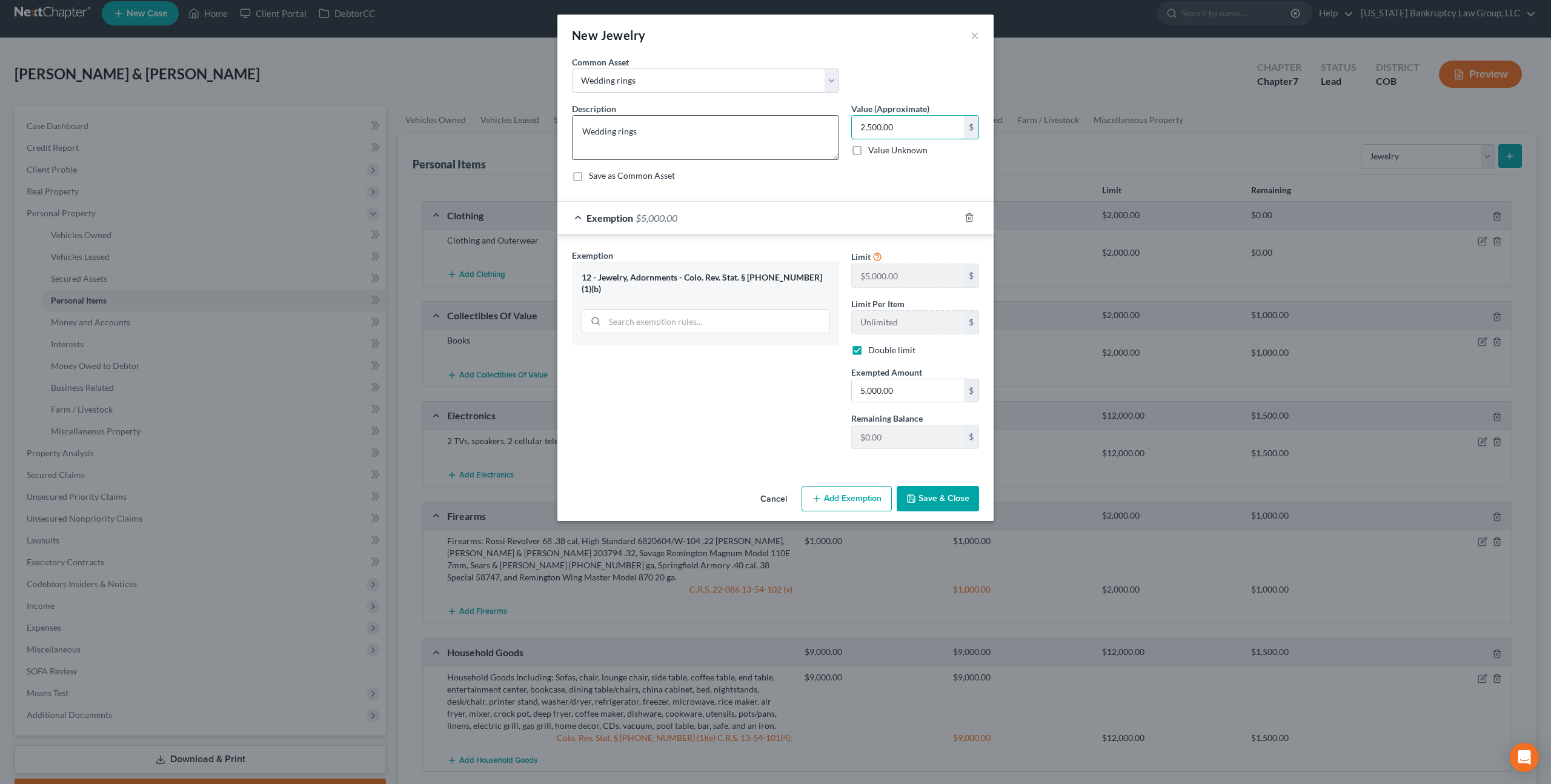
type input "2,500.00"
click at [643, 132] on textarea "Wedding rings" at bounding box center [705, 138] width 267 height 45
click at [636, 132] on textarea "Wedding rings and miscellaneous jewelry" at bounding box center [705, 138] width 267 height 45
type textarea "Wedding rings, watch, and miscellaneous jewelry"
click at [856, 119] on input "2,500.00" at bounding box center [908, 127] width 112 height 23
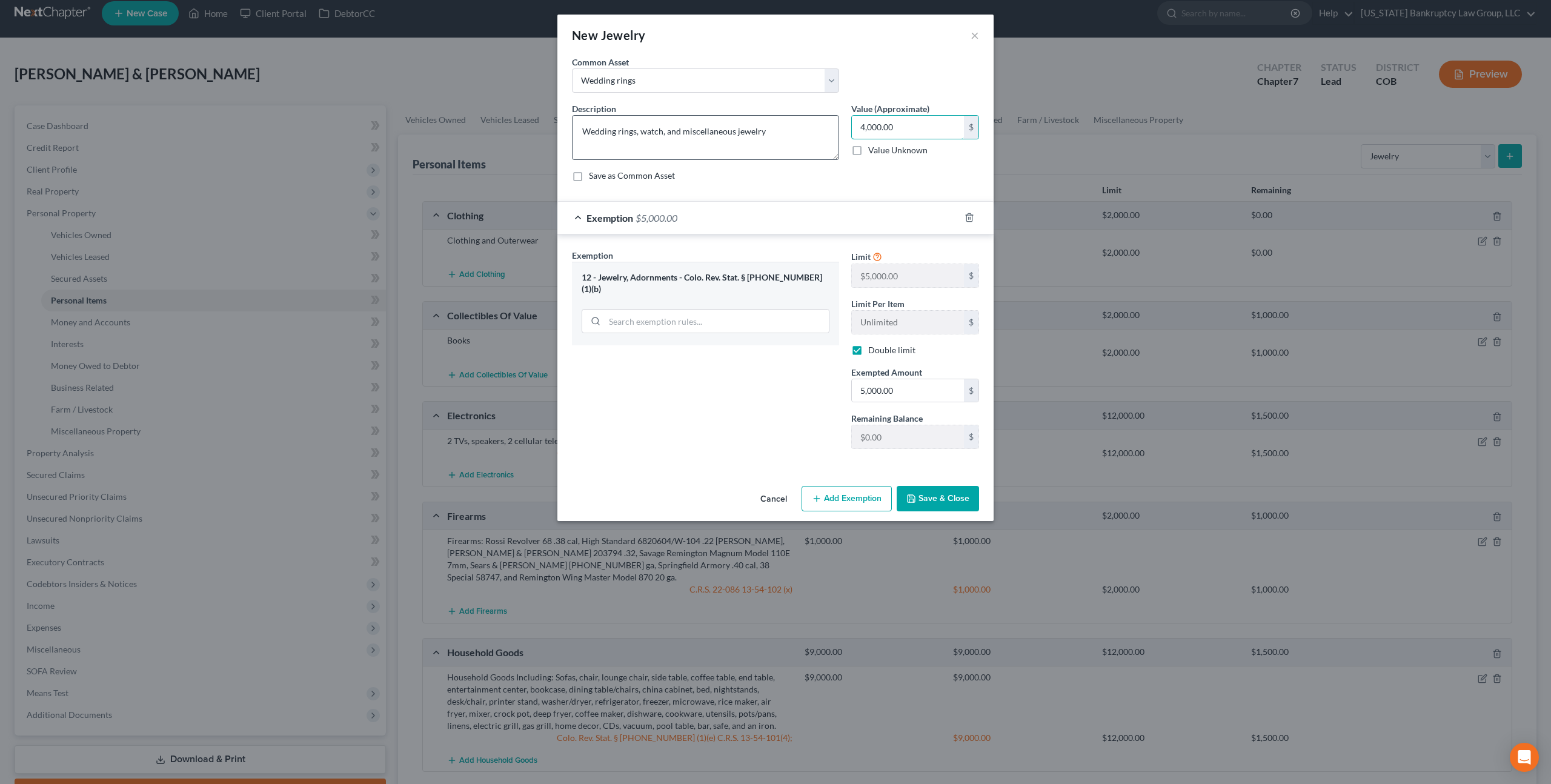
type input "4,000.00"
click at [662, 132] on textarea "Wedding rings, watch, and miscellaneous jewelry" at bounding box center [705, 138] width 267 height 45
type textarea "Wedding rings, watches, and miscellaneous jewelry"
click at [927, 493] on button "Save & Close" at bounding box center [938, 499] width 82 height 26
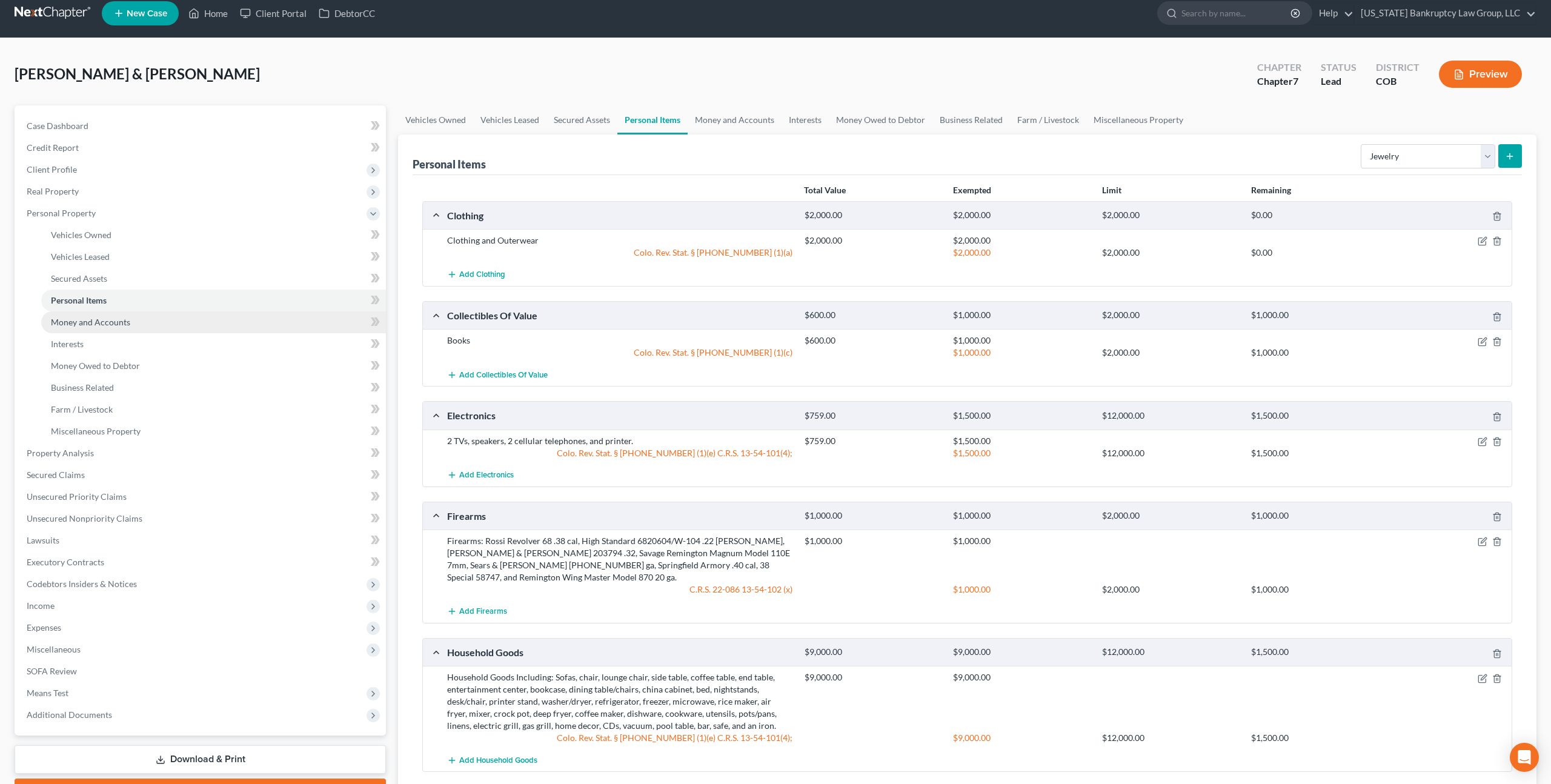
click at [108, 331] on link "Money and Accounts" at bounding box center [214, 322] width 345 height 22
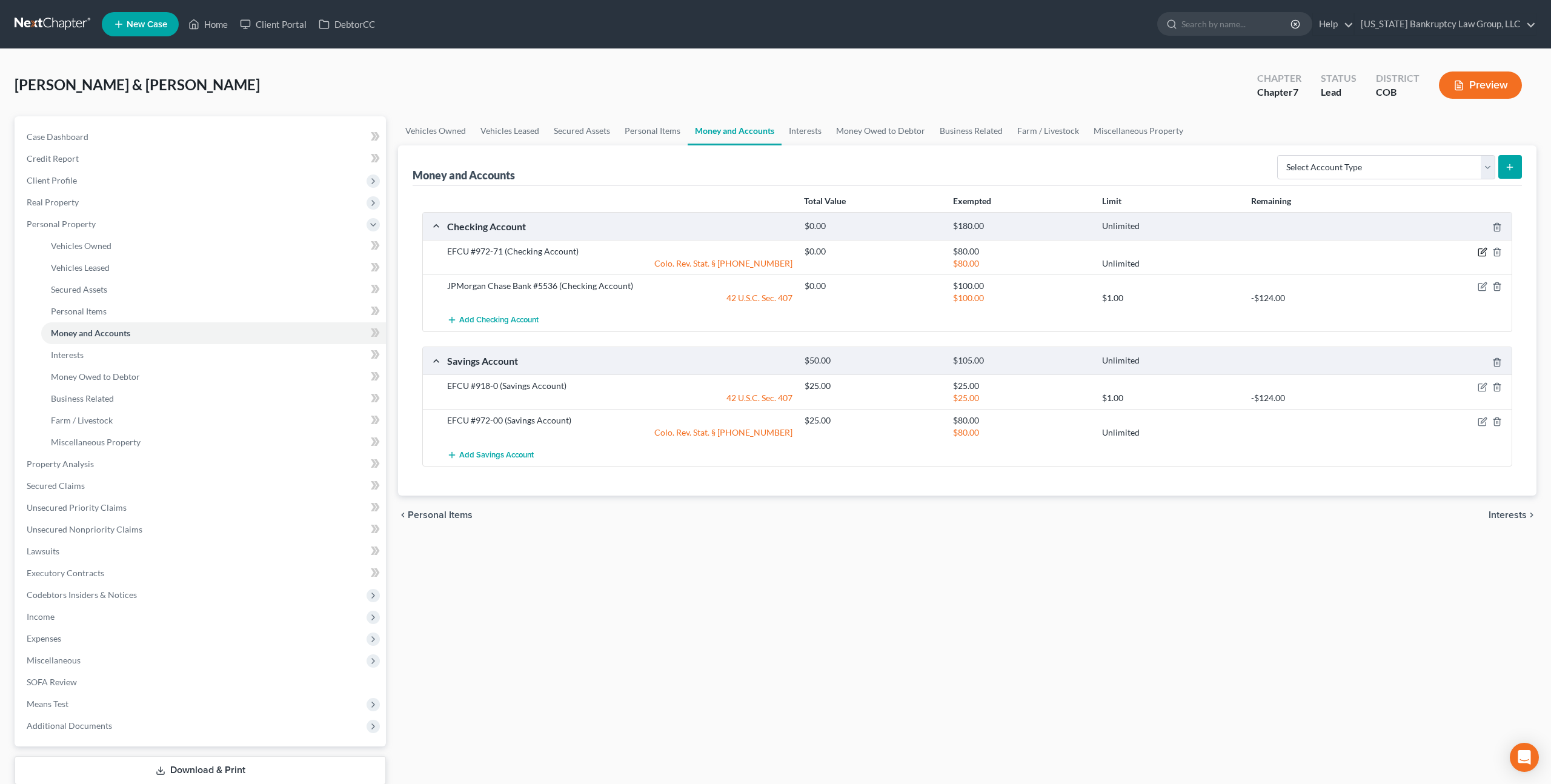
click at [1483, 255] on icon "button" at bounding box center [1482, 252] width 10 height 10
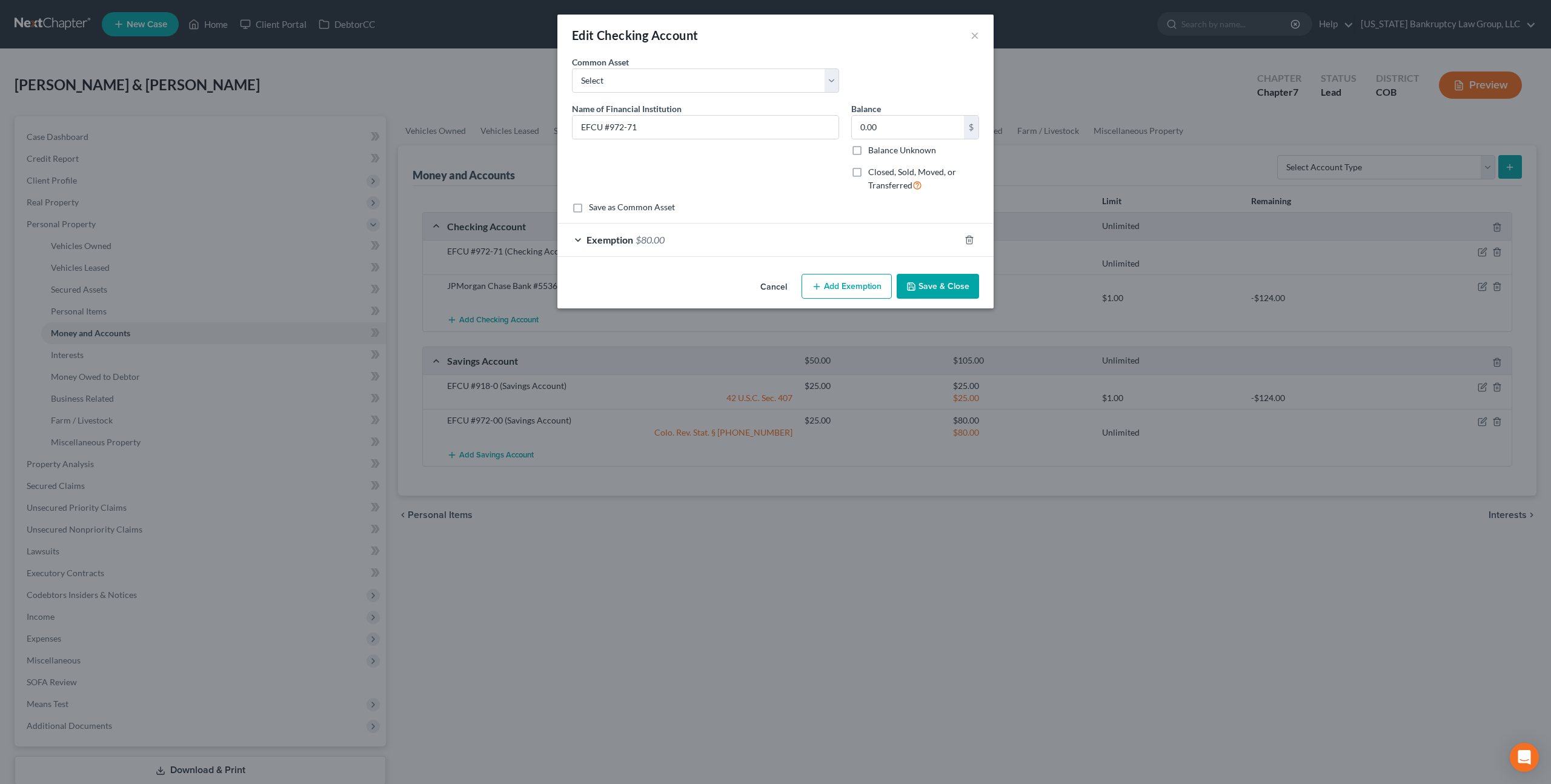
click at [868, 169] on label "Closed, Sold, Moved, or Transferred" at bounding box center [924, 178] width 111 height 26
click at [873, 169] on input "Closed, Sold, Moved, or Transferred" at bounding box center [877, 169] width 8 height 8
checkbox input "true"
select select "1"
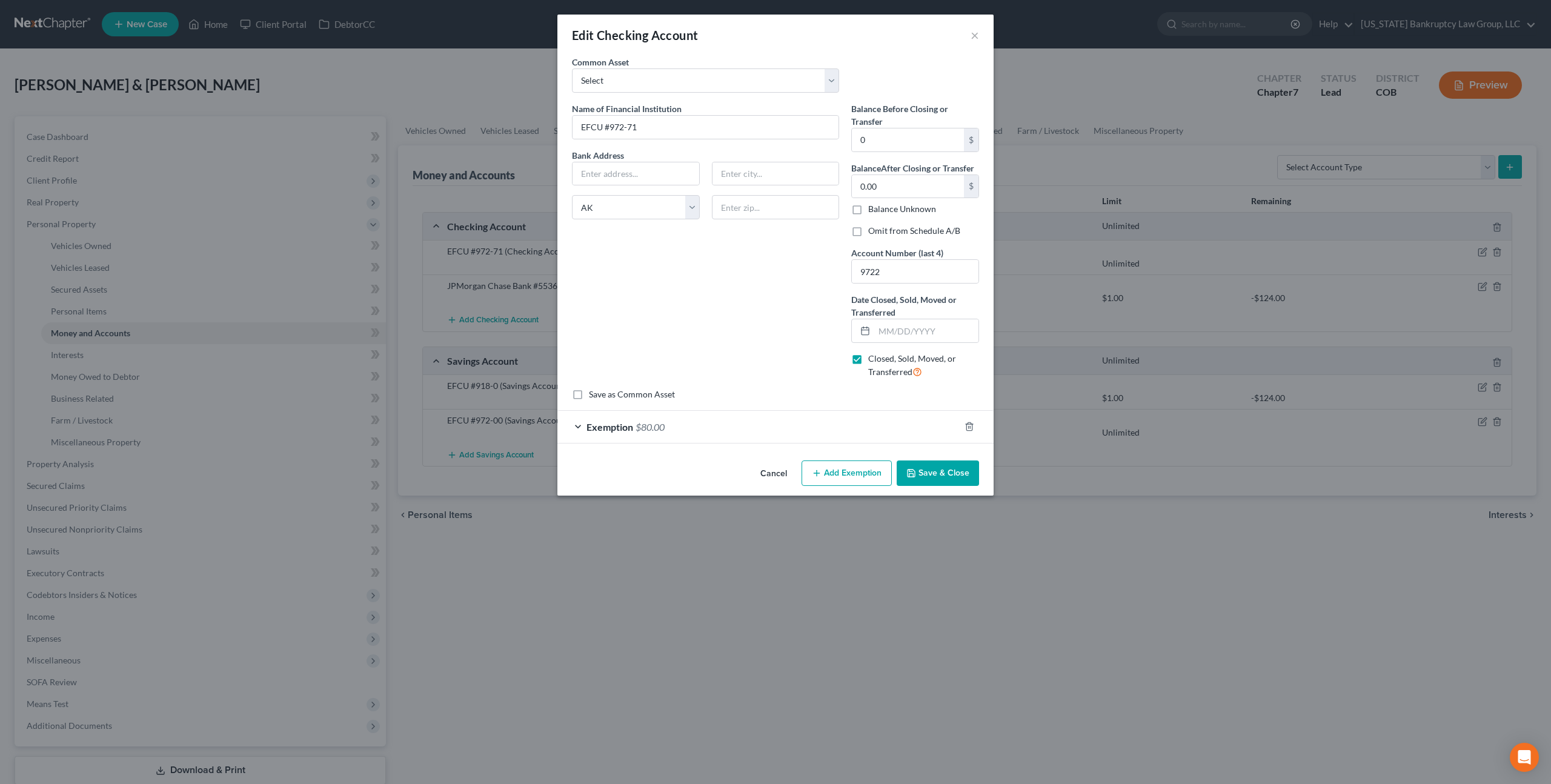
click at [868, 230] on label "Omit from Schedule A/B" at bounding box center [914, 231] width 92 height 12
click at [873, 230] on input "Omit from Schedule A/B" at bounding box center [877, 228] width 8 height 8
checkbox input "true"
click at [883, 333] on input "text" at bounding box center [926, 331] width 104 height 23
type input "09/30/2025"
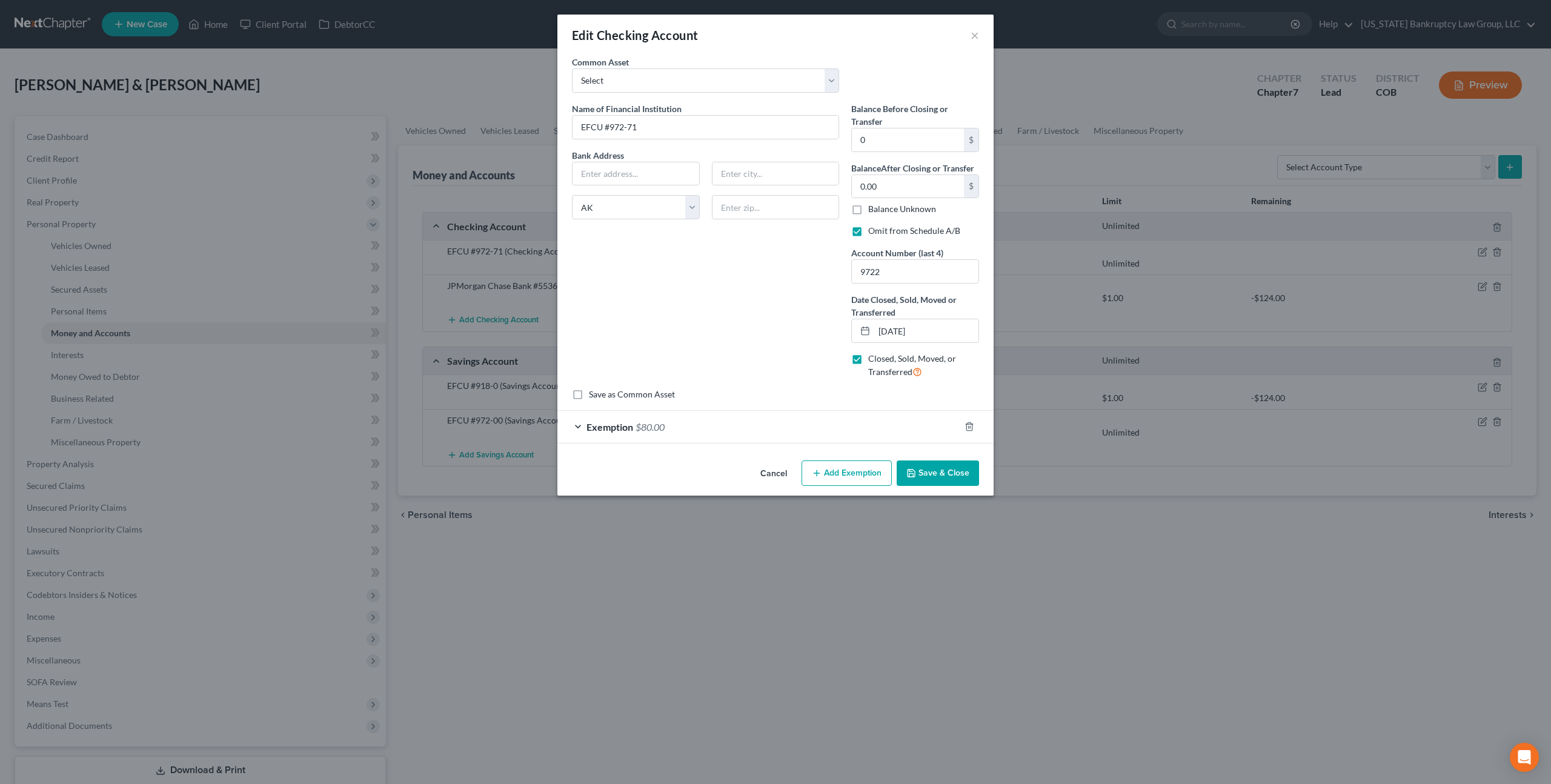
click at [940, 464] on button "Save & Close" at bounding box center [938, 473] width 82 height 26
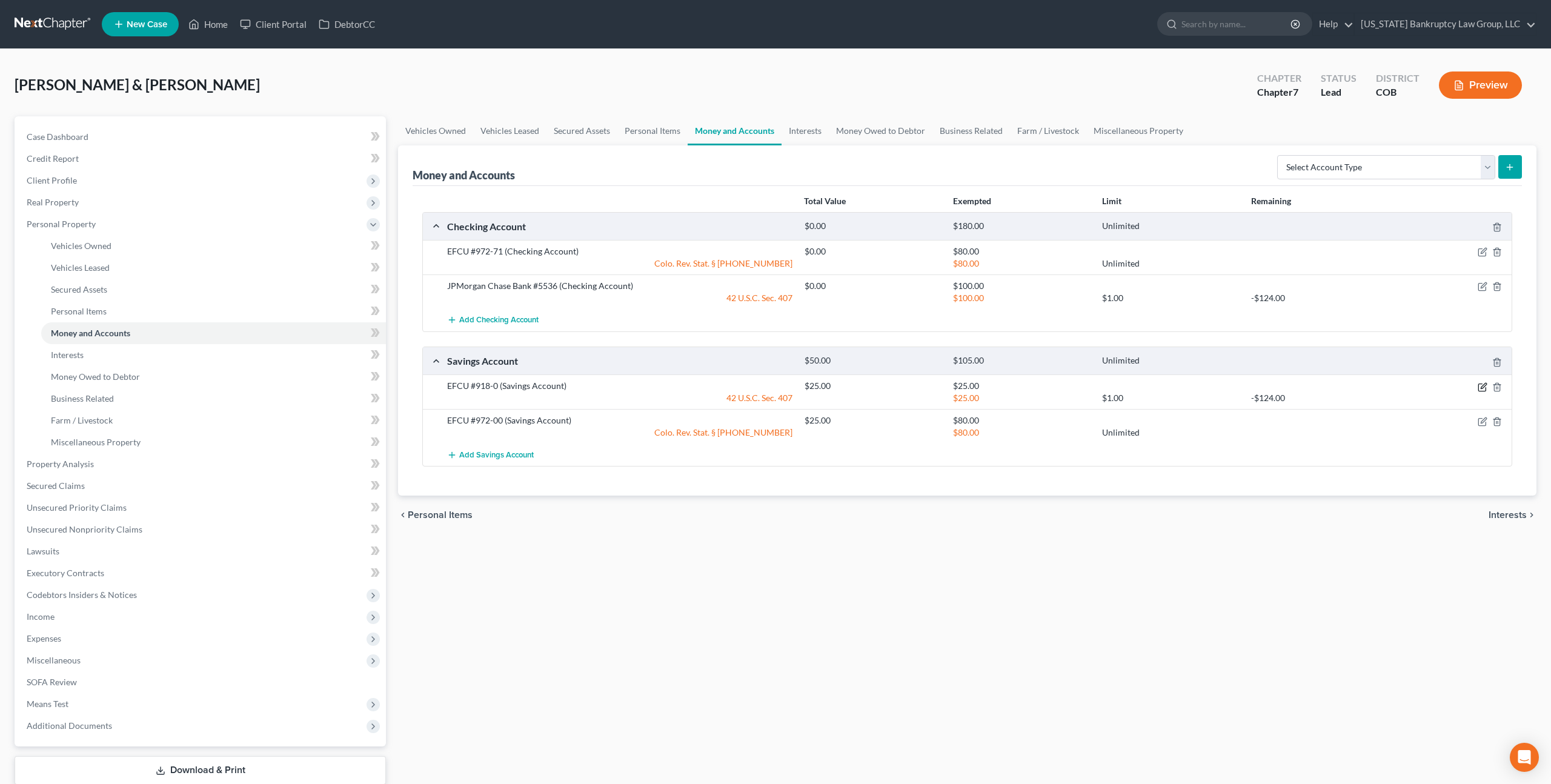
click at [1480, 382] on icon "button" at bounding box center [1482, 387] width 10 height 10
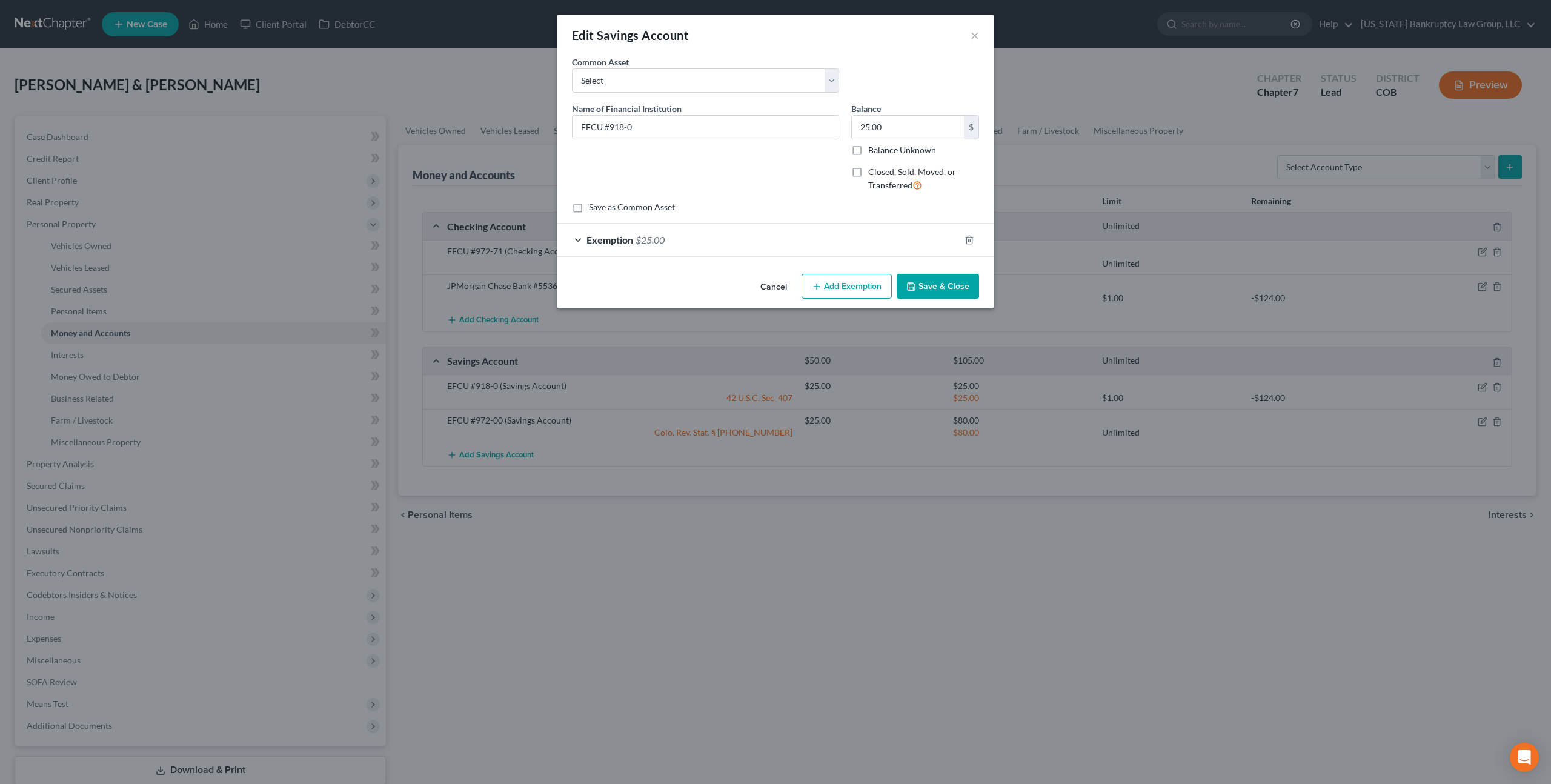
click at [868, 171] on label "Closed, Sold, Moved, or Transferred" at bounding box center [924, 178] width 111 height 26
click at [873, 171] on input "Closed, Sold, Moved, or Transferred" at bounding box center [877, 169] width 8 height 8
checkbox input "true"
select select "5"
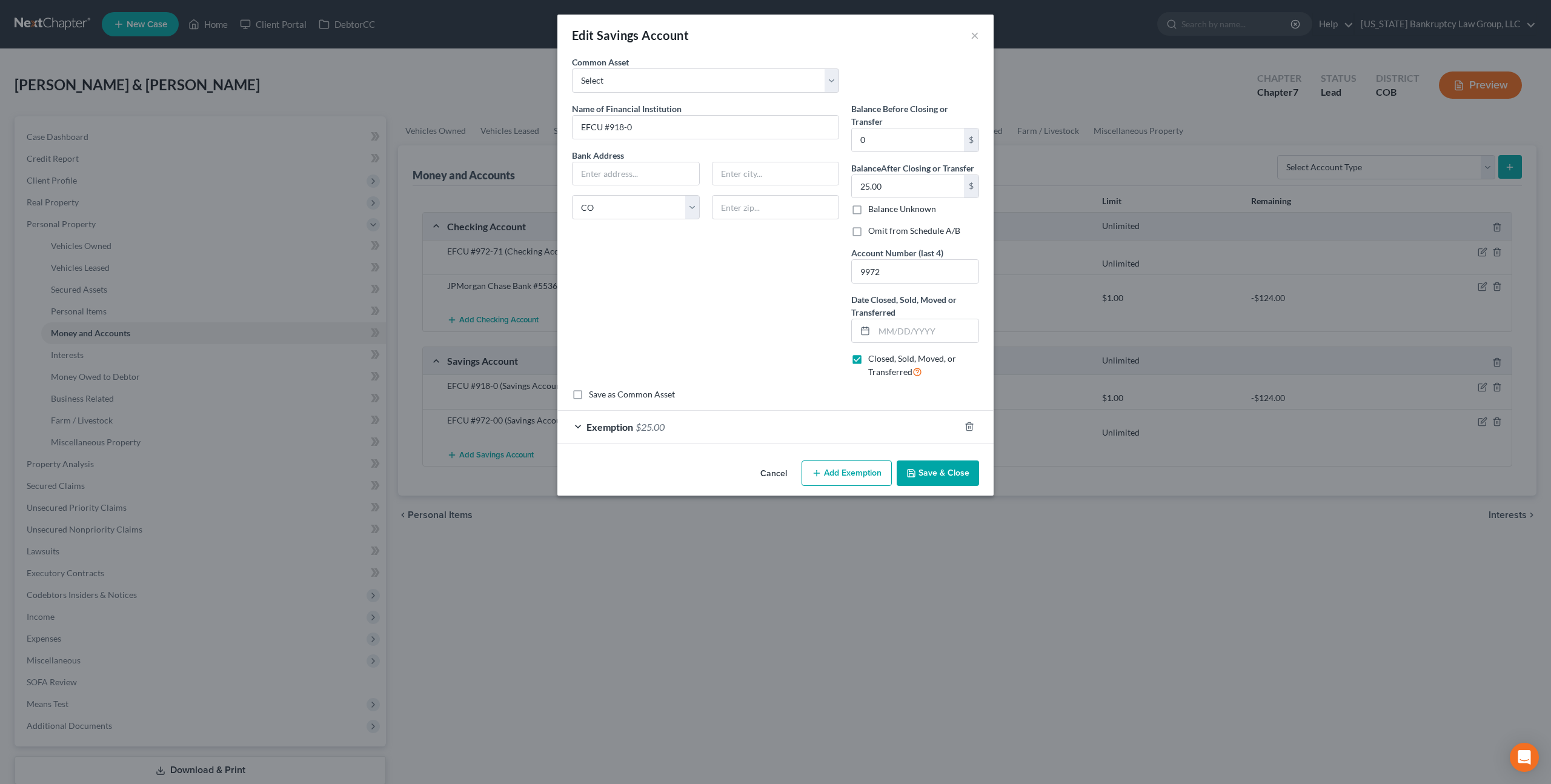
click at [868, 230] on label "Omit from Schedule A/B" at bounding box center [914, 231] width 92 height 12
click at [873, 230] on input "Omit from Schedule A/B" at bounding box center [877, 228] width 8 height 8
checkbox input "true"
click at [882, 330] on input "text" at bounding box center [926, 331] width 104 height 23
type input "09/30/2025"
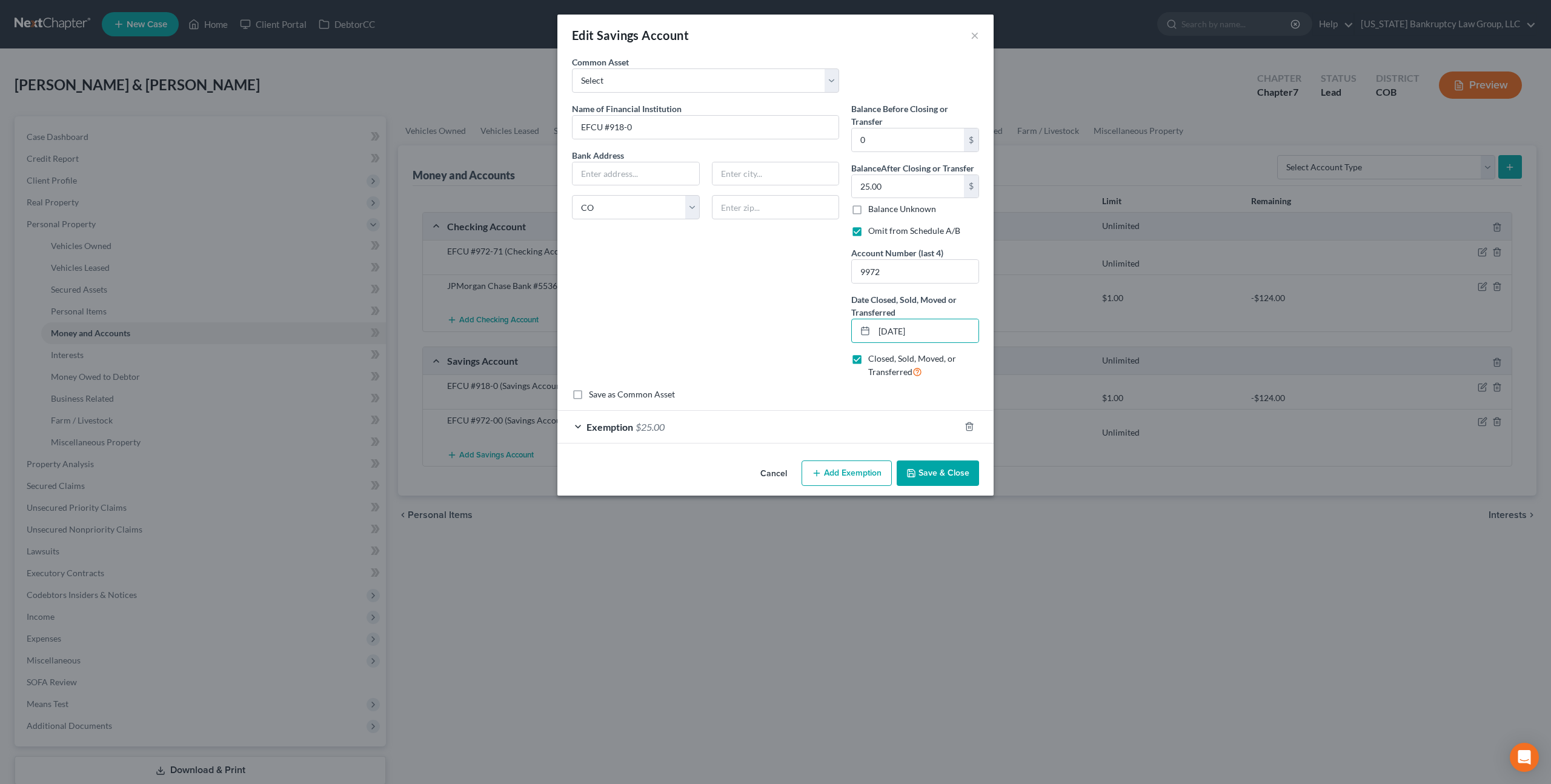
click at [938, 470] on button "Save & Close" at bounding box center [938, 473] width 82 height 26
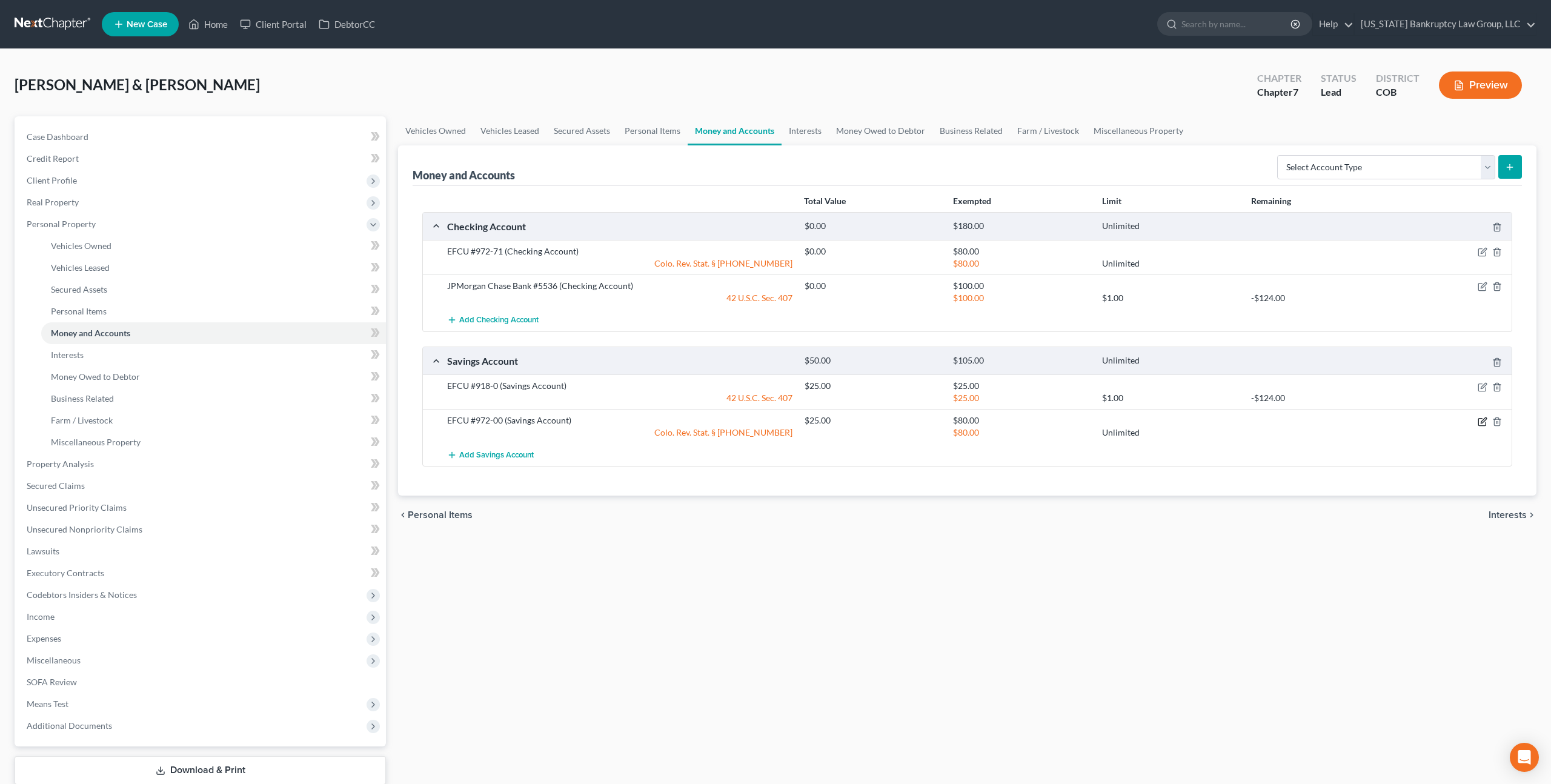
click at [1482, 418] on icon "button" at bounding box center [1482, 422] width 10 height 10
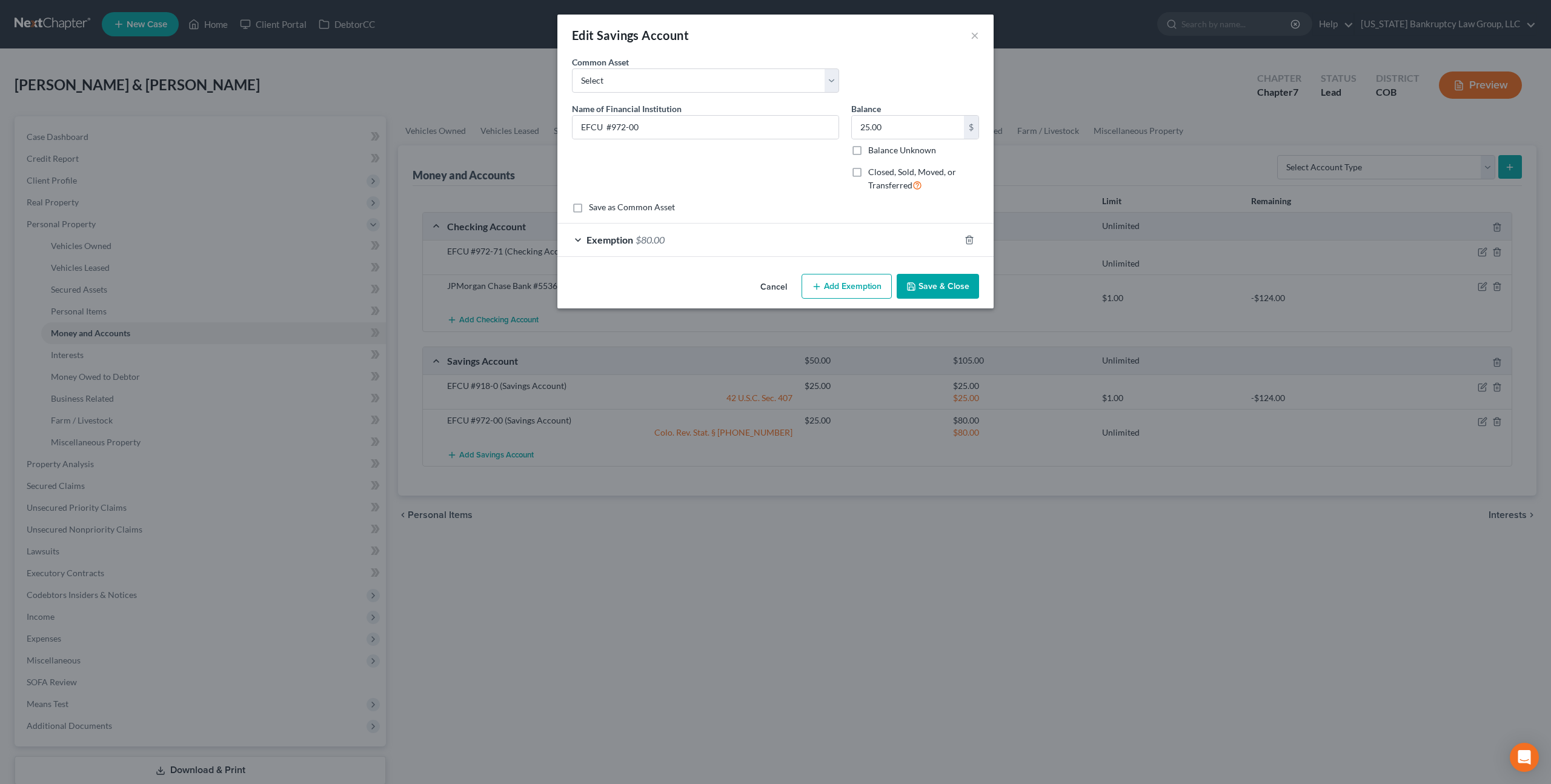
click at [868, 174] on label "Closed, Sold, Moved, or Transferred" at bounding box center [924, 178] width 111 height 26
click at [873, 174] on input "Closed, Sold, Moved, or Transferred" at bounding box center [877, 169] width 8 height 8
checkbox input "true"
select select "1"
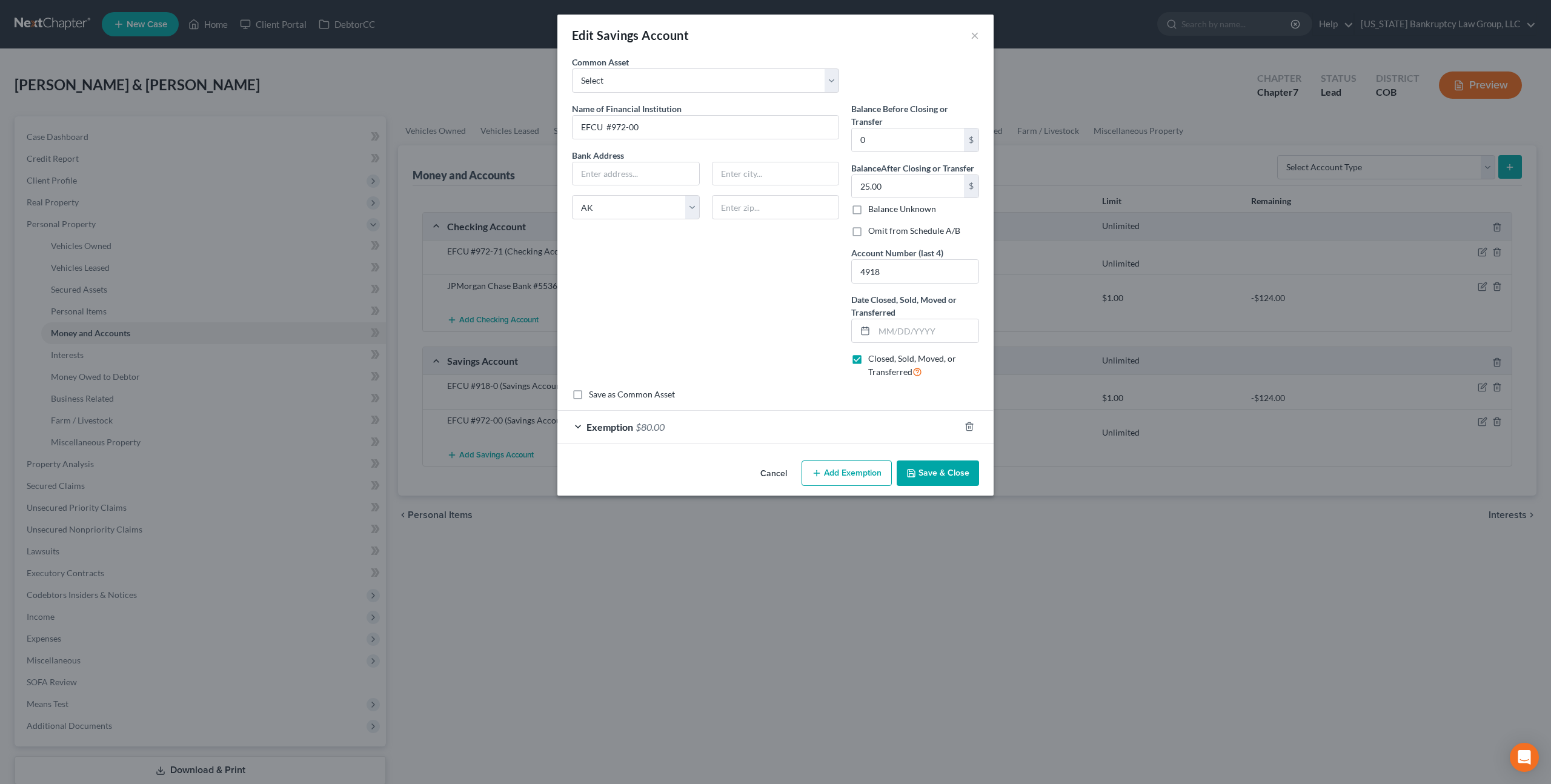
click at [868, 233] on label "Omit from Schedule A/B" at bounding box center [914, 231] width 92 height 12
click at [873, 233] on input "Omit from Schedule A/B" at bounding box center [877, 228] width 8 height 8
checkbox input "true"
click at [881, 330] on input "text" at bounding box center [926, 331] width 104 height 23
type input "09/30/2025"
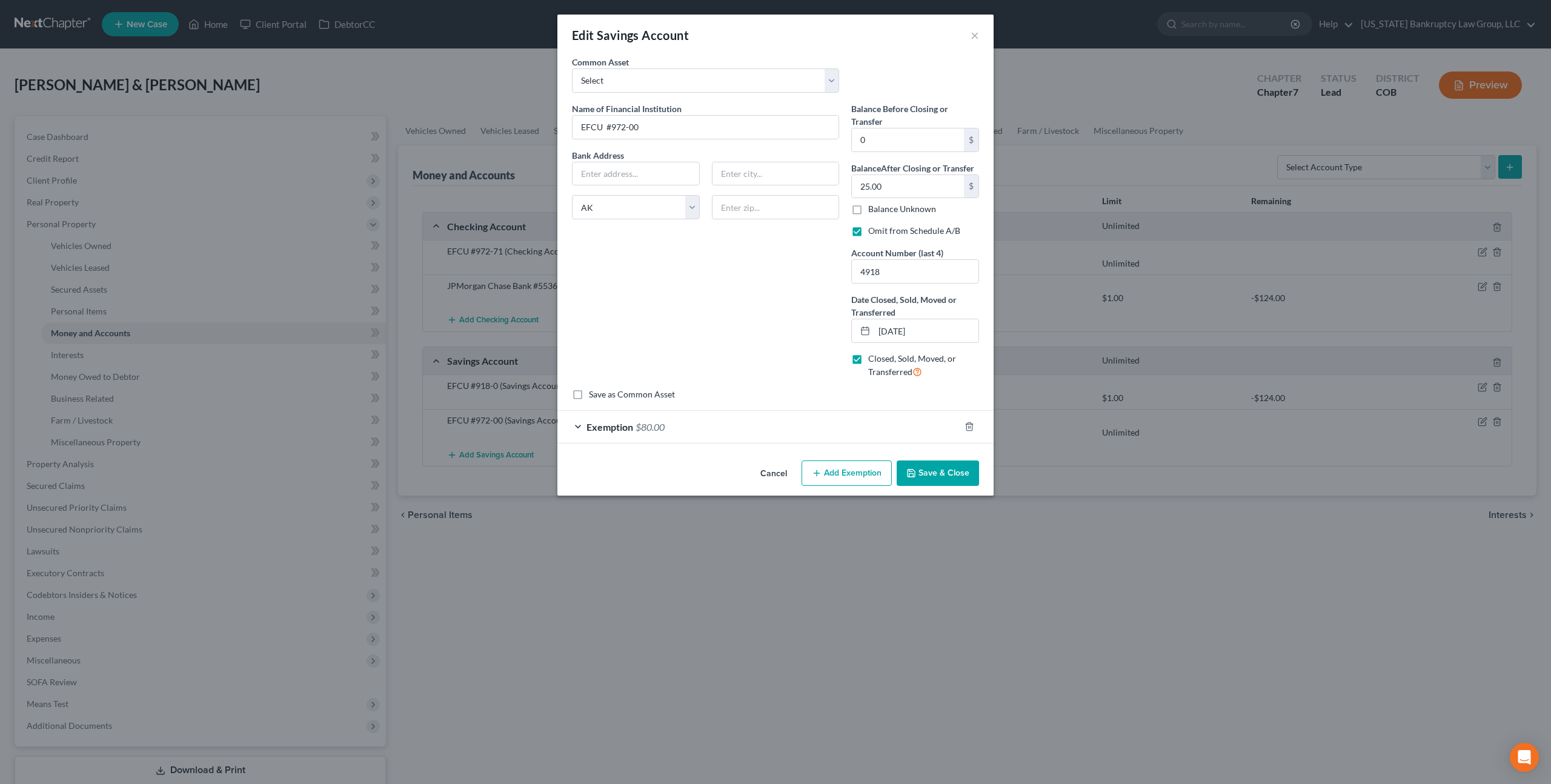
click at [928, 473] on button "Save & Close" at bounding box center [938, 473] width 82 height 26
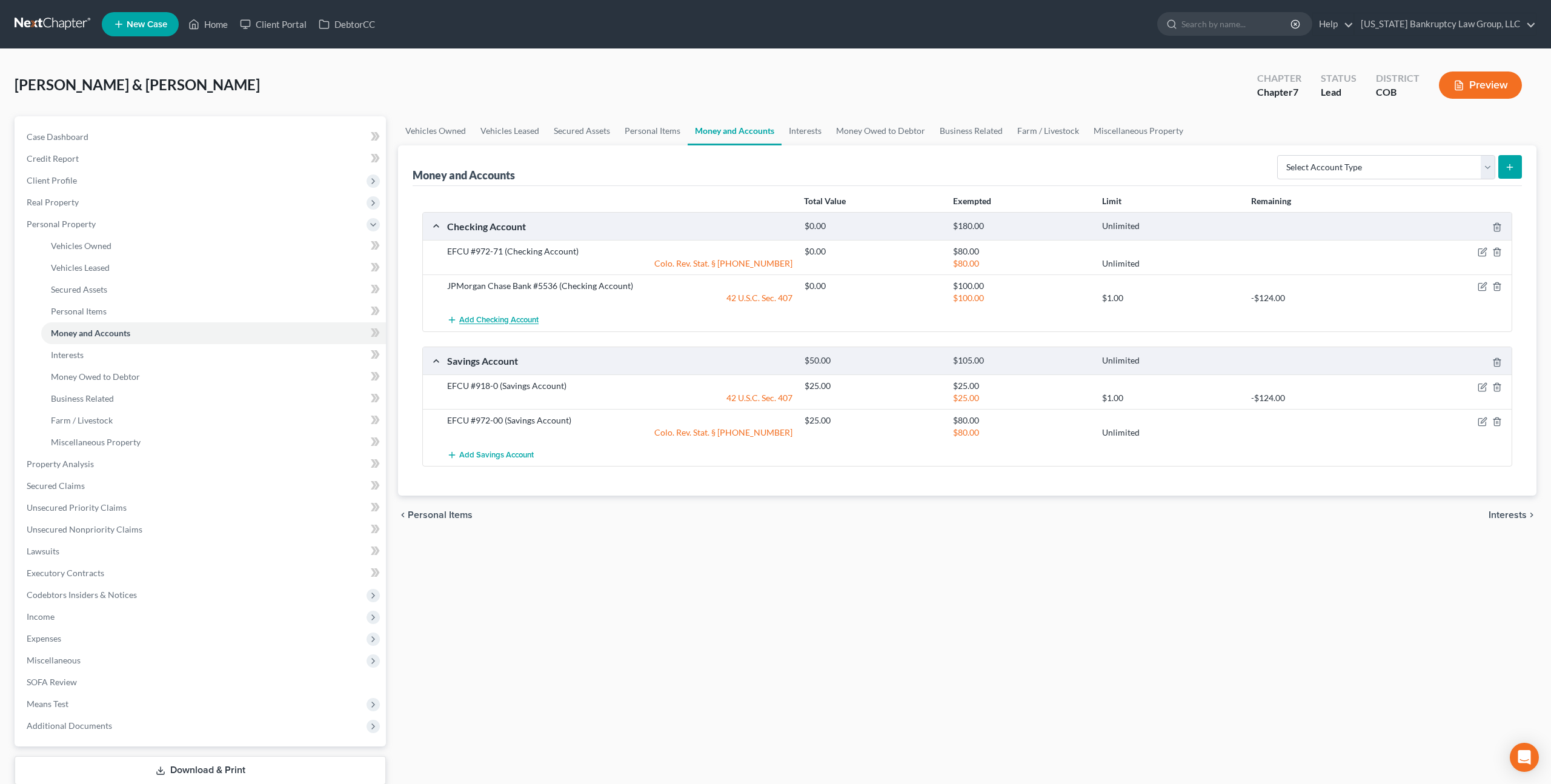
click at [516, 320] on span "Add Checking Account" at bounding box center [499, 320] width 79 height 10
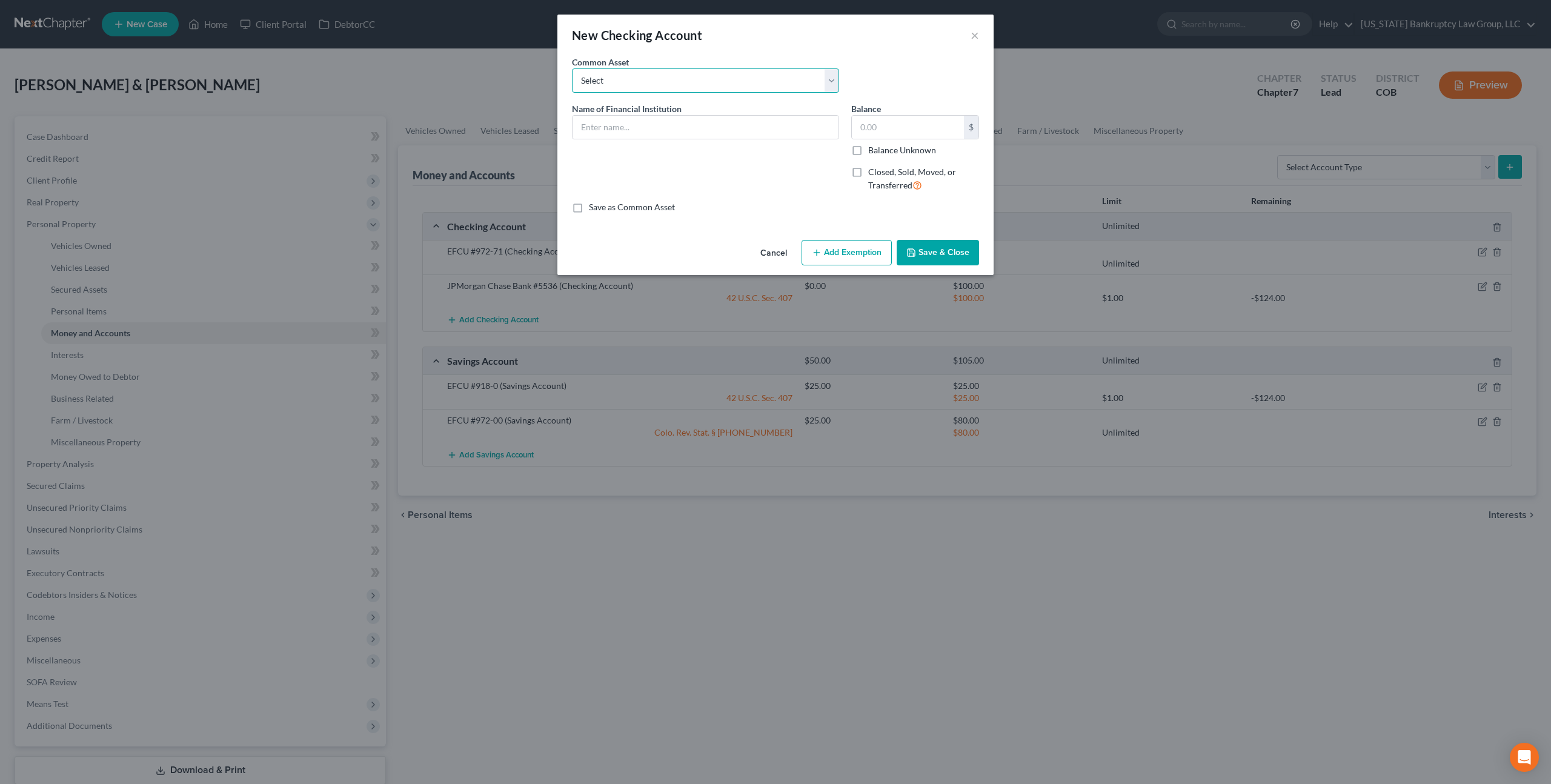
click at [621, 81] on select "Select First National Bank Bellco First Bank US Bank #6953 TCF Bank #7182 Wells…" at bounding box center [705, 80] width 267 height 24
select select "21"
click at [572, 68] on select "Select First National Bank Bellco First Bank US Bank #6953 TCF Bank #7182 Wells…" at bounding box center [705, 80] width 267 height 24
drag, startPoint x: 618, startPoint y: 127, endPoint x: 732, endPoint y: 128, distance: 114.0
click at [732, 128] on input "Ent FCU - #4200-10" at bounding box center [705, 127] width 266 height 23
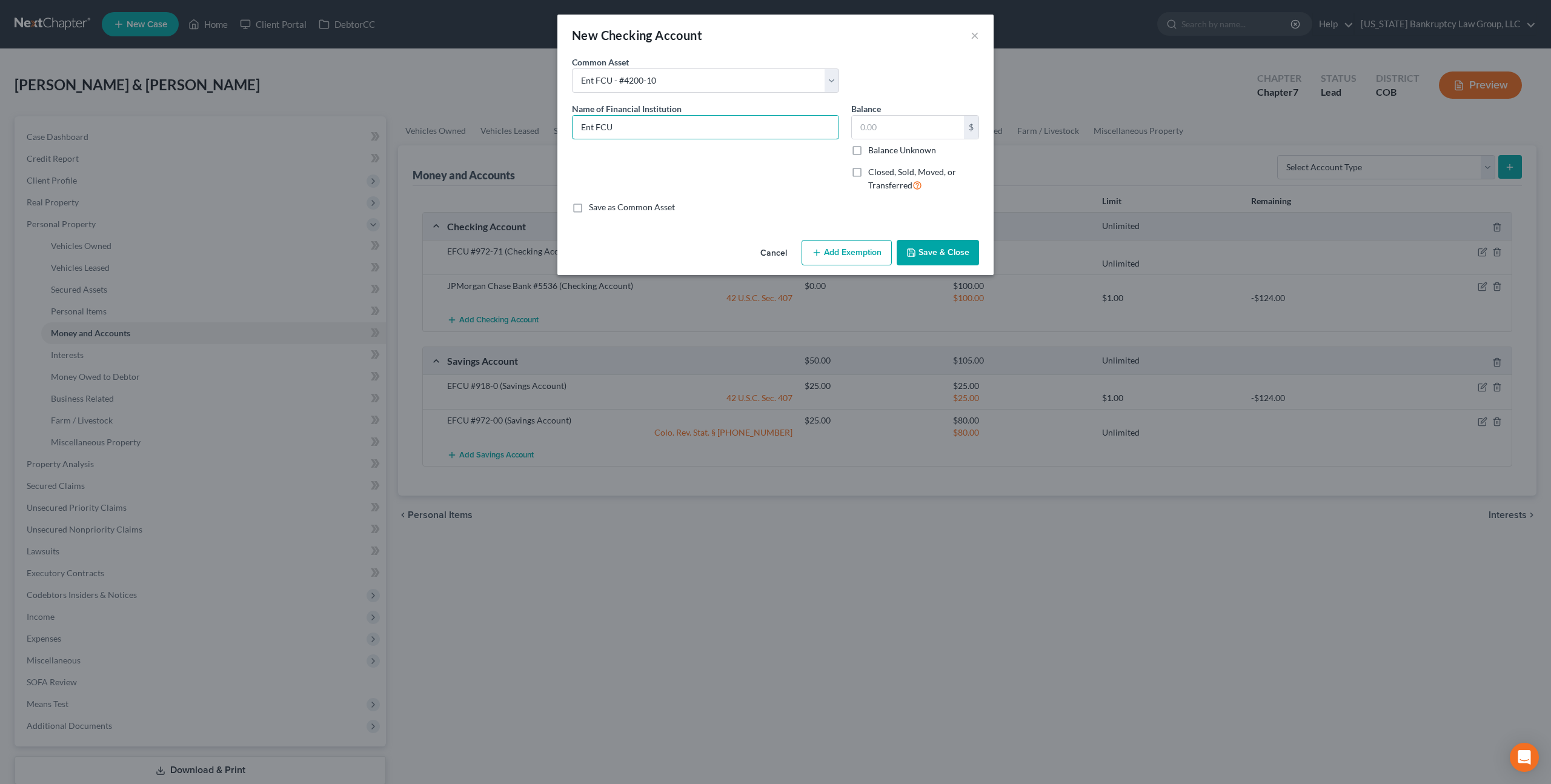
type input "Ent FCU"
click at [855, 248] on button "Add Exemption" at bounding box center [847, 253] width 90 height 26
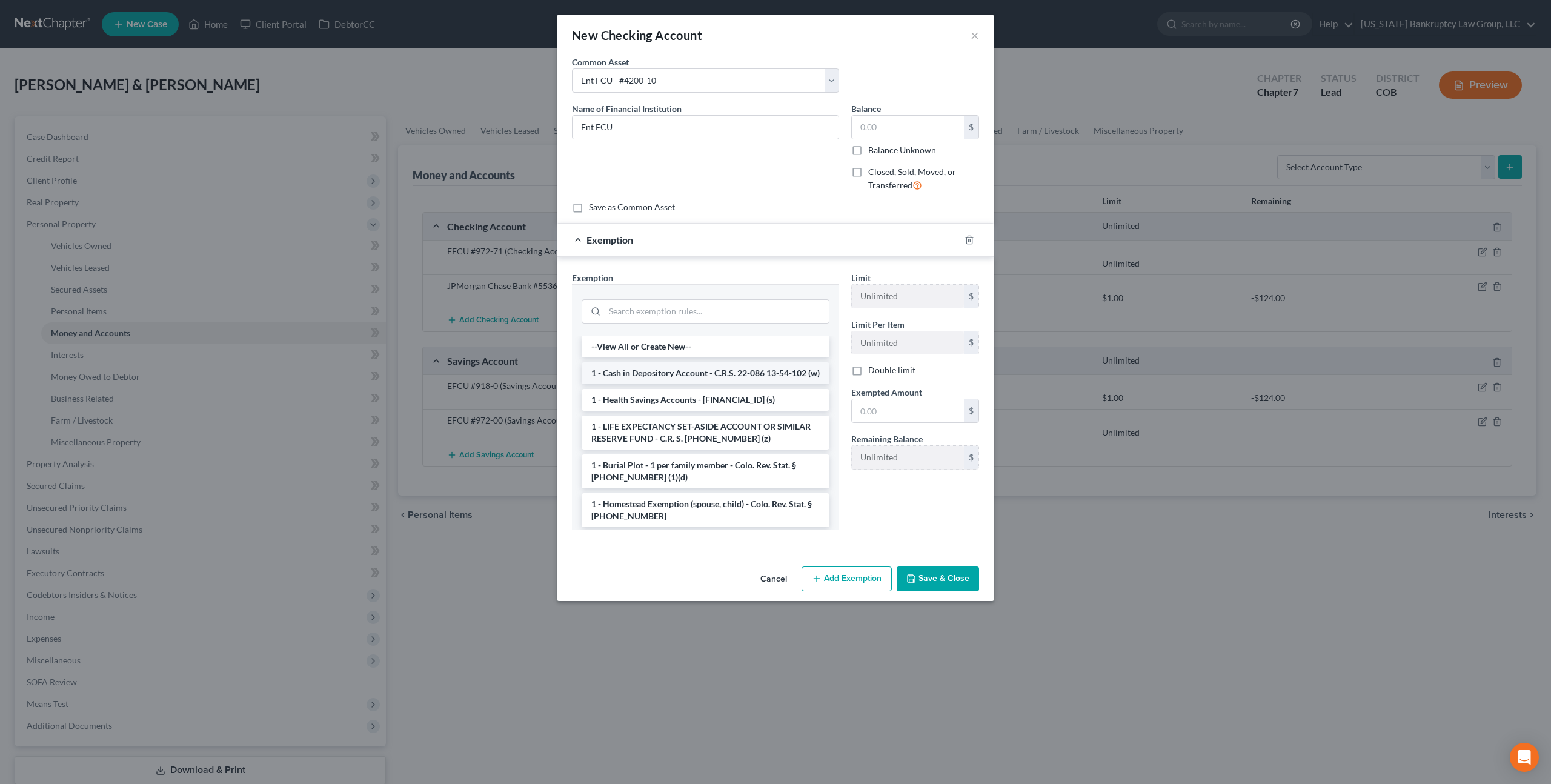
click at [713, 377] on li "1 - Cash in Depository Account - C.R.S. 22-086 13-54-102 (w)" at bounding box center [705, 373] width 248 height 22
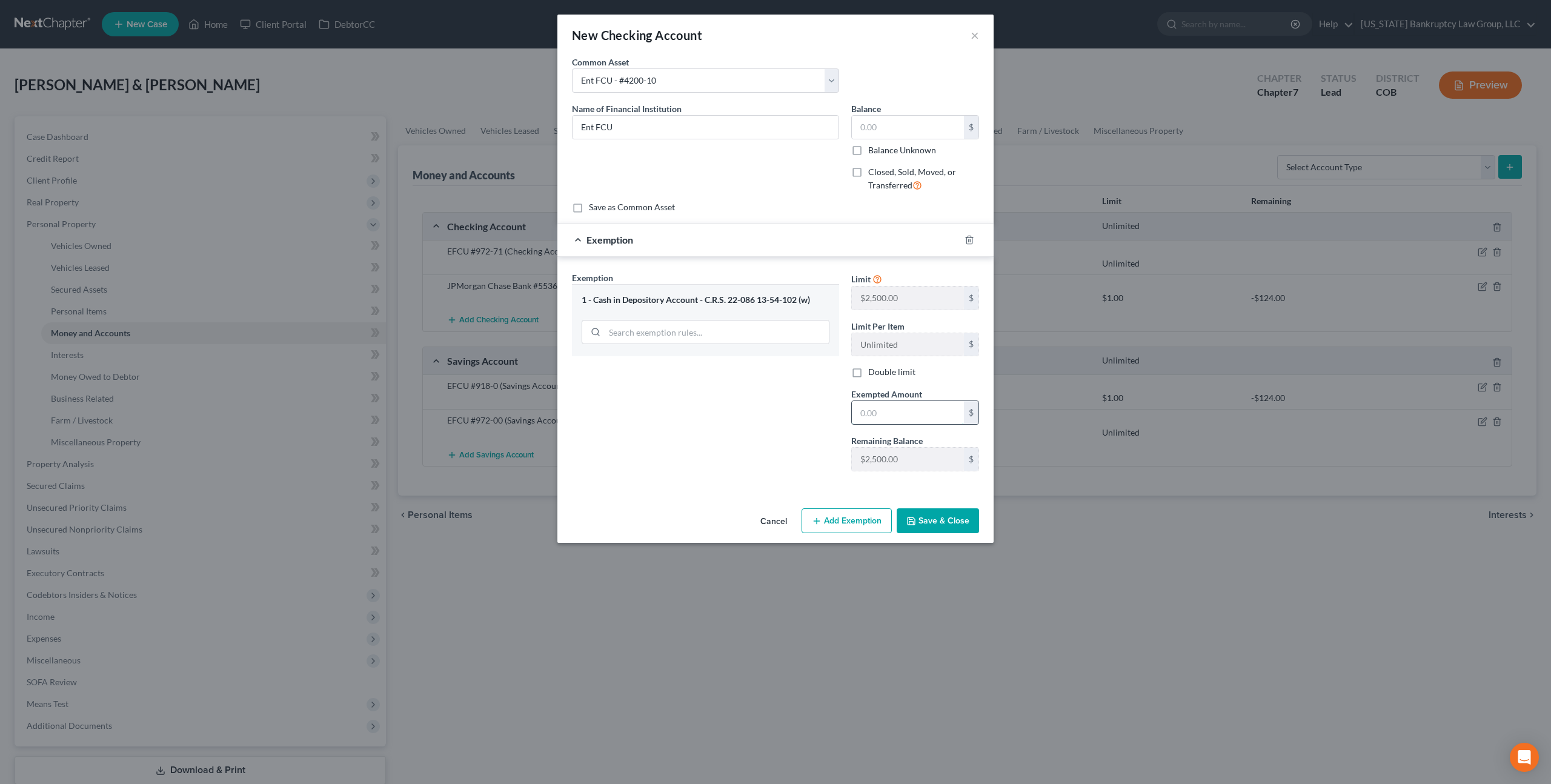
click at [861, 406] on input "text" at bounding box center [908, 412] width 112 height 23
type input "5,000.00"
click at [868, 377] on label "Double limit" at bounding box center [892, 372] width 48 height 12
click at [873, 374] on input "Double limit" at bounding box center [877, 370] width 8 height 8
checkbox input "true"
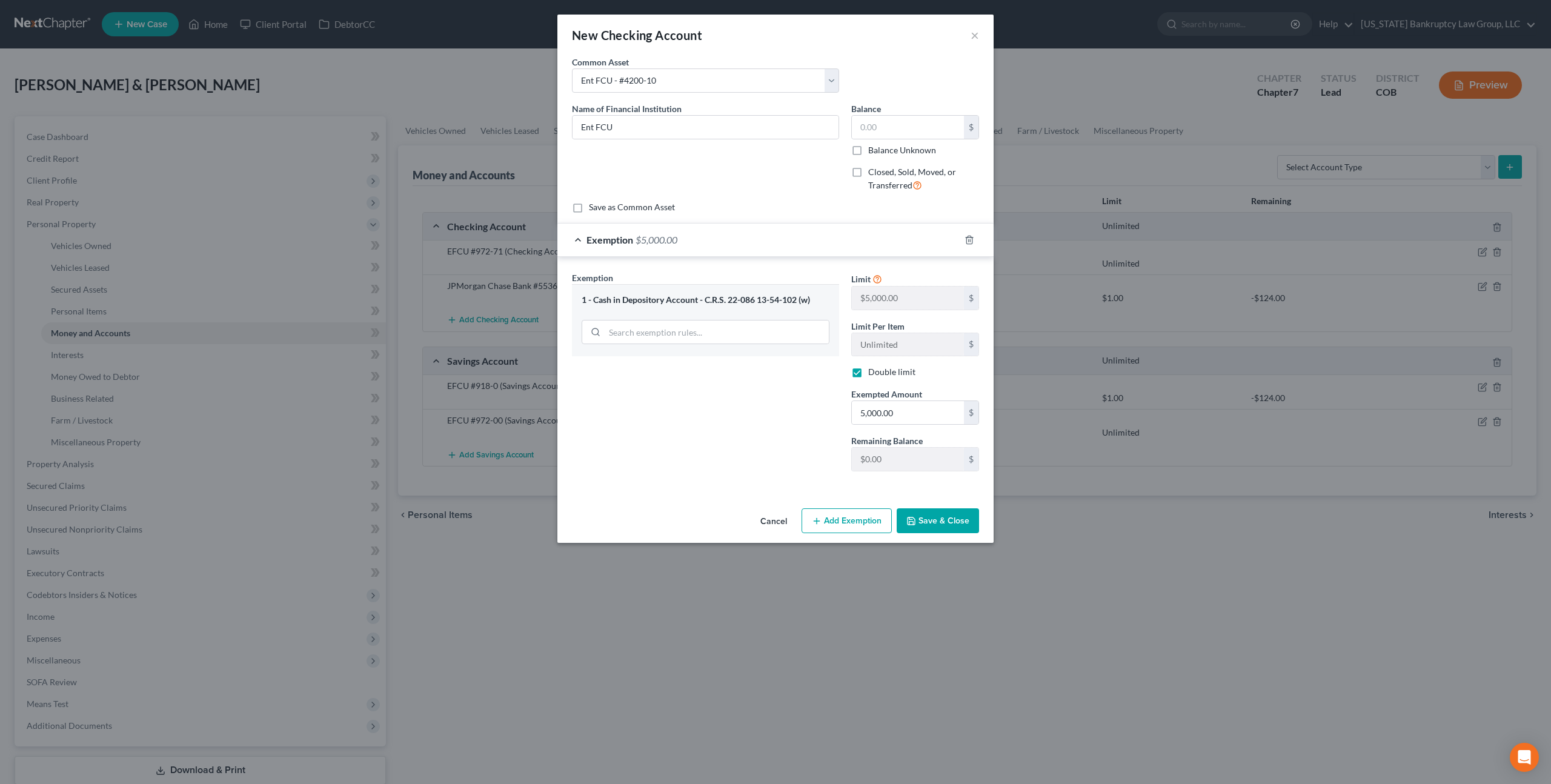
click at [927, 518] on button "Save & Close" at bounding box center [938, 521] width 82 height 26
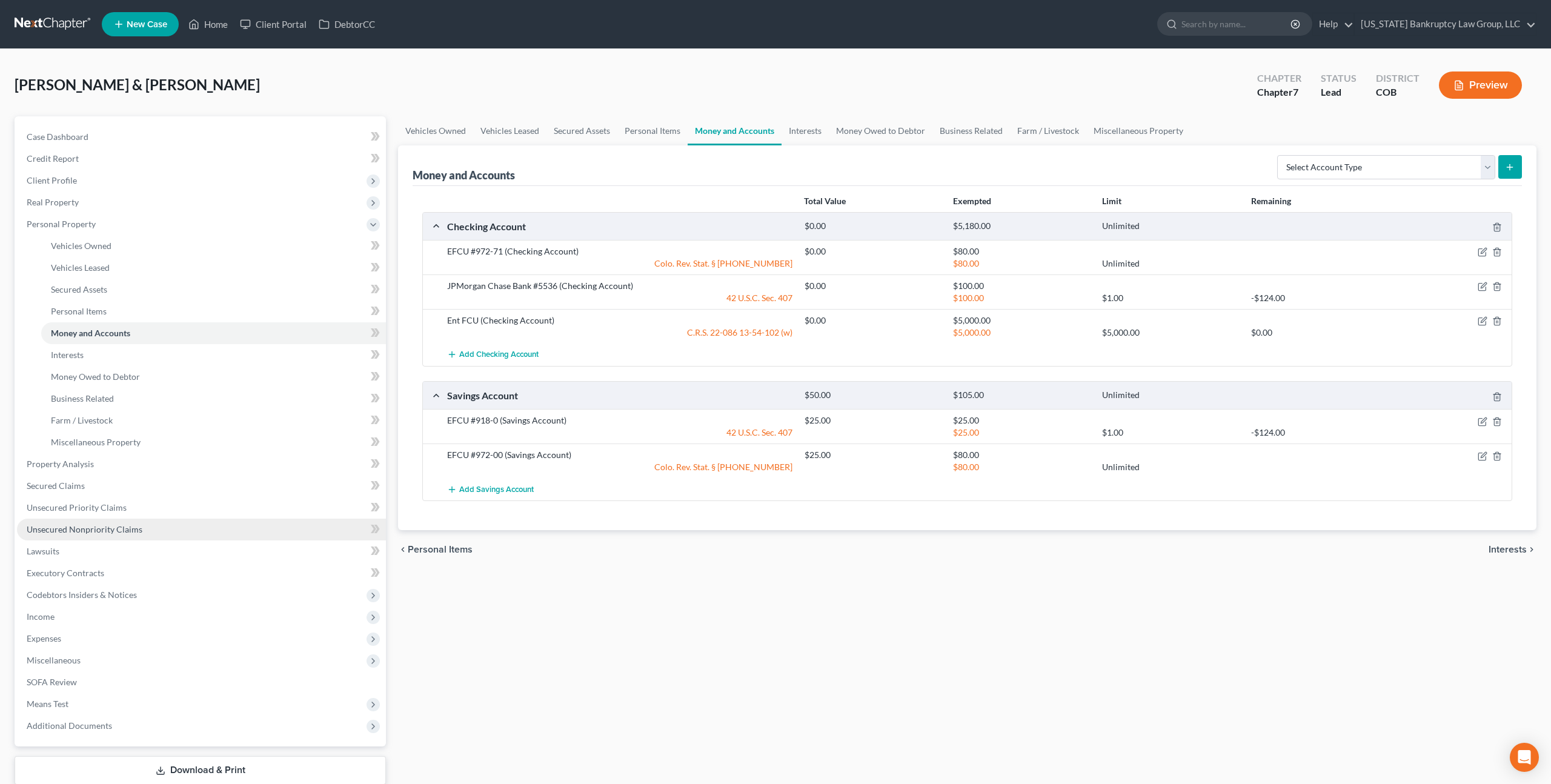
click at [115, 528] on span "Unsecured Nonpriority Claims" at bounding box center [85, 529] width 116 height 10
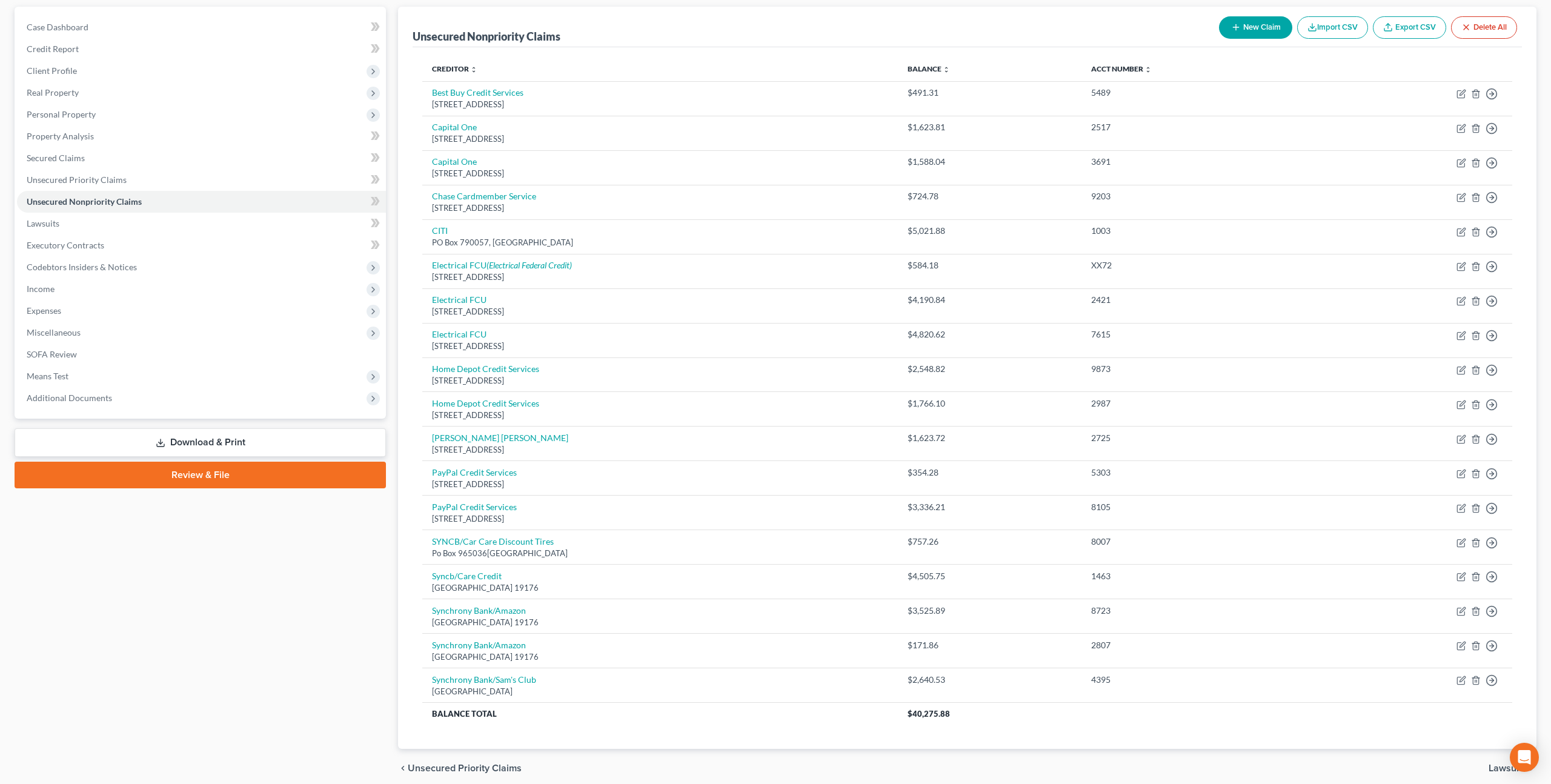
scroll to position [159, 0]
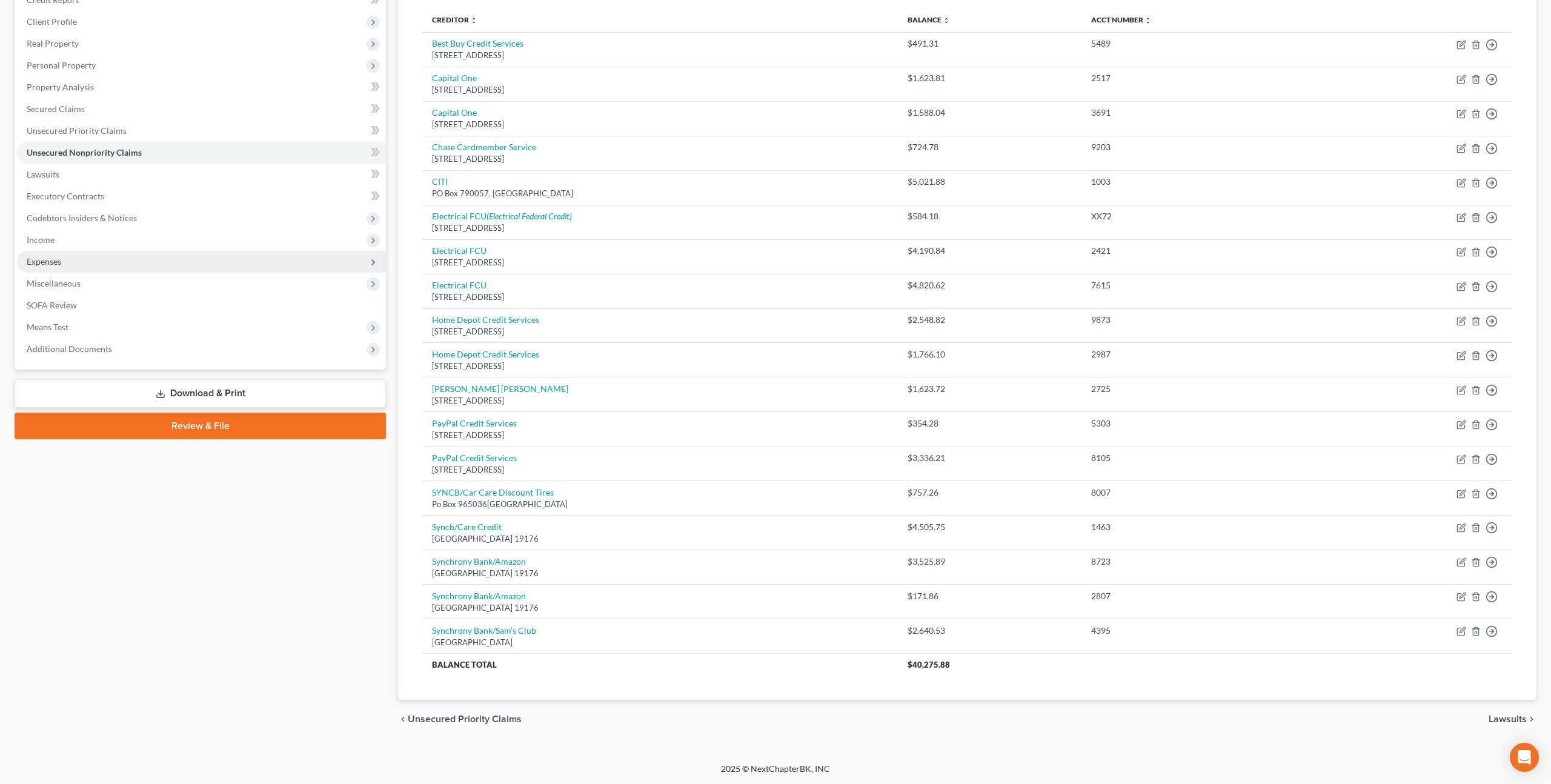
click at [61, 260] on span "Expenses" at bounding box center [202, 262] width 369 height 22
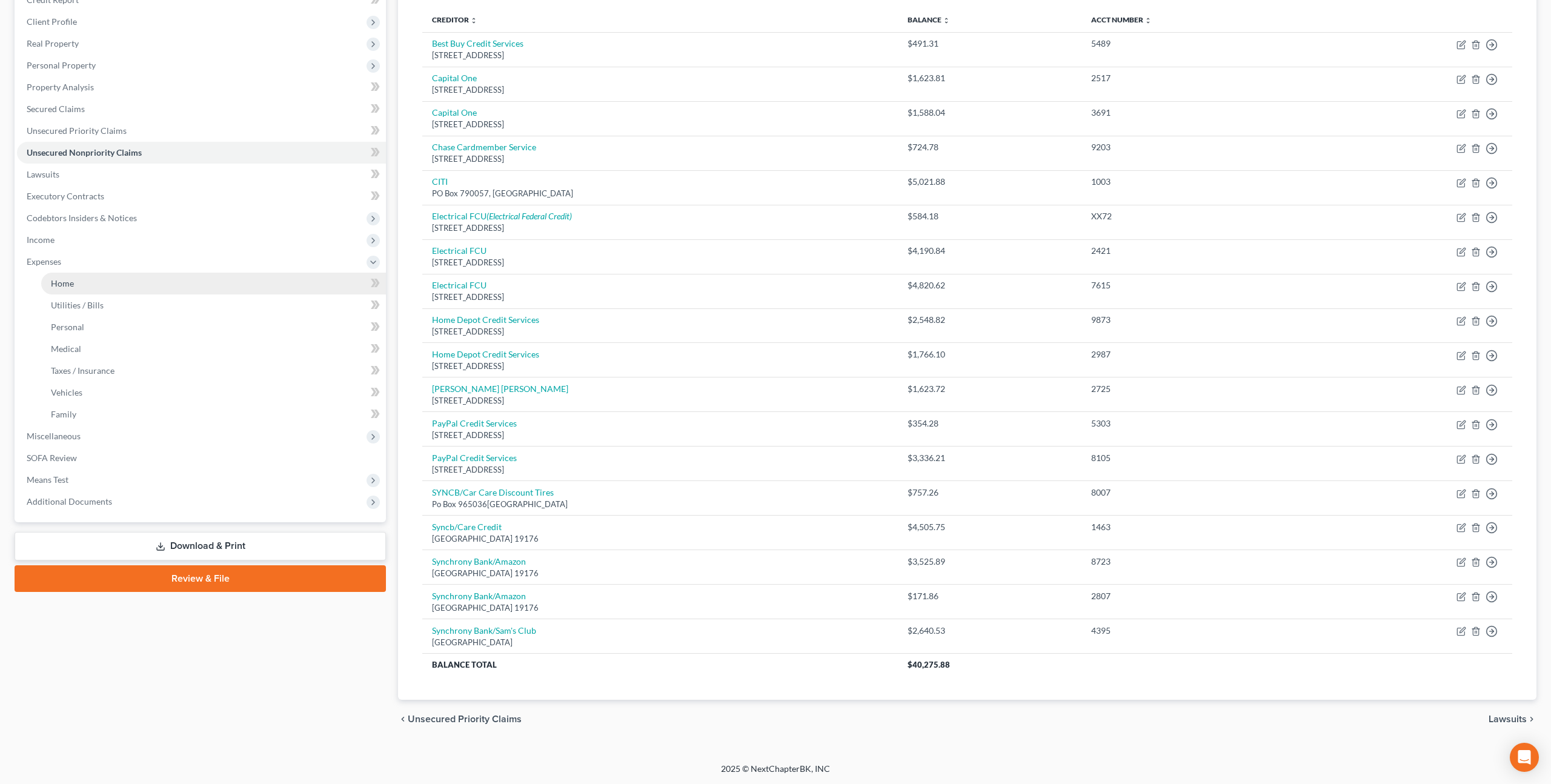
click at [75, 286] on link "Home" at bounding box center [214, 283] width 345 height 22
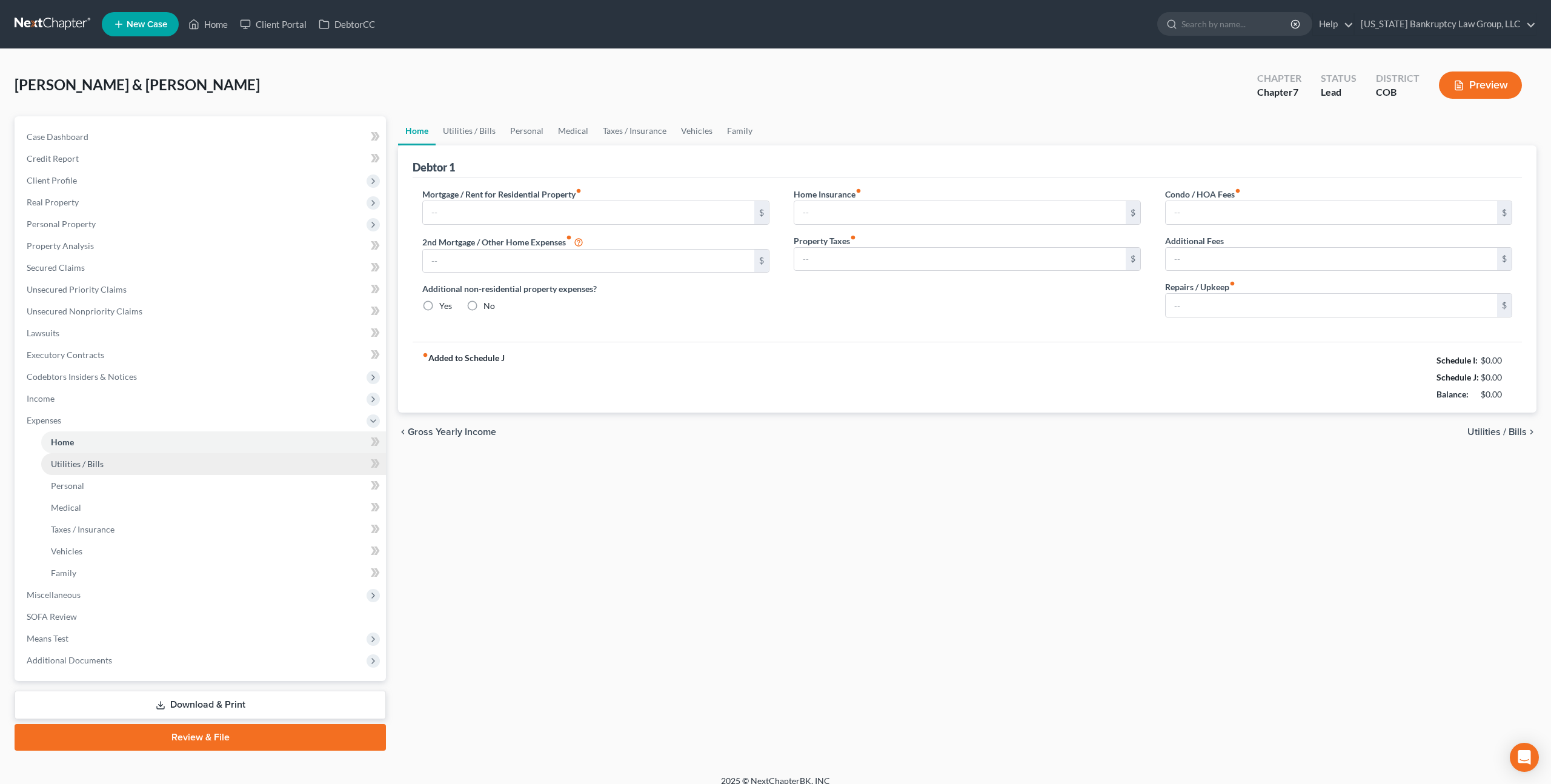
type input "1,986.79"
type input "0.00"
radio input "true"
type input "0.00"
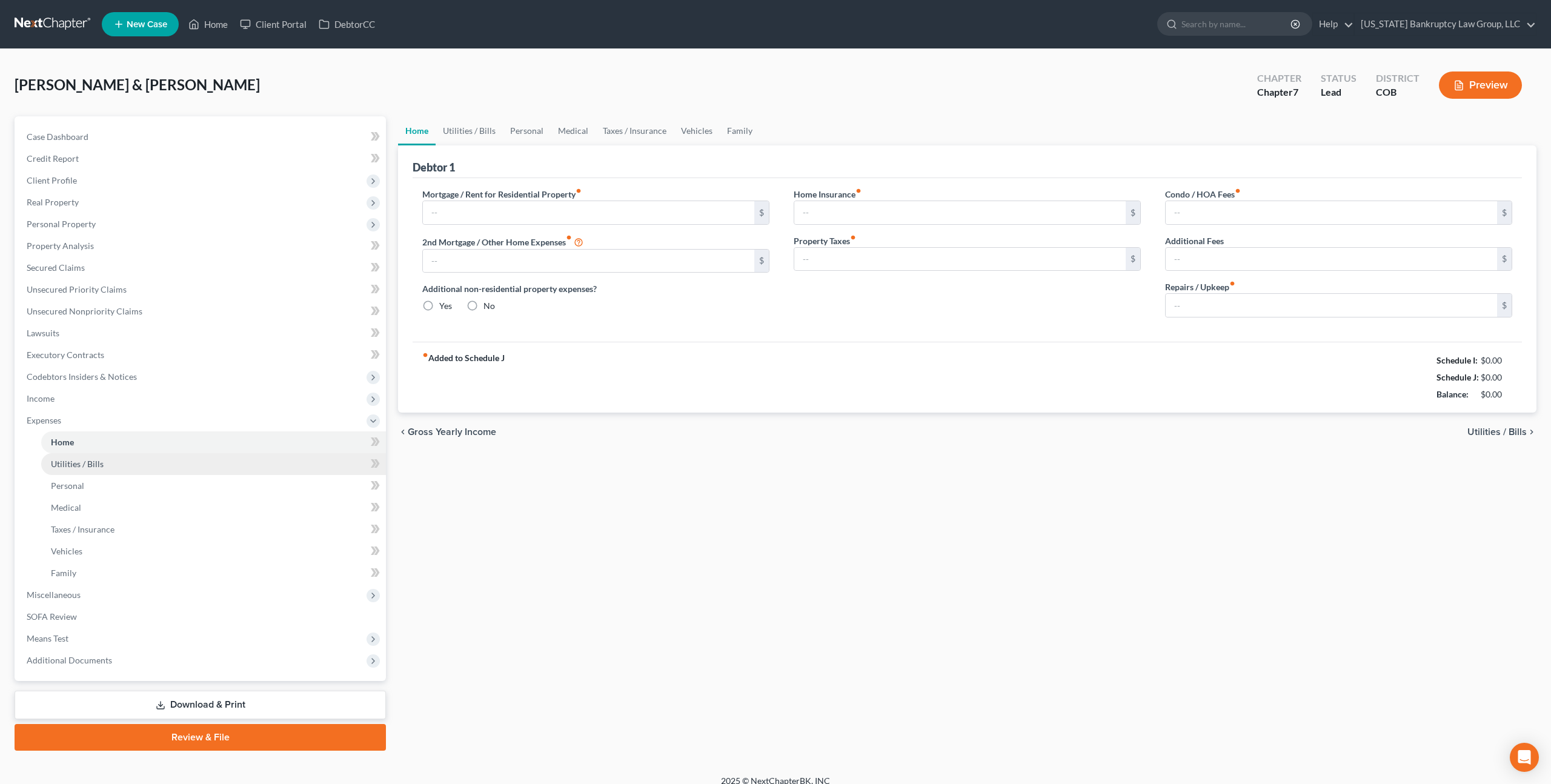
type input "448.00"
type input "0.00"
click at [527, 133] on link "Personal" at bounding box center [526, 131] width 48 height 29
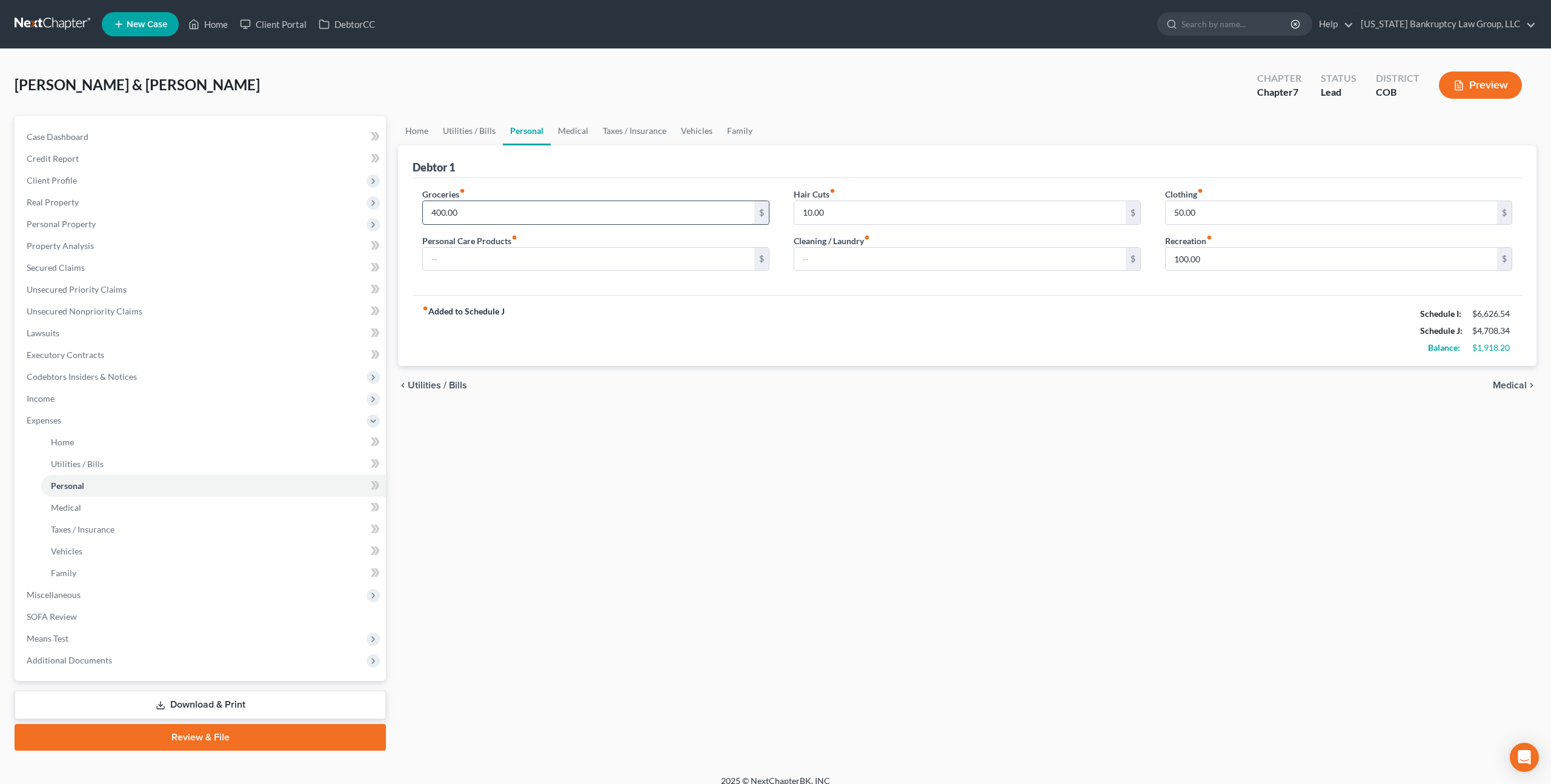
click at [453, 212] on input "400.00" at bounding box center [588, 213] width 331 height 23
type input "750.00"
click at [694, 130] on link "Vehicles" at bounding box center [697, 131] width 46 height 29
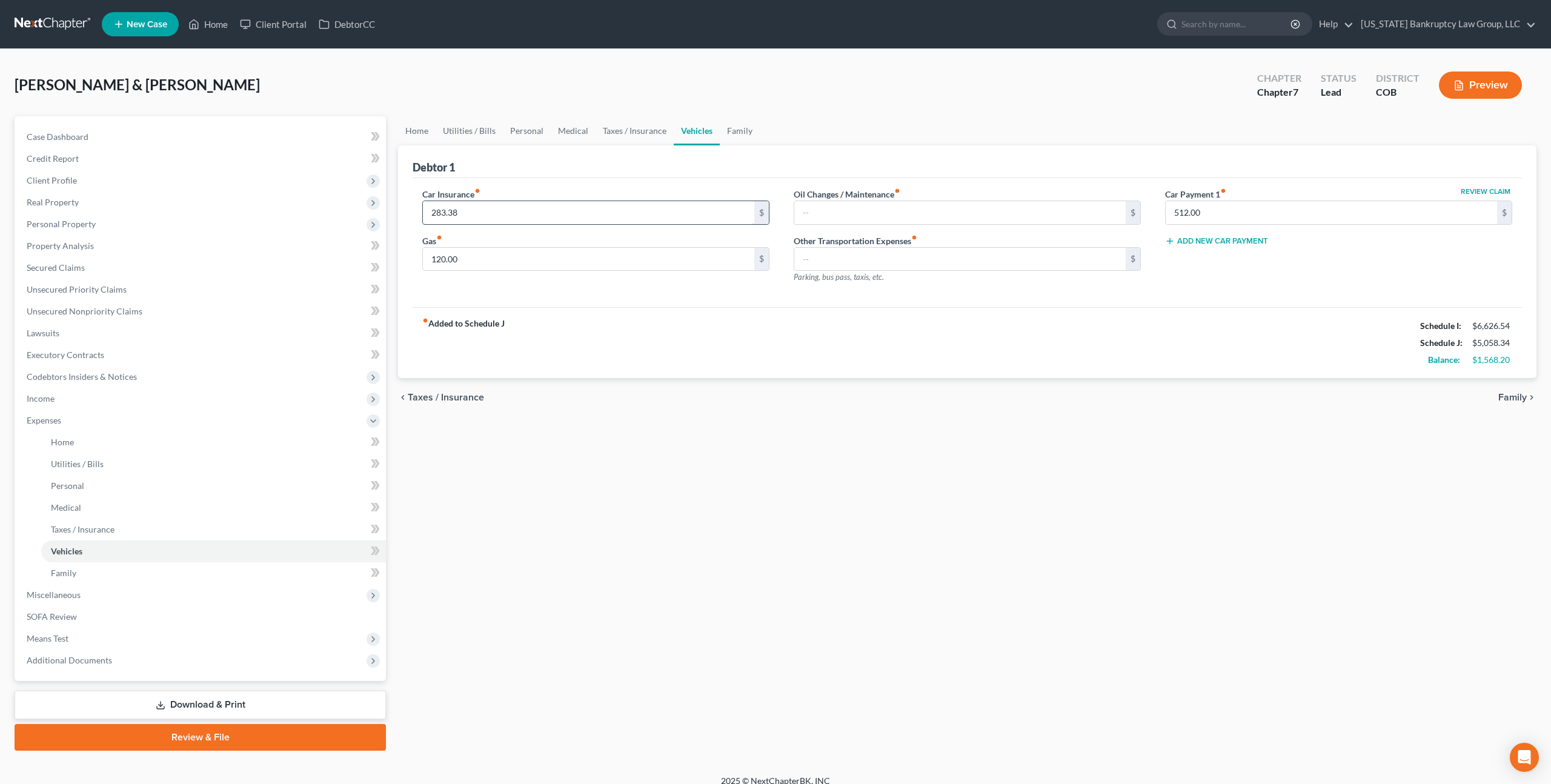
click at [456, 216] on input "283.38" at bounding box center [588, 213] width 331 height 23
type input "320.73"
click at [64, 266] on span "Secured Claims" at bounding box center [55, 267] width 58 height 10
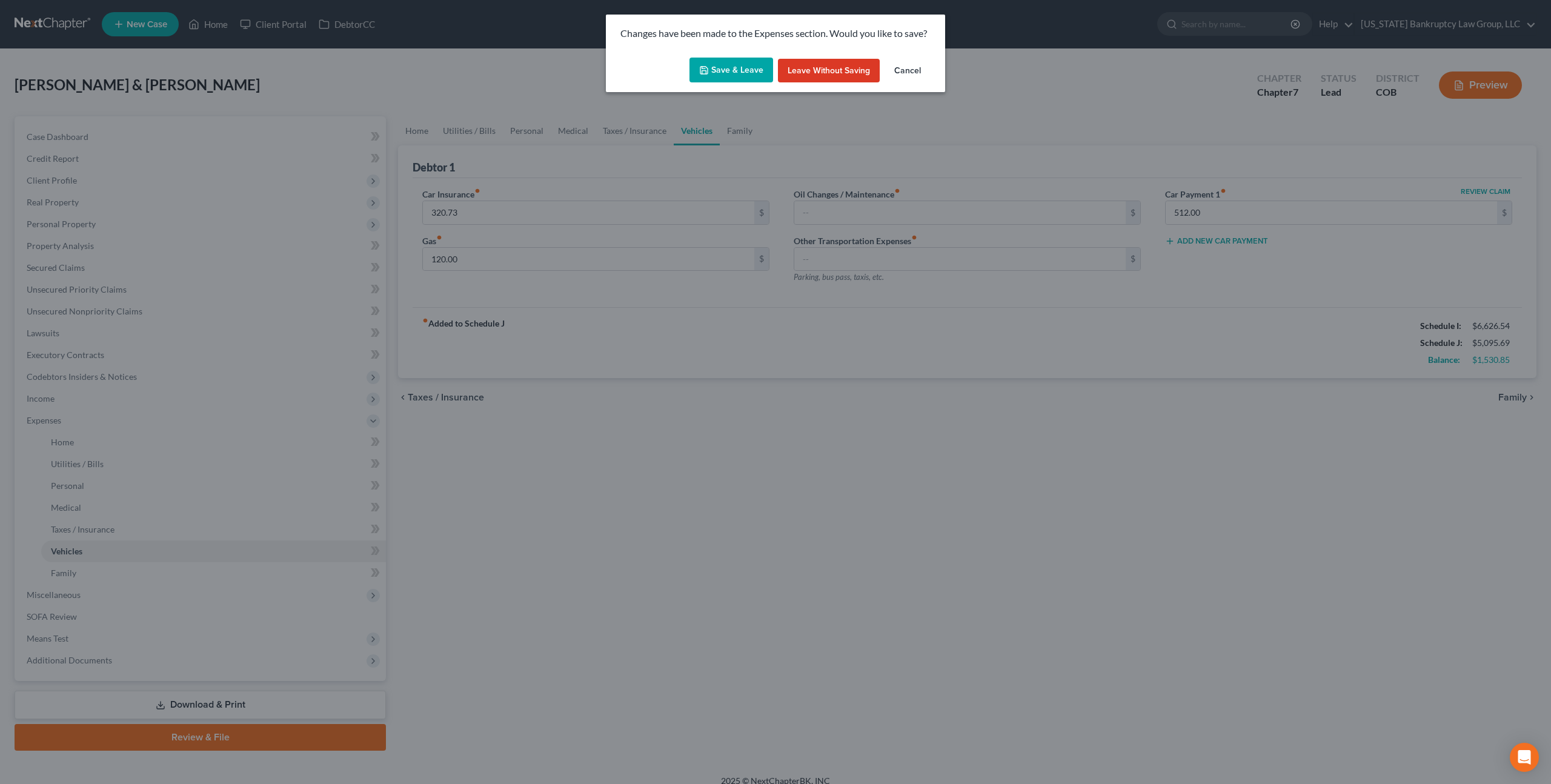
click at [748, 68] on button "Save & Leave" at bounding box center [731, 70] width 83 height 26
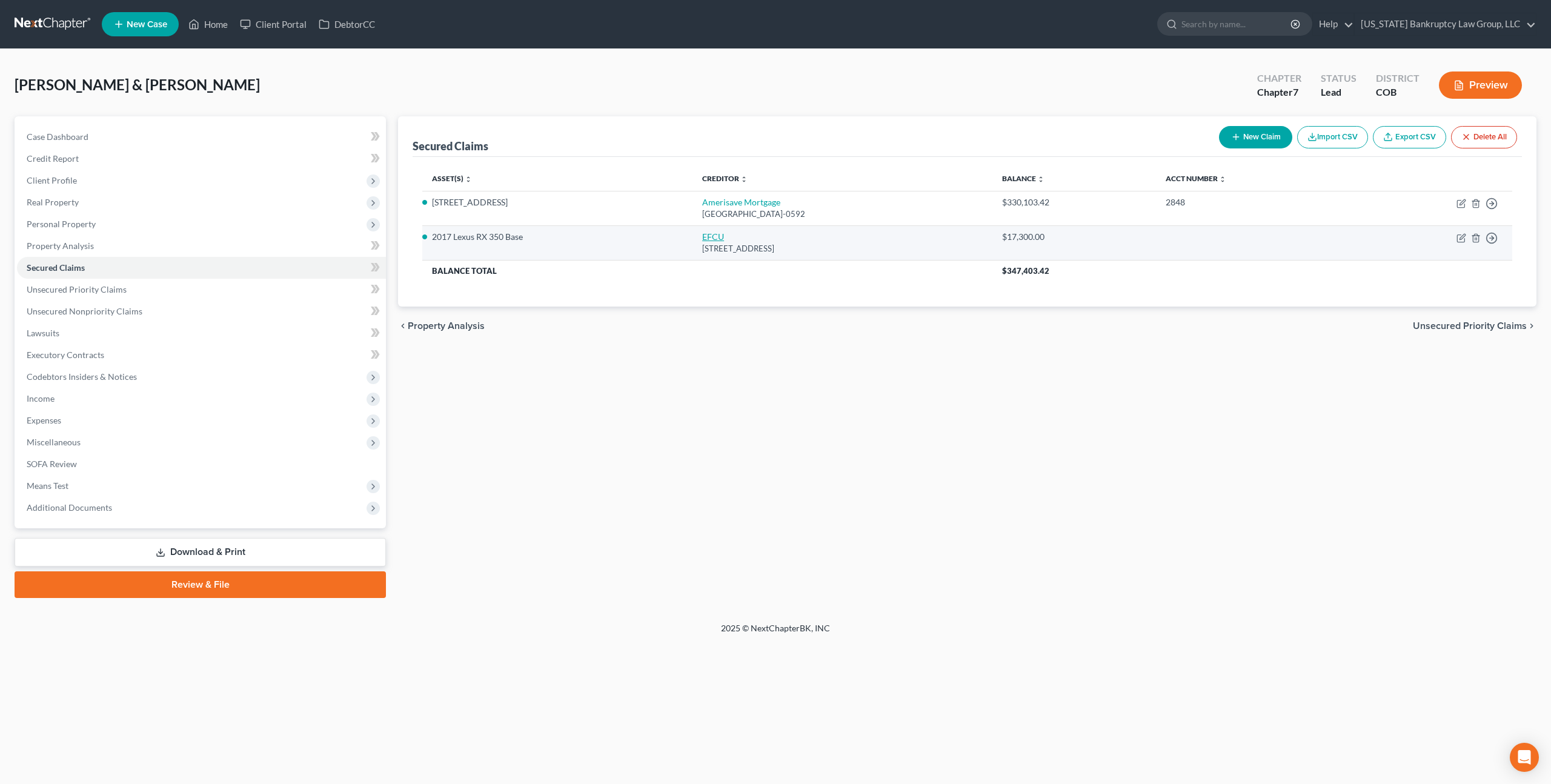
click at [702, 235] on link "EFCU" at bounding box center [713, 236] width 22 height 10
select select "5"
select select "0"
select select "4"
select select "0"
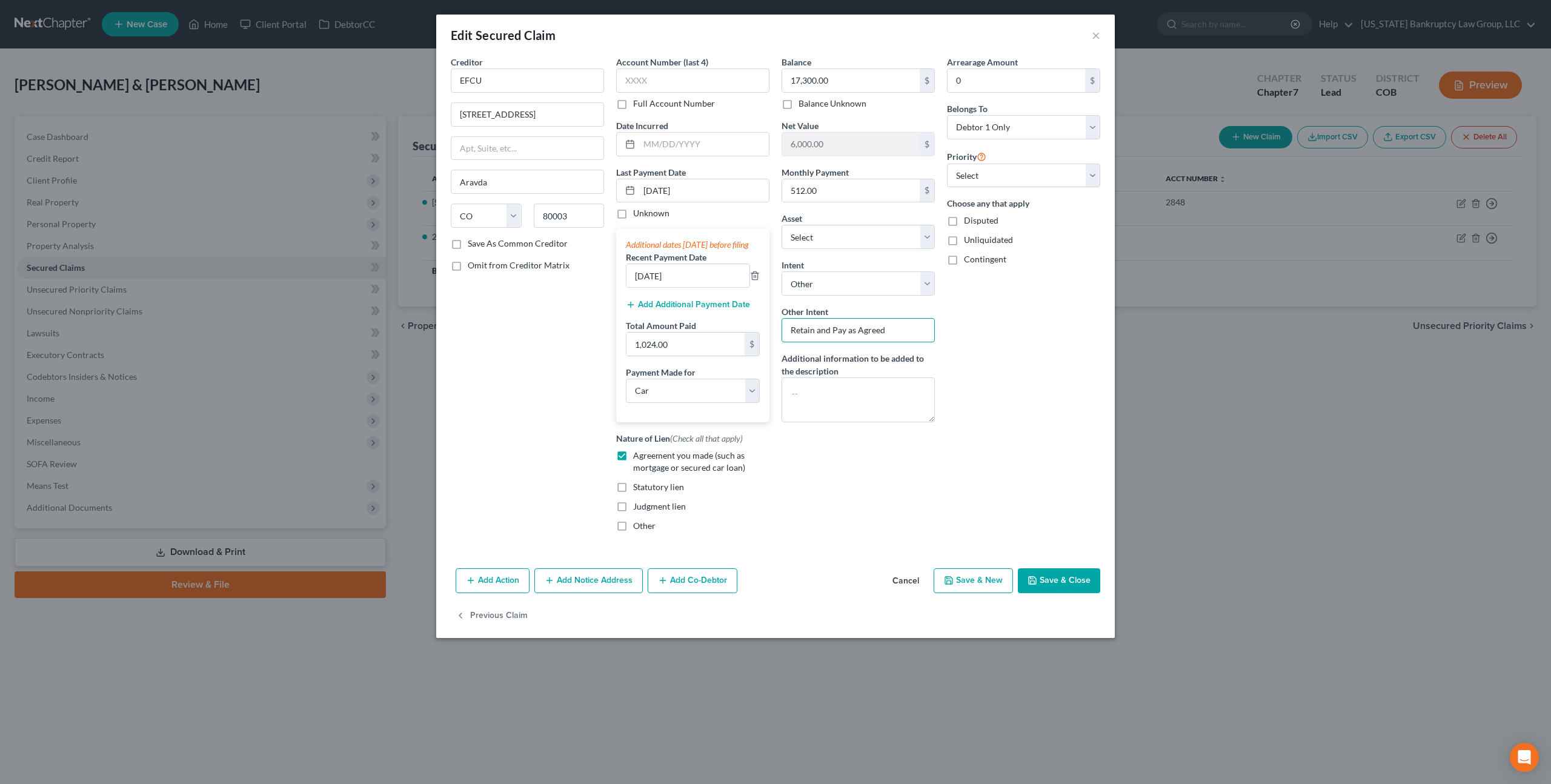
click at [814, 331] on input "Retain and Pay as Agreed" at bounding box center [858, 330] width 154 height 24
click at [1051, 586] on button "Save & Close" at bounding box center [1059, 581] width 82 height 26
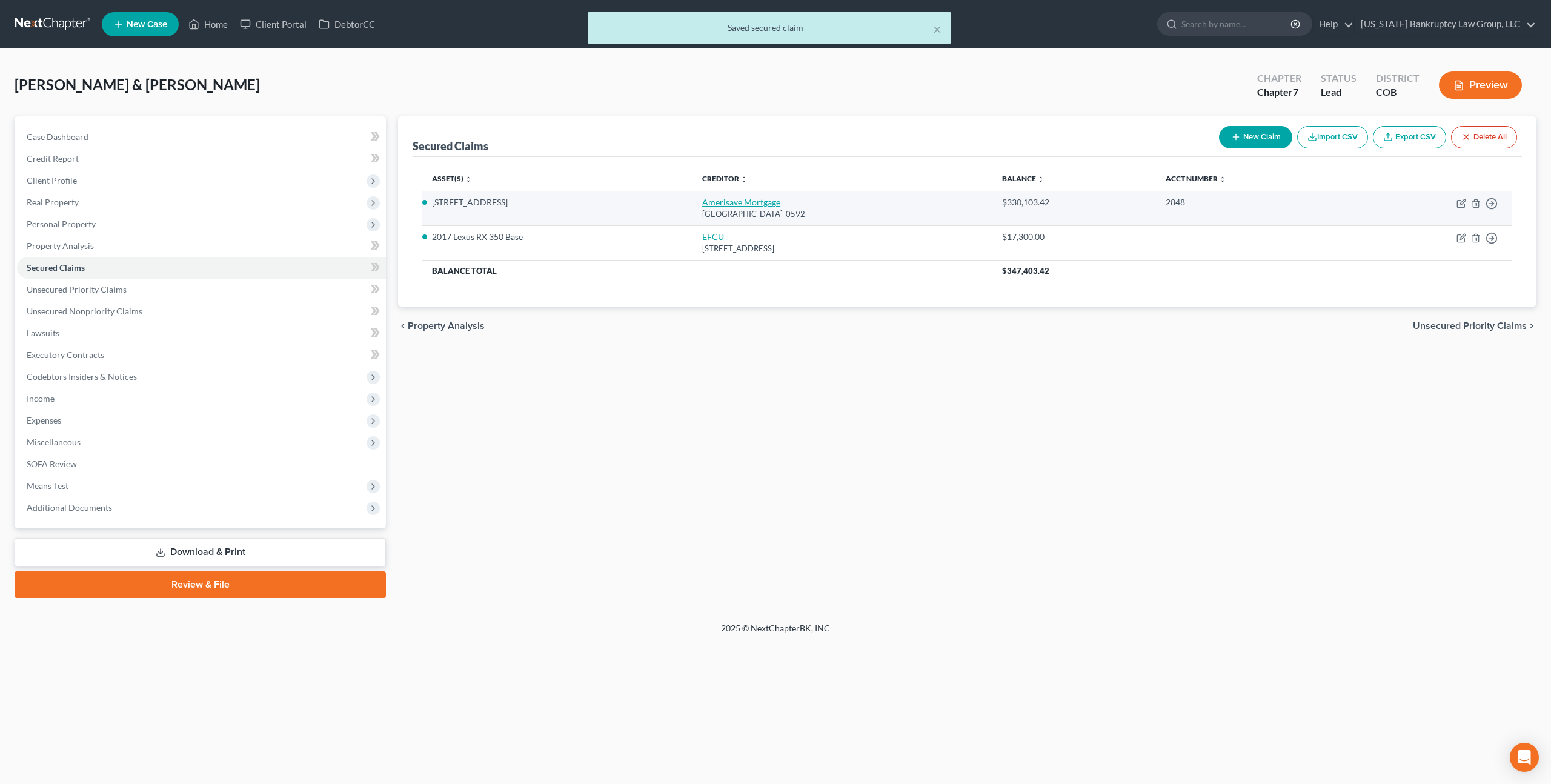
click at [717, 203] on link "Amerisave Mortgage" at bounding box center [741, 202] width 78 height 10
select select "45"
select select "2"
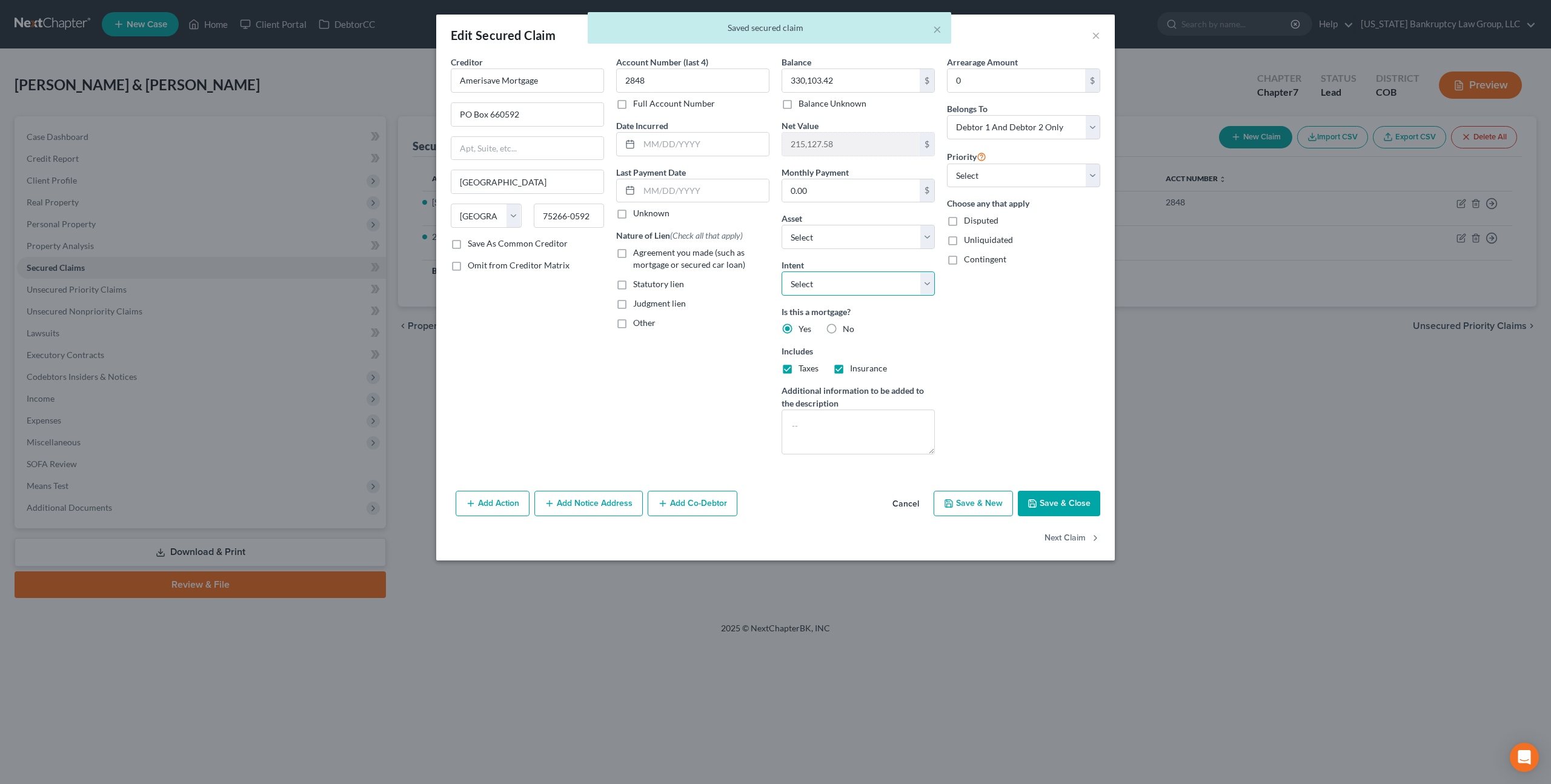
click at [844, 286] on select "Select Surrender Redeem Reaffirm Avoid Other" at bounding box center [858, 284] width 154 height 24
select select "4"
click at [782, 272] on select "Select Surrender Redeem Reaffirm Avoid Other" at bounding box center [858, 284] width 154 height 24
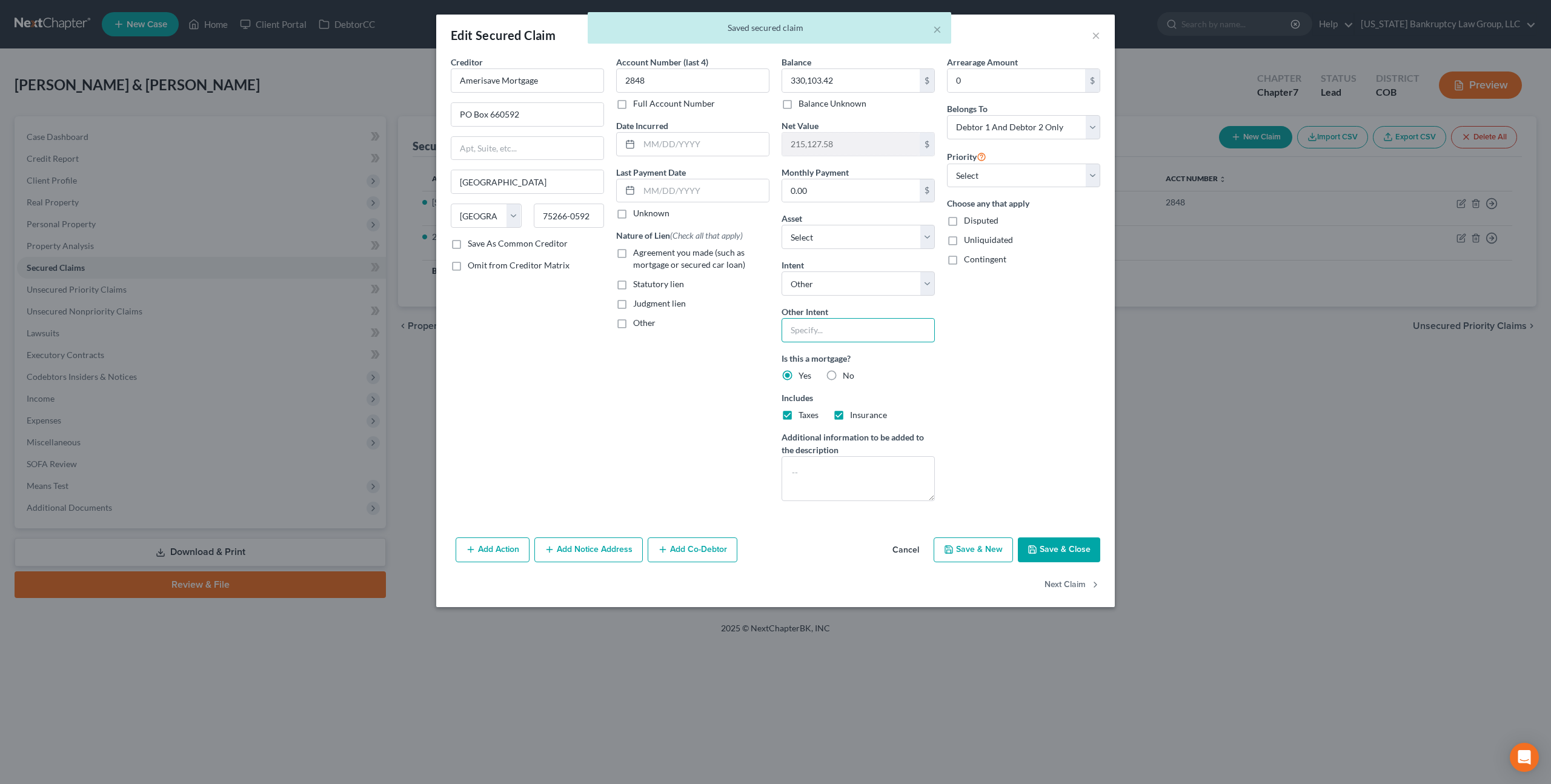
click at [822, 331] on input "text" at bounding box center [858, 330] width 154 height 24
paste input "Retain and Pay as Agreed"
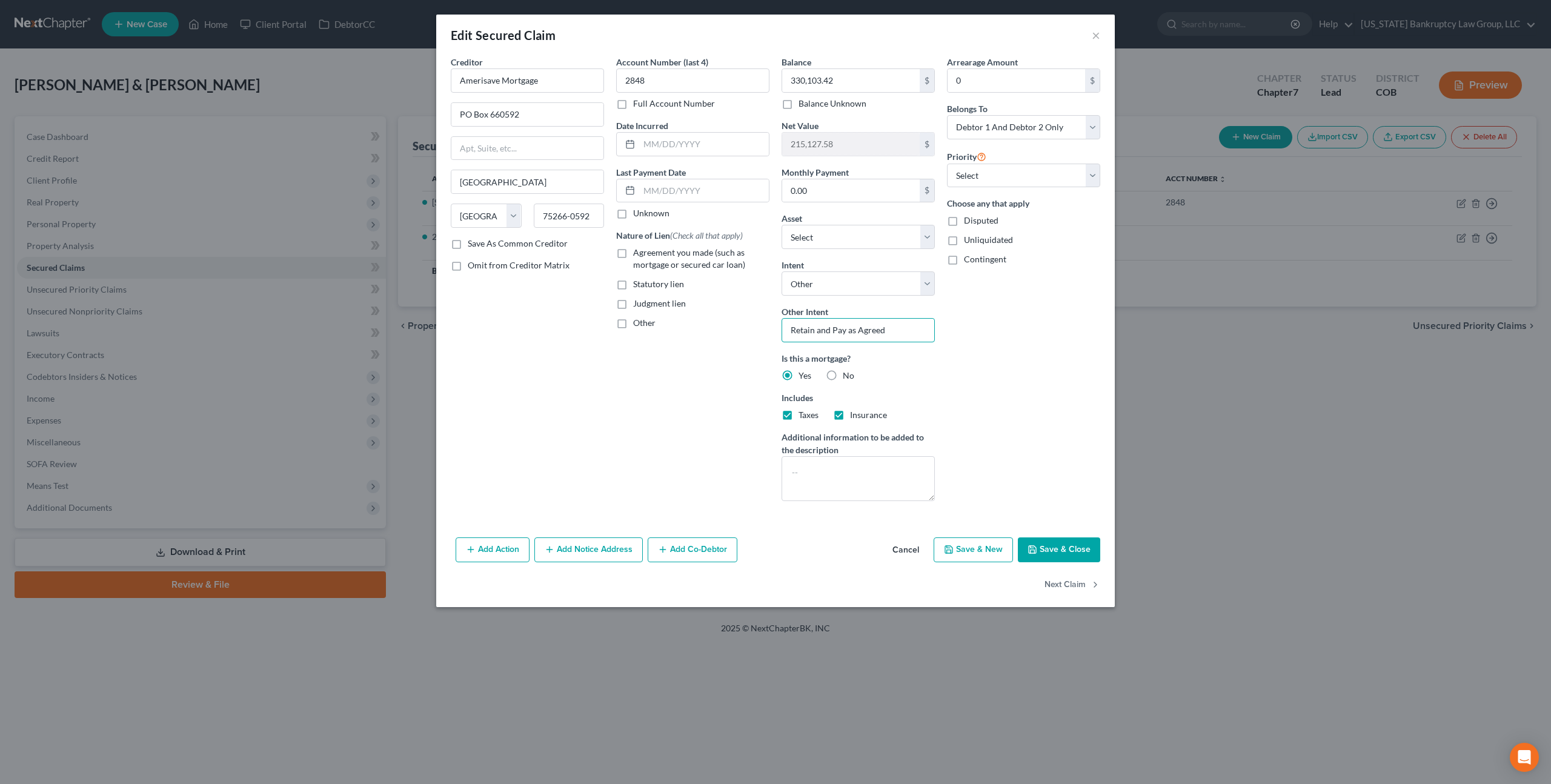
type input "Retain and Pay as Agreed"
click at [1045, 553] on button "Save & Close" at bounding box center [1059, 550] width 82 height 26
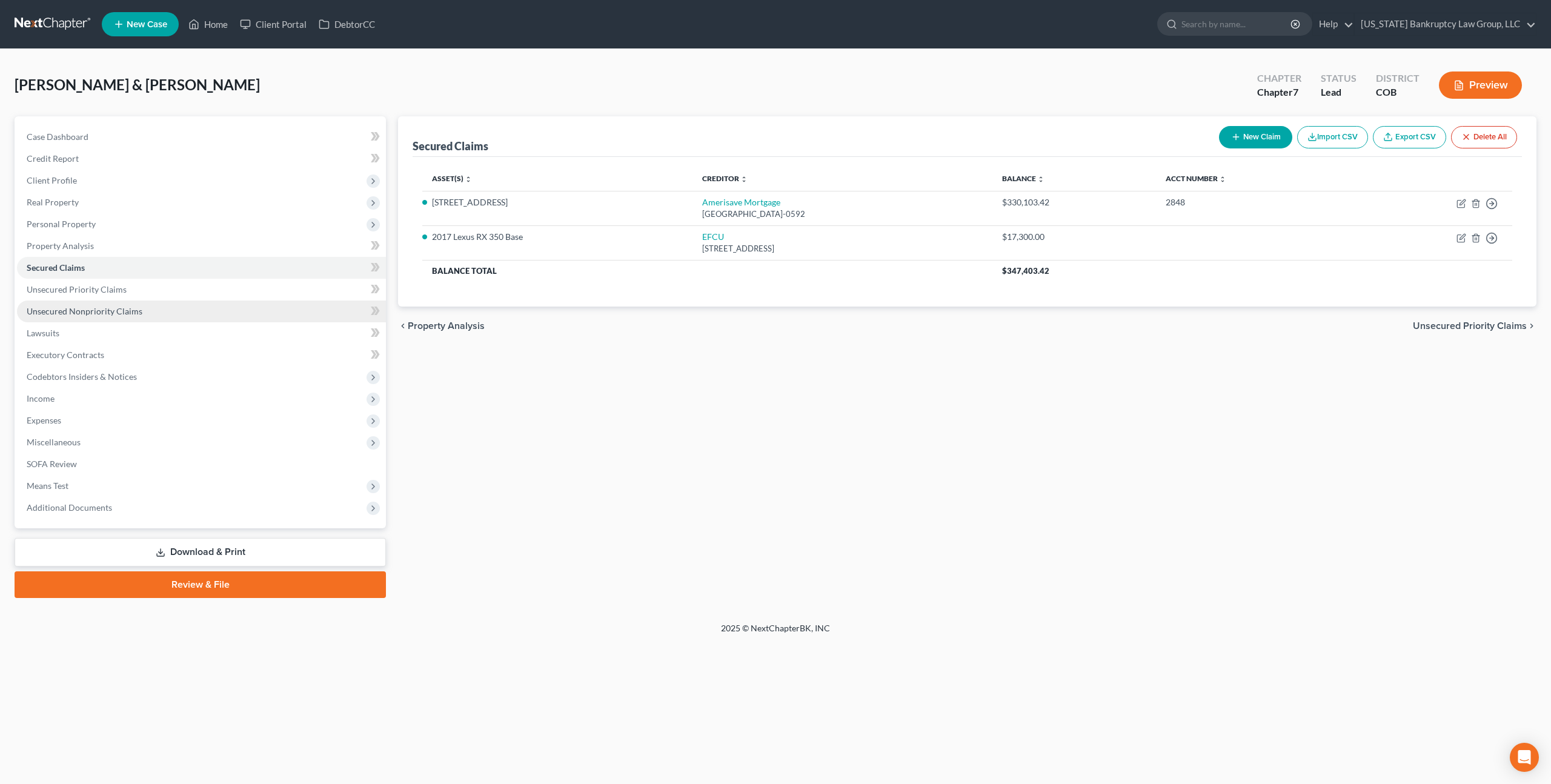
click at [121, 311] on span "Unsecured Nonpriority Claims" at bounding box center [85, 311] width 116 height 10
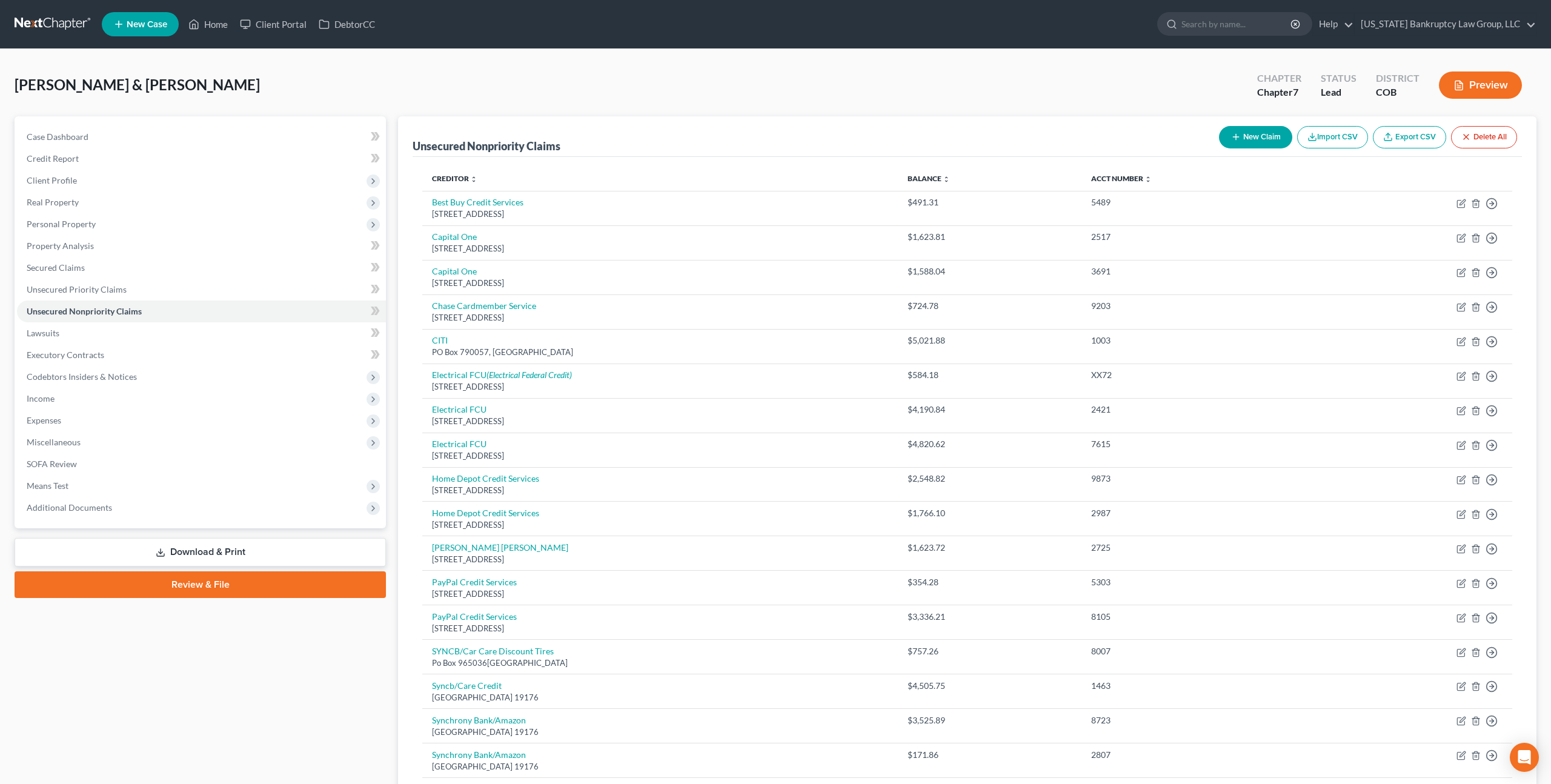
click at [53, 22] on link at bounding box center [53, 24] width 77 height 22
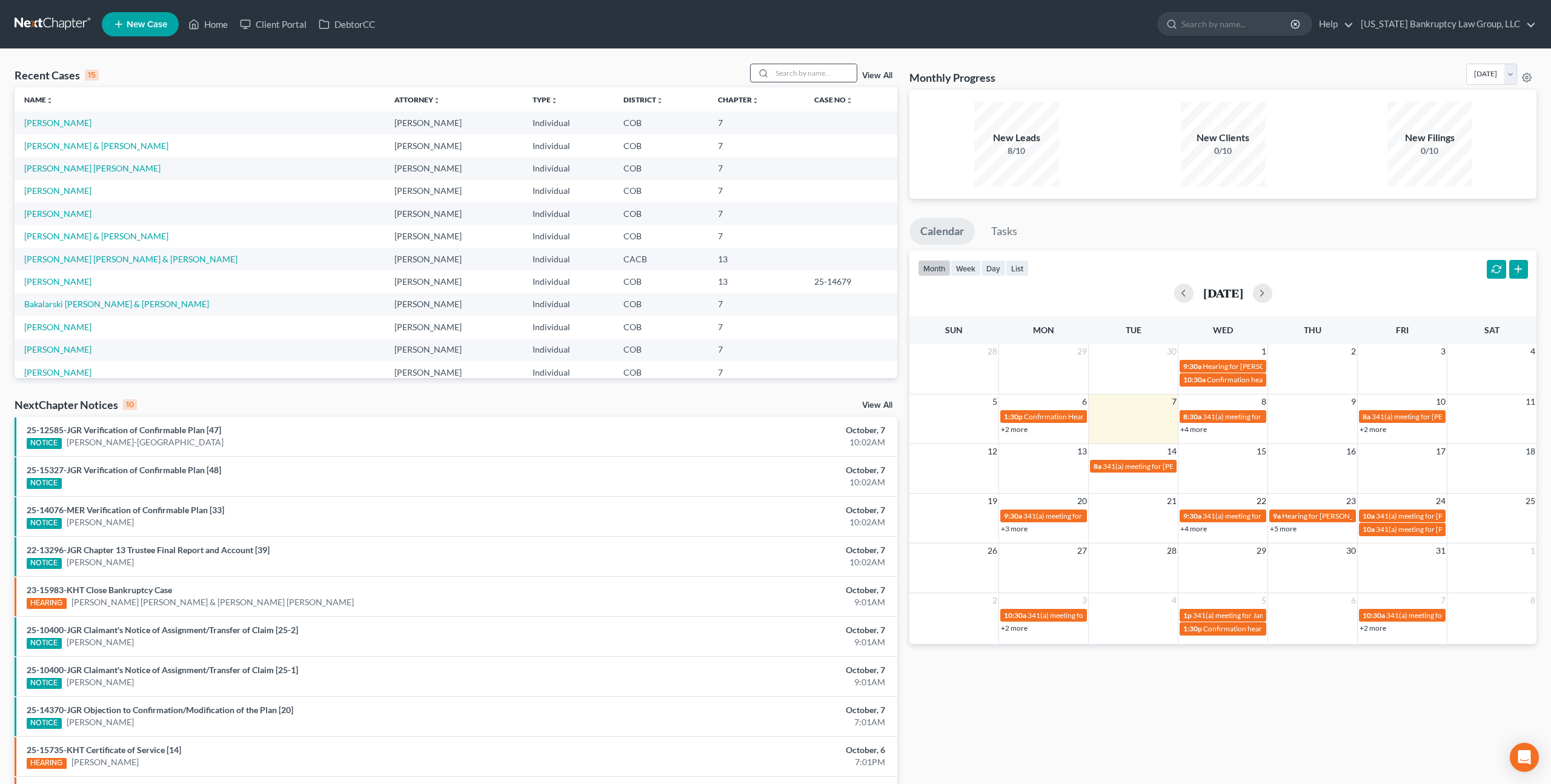
click at [783, 79] on input "search" at bounding box center [814, 72] width 85 height 18
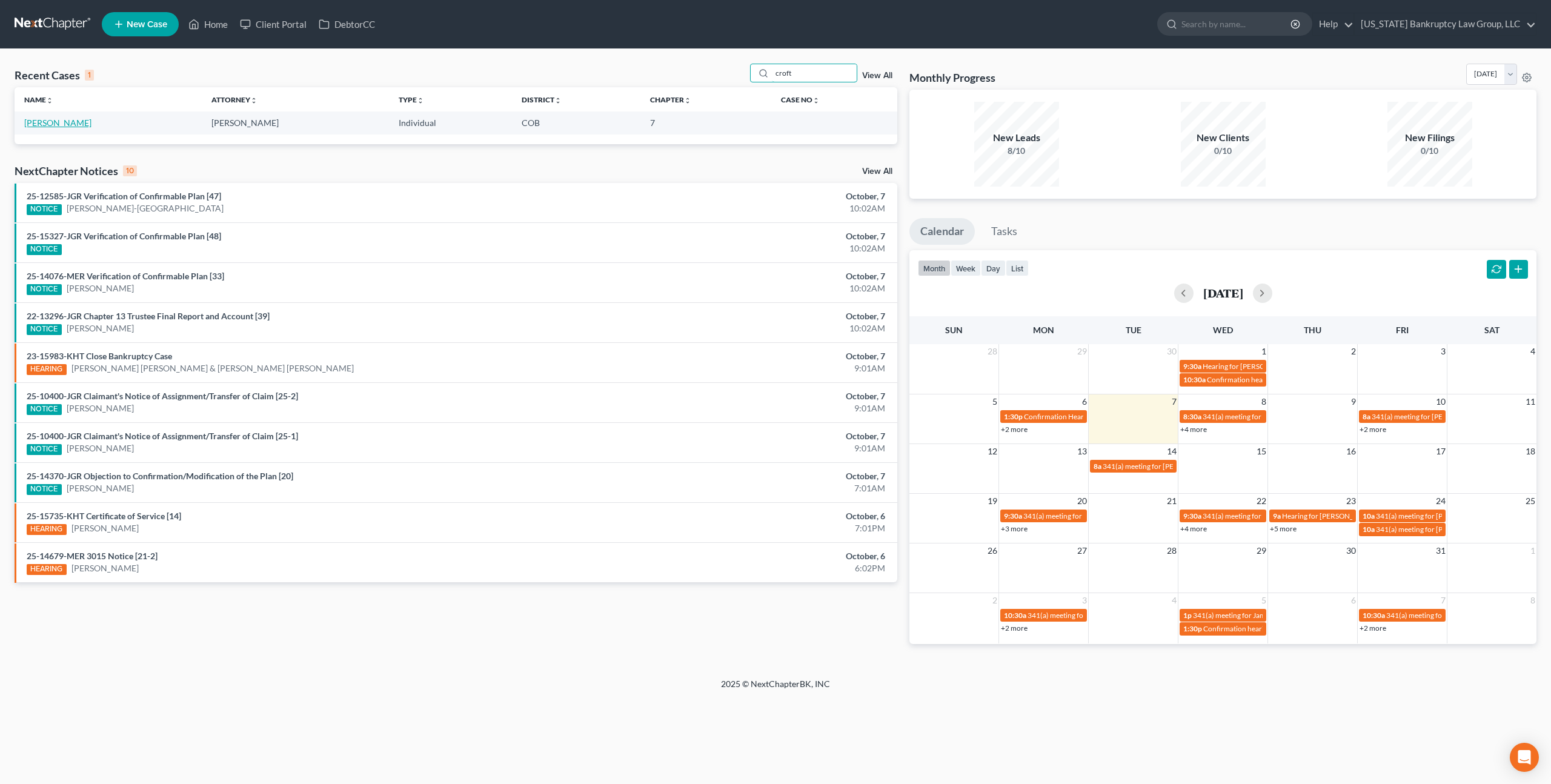
type input "croft"
click at [54, 121] on link "[PERSON_NAME]" at bounding box center [58, 122] width 67 height 10
